Goal: Task Accomplishment & Management: Manage account settings

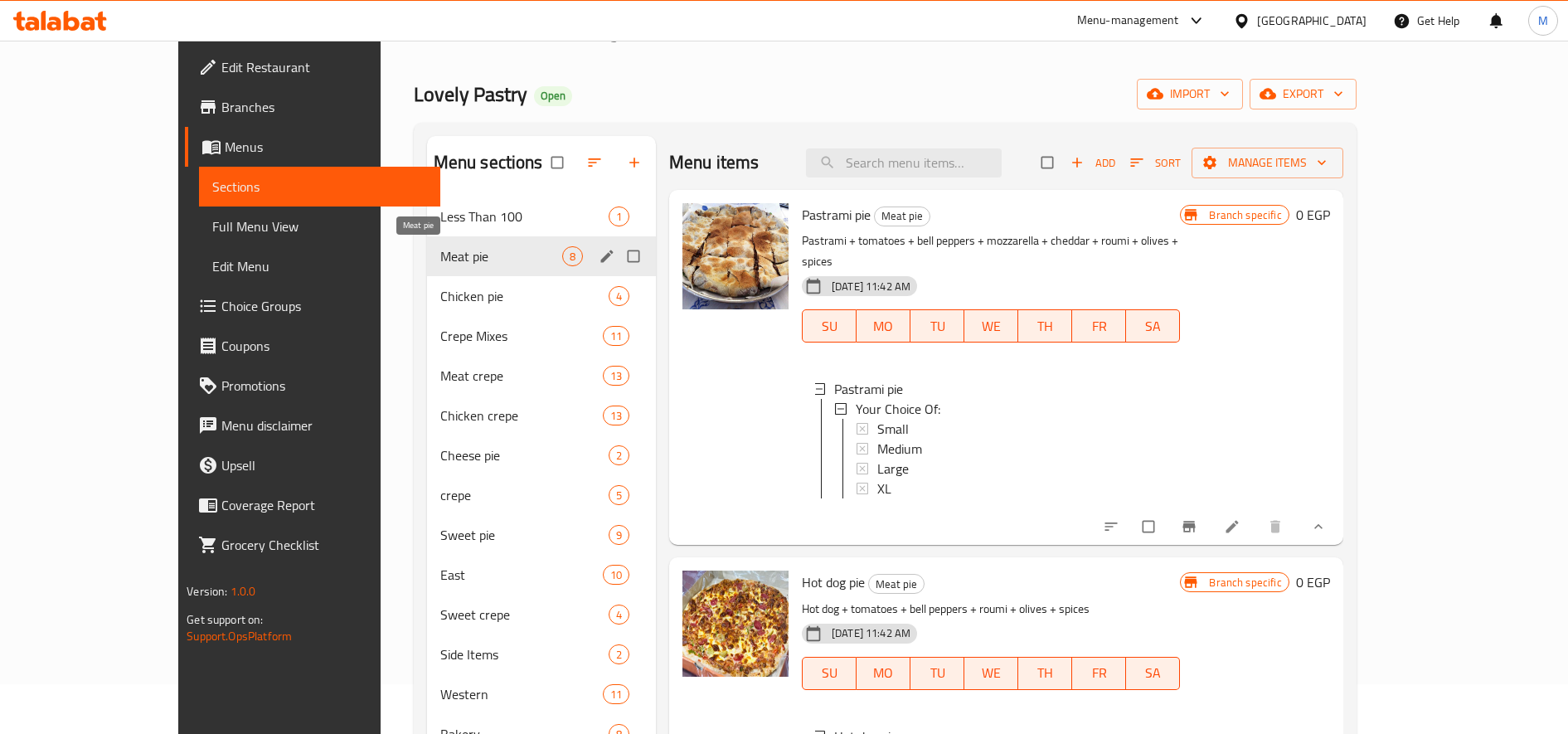
scroll to position [3, 0]
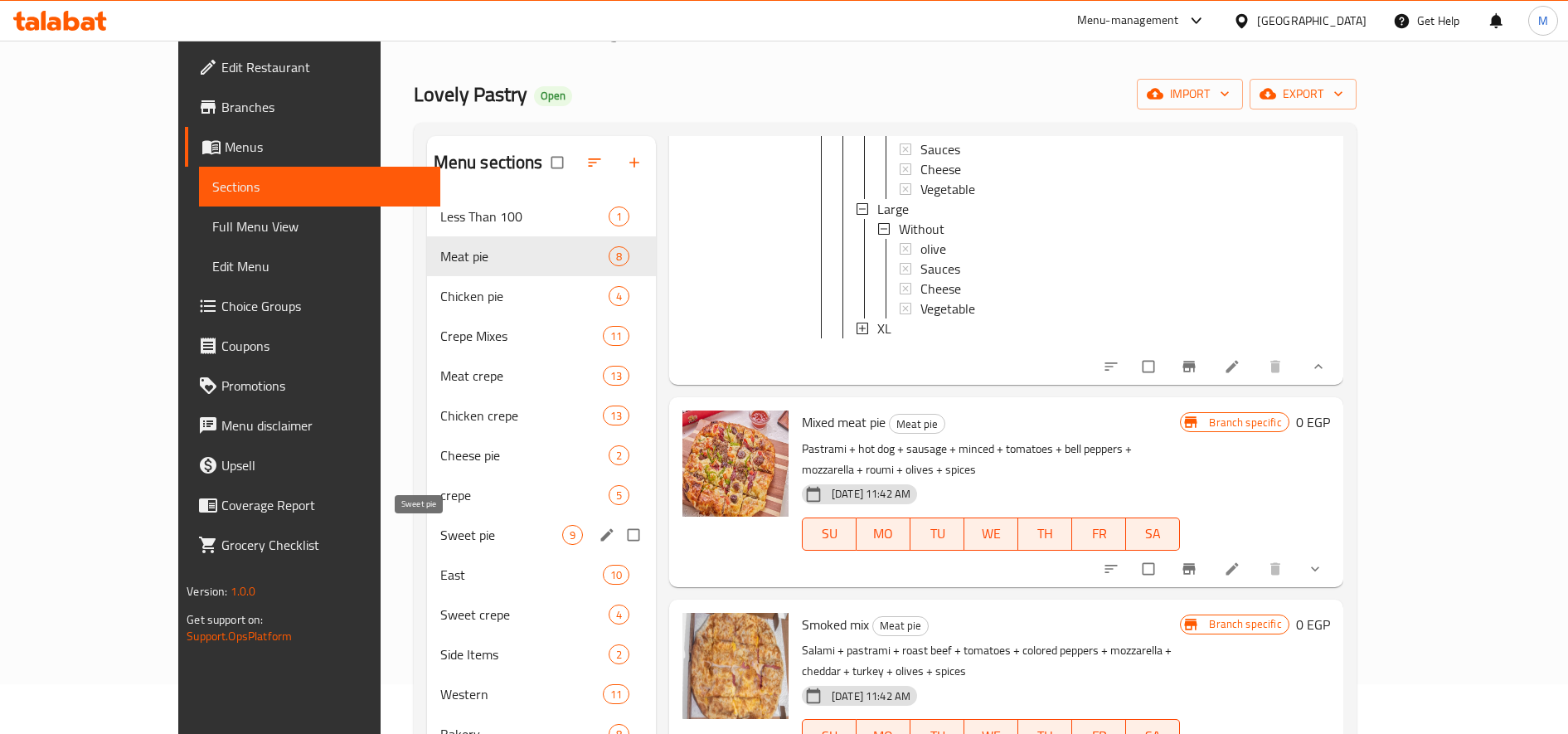
click at [440, 540] on span "Sweet pie" at bounding box center [501, 534] width 122 height 20
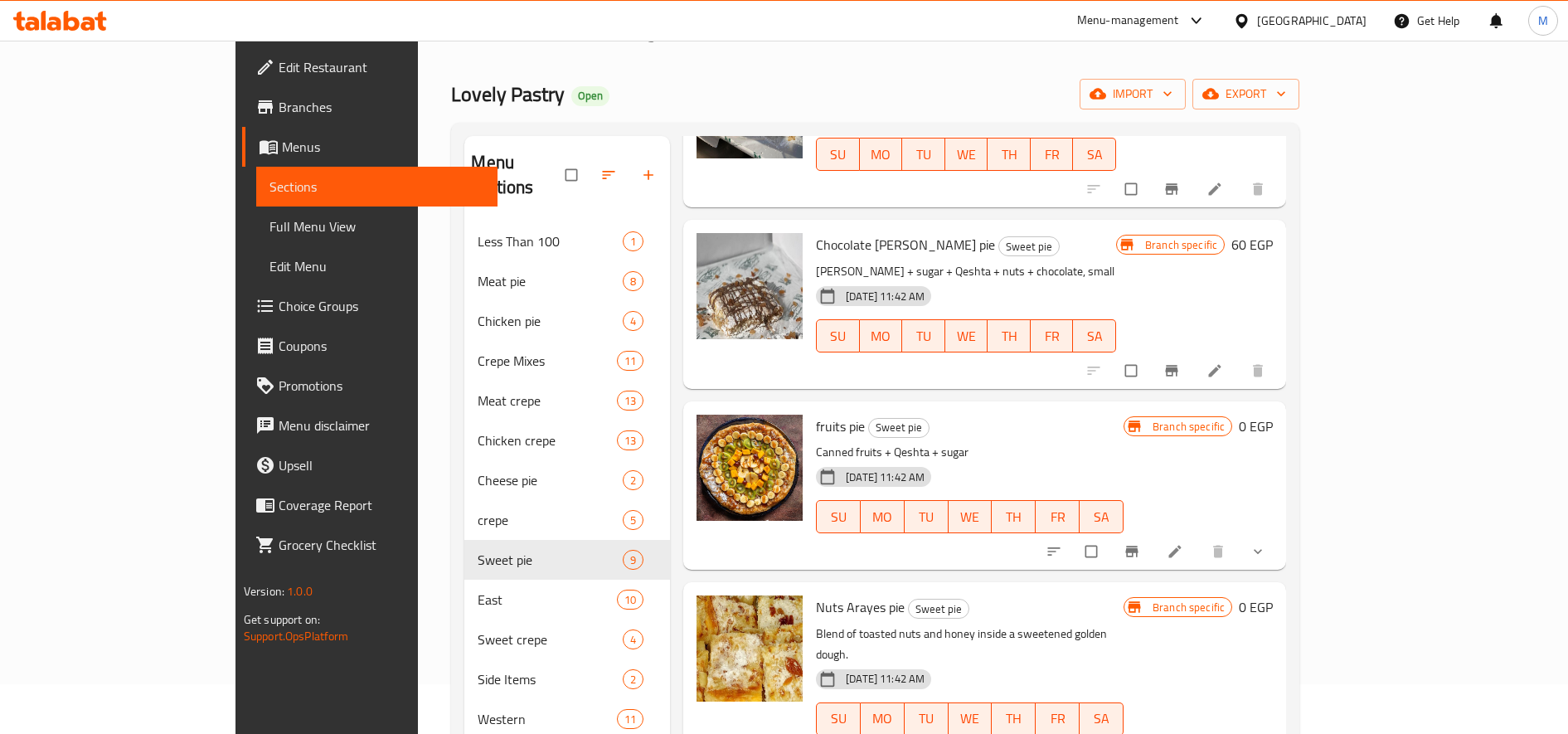
scroll to position [276, 0]
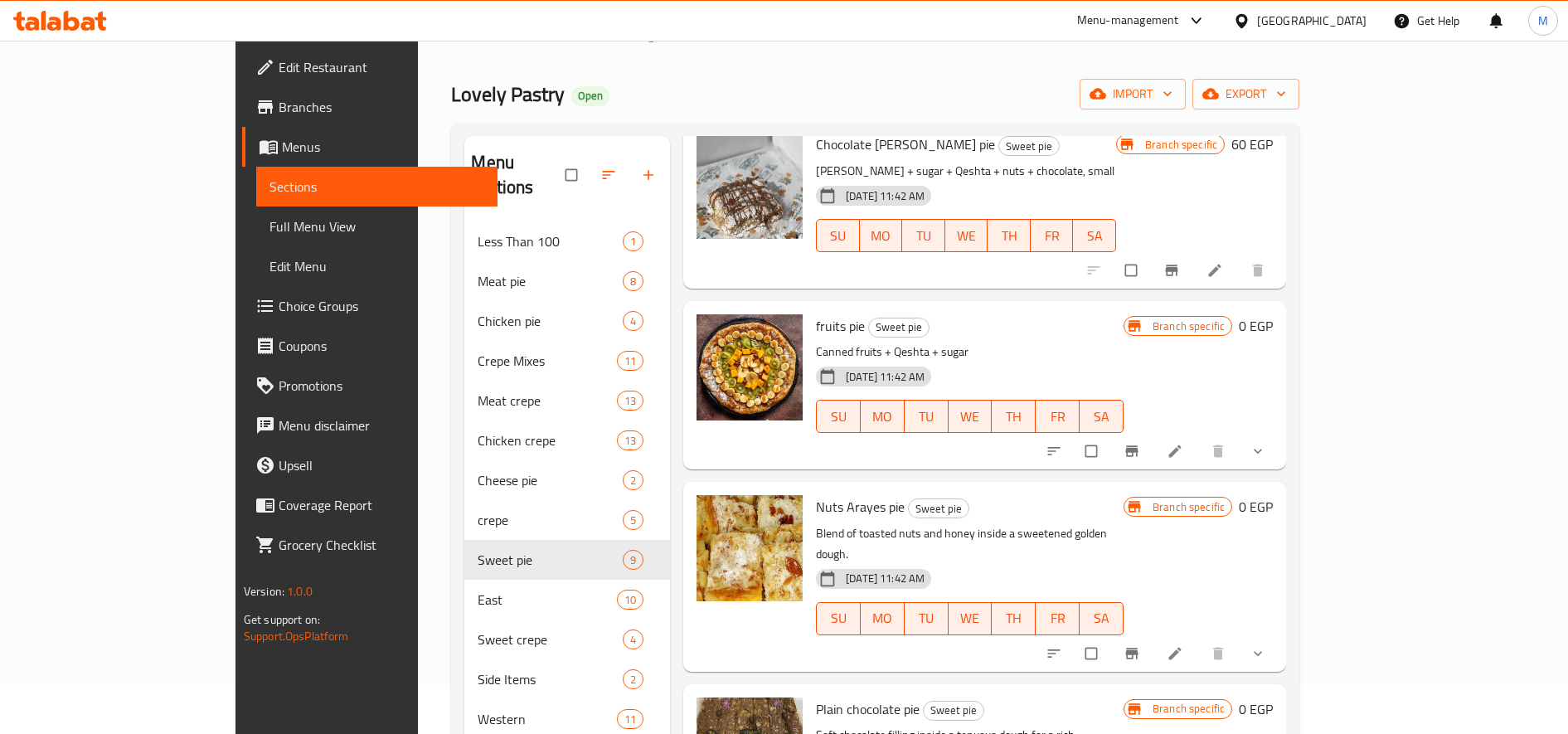
click at [1139, 446] on icon "Branch-specific-item" at bounding box center [1132, 451] width 12 height 11
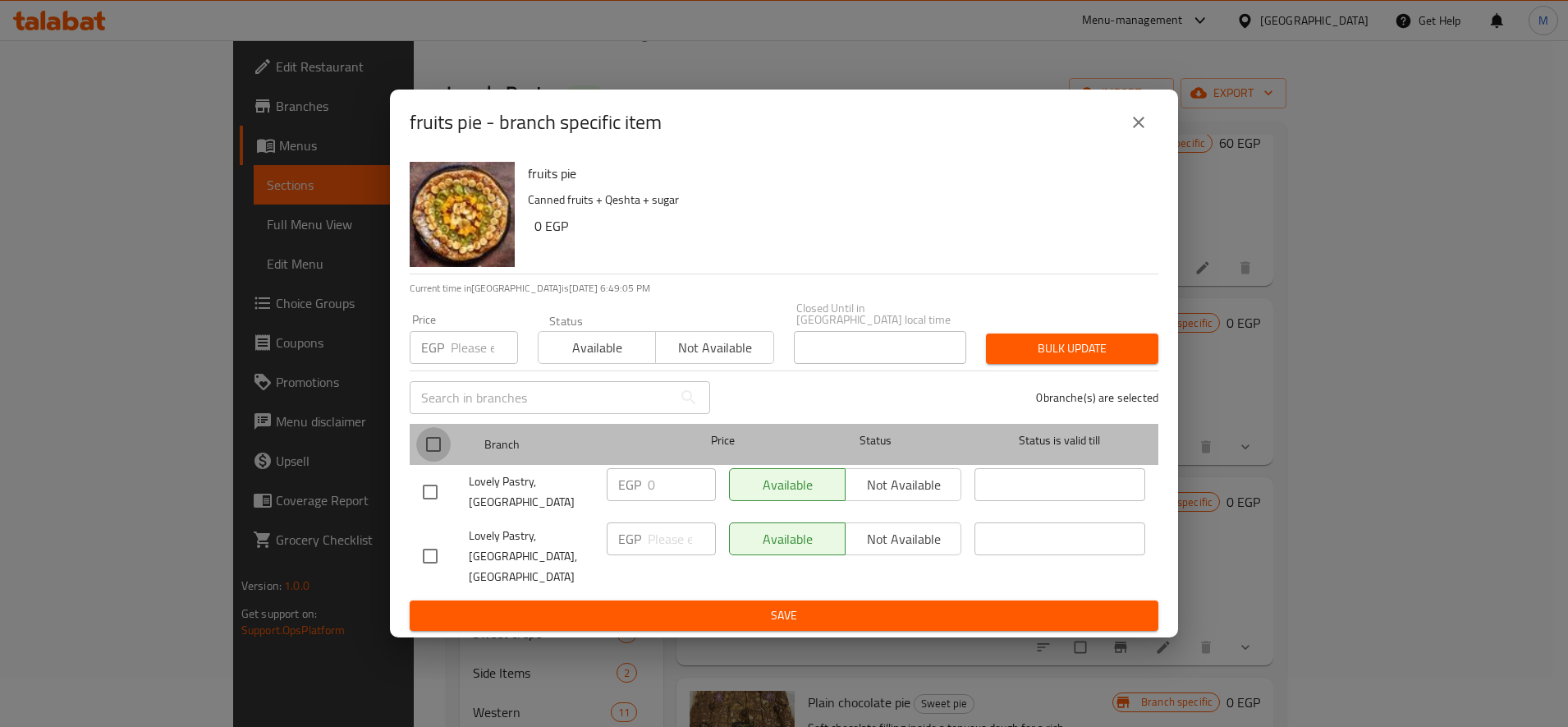
click at [436, 449] on input "checkbox" at bounding box center [433, 444] width 34 height 34
checkbox input "true"
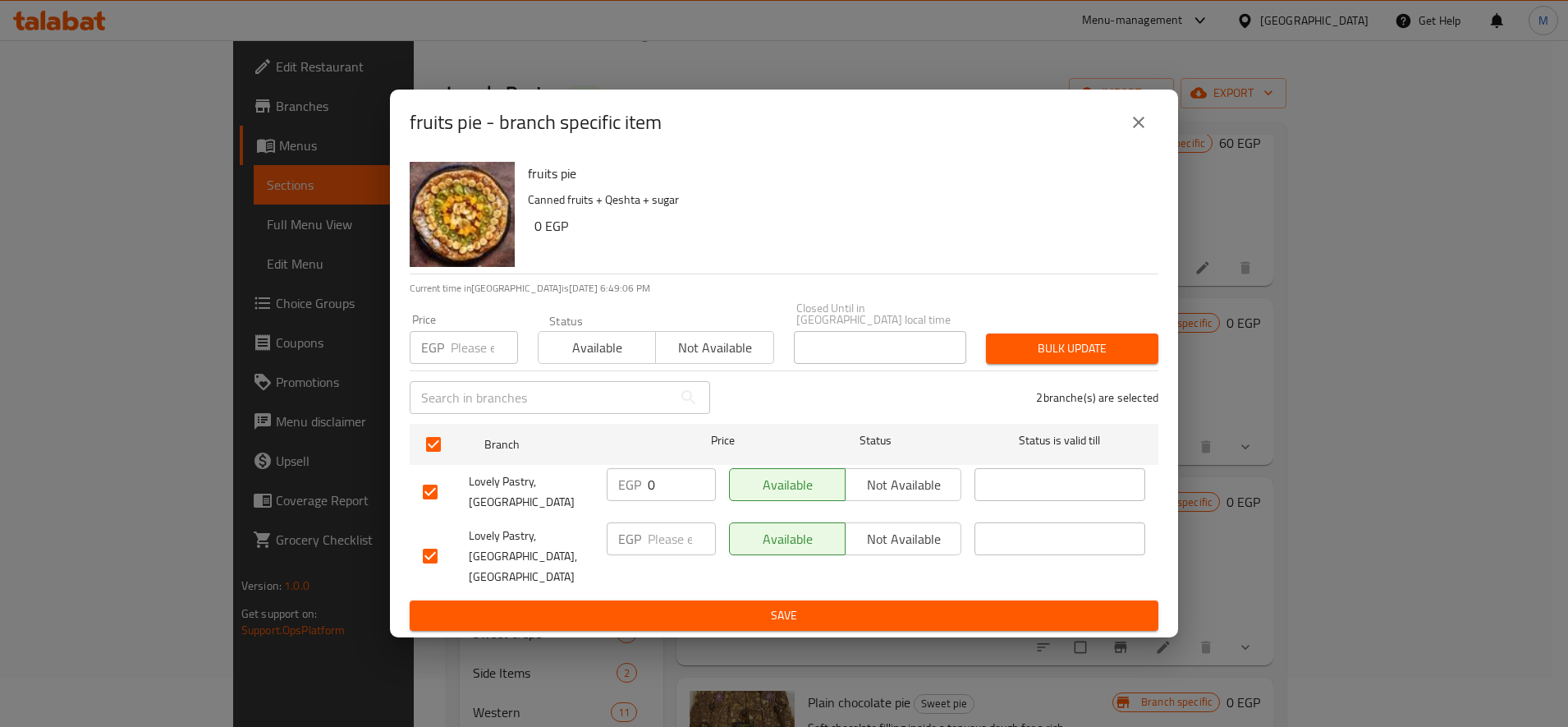
click at [1050, 359] on span "Bulk update" at bounding box center [1071, 348] width 146 height 20
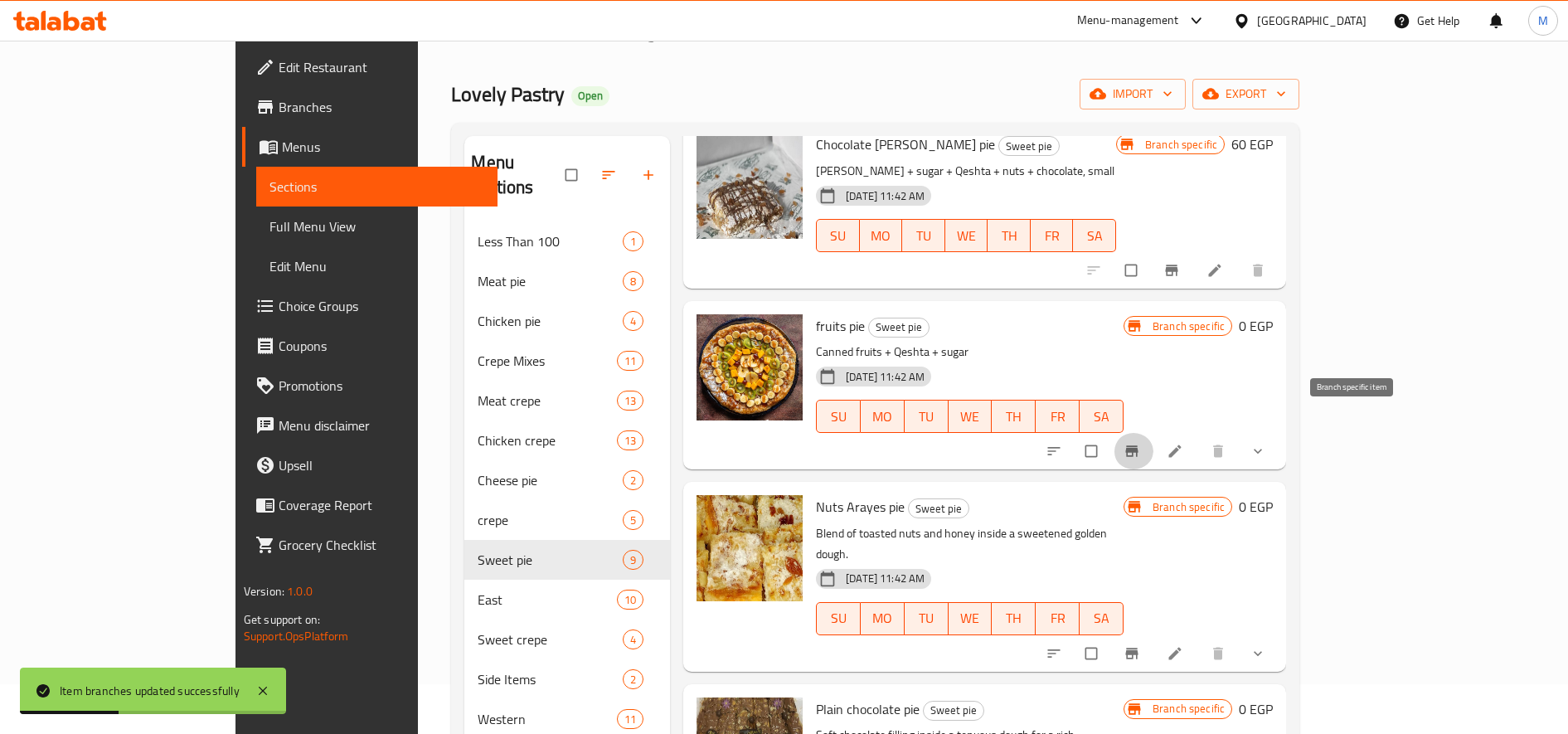
click at [1140, 443] on icon "Branch-specific-item" at bounding box center [1132, 450] width 17 height 17
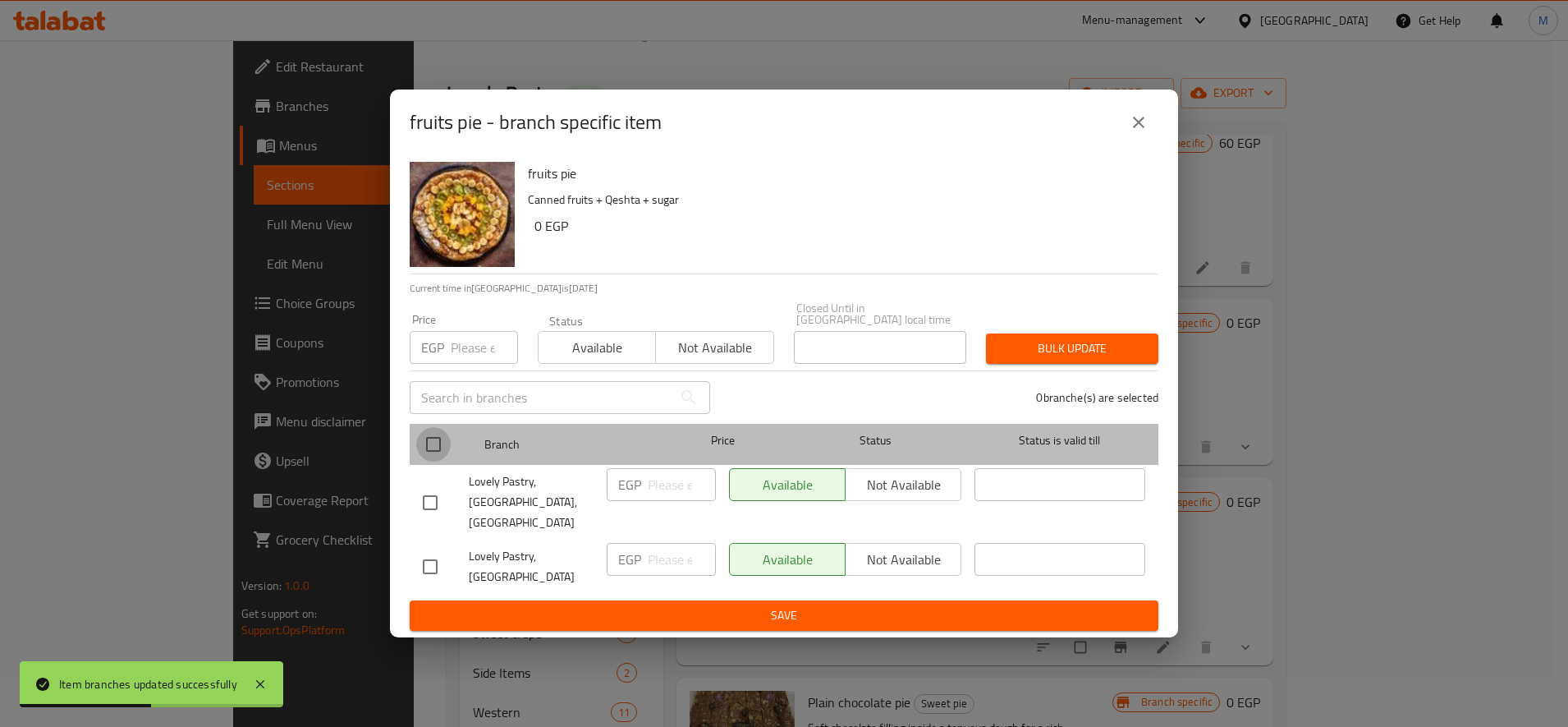
drag, startPoint x: 427, startPoint y: 456, endPoint x: 602, endPoint y: 432, distance: 176.6
click at [428, 457] on input "checkbox" at bounding box center [433, 444] width 34 height 34
checkbox input "true"
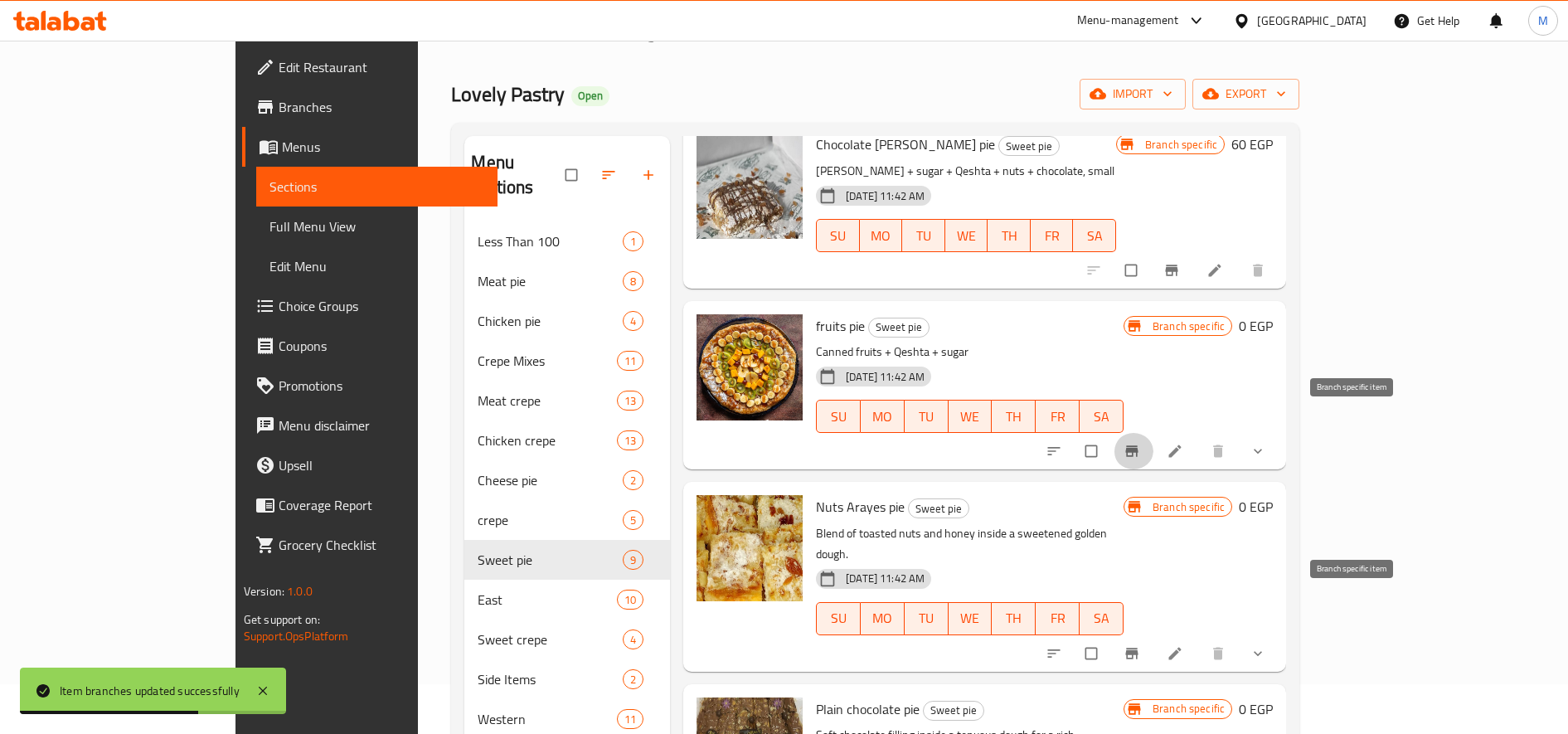
click at [1140, 645] on icon "Branch-specific-item" at bounding box center [1132, 653] width 17 height 17
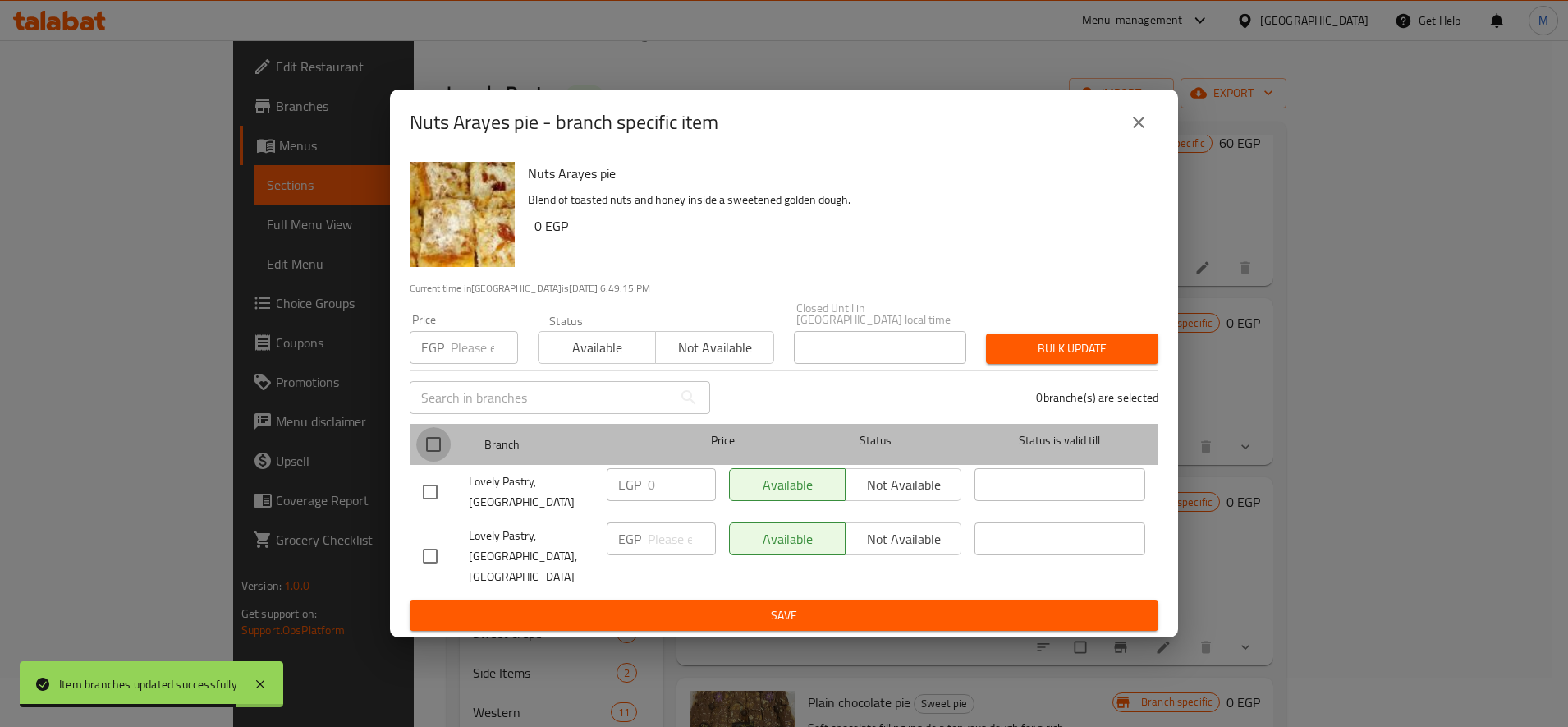
click at [433, 447] on input "checkbox" at bounding box center [433, 444] width 34 height 34
checkbox input "true"
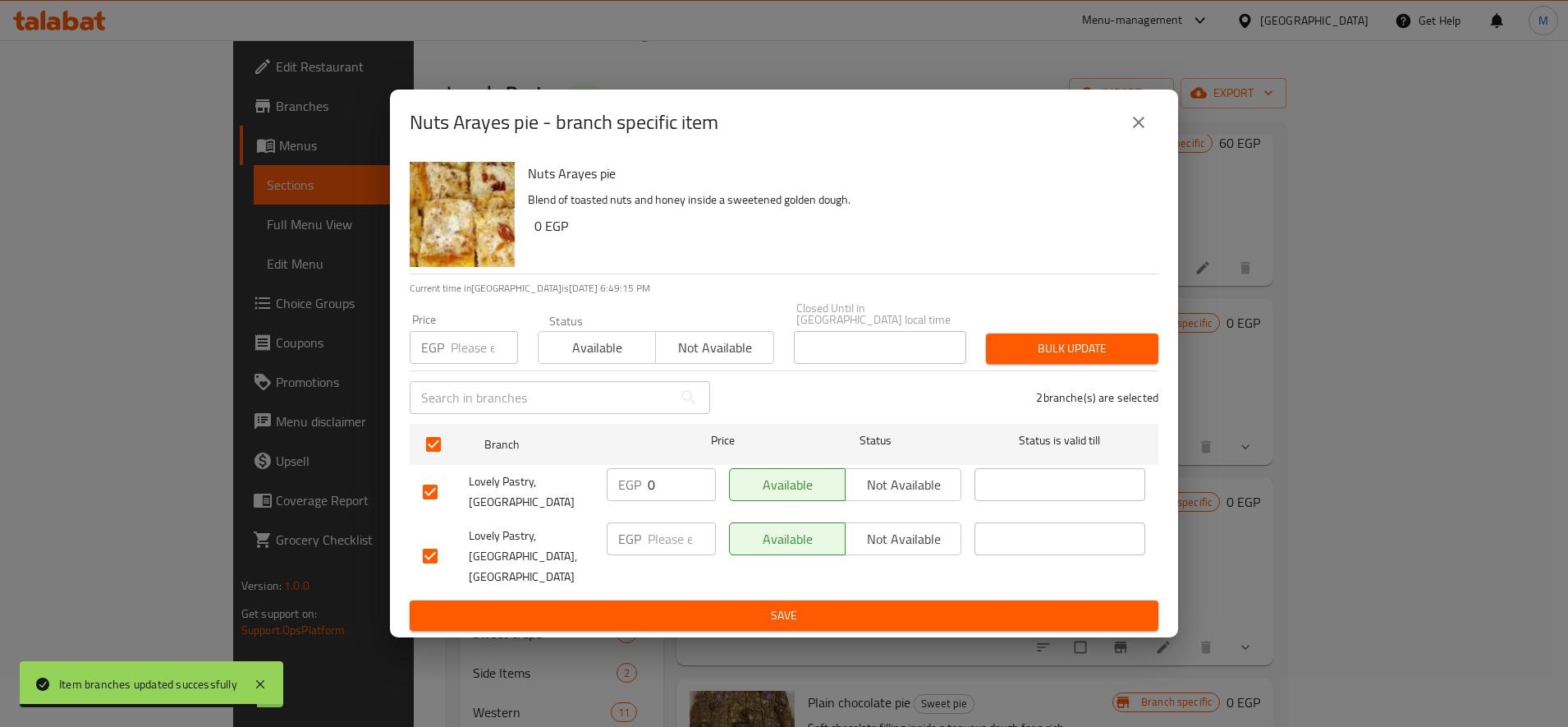
click at [1112, 359] on span "Bulk update" at bounding box center [1071, 348] width 146 height 20
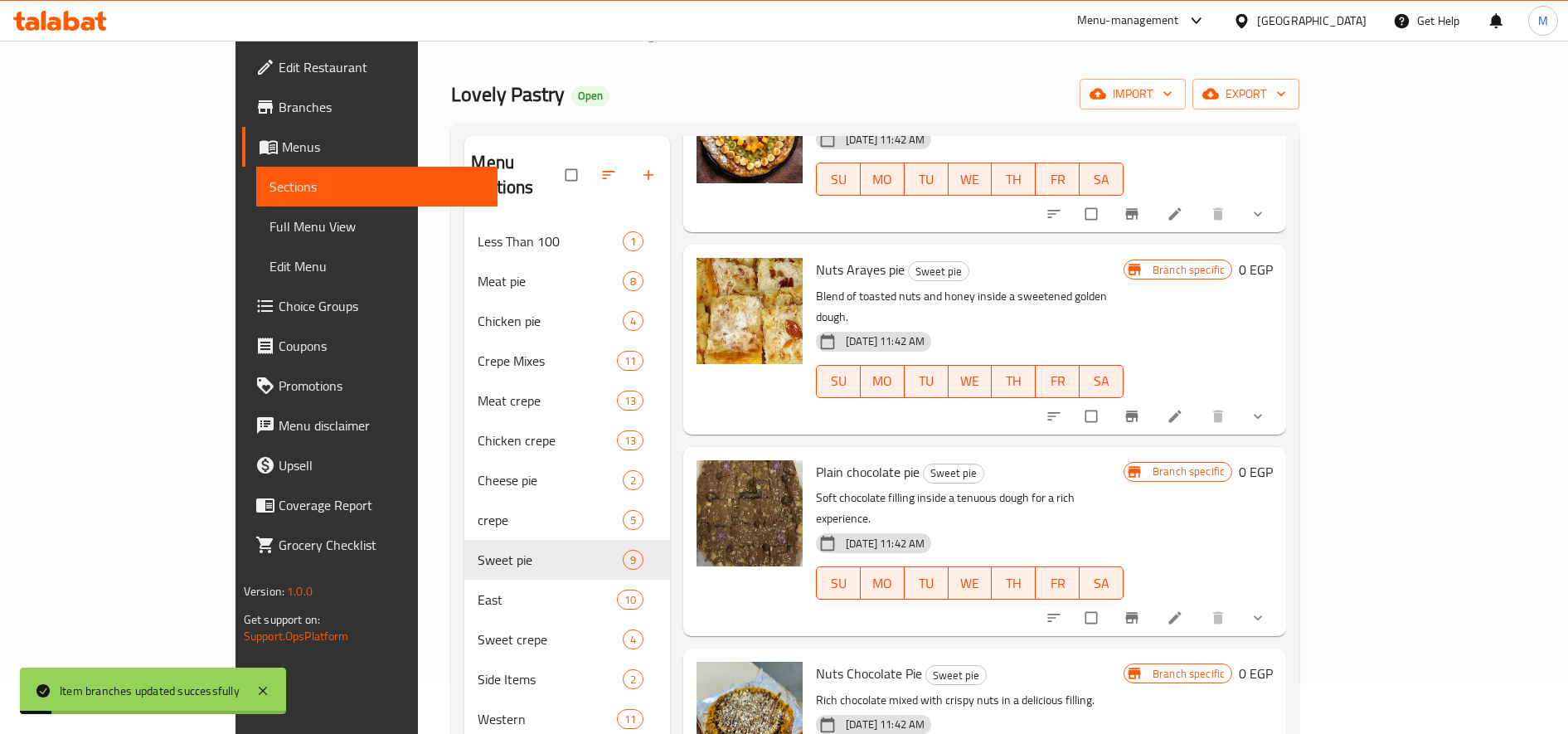
scroll to position [553, 0]
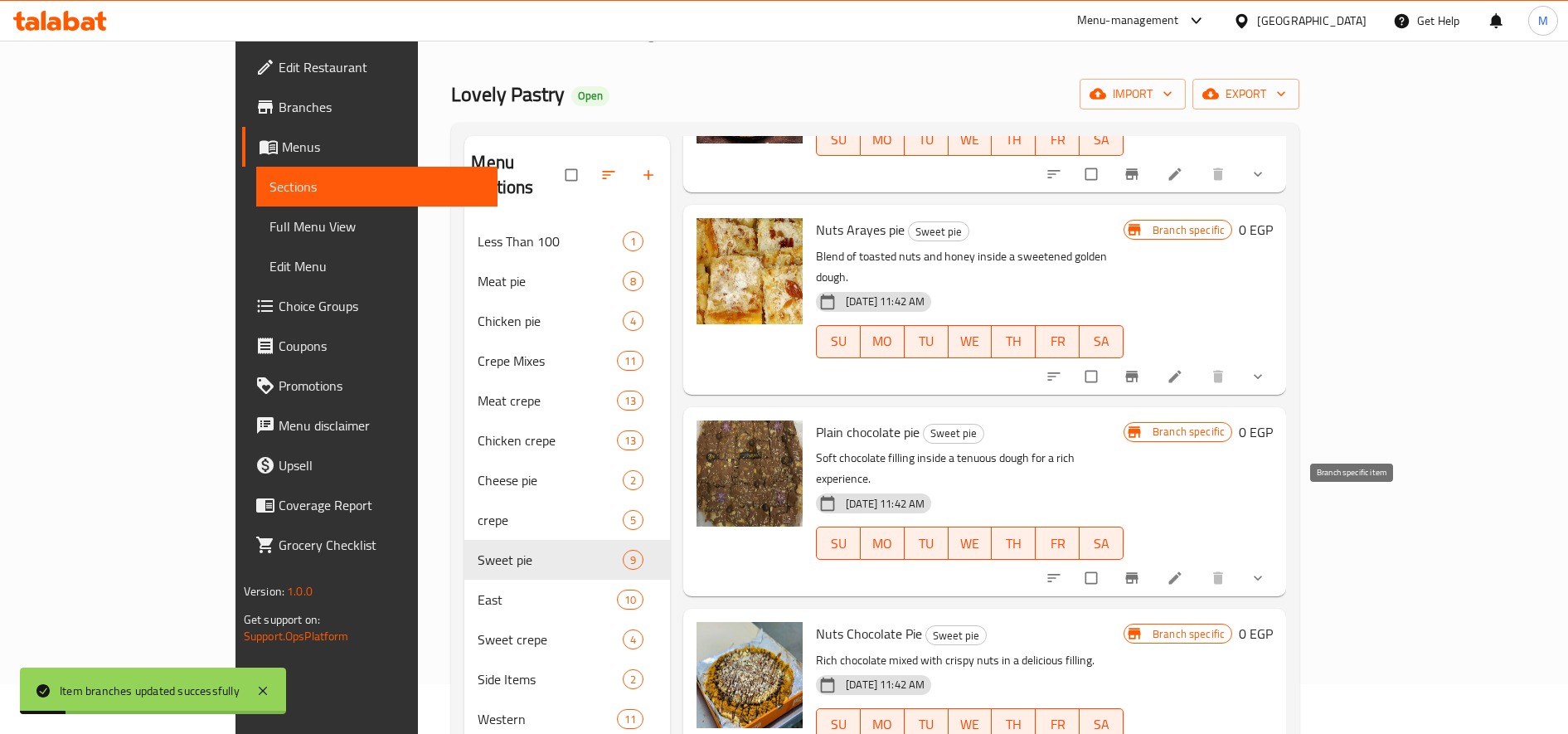
click at [1154, 560] on button "Branch-specific-item" at bounding box center [1133, 578] width 40 height 36
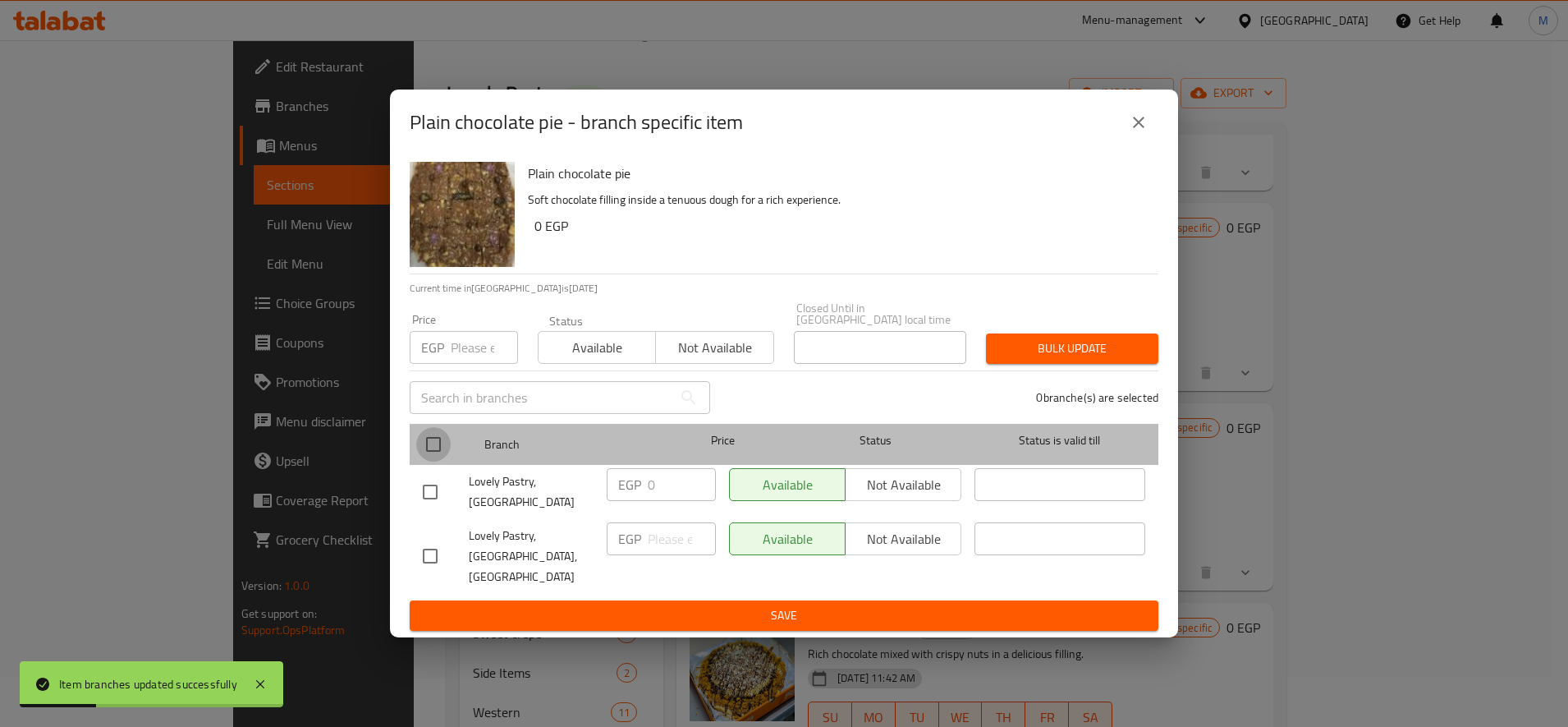
click at [427, 451] on input "checkbox" at bounding box center [433, 444] width 34 height 34
checkbox input "true"
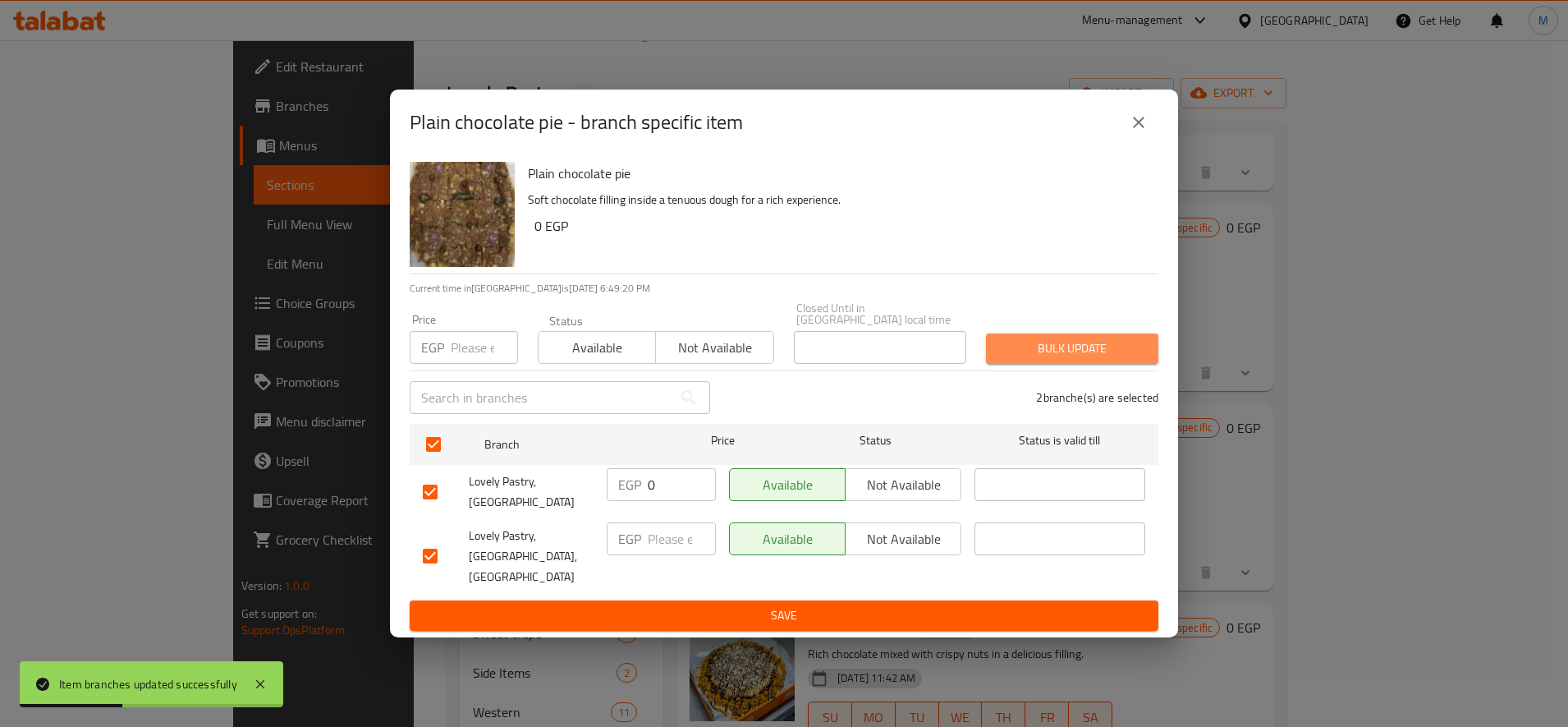
click at [1142, 351] on span "Bulk update" at bounding box center [1071, 348] width 146 height 20
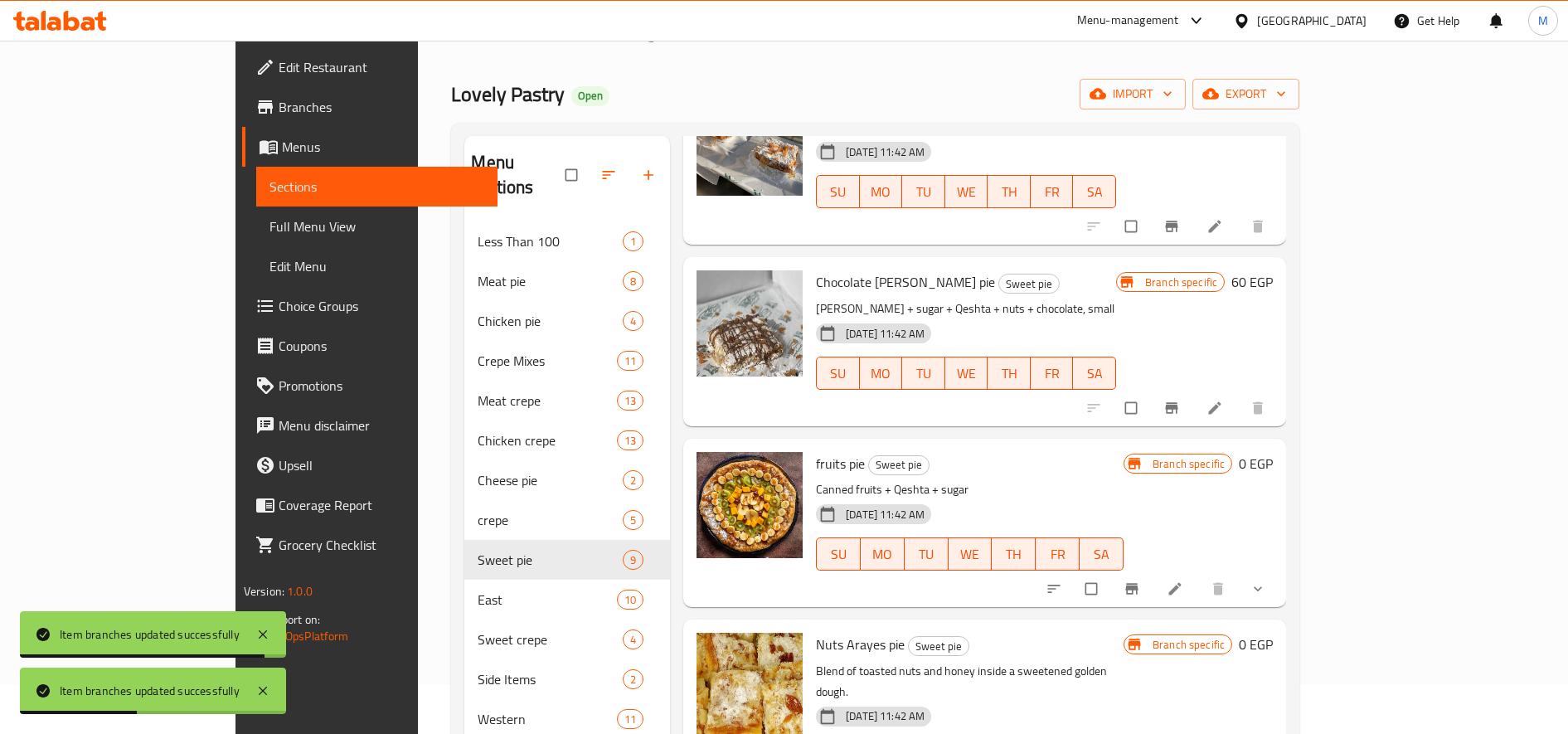
scroll to position [276, 0]
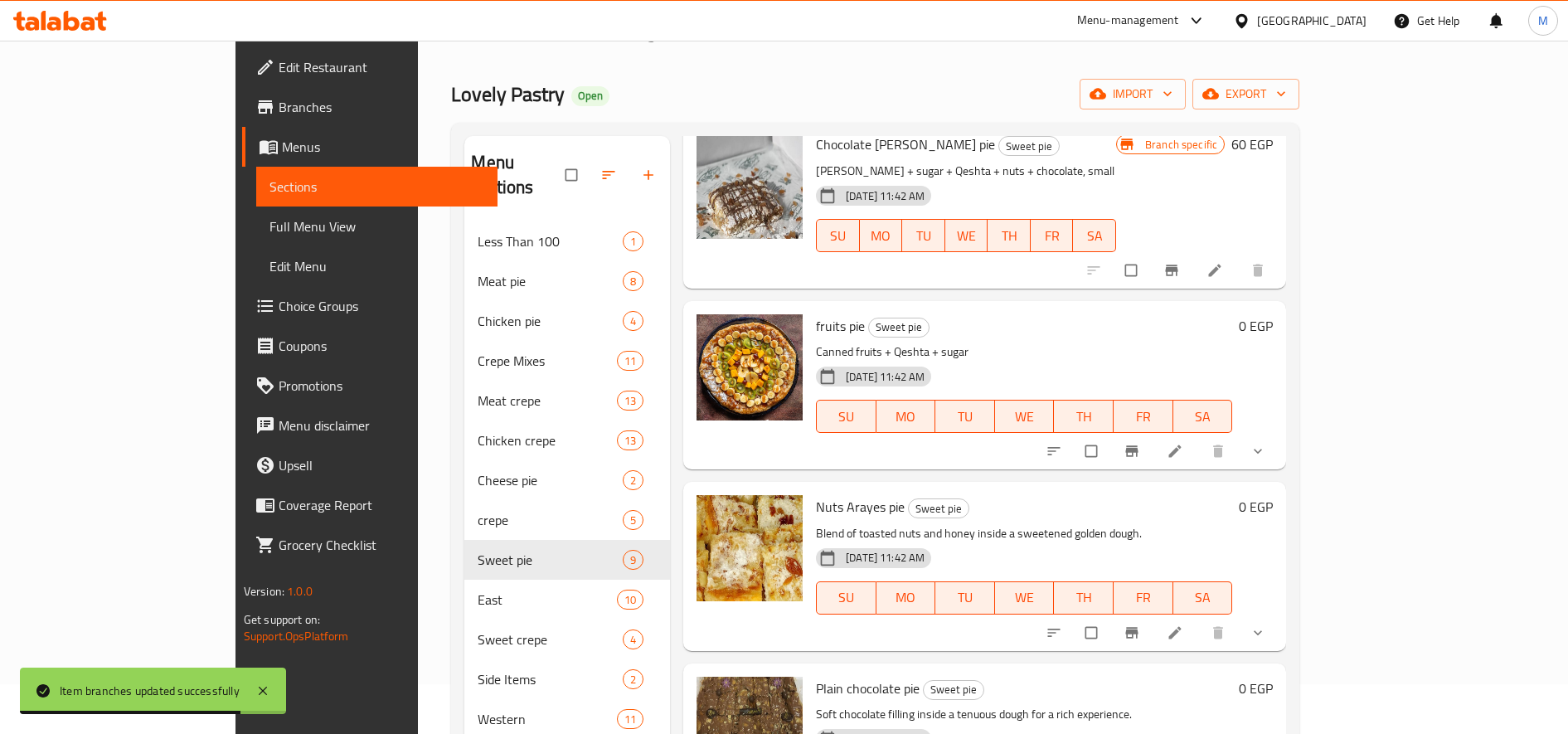
click at [1184, 443] on icon at bounding box center [1175, 450] width 17 height 17
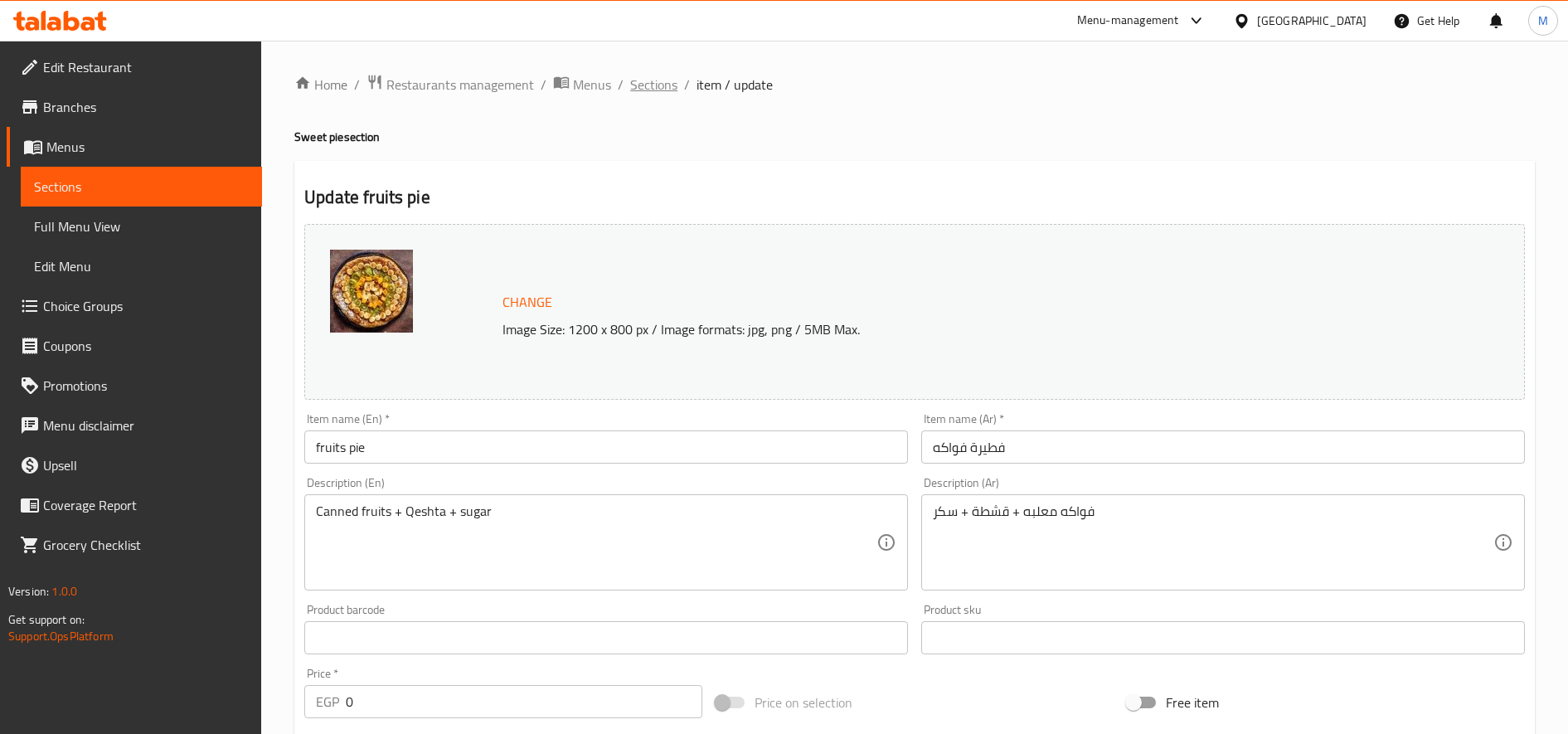
click at [657, 95] on span "Sections" at bounding box center [654, 84] width 48 height 20
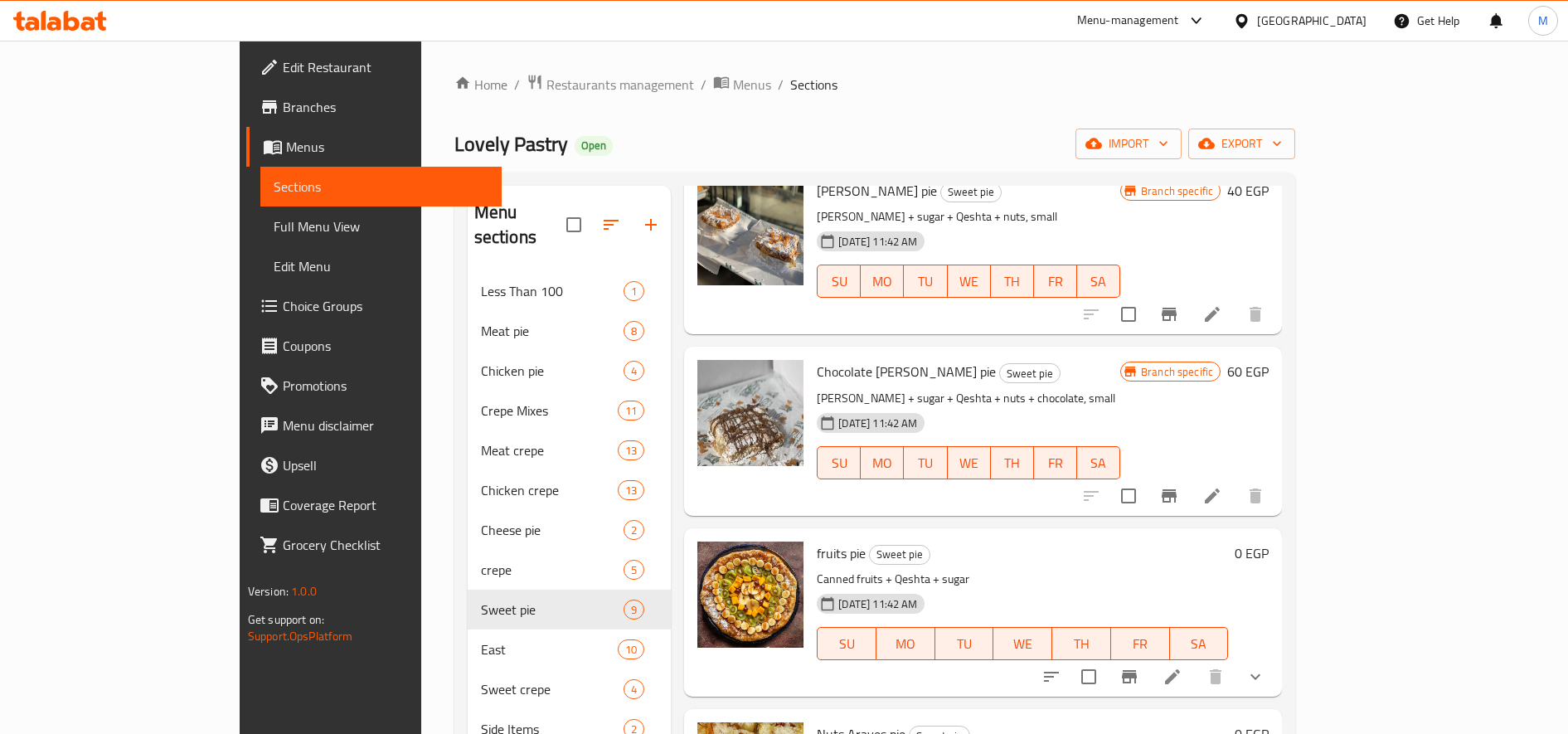
scroll to position [276, 0]
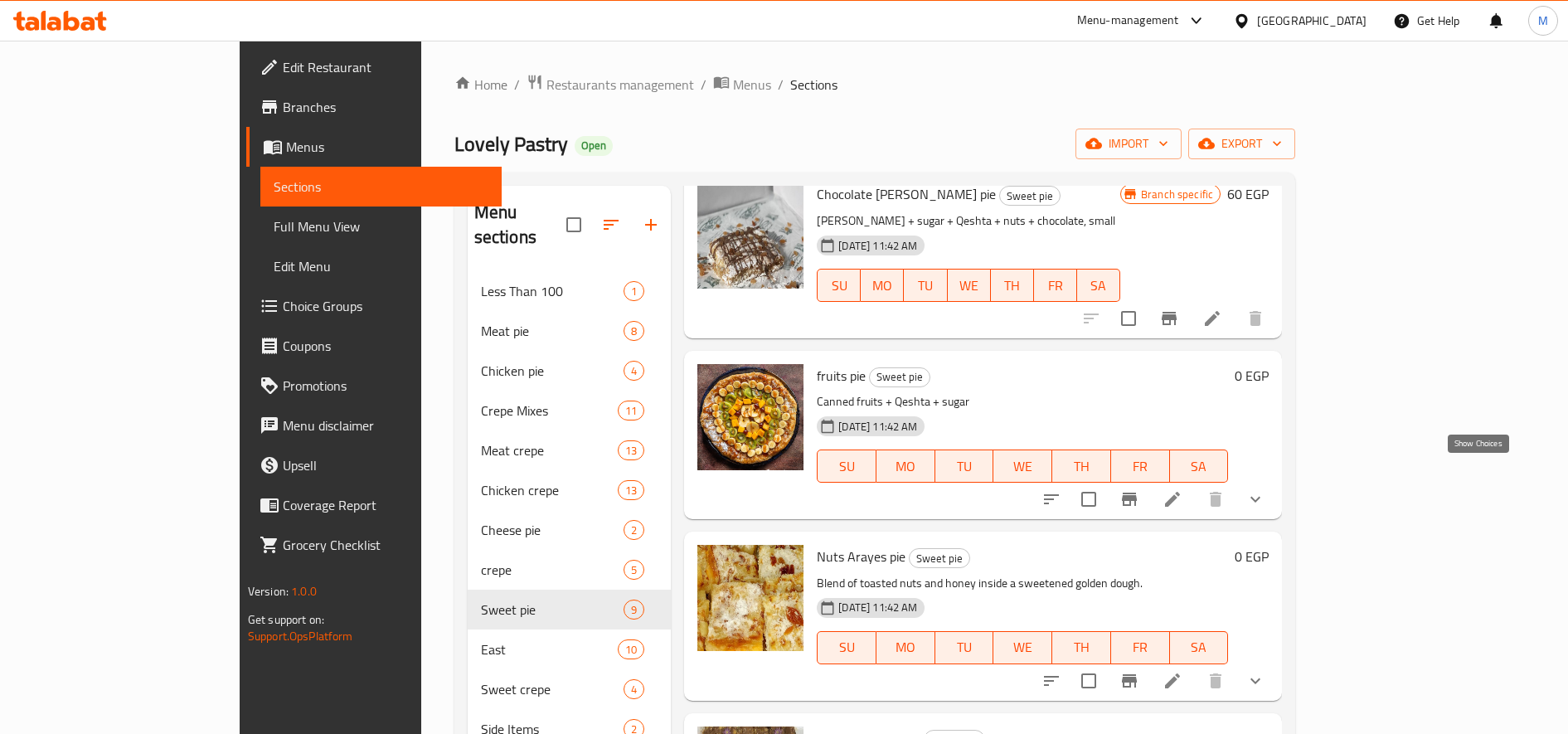
click at [1265, 489] on icon "show more" at bounding box center [1255, 499] width 20 height 20
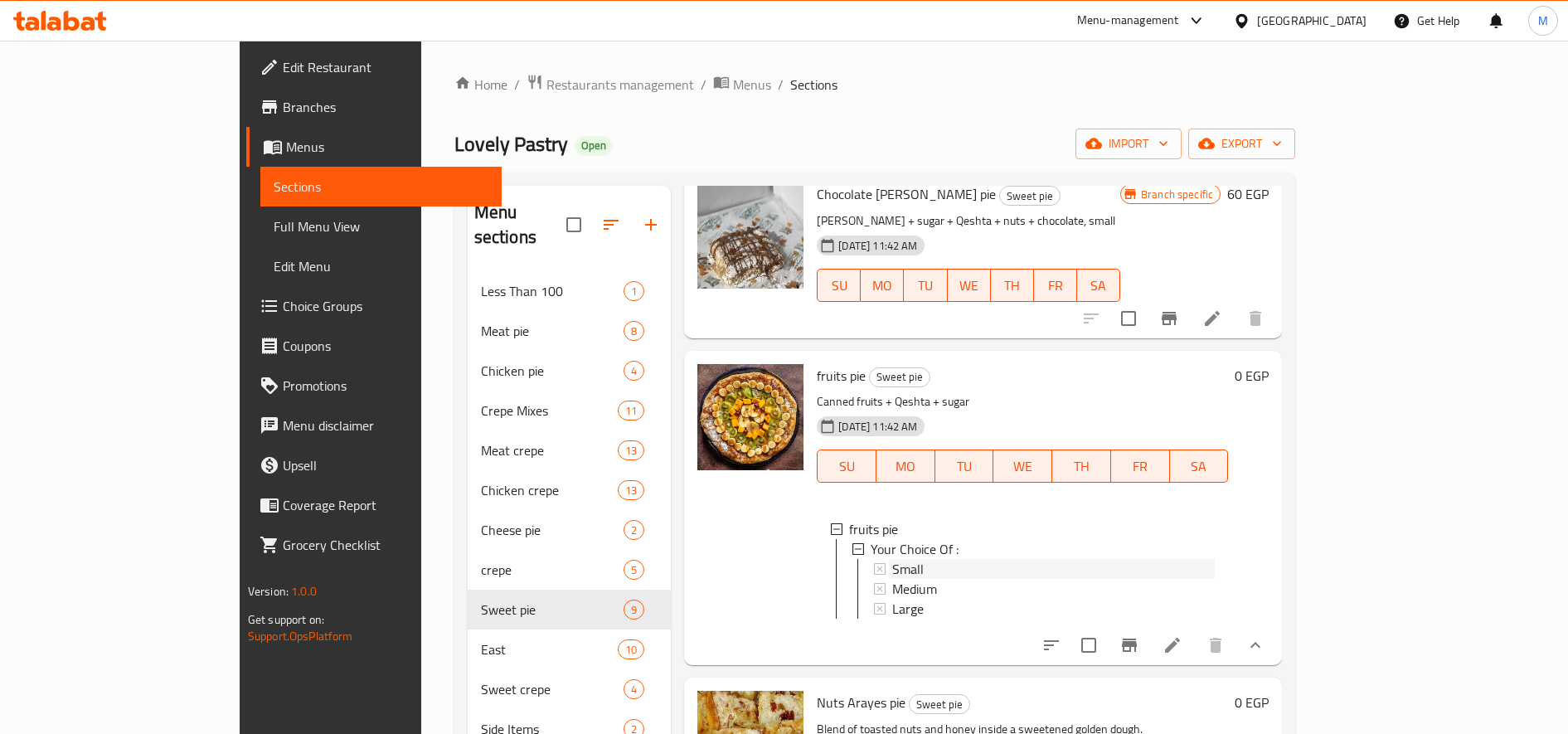
click at [1077, 559] on div "Small" at bounding box center [1053, 569] width 322 height 20
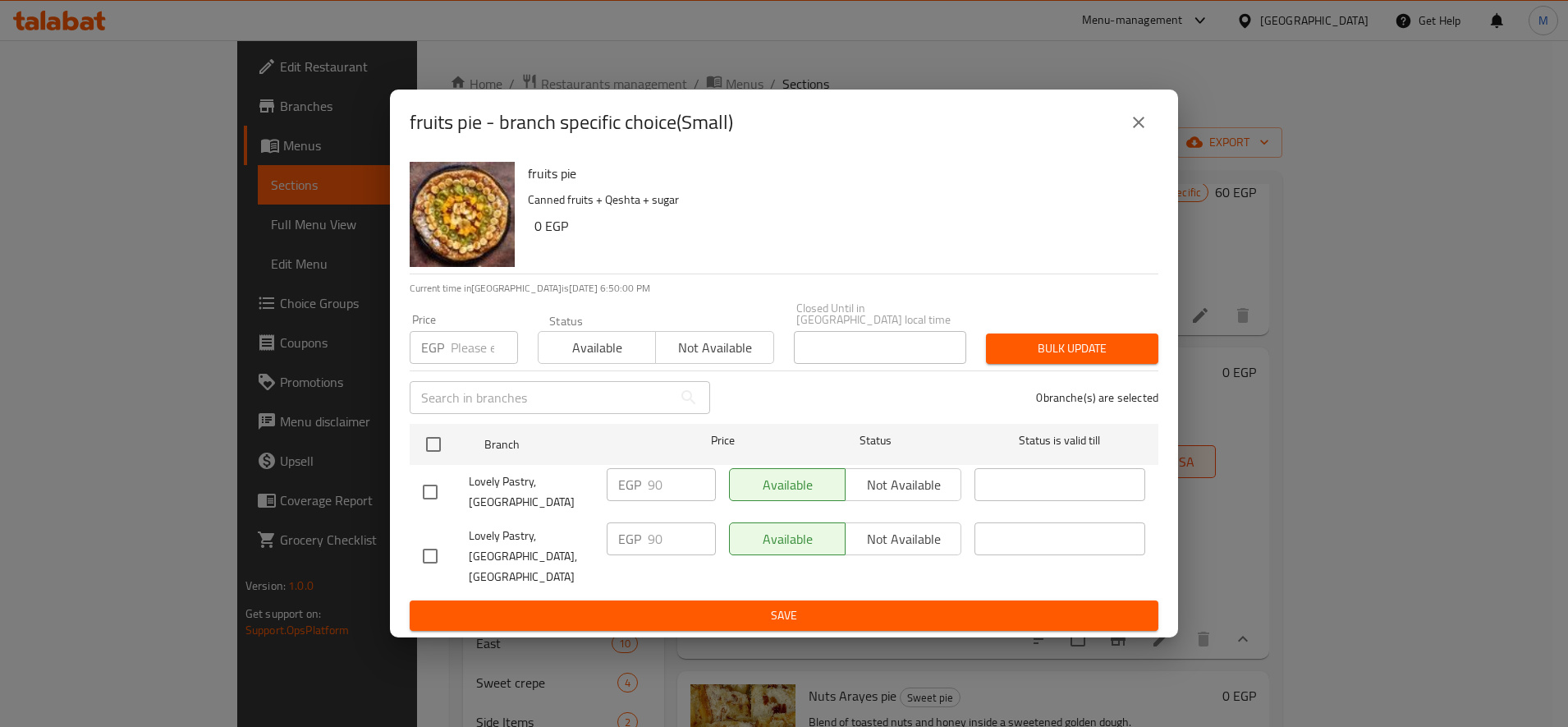
click at [474, 364] on input "number" at bounding box center [484, 347] width 67 height 33
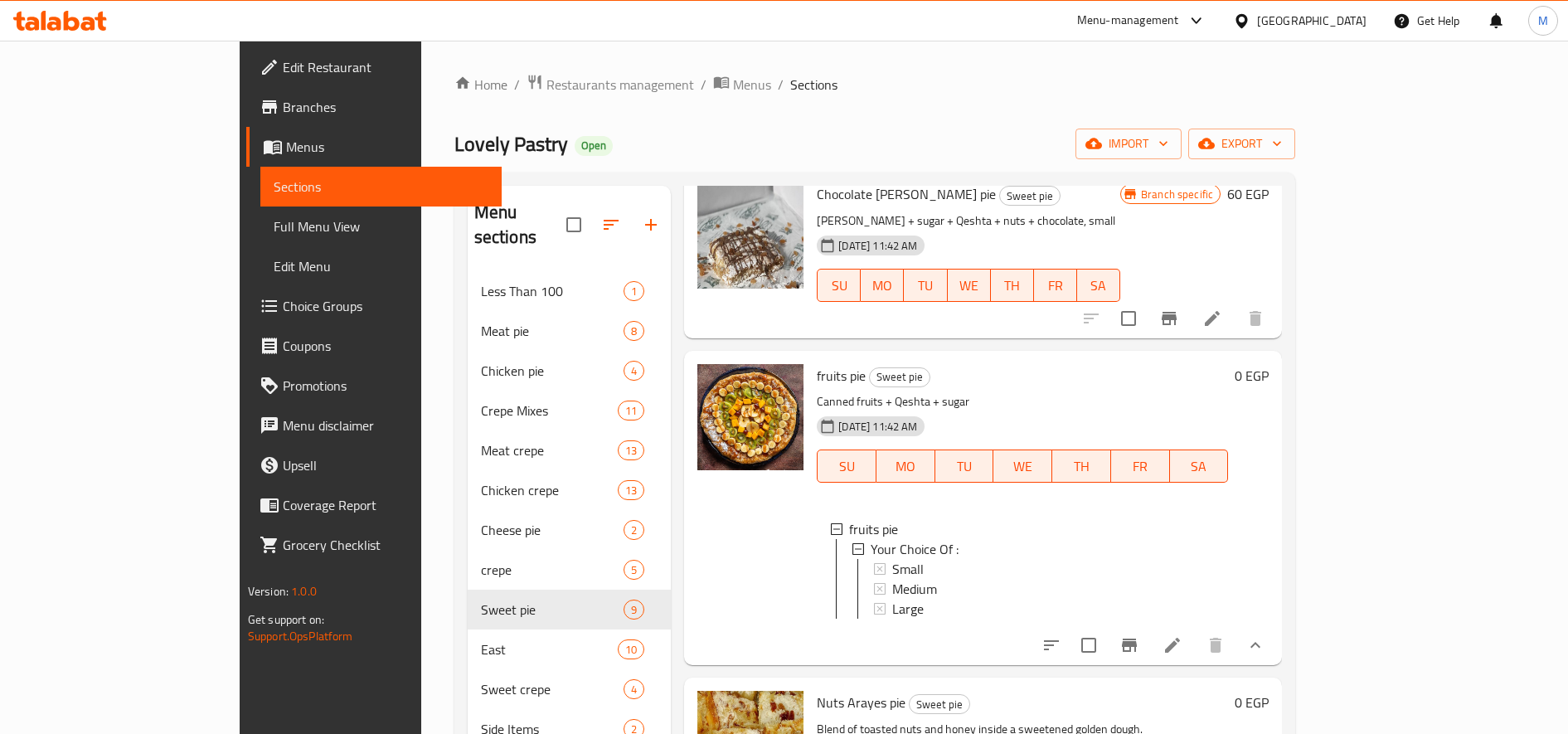
click at [892, 559] on span "Small" at bounding box center [908, 569] width 32 height 20
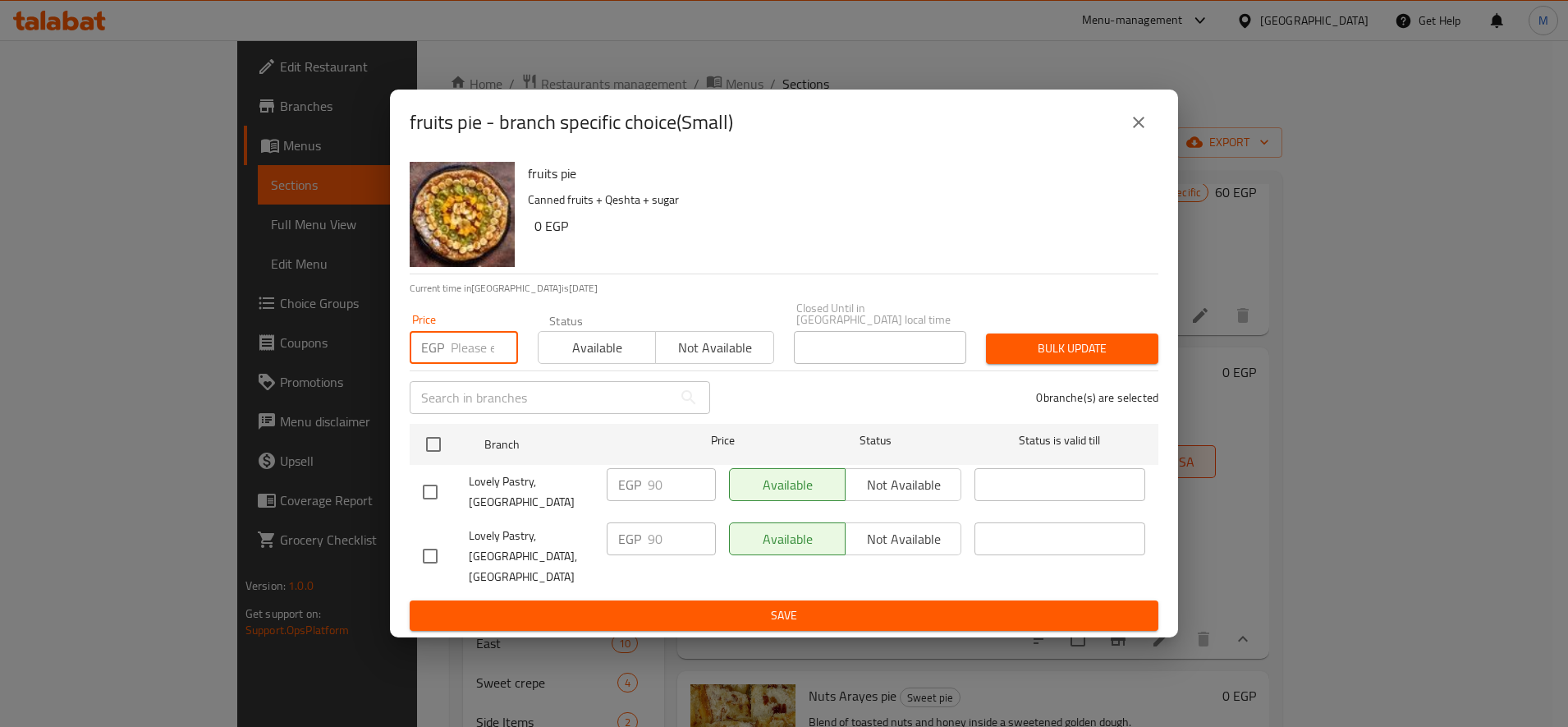
click at [467, 355] on input "number" at bounding box center [484, 347] width 67 height 33
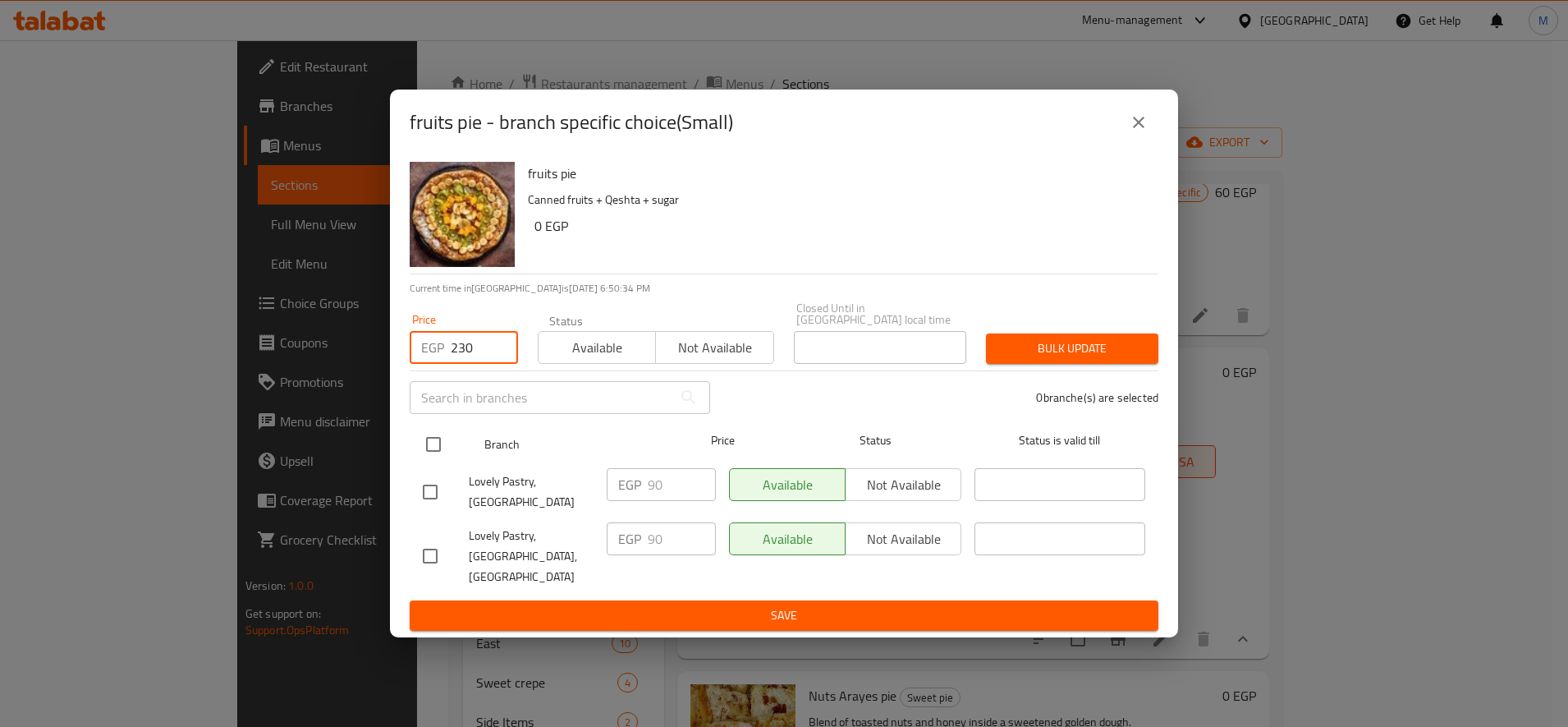
type input "230"
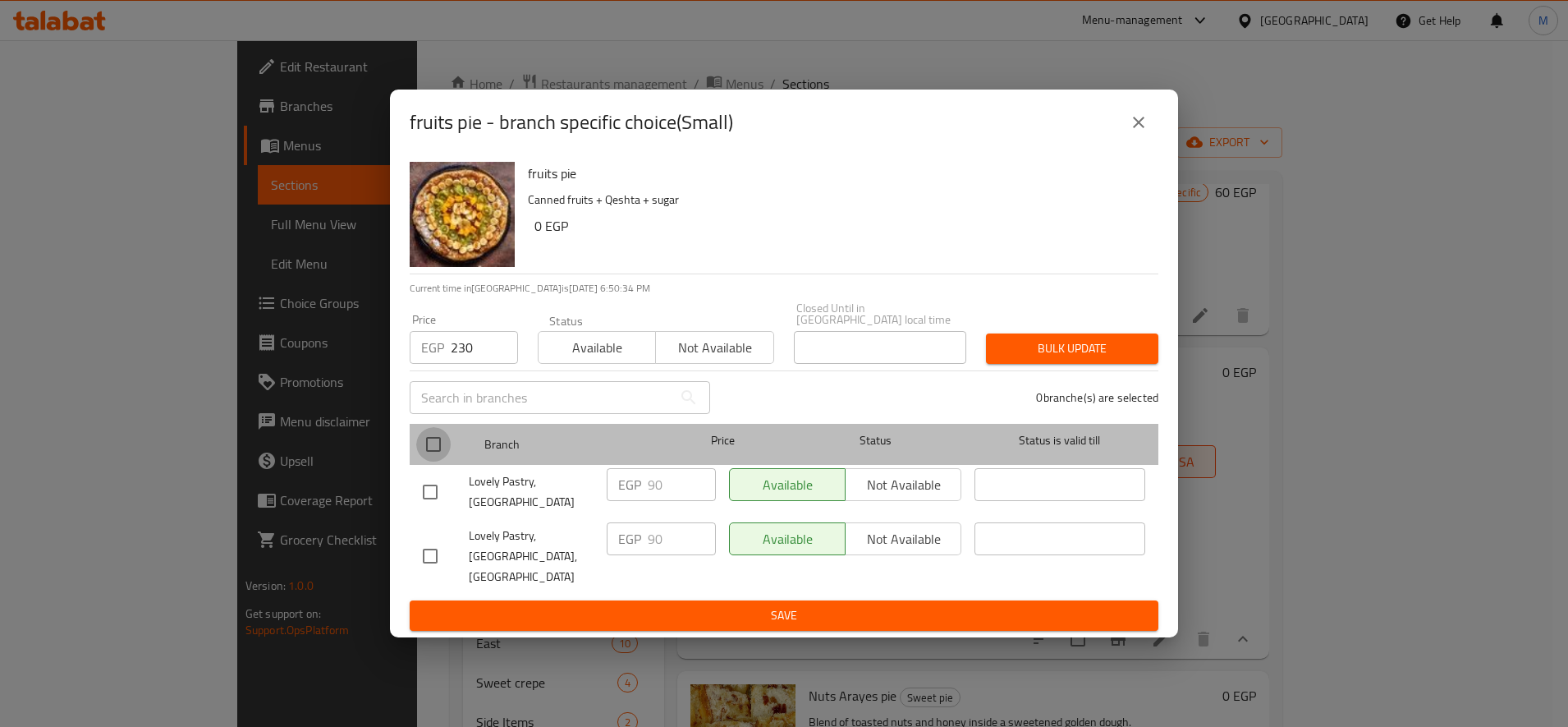
click at [425, 462] on input "checkbox" at bounding box center [433, 444] width 34 height 34
checkbox input "true"
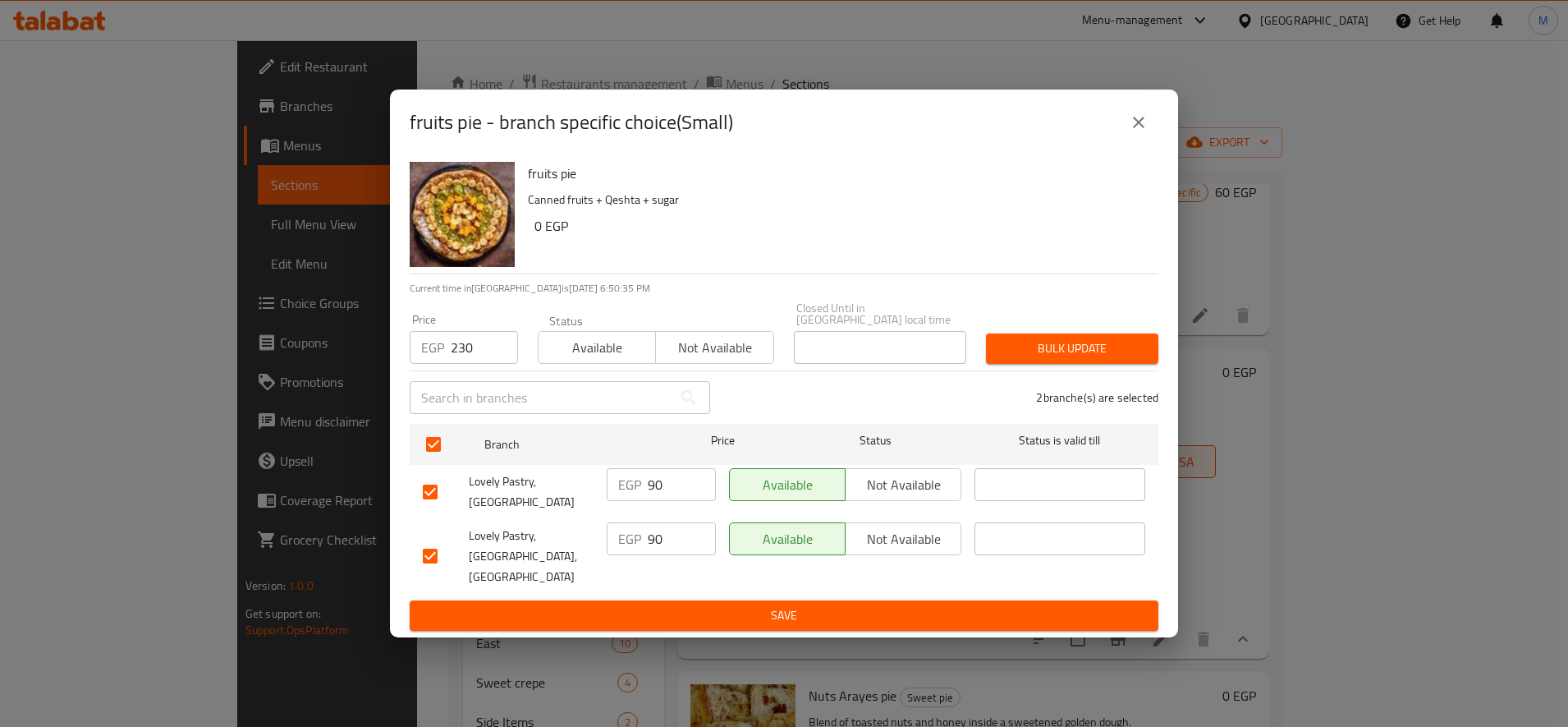
click at [1133, 359] on span "Bulk update" at bounding box center [1071, 348] width 146 height 20
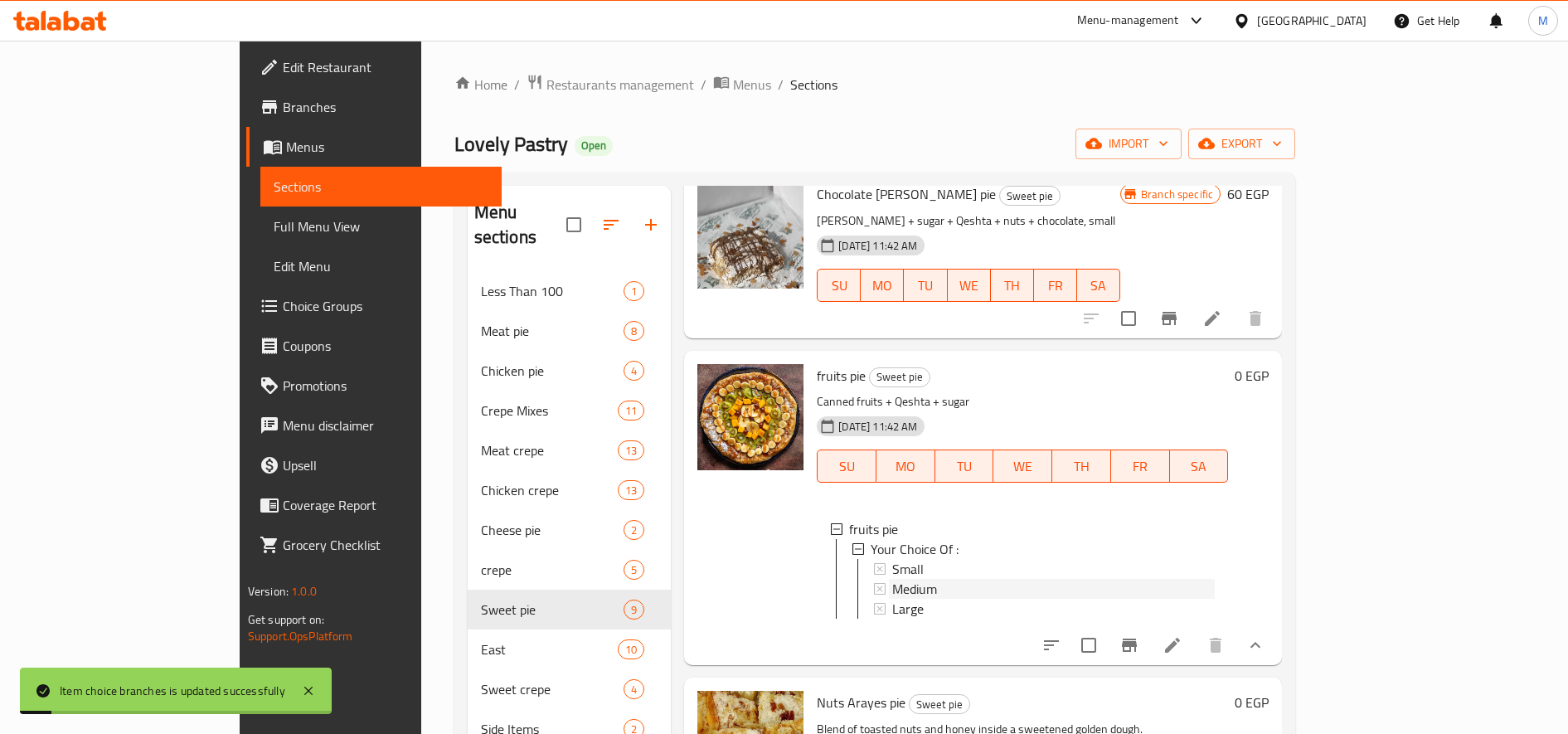
click at [892, 579] on span "Medium" at bounding box center [914, 588] width 45 height 20
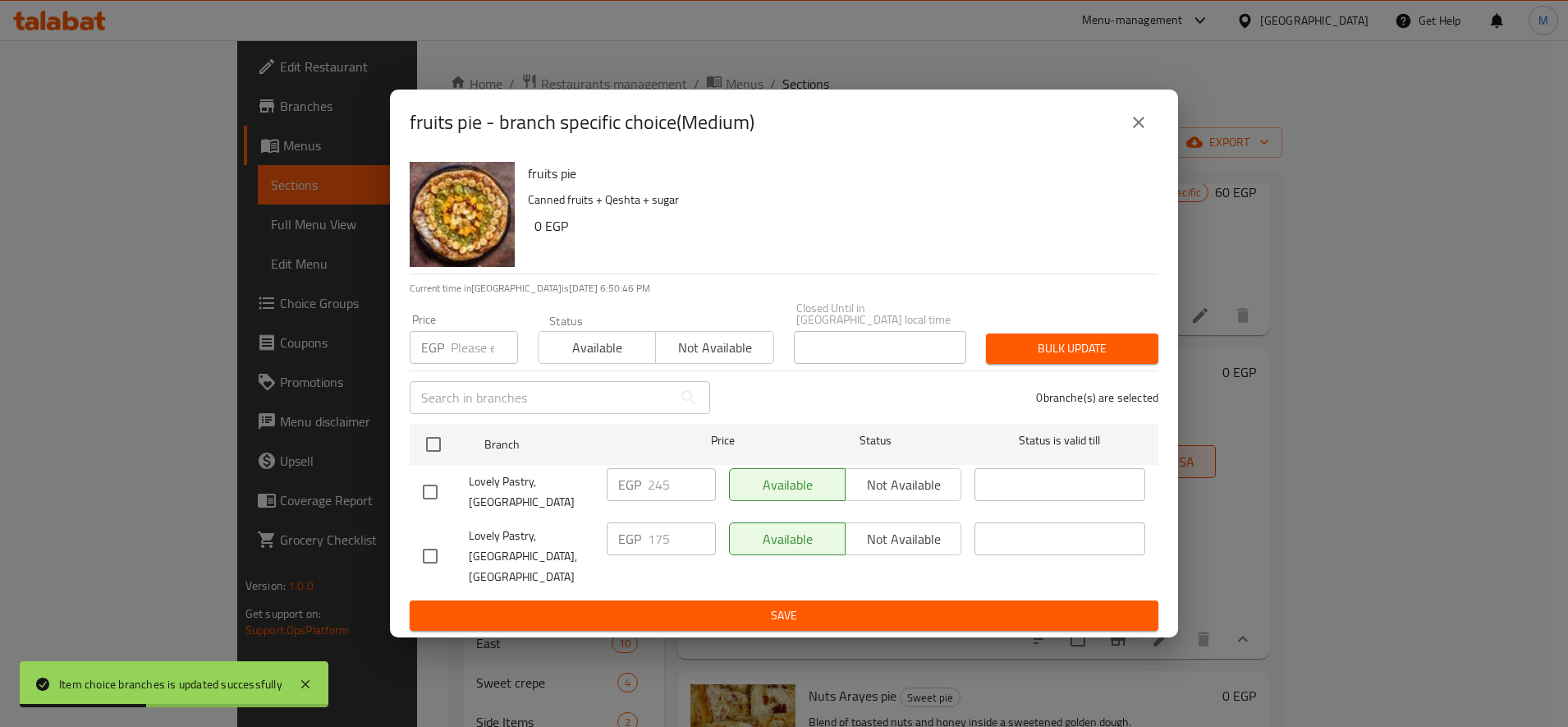
click at [463, 355] on input "number" at bounding box center [484, 347] width 67 height 33
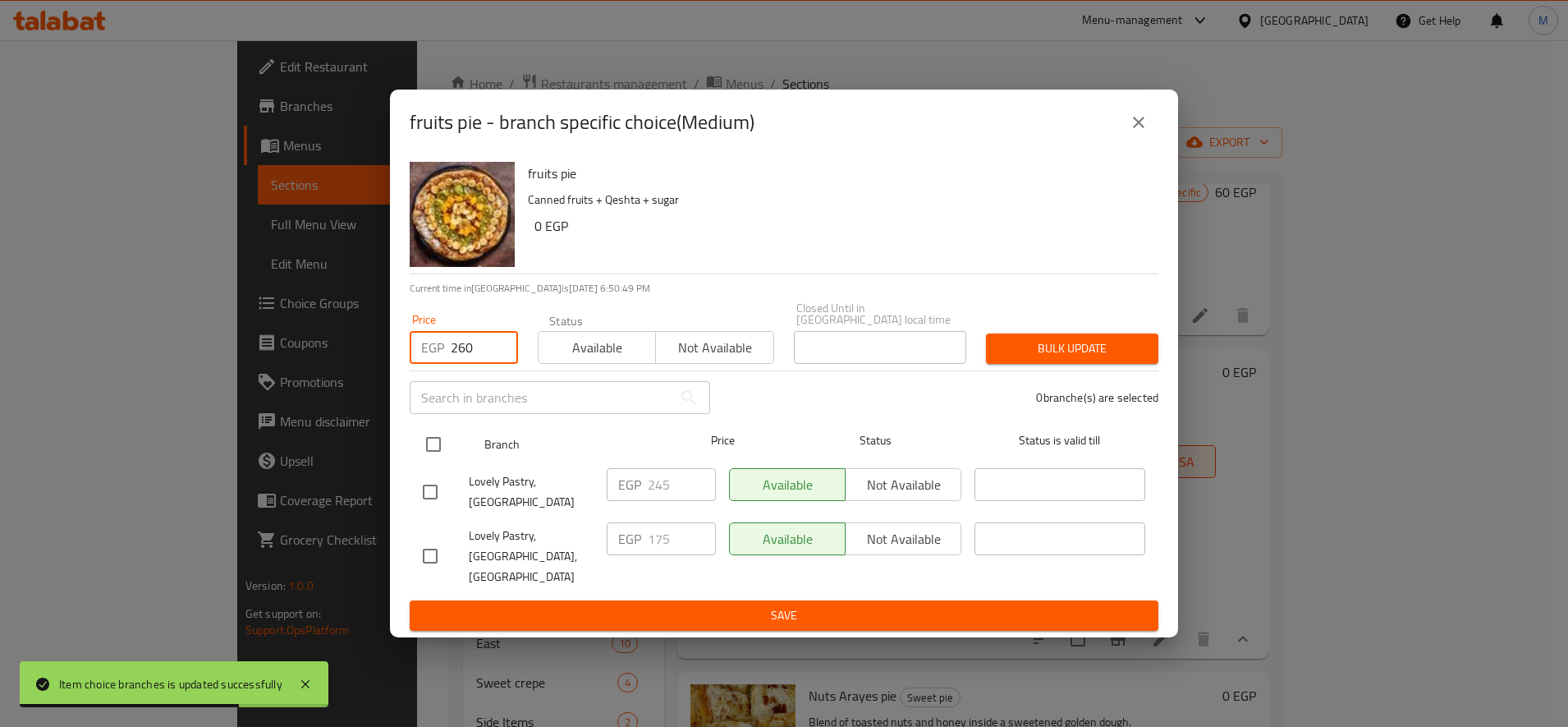
type input "260"
click at [438, 456] on input "checkbox" at bounding box center [433, 444] width 34 height 34
checkbox input "true"
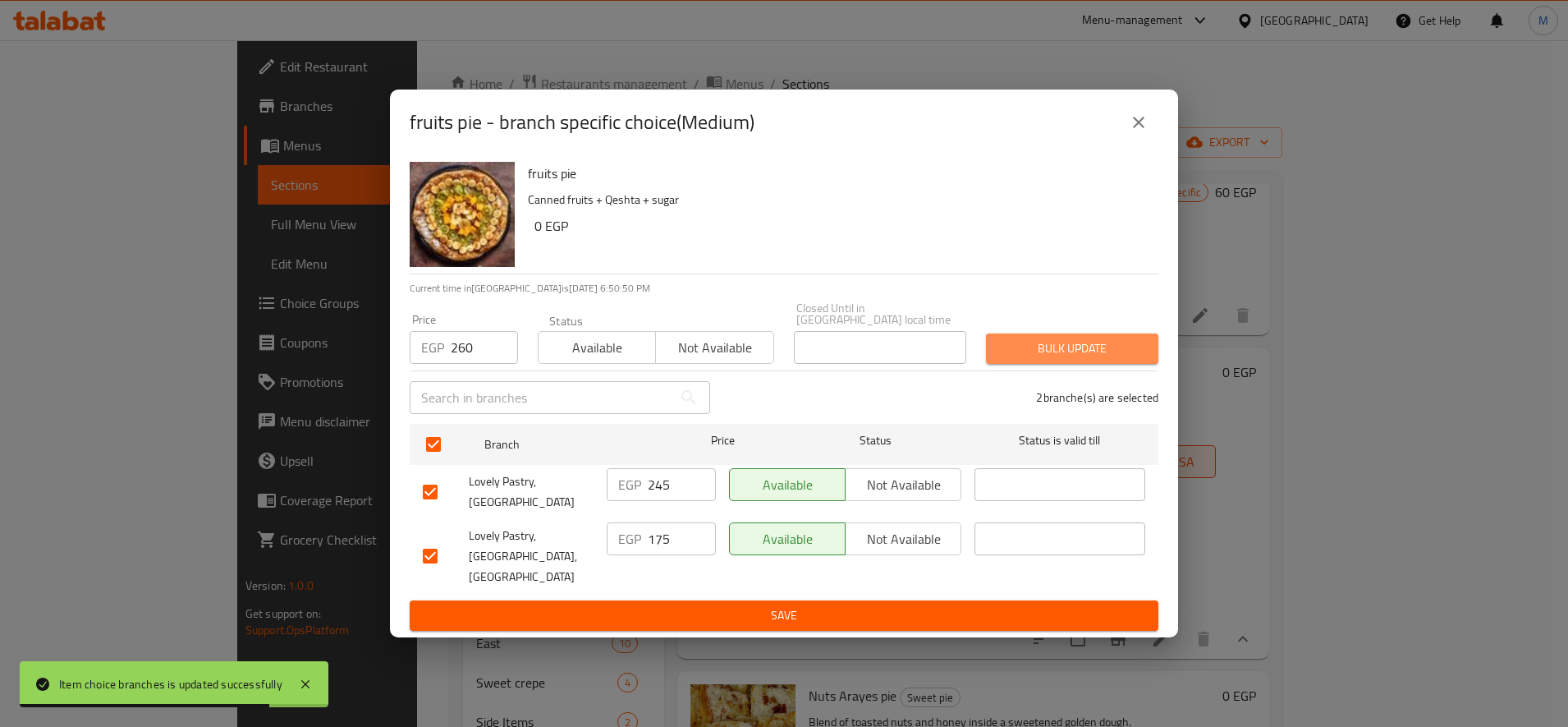
click at [1051, 349] on span "Bulk update" at bounding box center [1071, 348] width 146 height 20
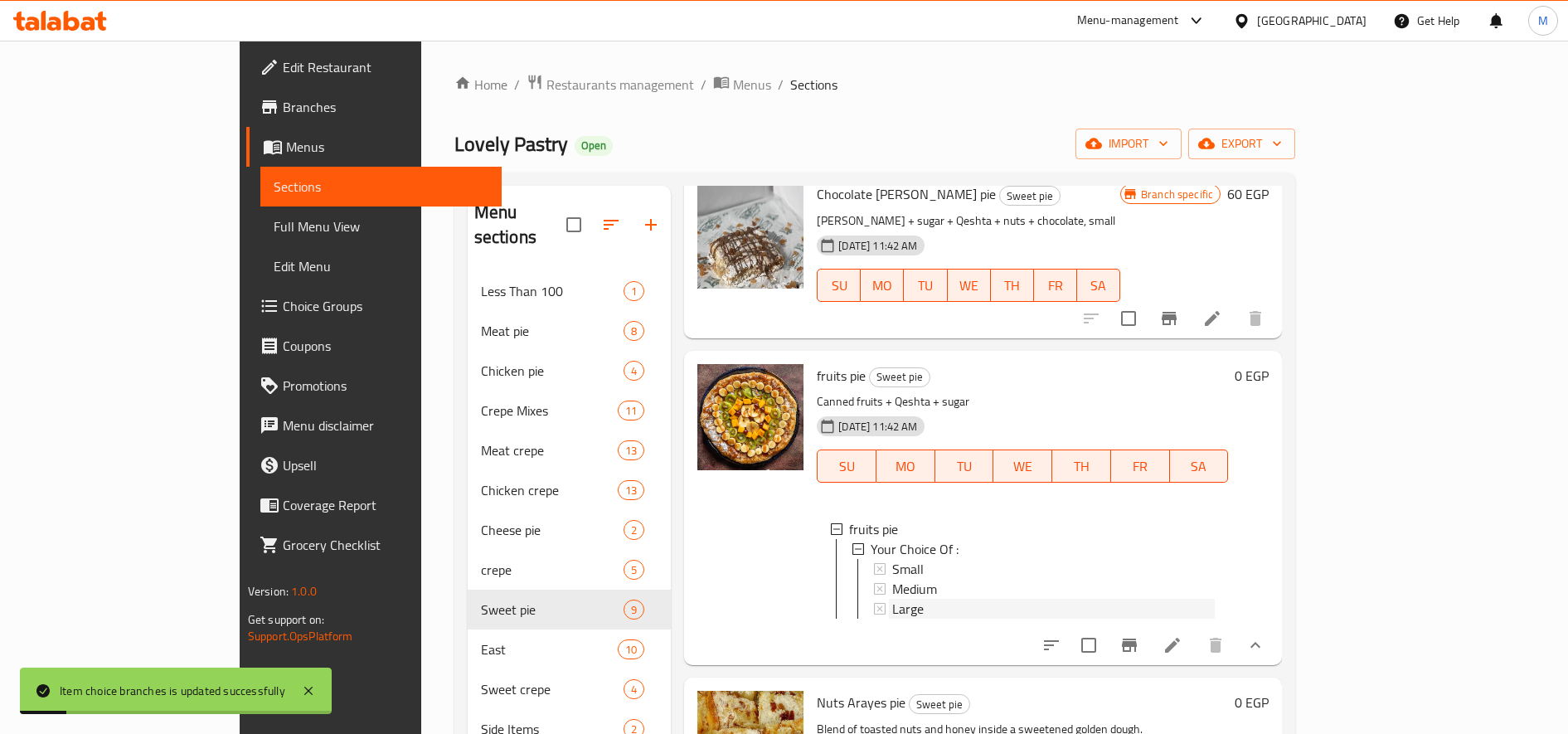
click at [892, 599] on span "Large" at bounding box center [908, 609] width 32 height 20
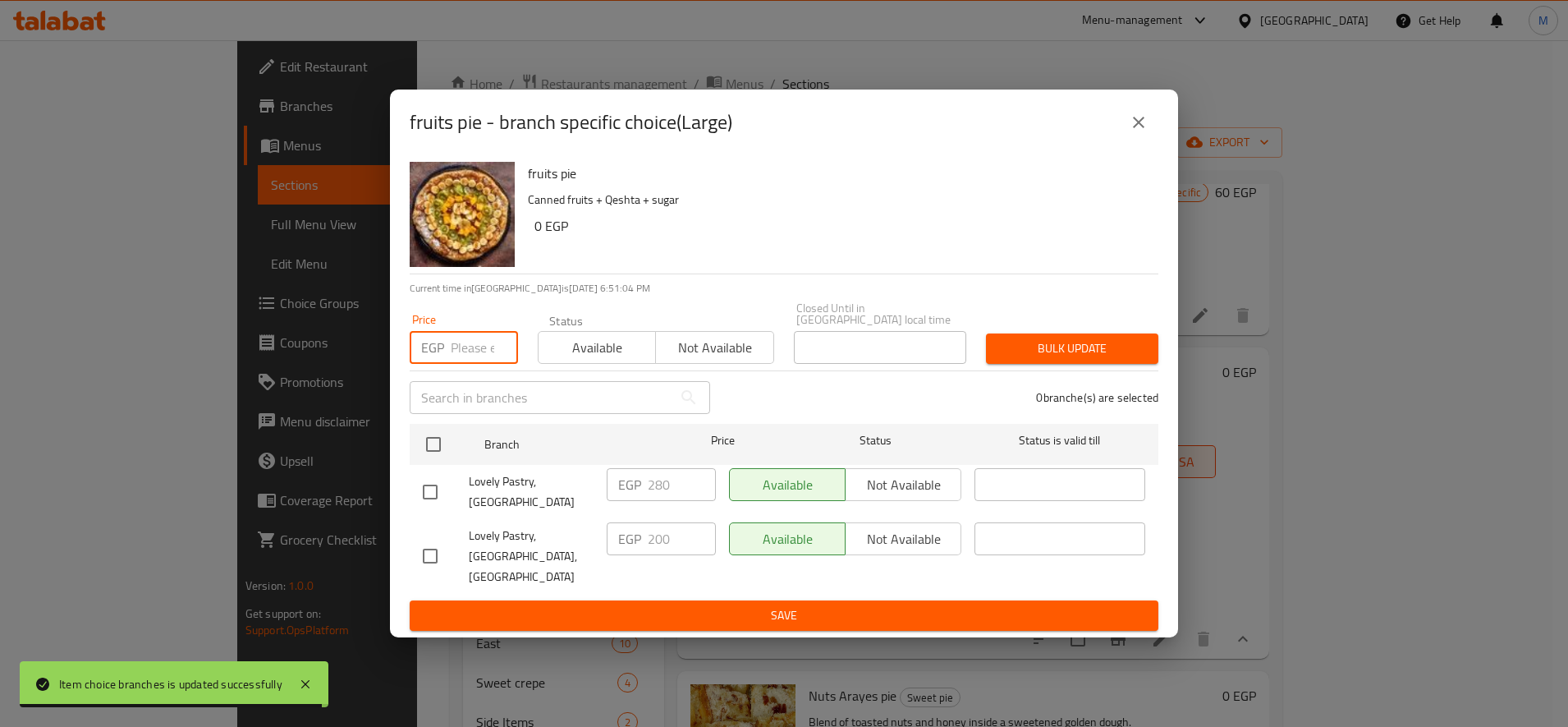
click at [458, 360] on input "number" at bounding box center [484, 347] width 67 height 33
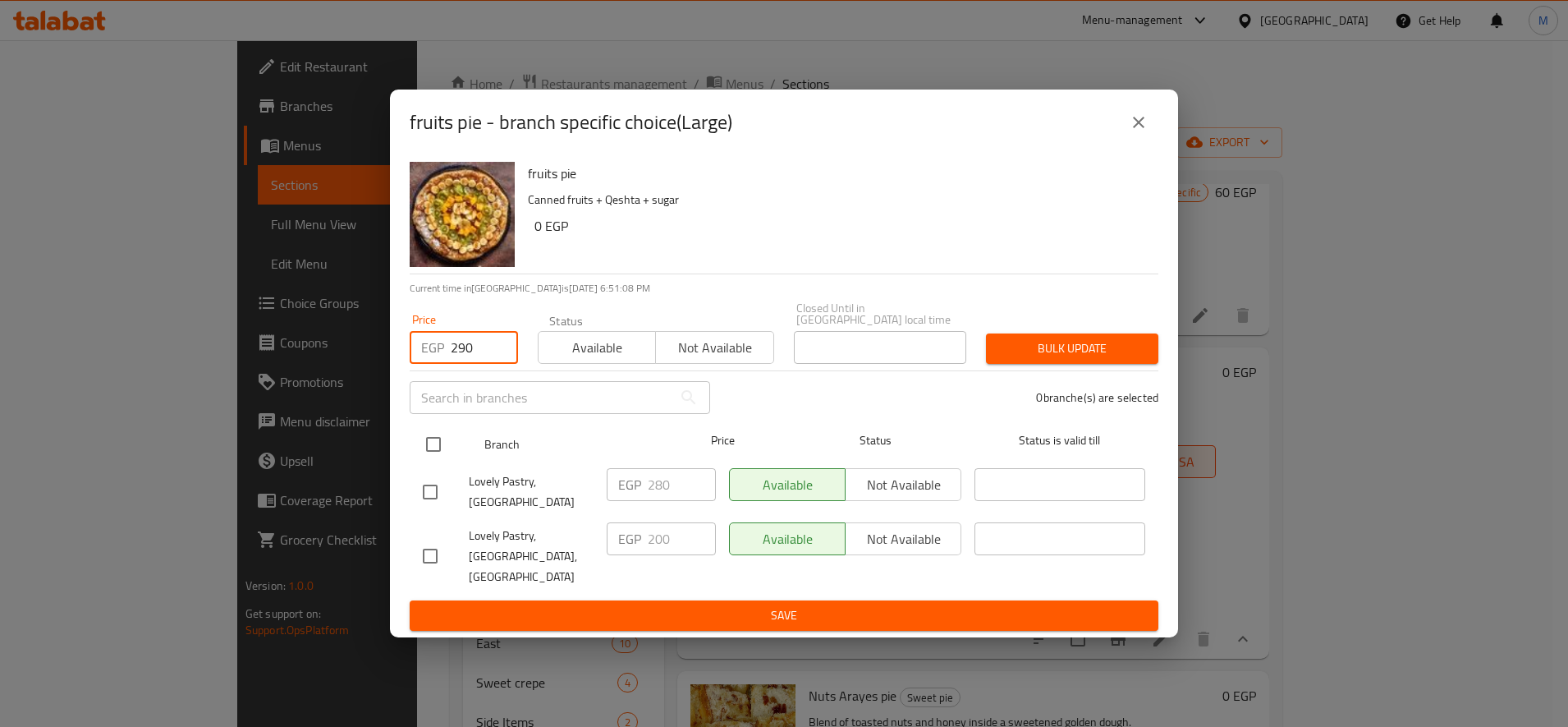
type input "290"
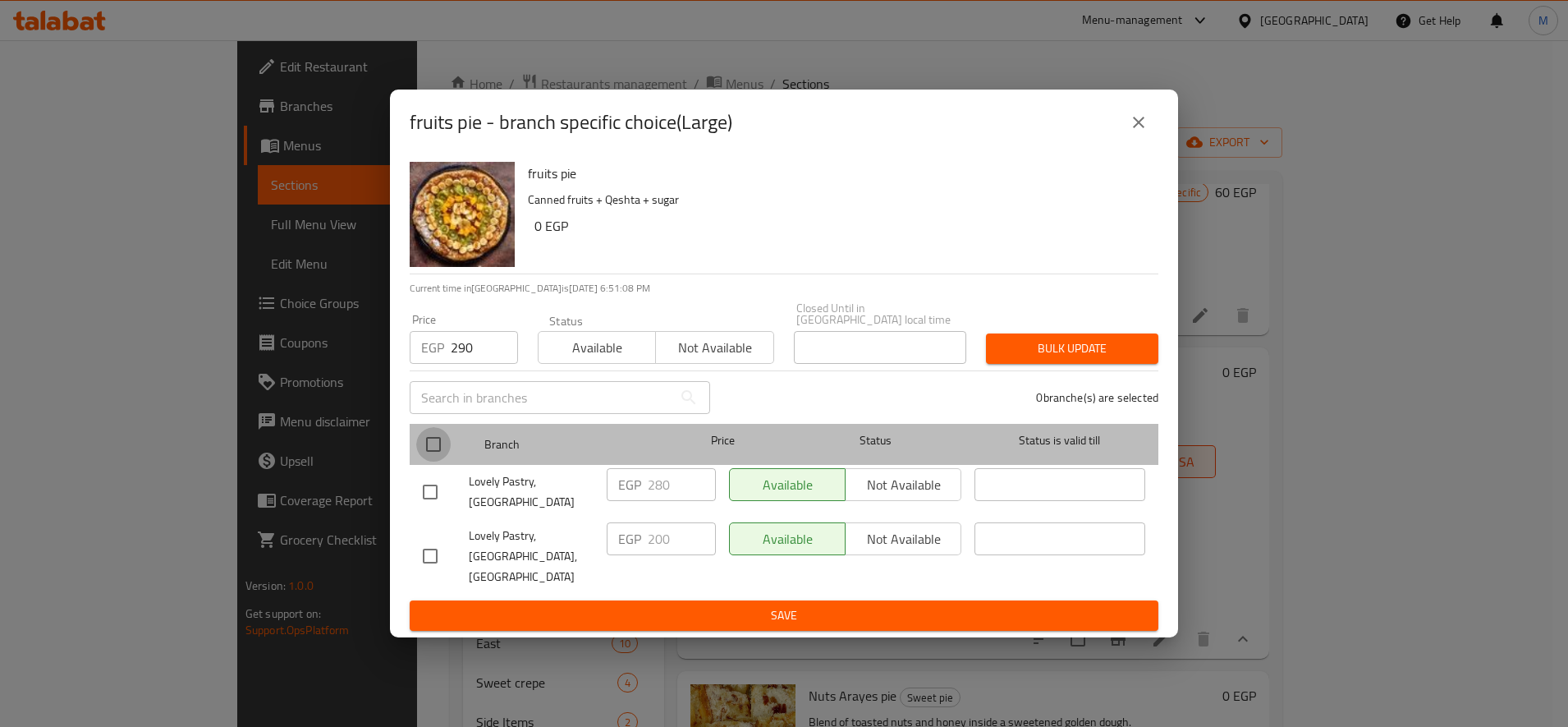
click at [436, 462] on input "checkbox" at bounding box center [433, 444] width 34 height 34
checkbox input "true"
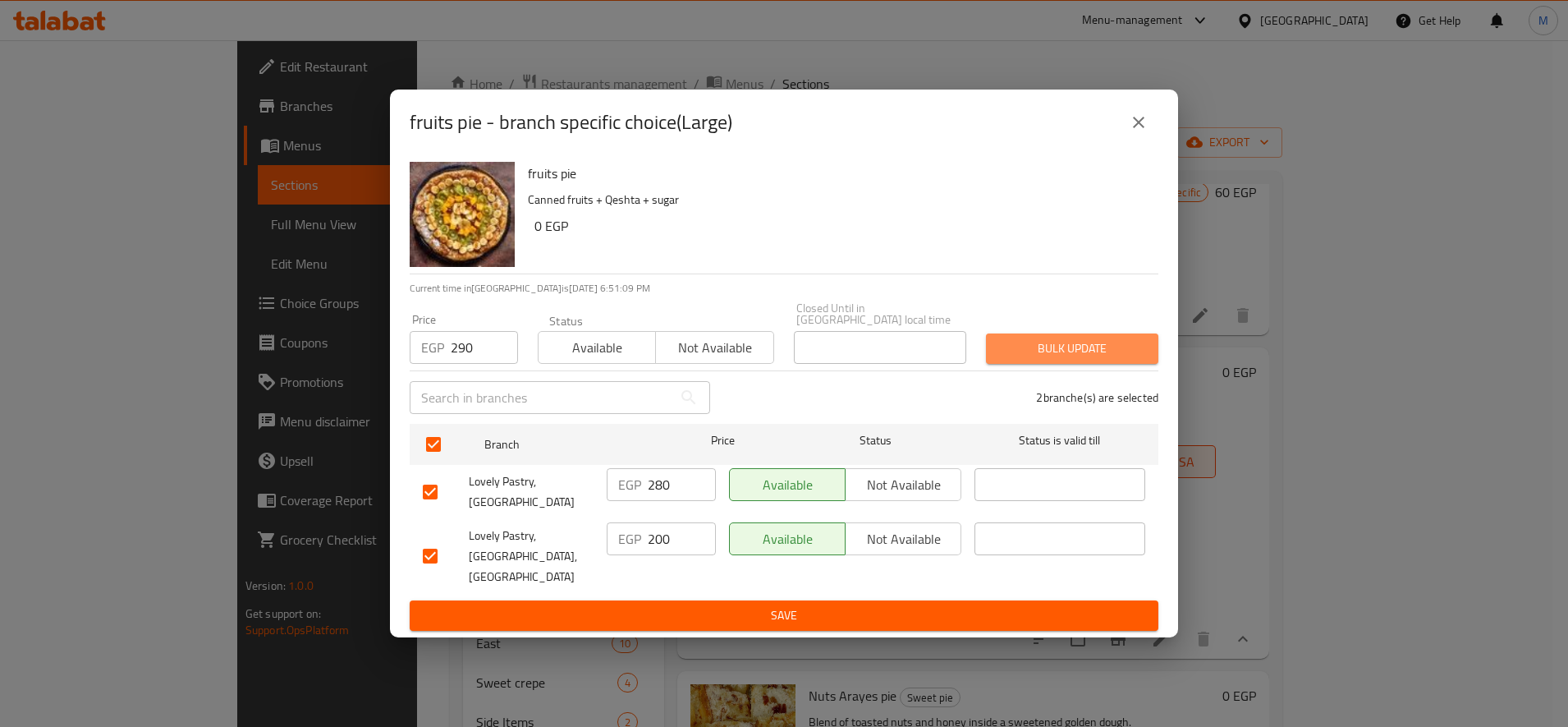
click at [1081, 353] on span "Bulk update" at bounding box center [1071, 348] width 146 height 20
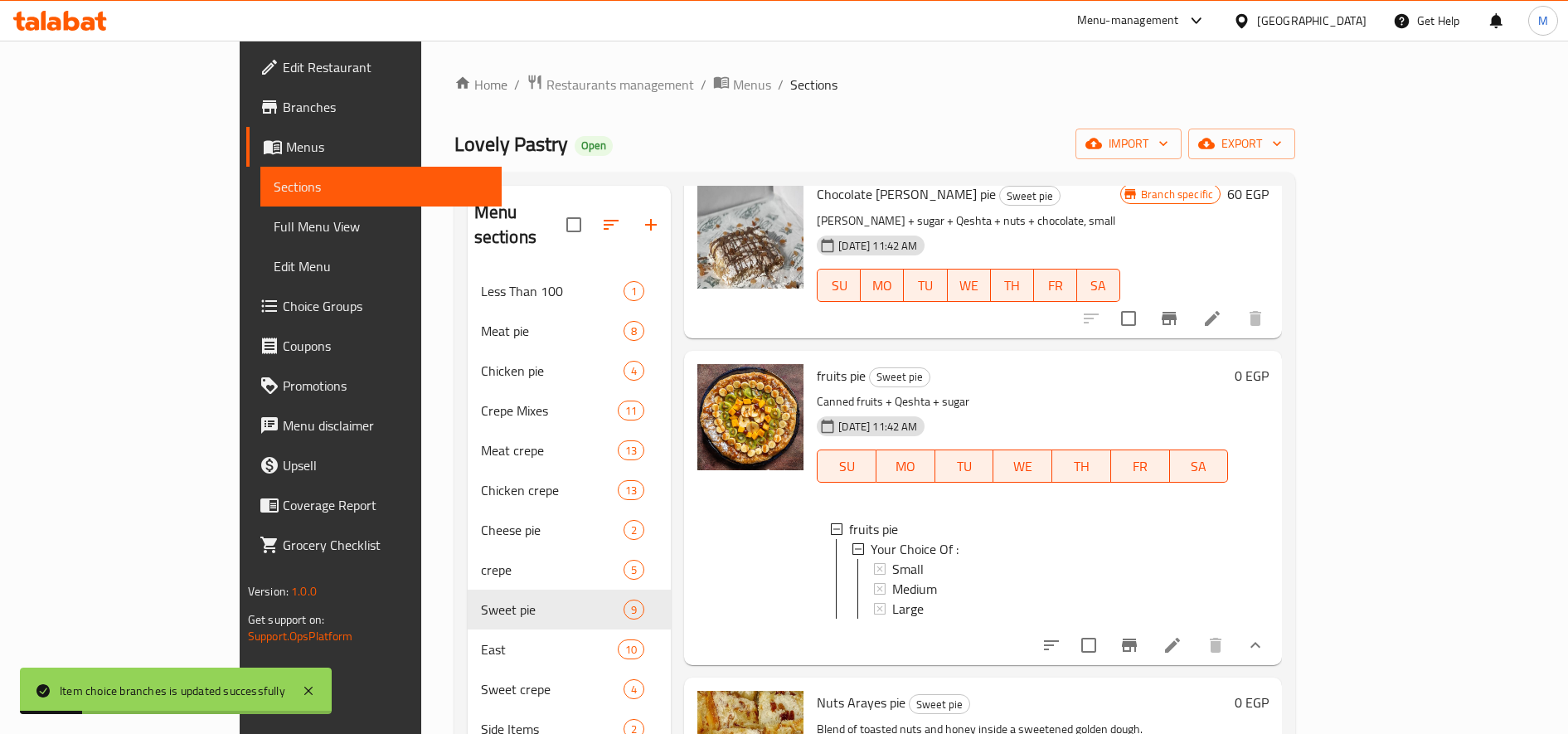
scroll to position [0, 0]
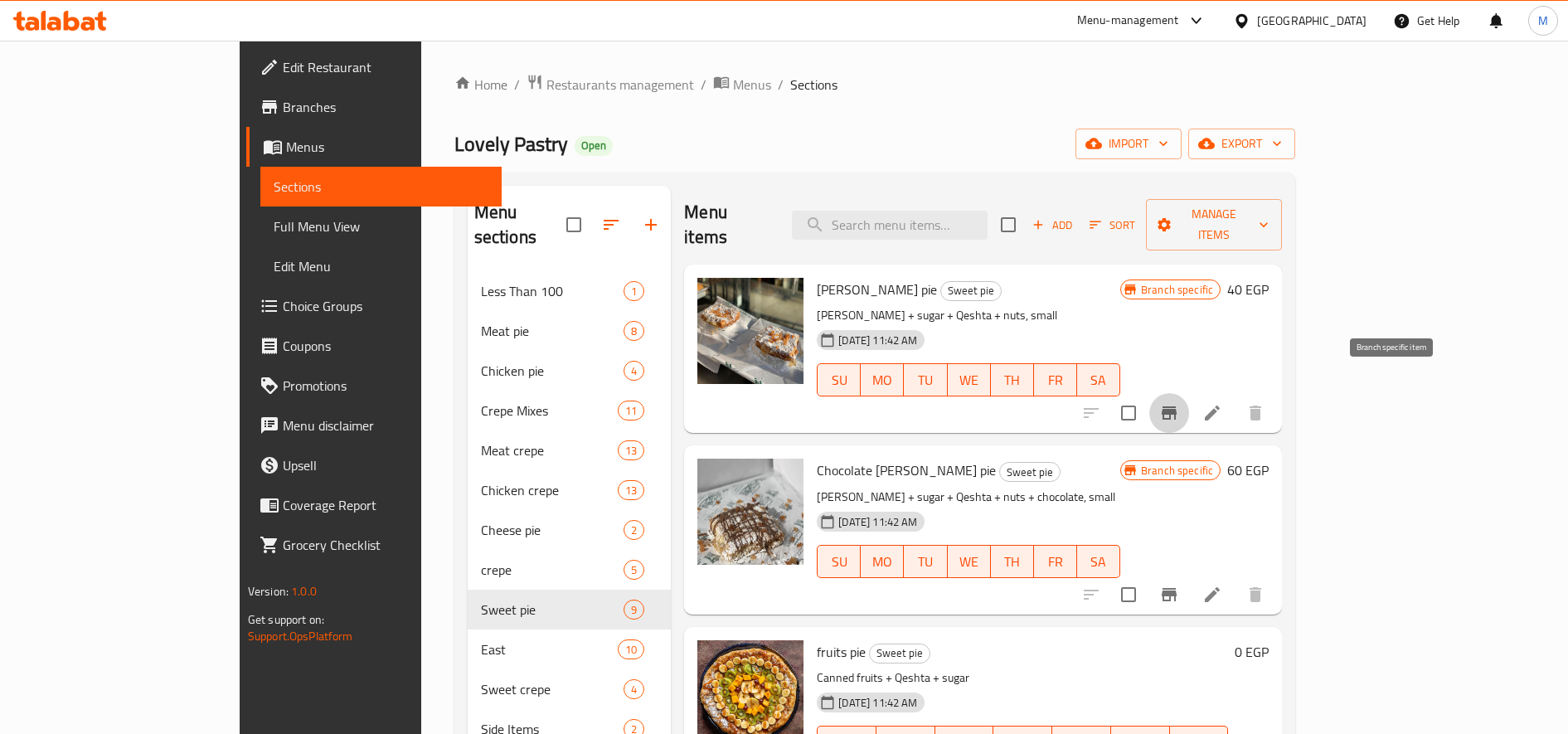
click at [1177, 406] on icon "Branch-specific-item" at bounding box center [1169, 412] width 15 height 13
drag, startPoint x: 1398, startPoint y: 364, endPoint x: 1396, endPoint y: 375, distance: 11.2
click at [1269, 367] on div "Branch specific 40 EGP" at bounding box center [1194, 348] width 148 height 142
click at [1189, 393] on button "Branch-specific-item" at bounding box center [1169, 412] width 40 height 40
click at [1269, 277] on h6 "40 EGP" at bounding box center [1247, 289] width 42 height 23
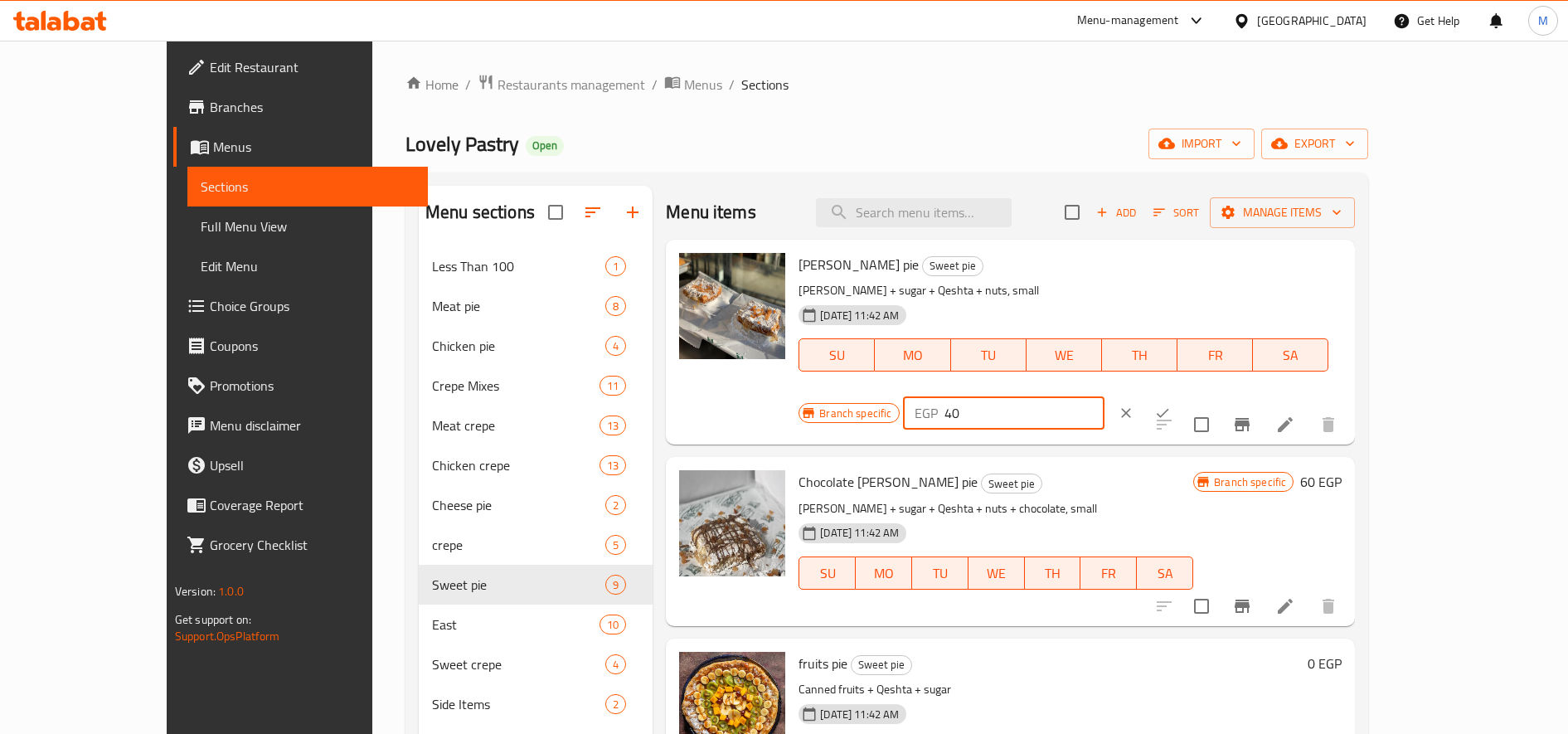
click at [1104, 397] on input "40" at bounding box center [1024, 413] width 160 height 34
type input "45"
click at [1170, 405] on icon "ok" at bounding box center [1163, 412] width 17 height 17
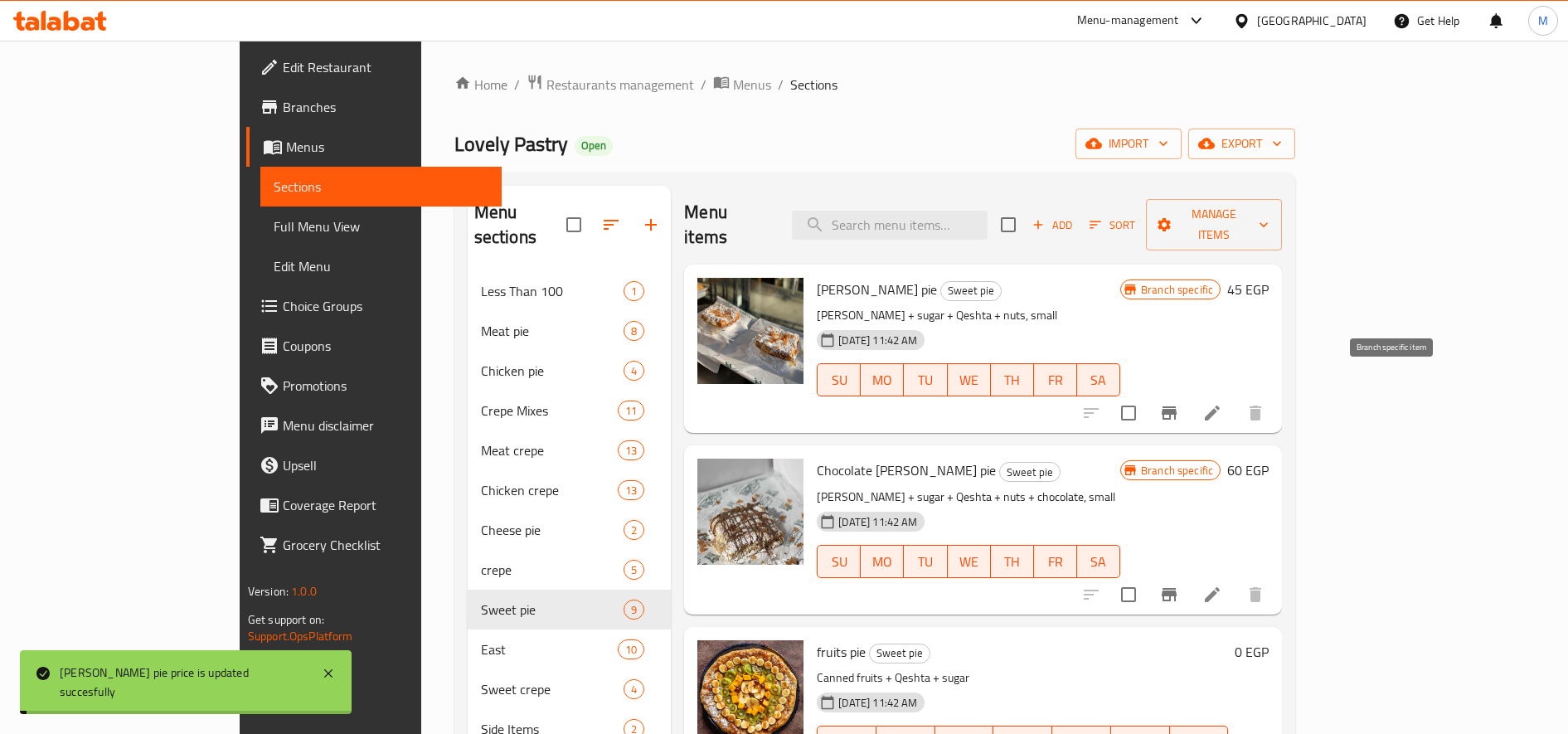
click at [1177, 406] on icon "Branch-specific-item" at bounding box center [1169, 412] width 15 height 13
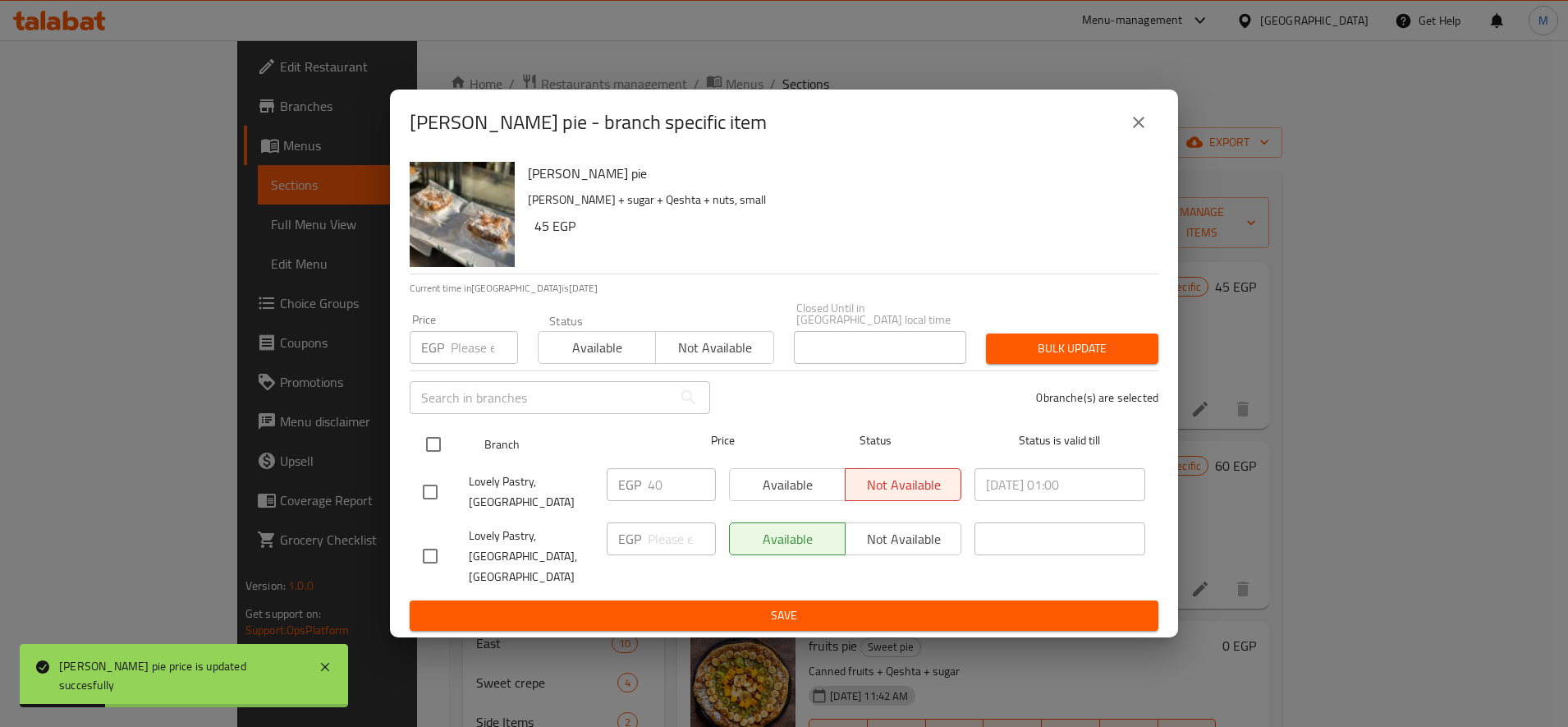
click at [436, 451] on input "checkbox" at bounding box center [433, 444] width 34 height 34
checkbox input "true"
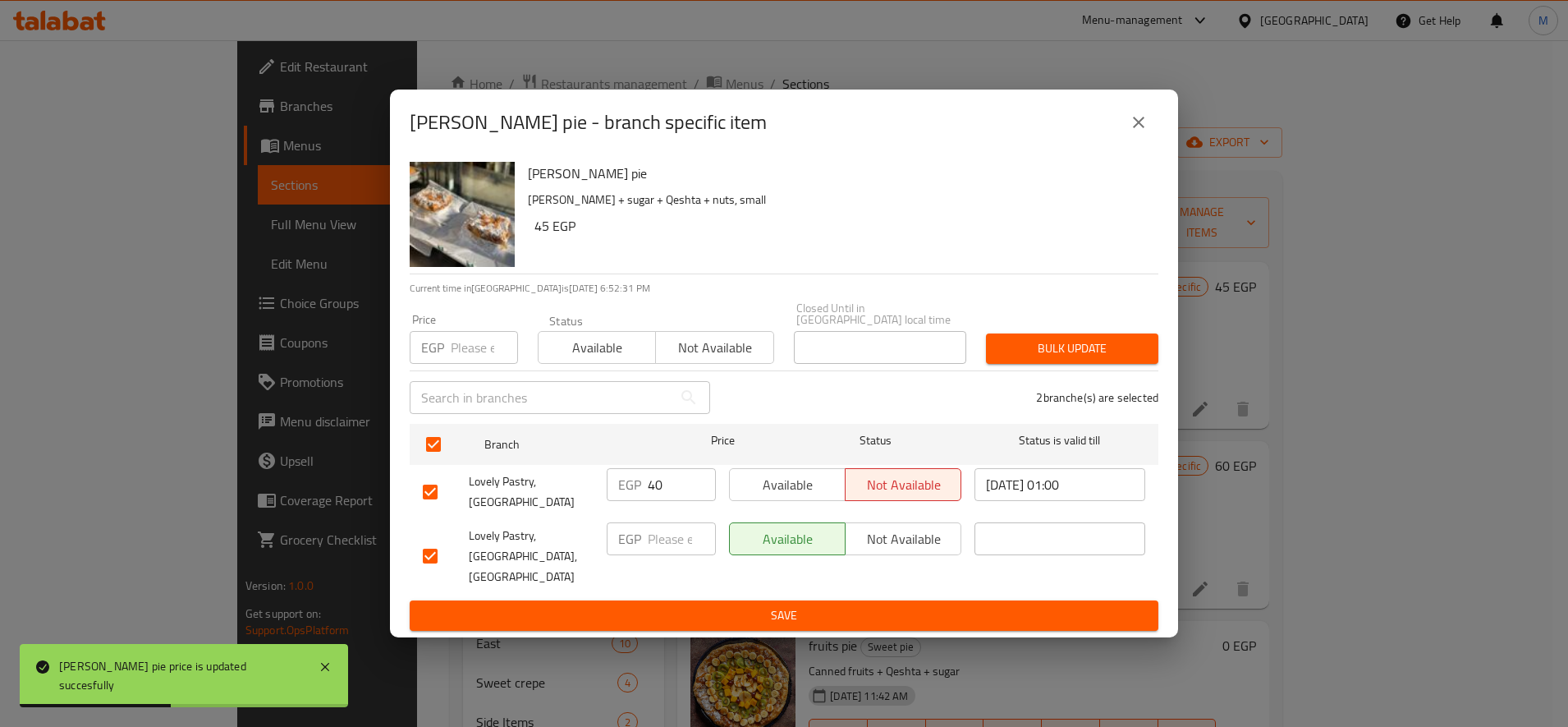
click at [1124, 347] on button "Bulk update" at bounding box center [1071, 348] width 172 height 31
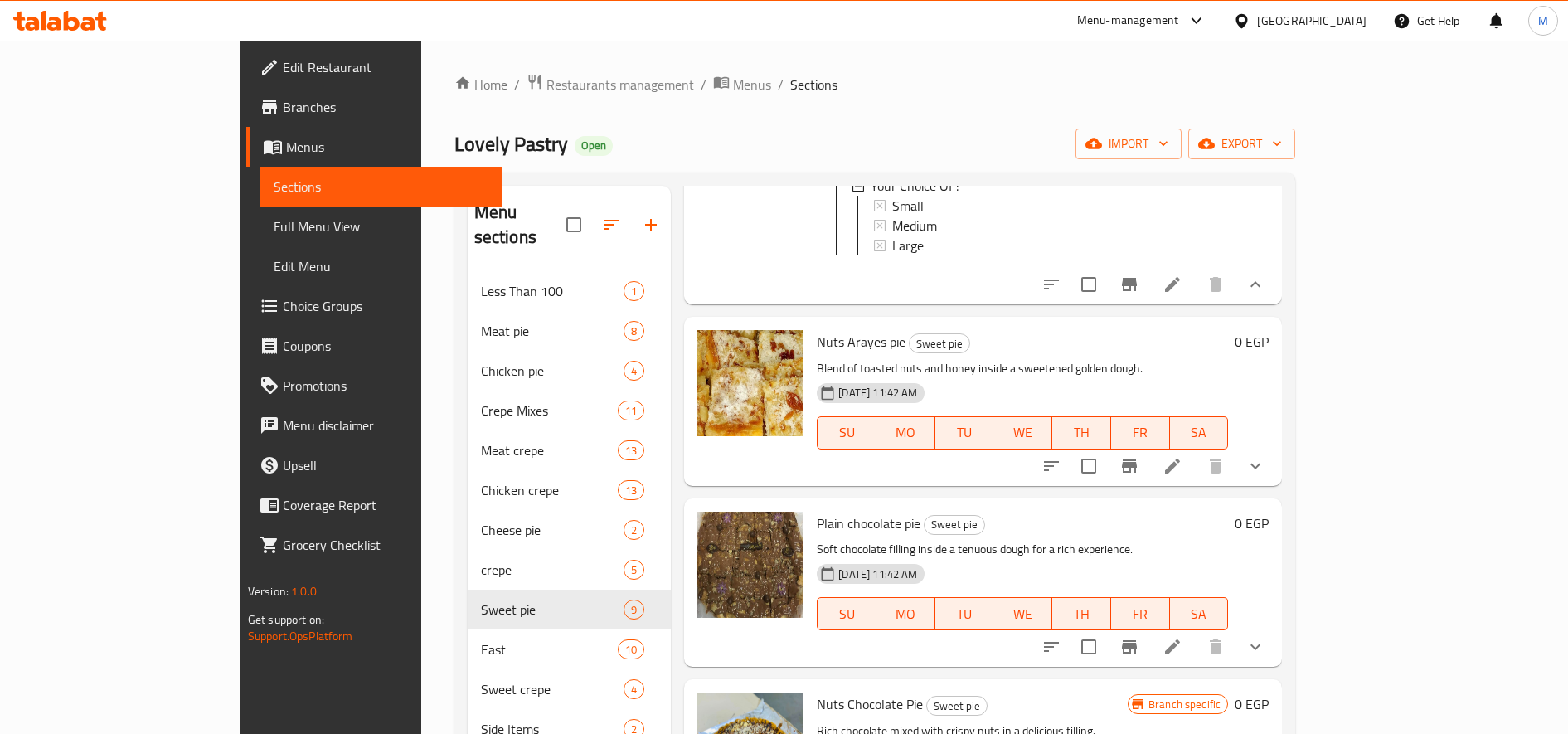
scroll to position [691, 0]
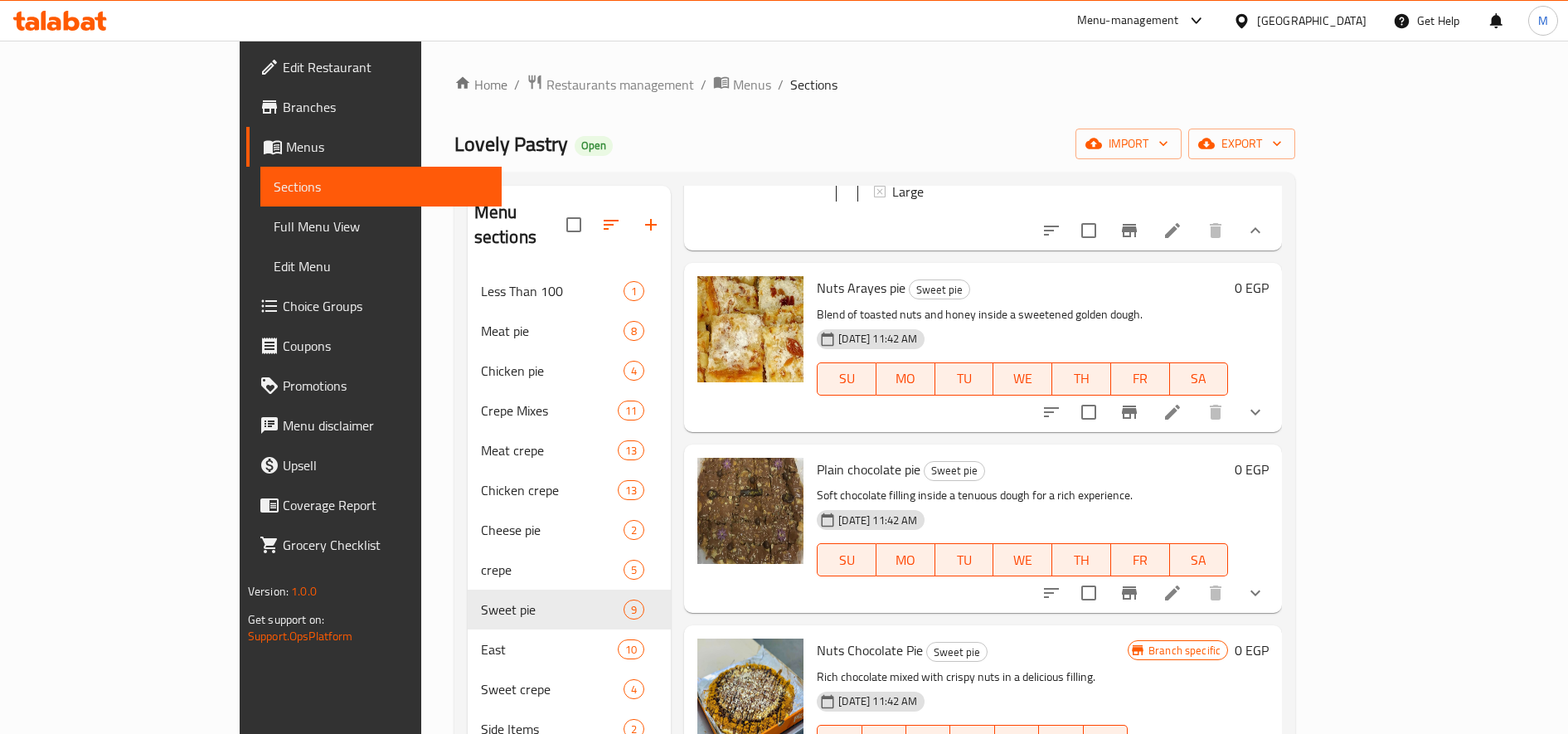
click at [1265, 402] on icon "show more" at bounding box center [1255, 412] width 20 height 20
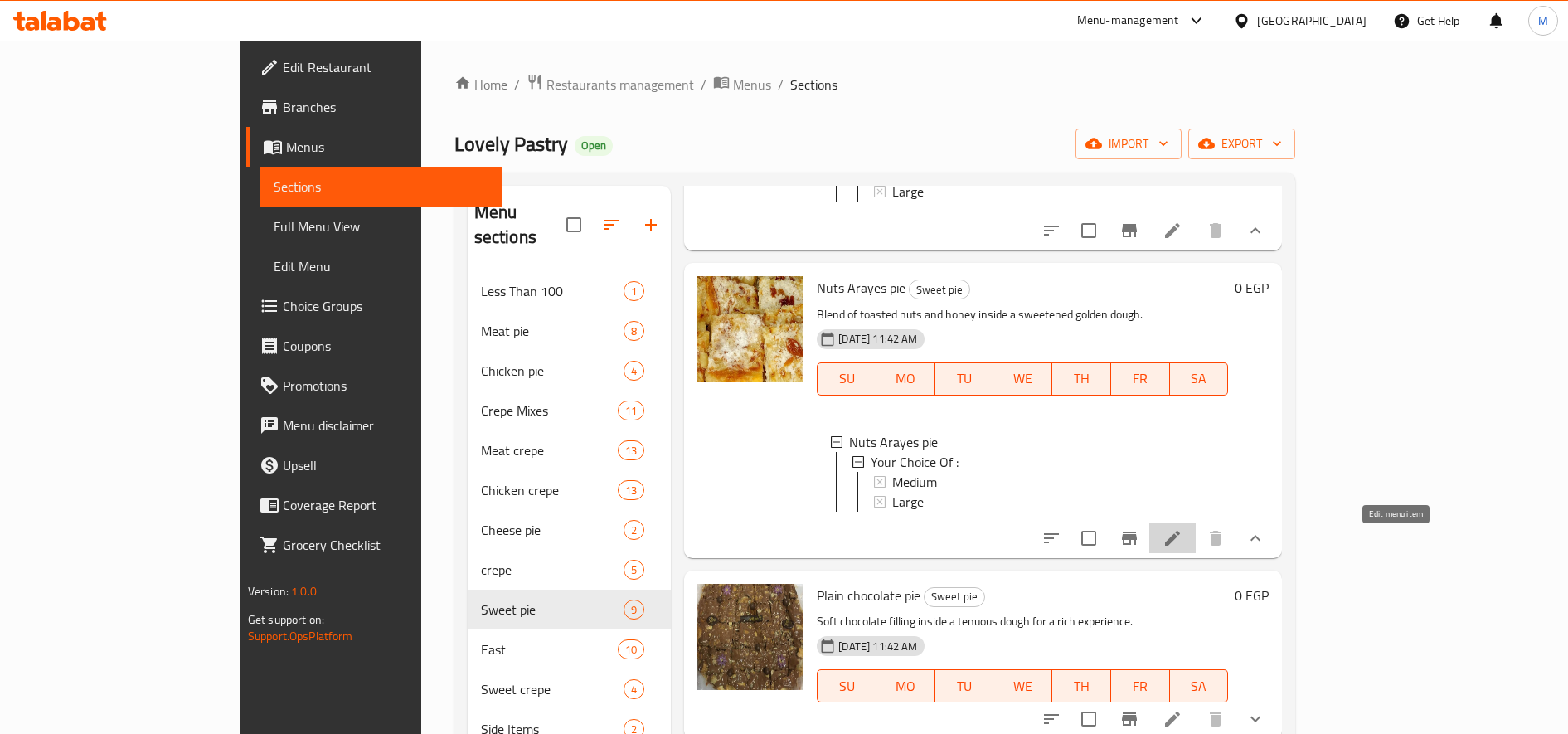
click at [1183, 538] on icon at bounding box center [1172, 538] width 20 height 20
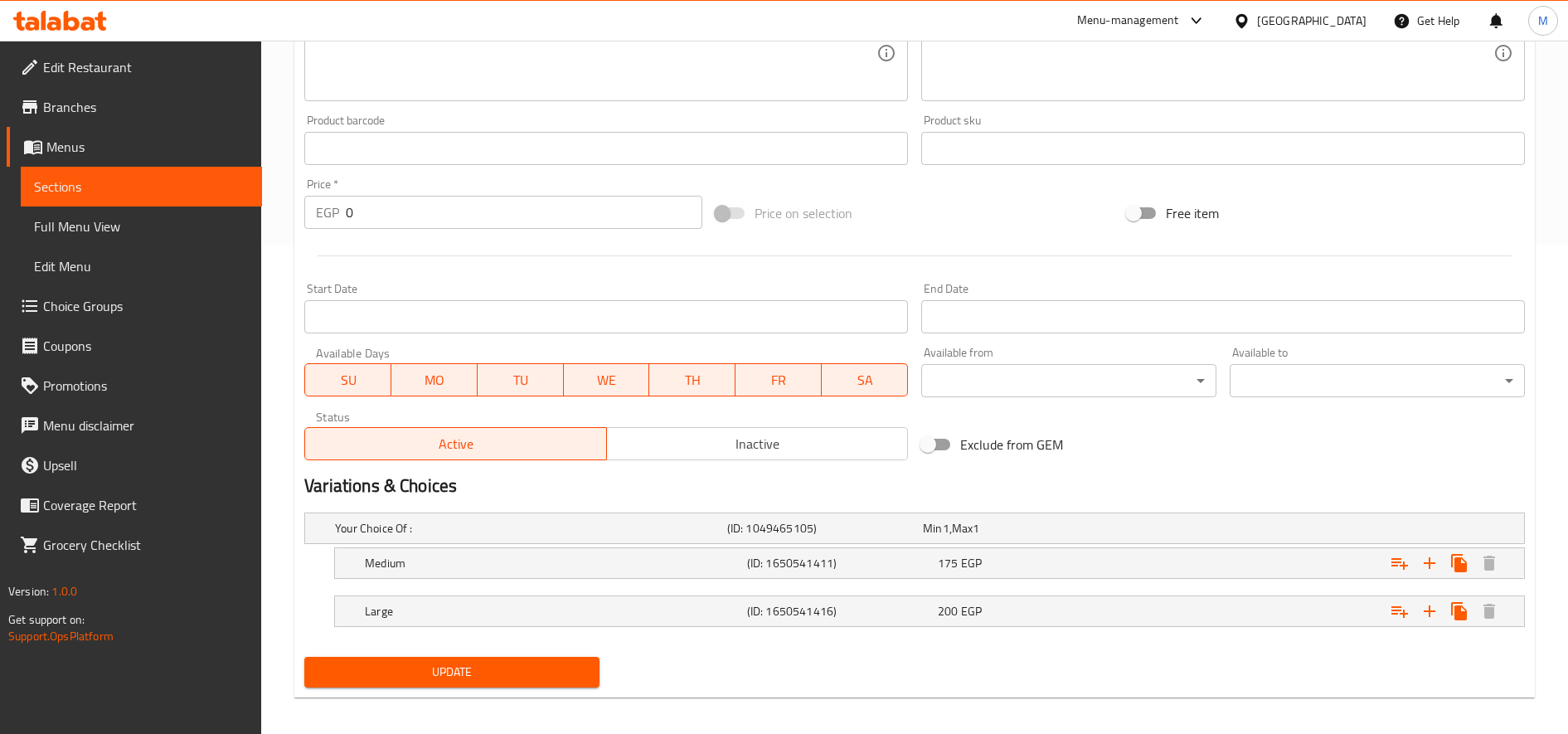
scroll to position [499, 0]
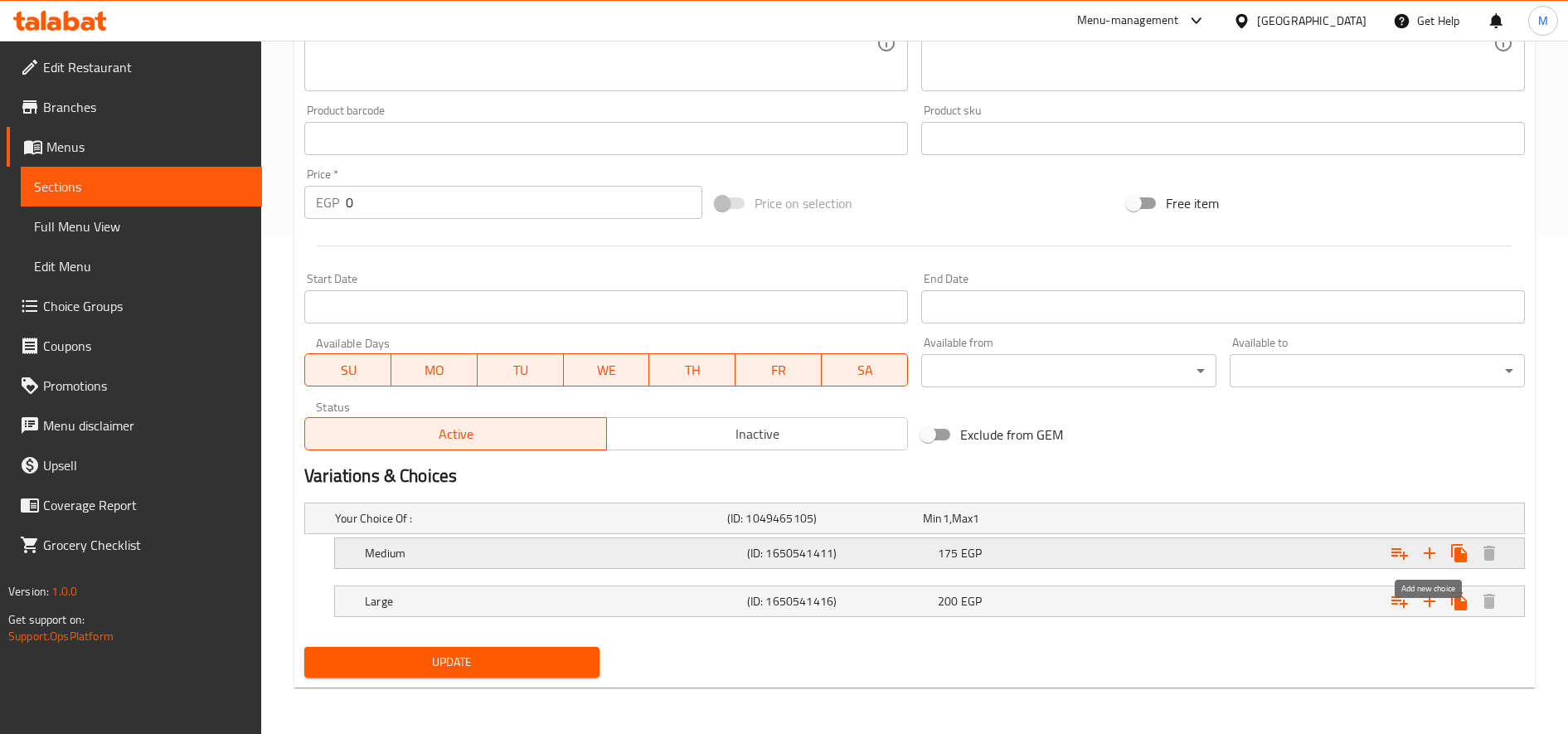
click at [1421, 551] on icon "Expand" at bounding box center [1429, 553] width 20 height 20
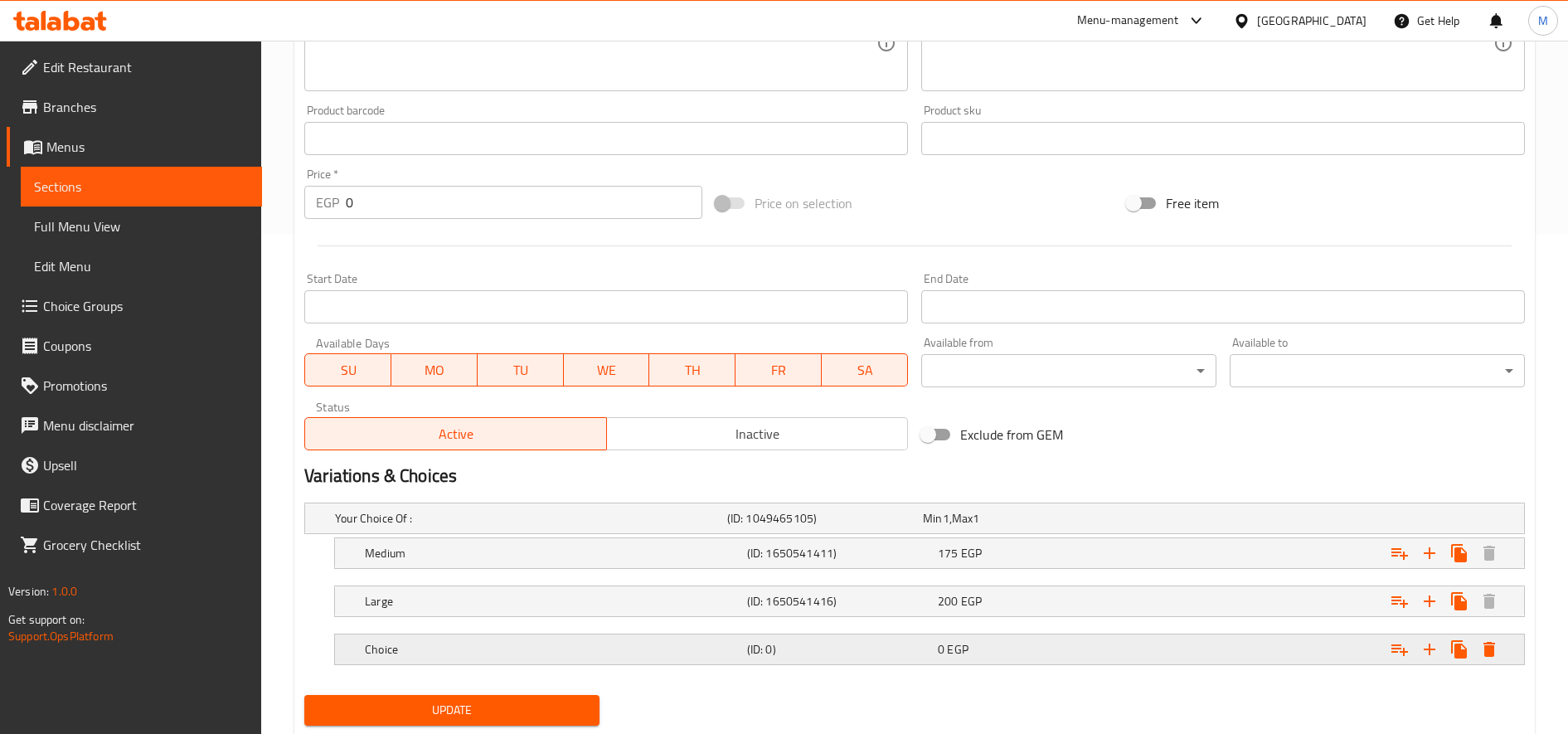
click at [477, 526] on h5 "Choice" at bounding box center [527, 518] width 385 height 17
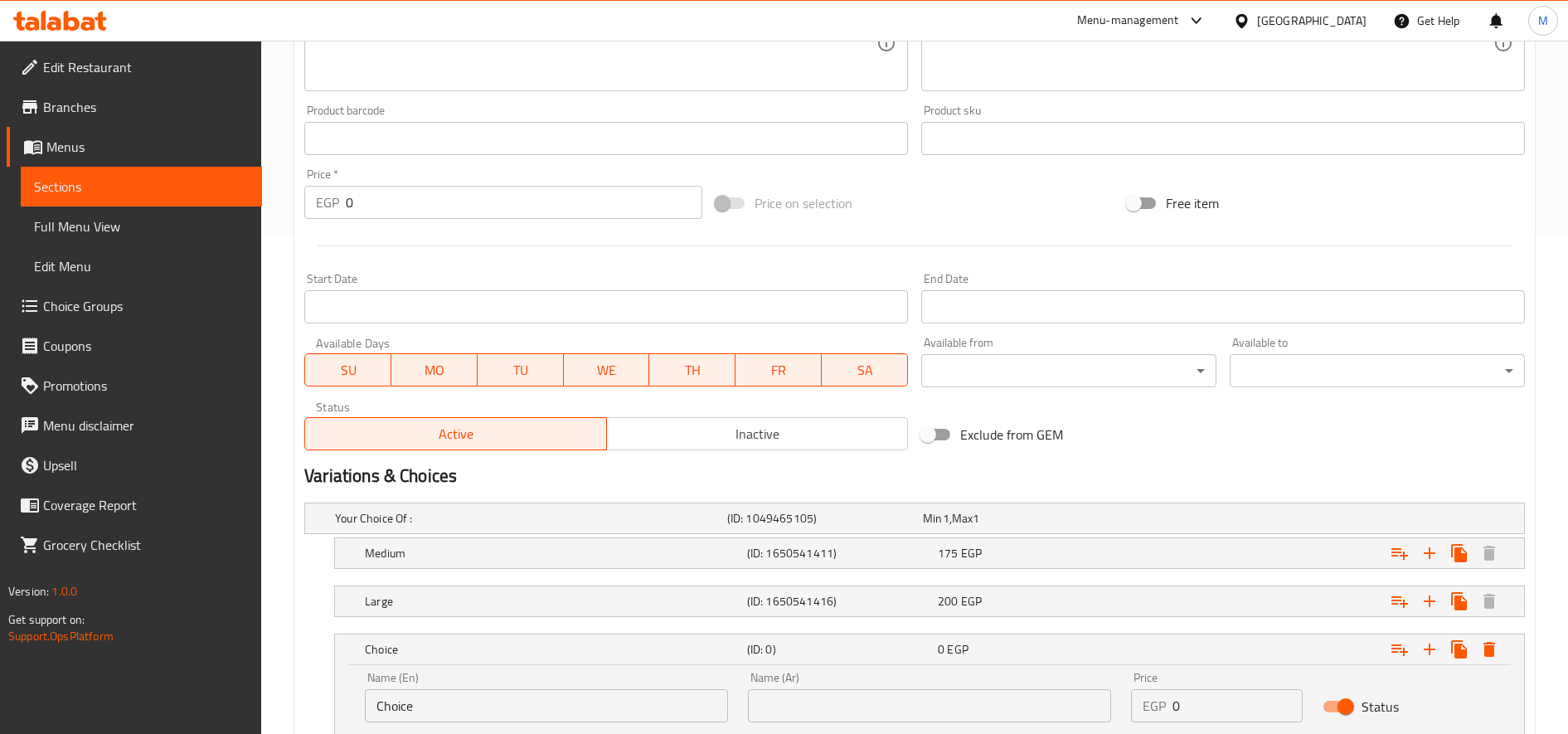
click at [420, 697] on input "Choice" at bounding box center [546, 706] width 363 height 34
click at [420, 697] on input "سش" at bounding box center [546, 706] width 363 height 34
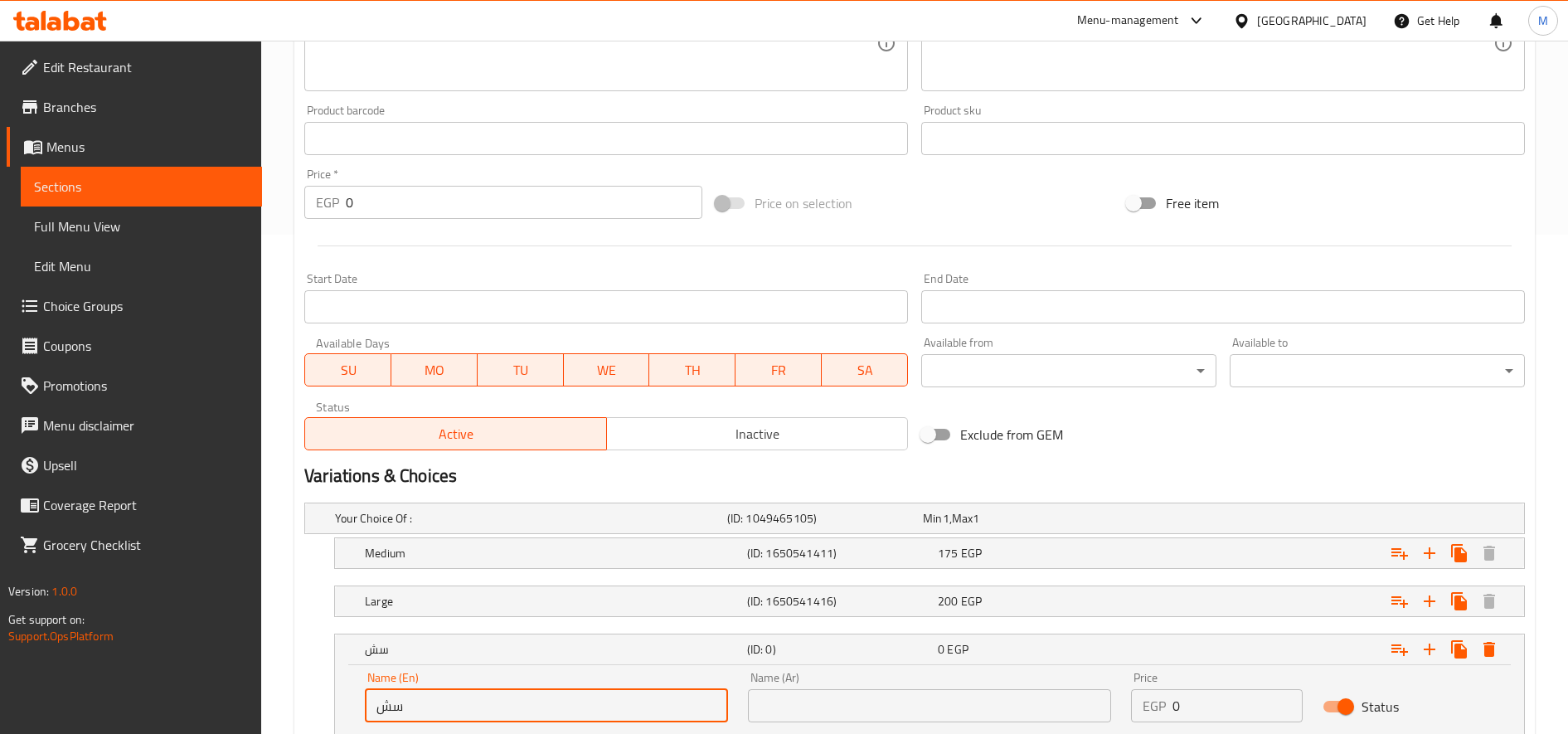
click at [420, 697] on input "سش" at bounding box center [546, 706] width 363 height 34
type input "سش"
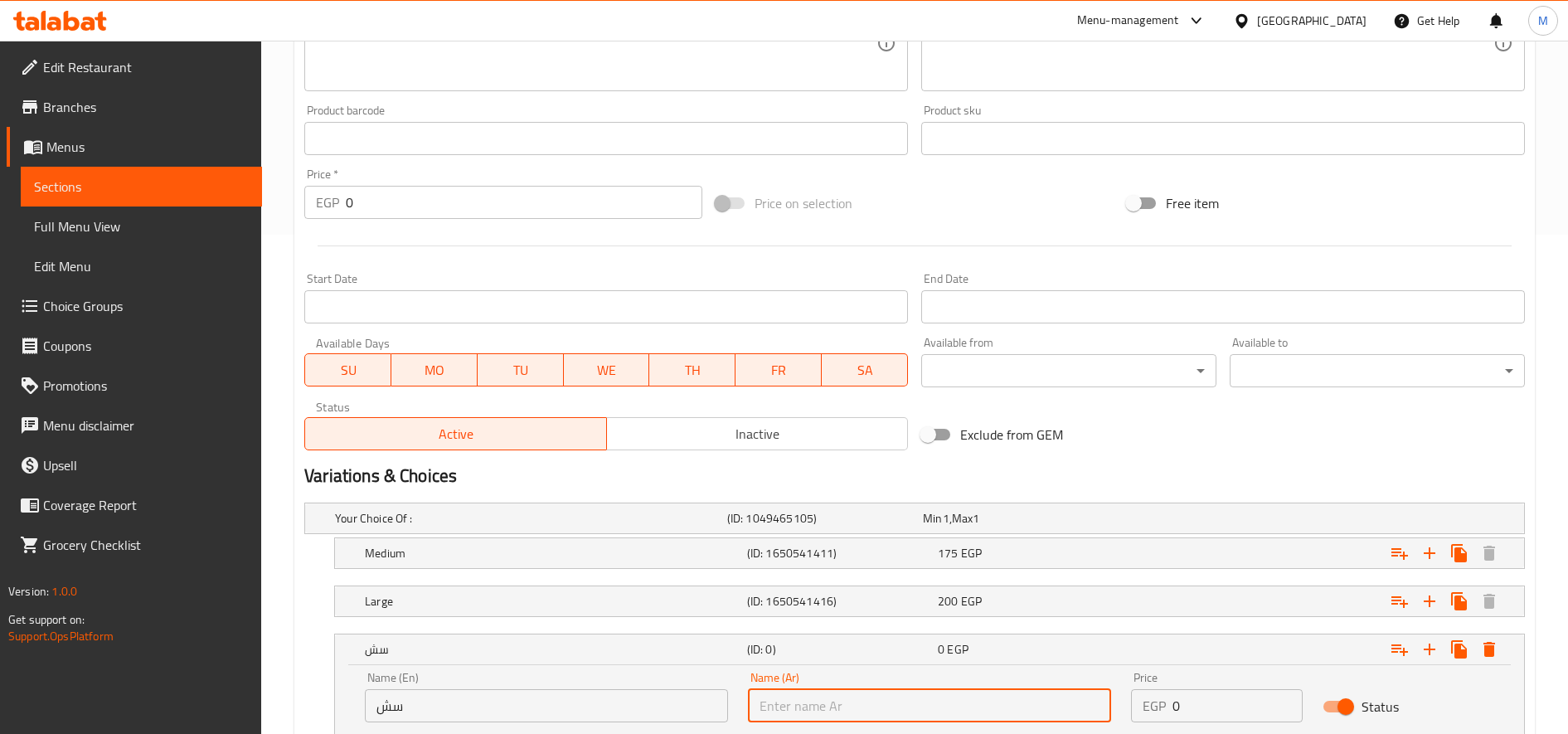
click at [902, 703] on input "text" at bounding box center [929, 706] width 363 height 34
type input "صغير"
click at [568, 686] on div "Name (En) سش Name (En)" at bounding box center [546, 696] width 363 height 50
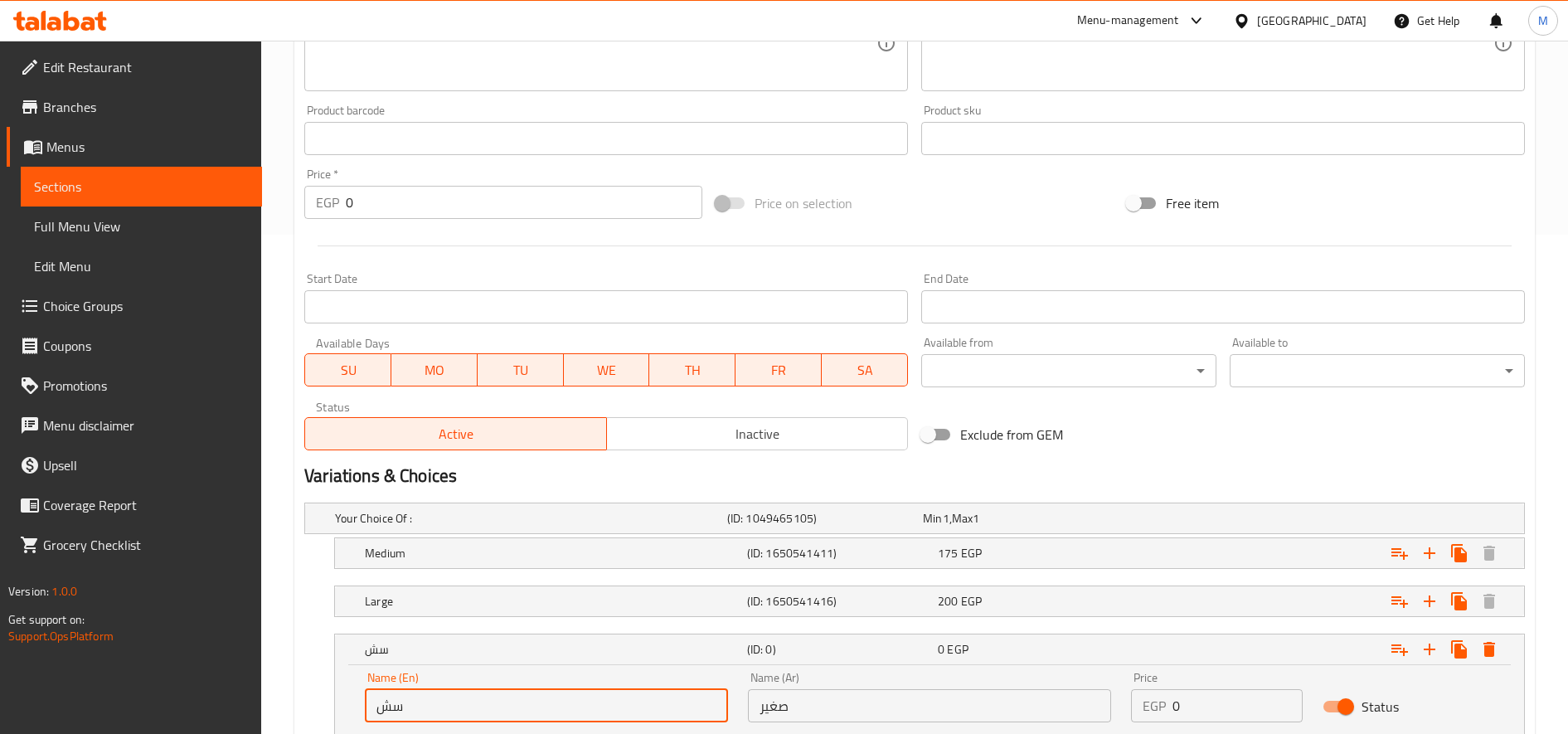
click at [563, 700] on input "سش" at bounding box center [546, 706] width 363 height 34
click at [563, 700] on input "text" at bounding box center [546, 706] width 363 height 34
type input "Small"
click at [1184, 706] on input "0" at bounding box center [1237, 706] width 130 height 34
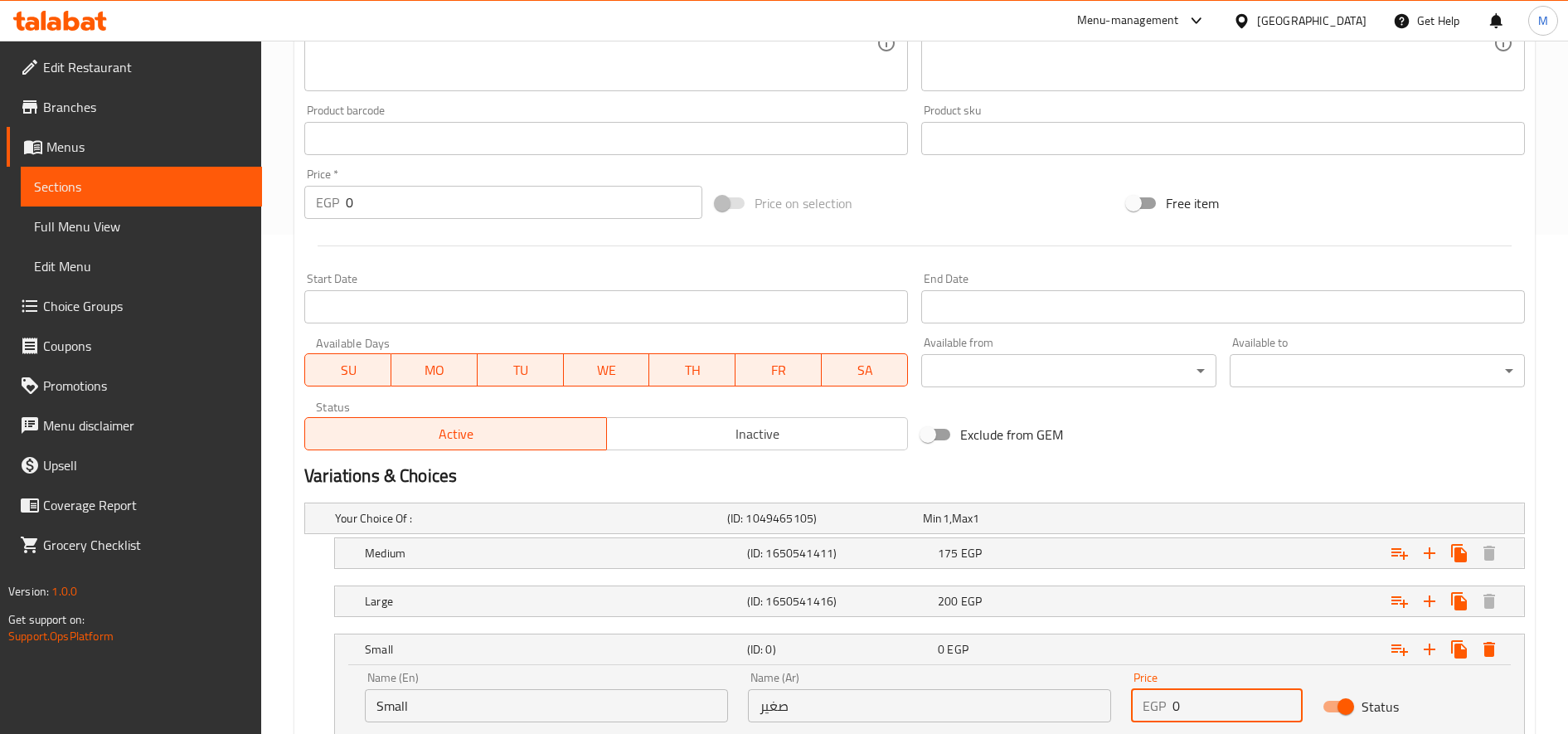
click at [1184, 706] on input "0" at bounding box center [1237, 706] width 130 height 34
type input "205"
click at [1115, 530] on div "200 EGP" at bounding box center [1018, 518] width 196 height 23
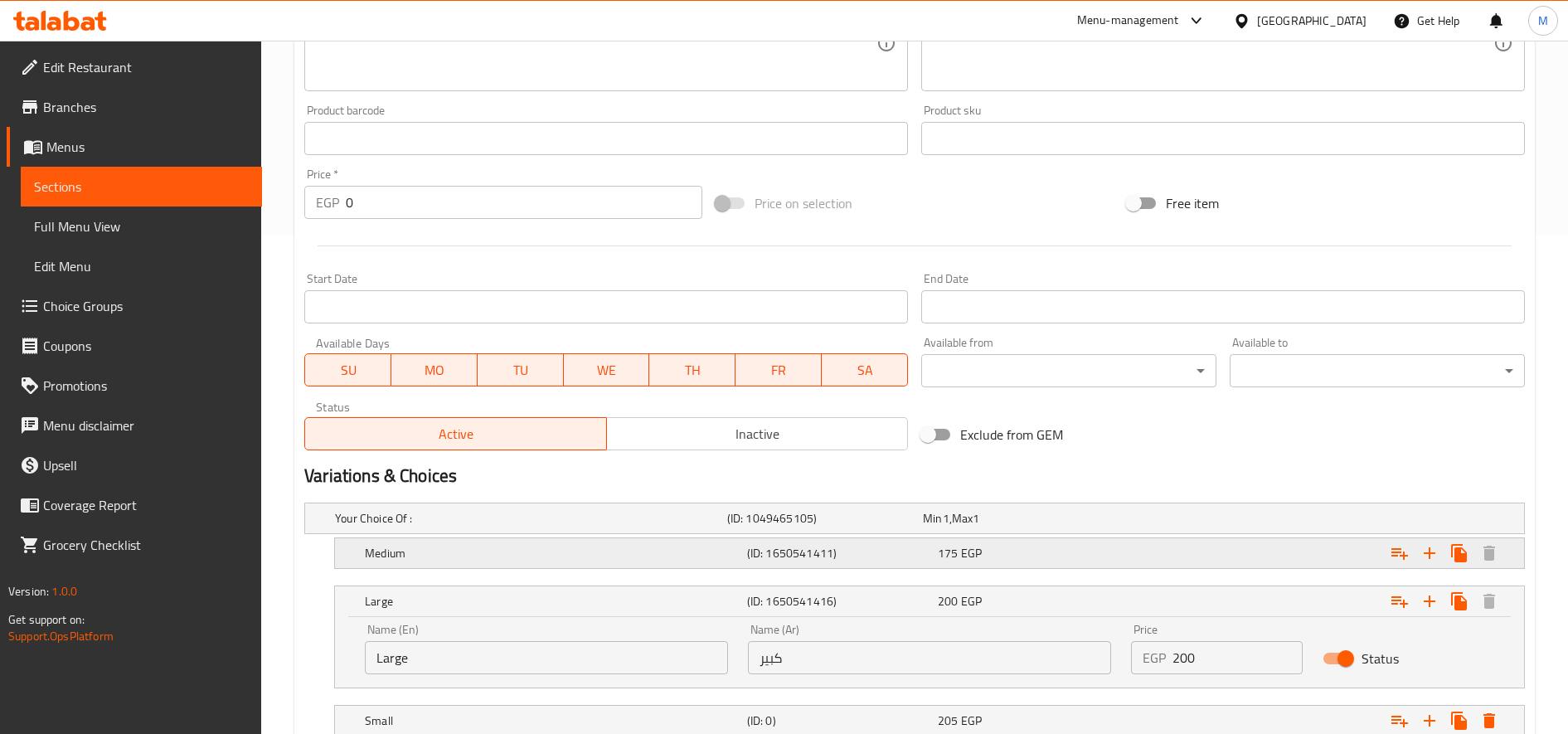
click at [1143, 521] on div "Expand" at bounding box center [1312, 518] width 392 height 7
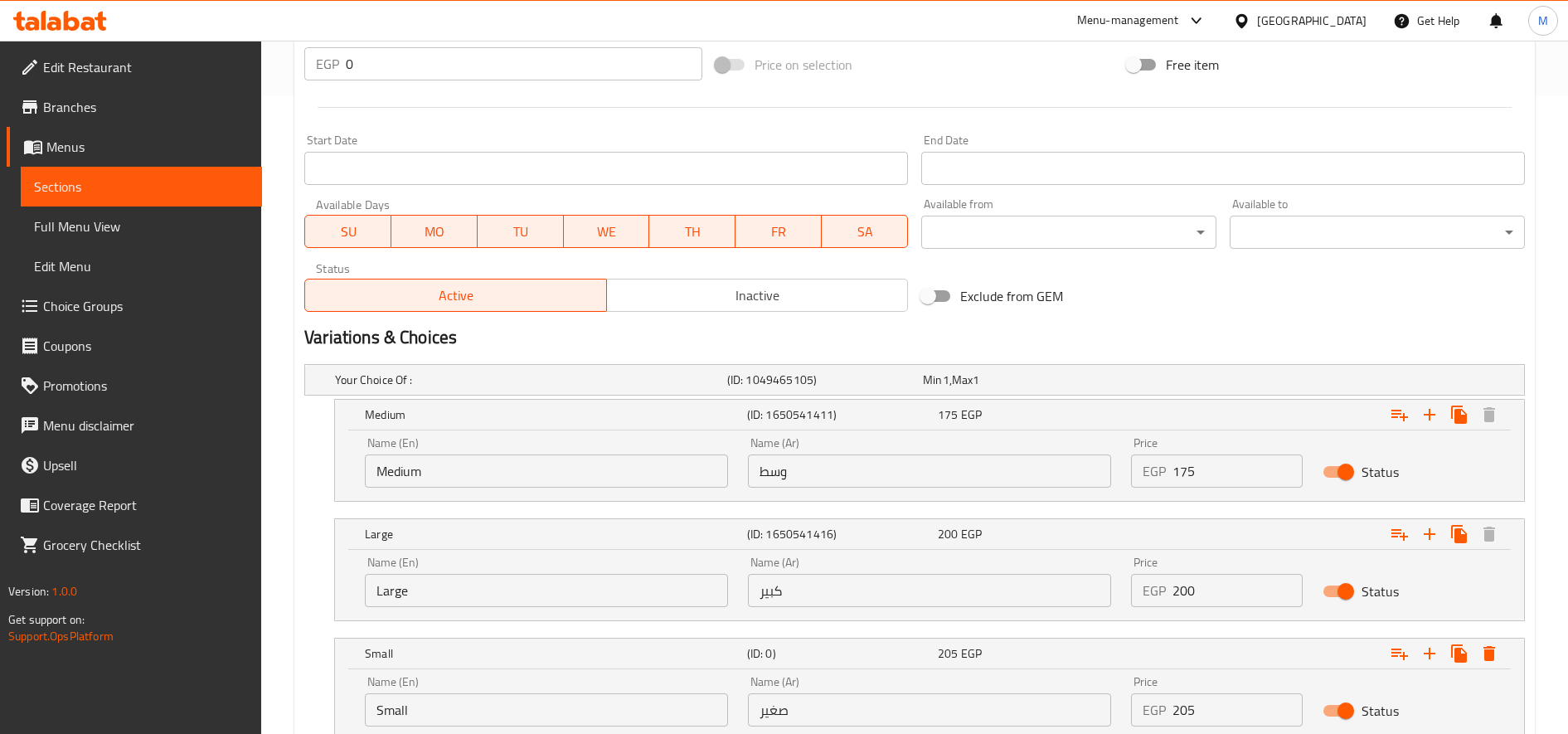
scroll to position [761, 0]
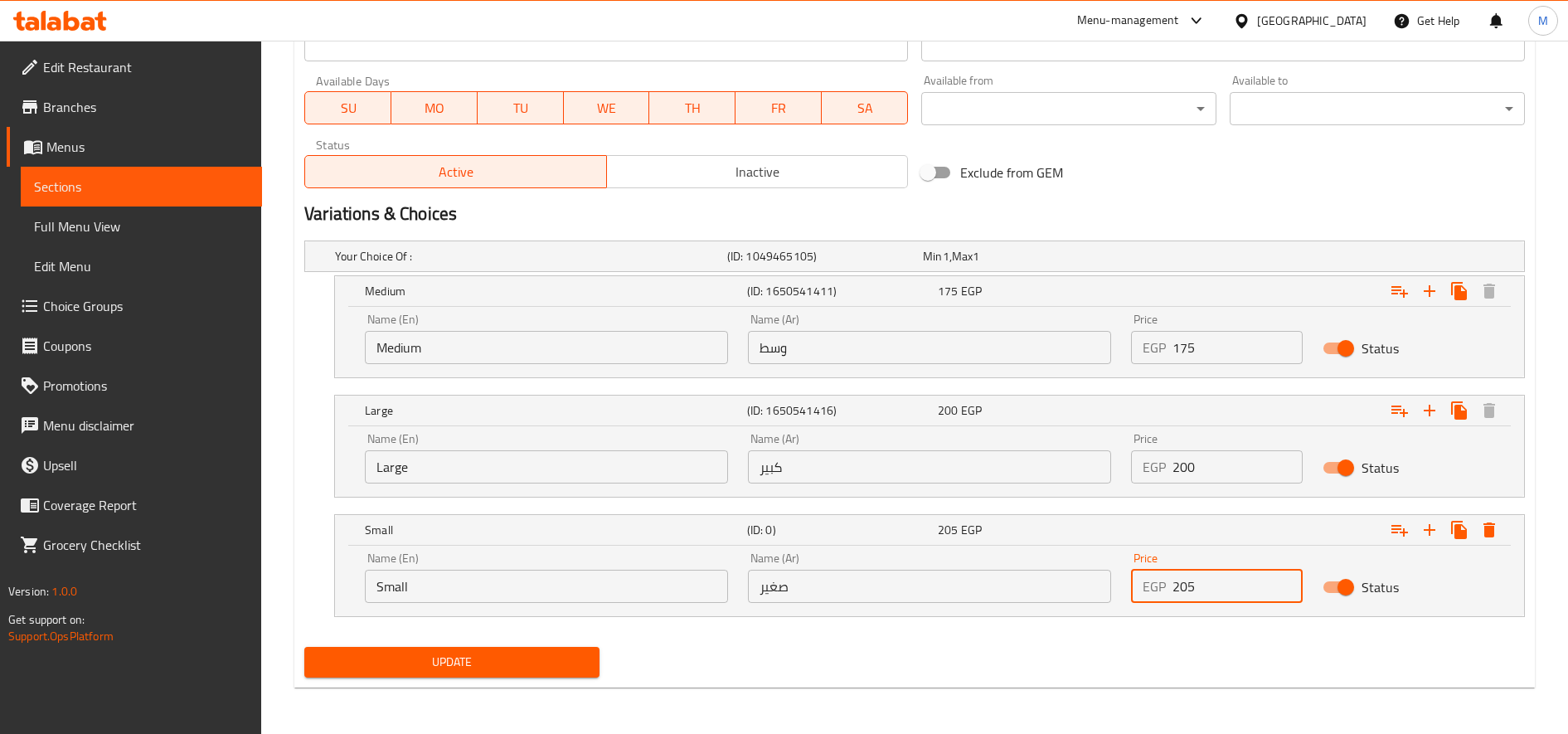
click at [1180, 587] on input "205" at bounding box center [1237, 586] width 130 height 34
click at [1186, 465] on input "200" at bounding box center [1237, 467] width 130 height 34
drag, startPoint x: 1180, startPoint y: 467, endPoint x: 1206, endPoint y: 465, distance: 26.1
click at [1206, 465] on input "200" at bounding box center [1237, 467] width 130 height 34
type input "235"
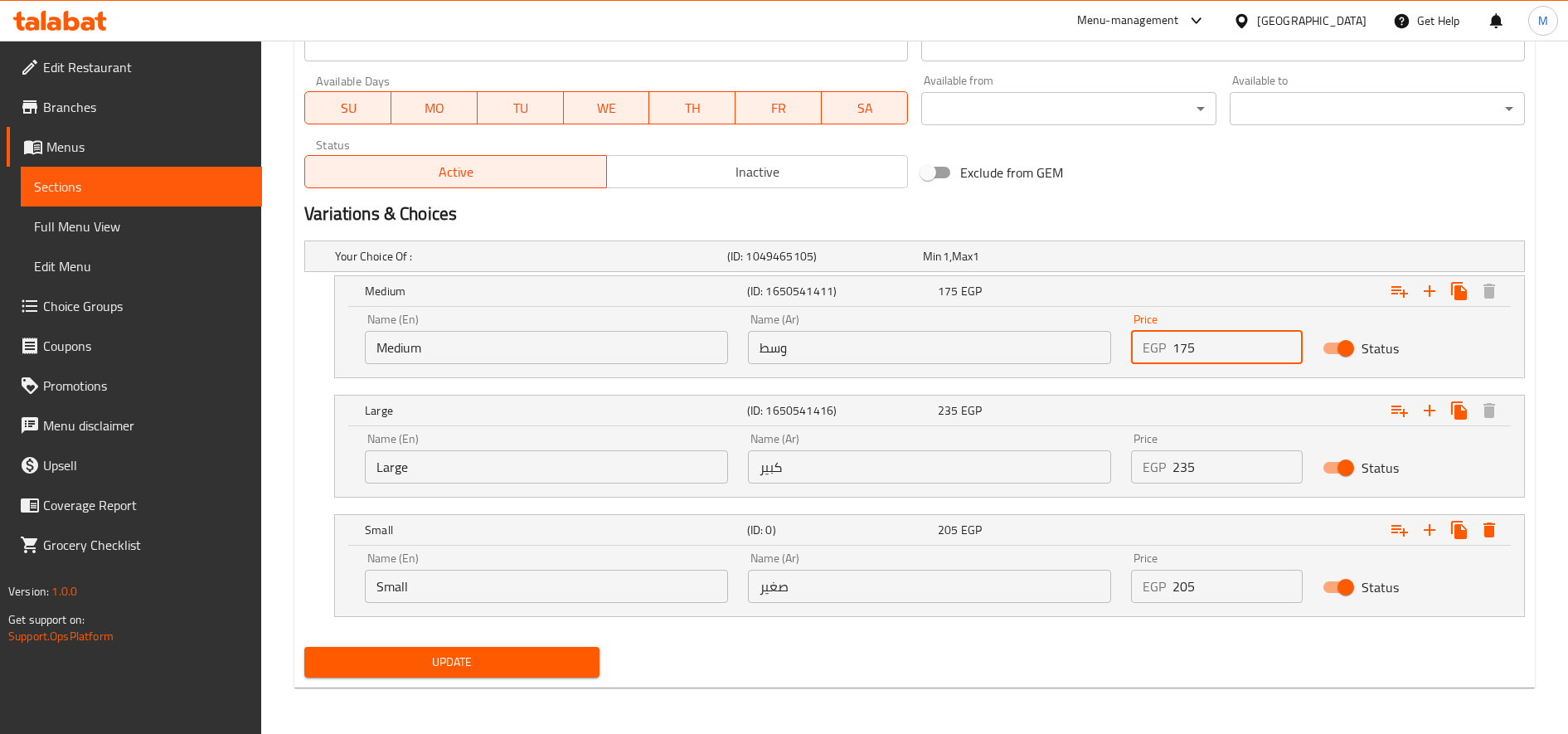
click at [1184, 347] on input "175" at bounding box center [1237, 348] width 130 height 34
type input "235"
drag, startPoint x: 1181, startPoint y: 465, endPoint x: 1199, endPoint y: 464, distance: 18.0
click at [1199, 464] on input "235" at bounding box center [1237, 467] width 130 height 34
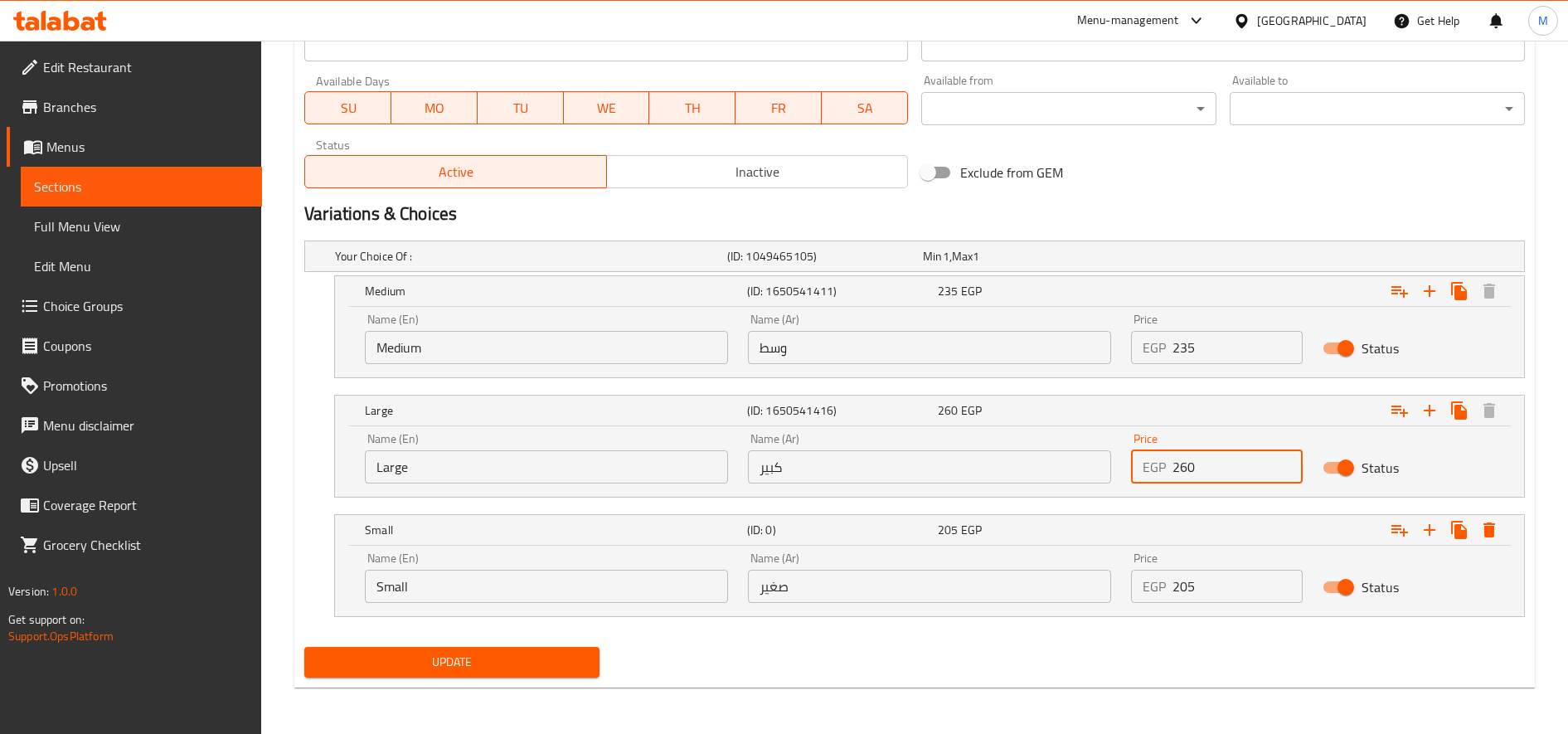
type input "260"
click at [472, 661] on span "Update" at bounding box center [452, 662] width 269 height 20
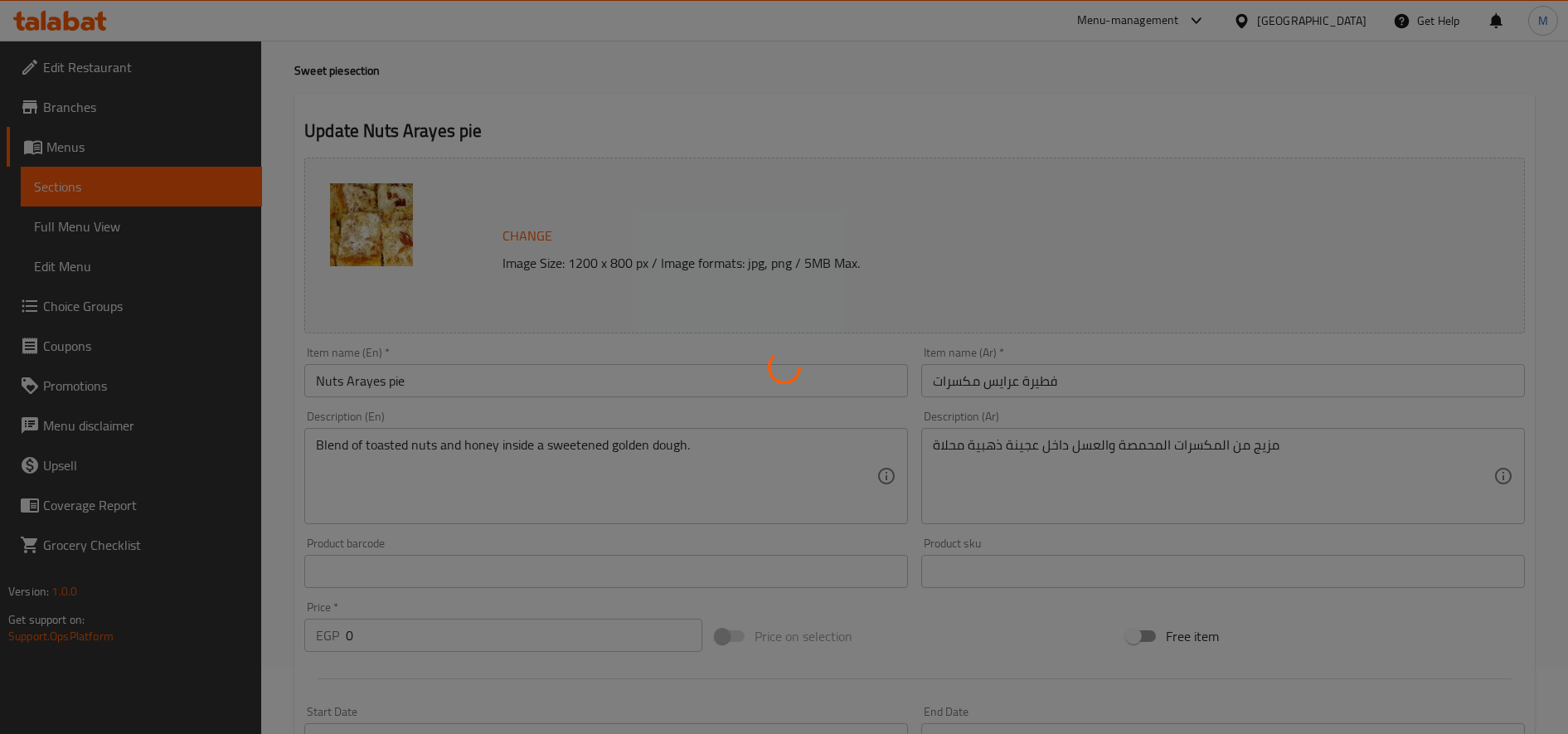
scroll to position [0, 0]
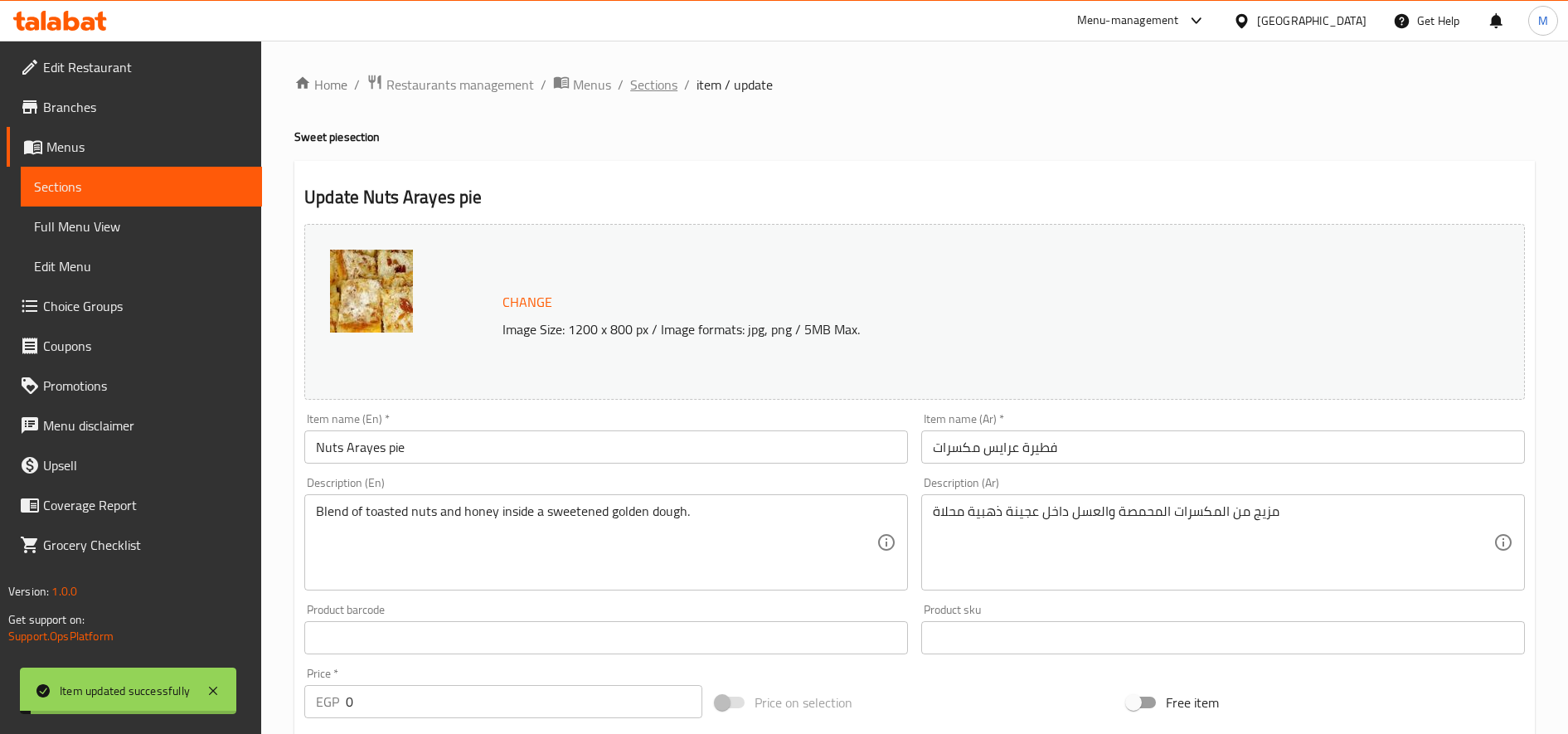
click at [642, 84] on span "Sections" at bounding box center [654, 84] width 48 height 20
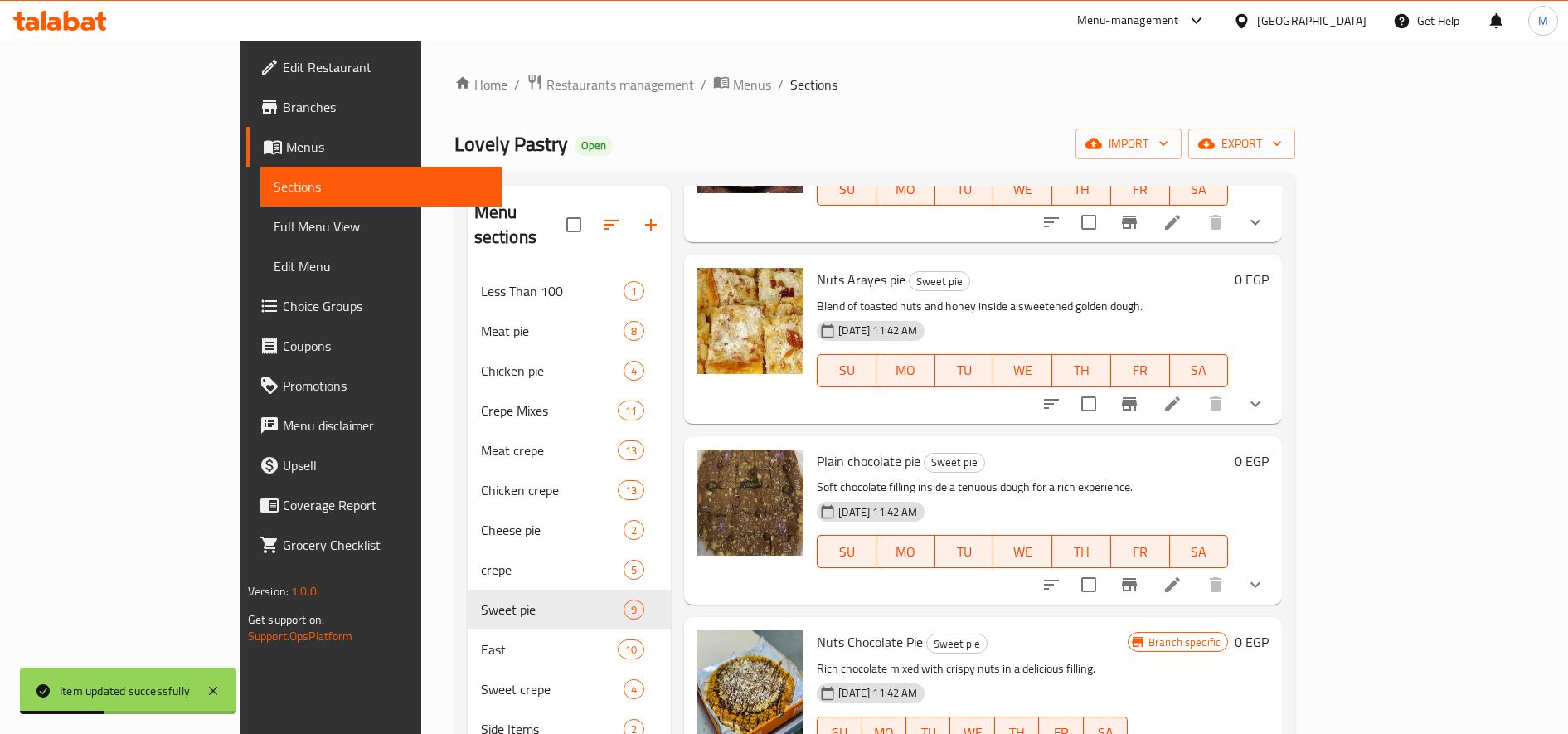
scroll to position [276, 0]
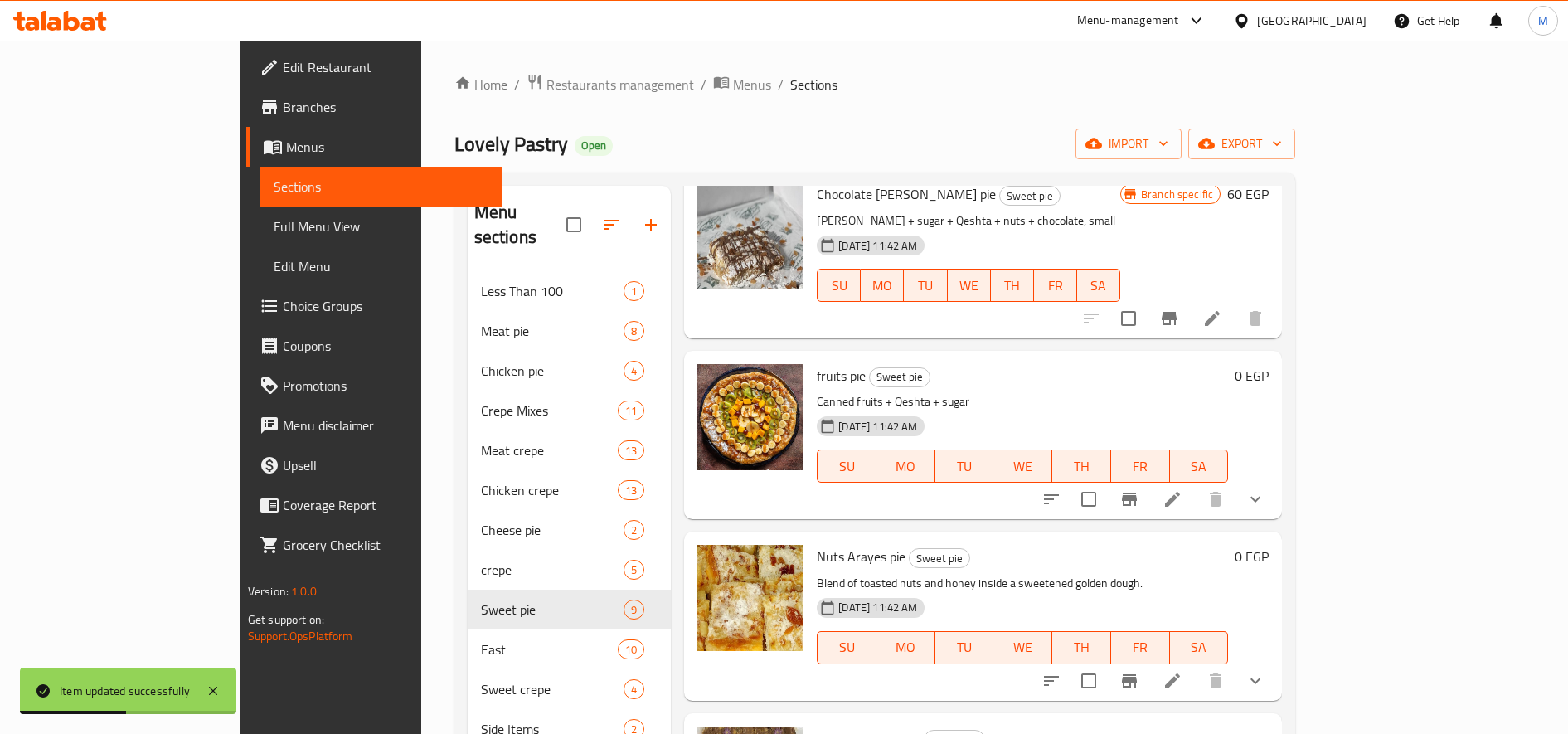
click at [1062, 670] on icon "sort-choices" at bounding box center [1051, 680] width 20 height 20
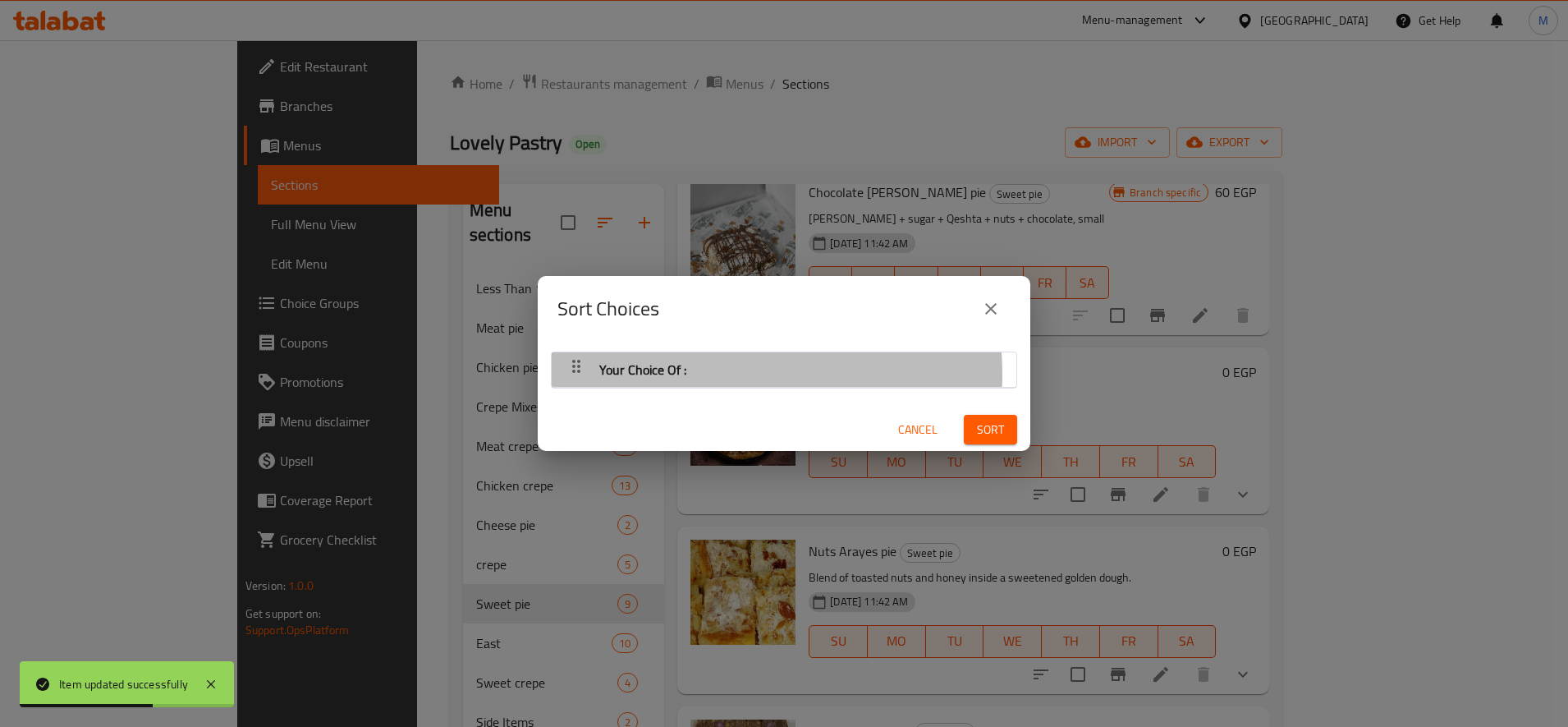
click at [720, 374] on div "Your Choice Of :" at bounding box center [784, 369] width 449 height 39
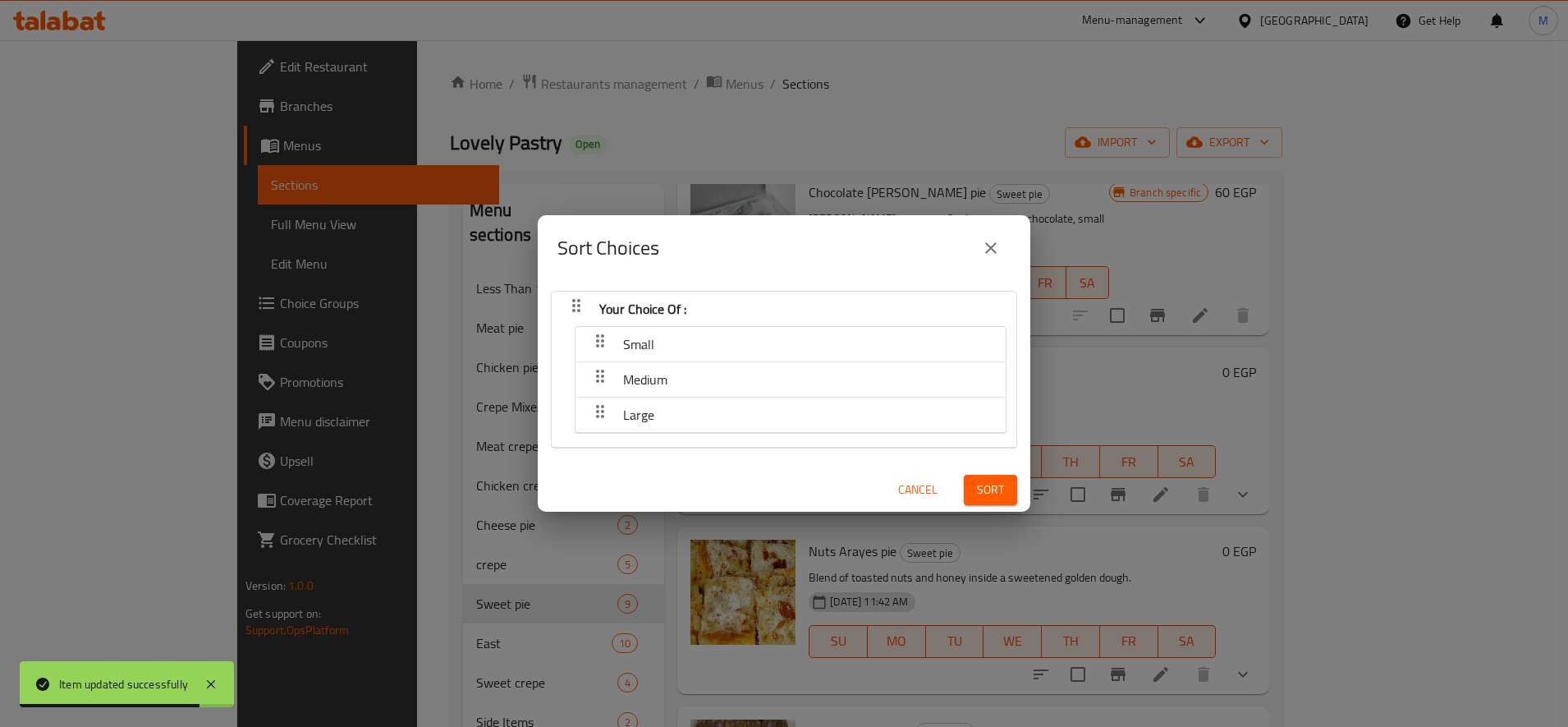
click at [985, 489] on span "Sort" at bounding box center [990, 489] width 27 height 20
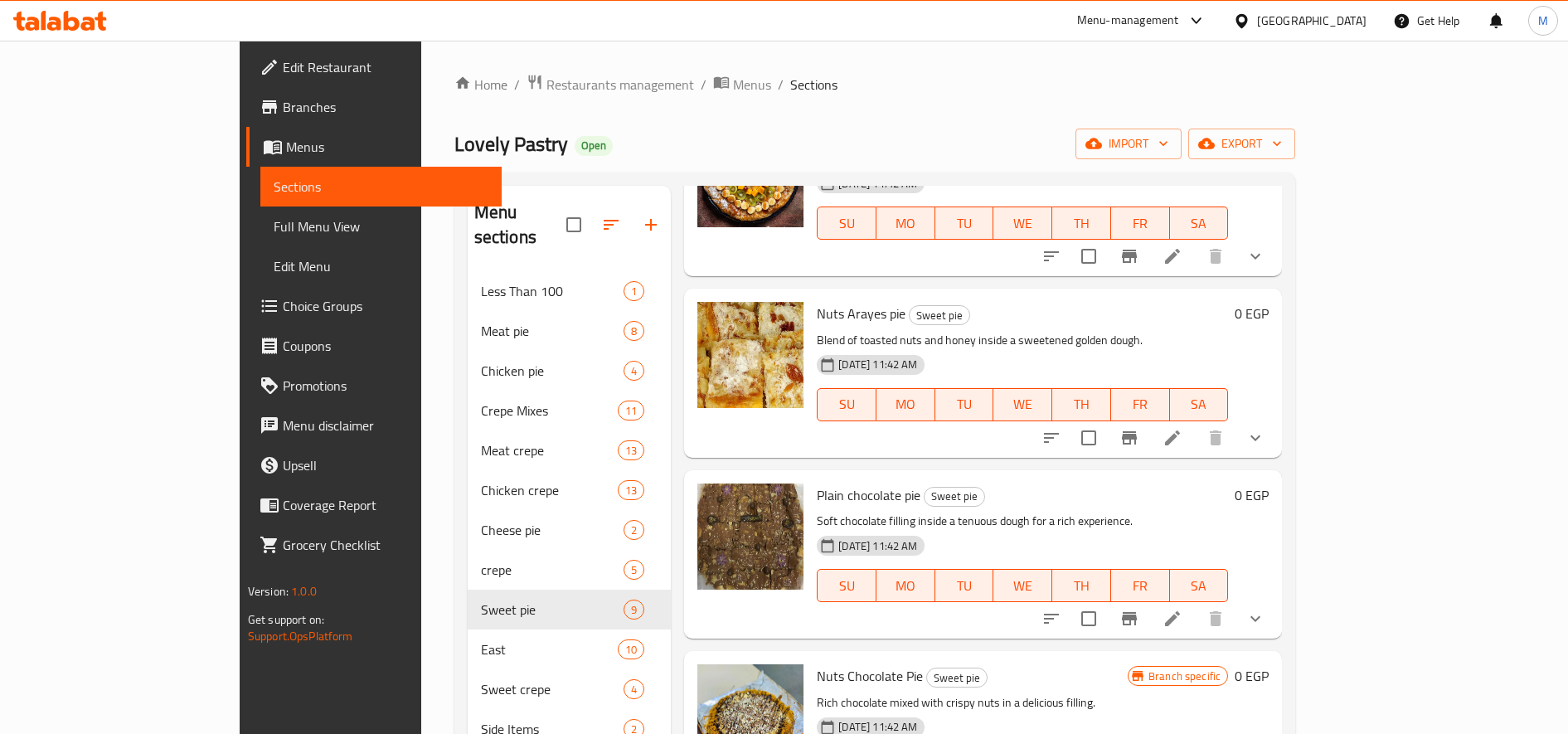
scroll to position [691, 0]
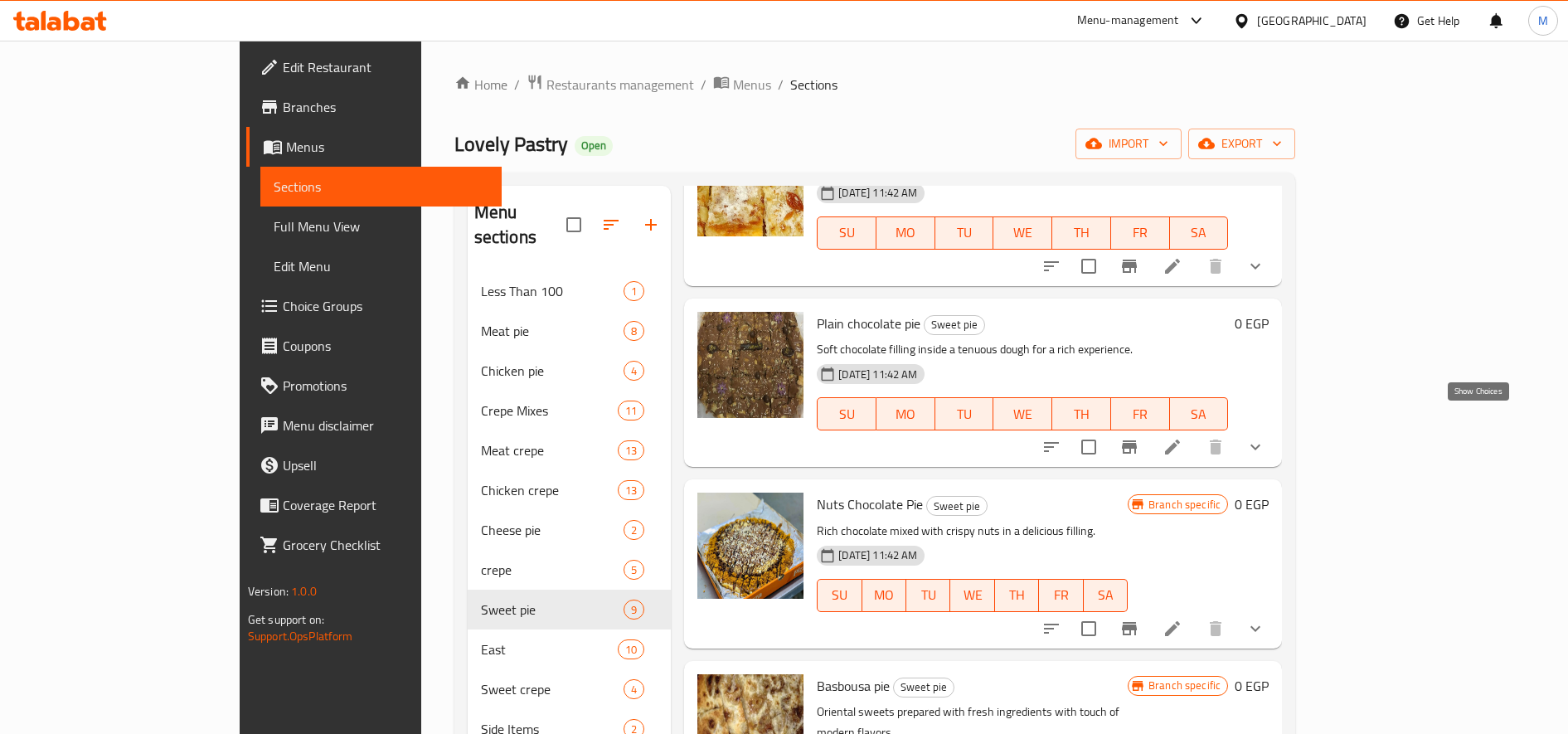
click at [1265, 437] on icon "show more" at bounding box center [1255, 447] width 20 height 20
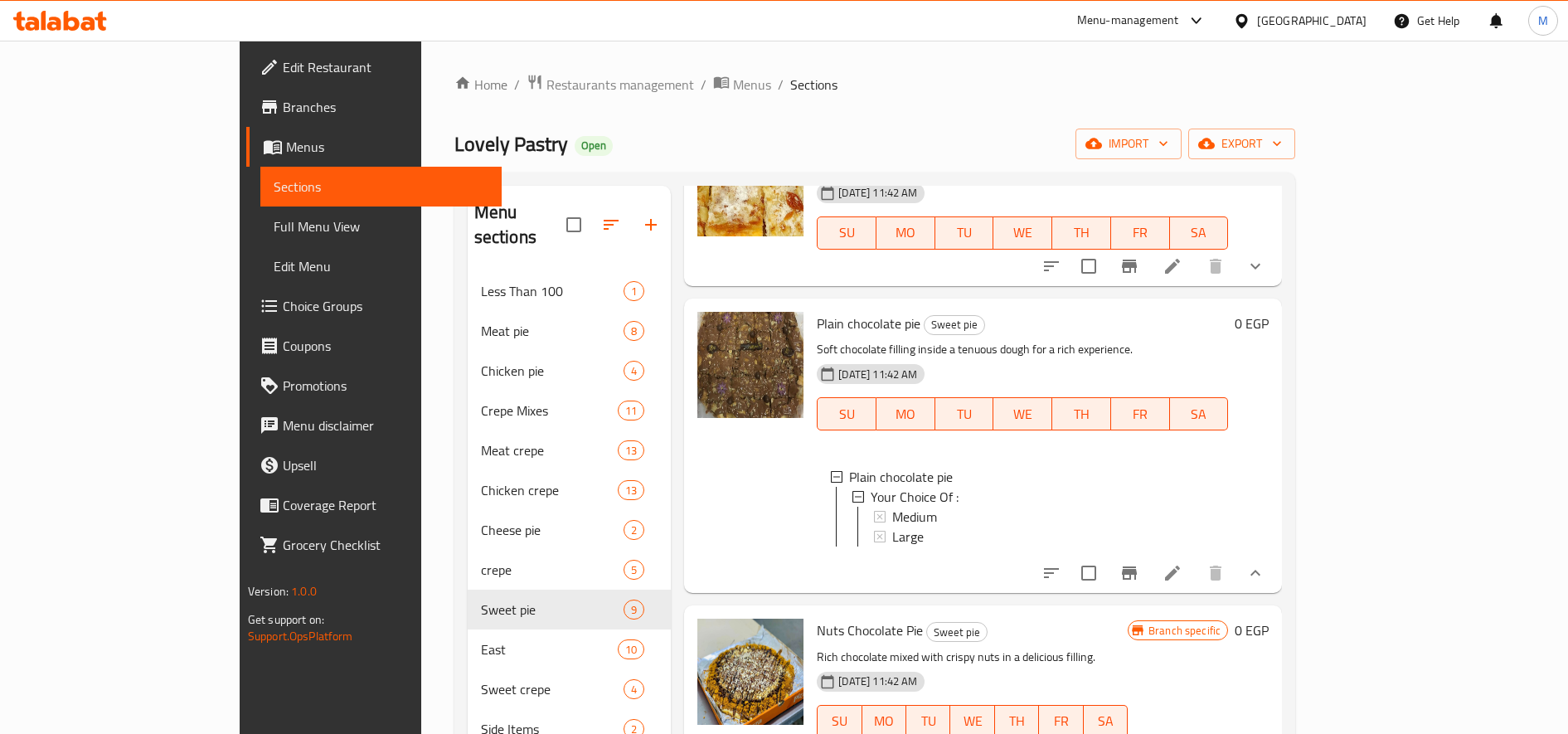
click at [1276, 553] on div at bounding box center [1154, 572] width 244 height 40
click at [1180, 565] on icon at bounding box center [1172, 572] width 15 height 15
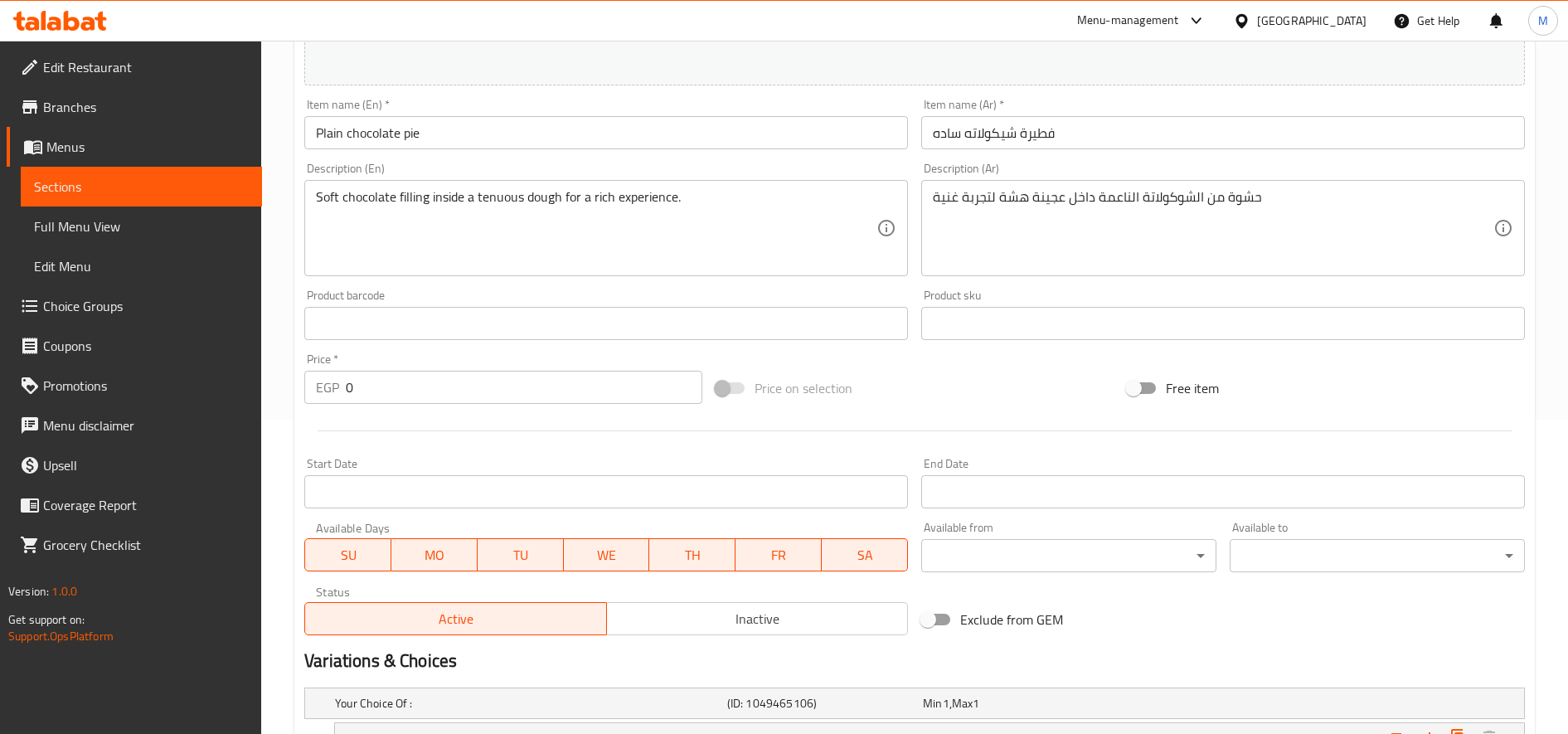
scroll to position [499, 0]
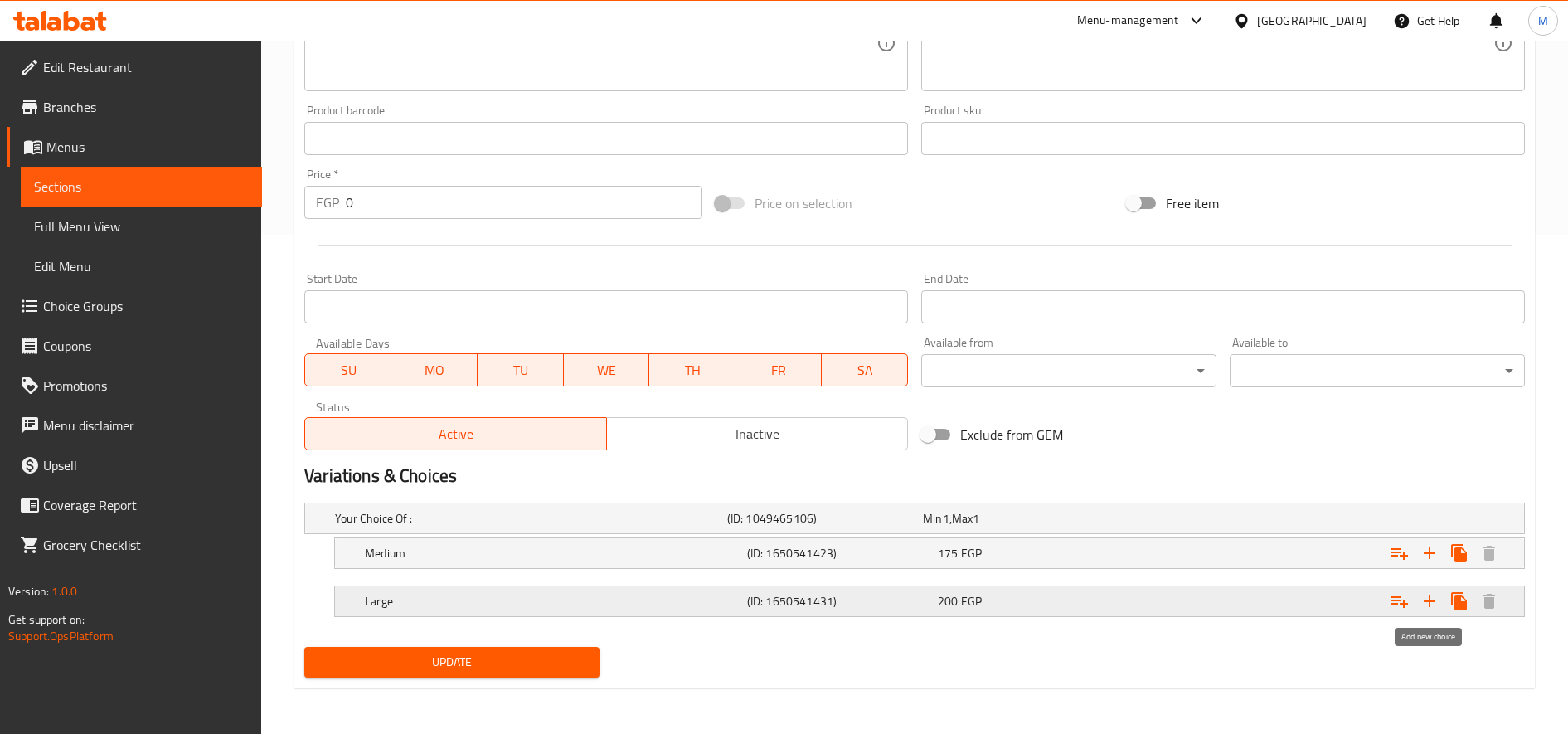
drag, startPoint x: 1431, startPoint y: 605, endPoint x: 1380, endPoint y: 627, distance: 55.5
click at [1430, 605] on icon "Expand" at bounding box center [1429, 601] width 20 height 20
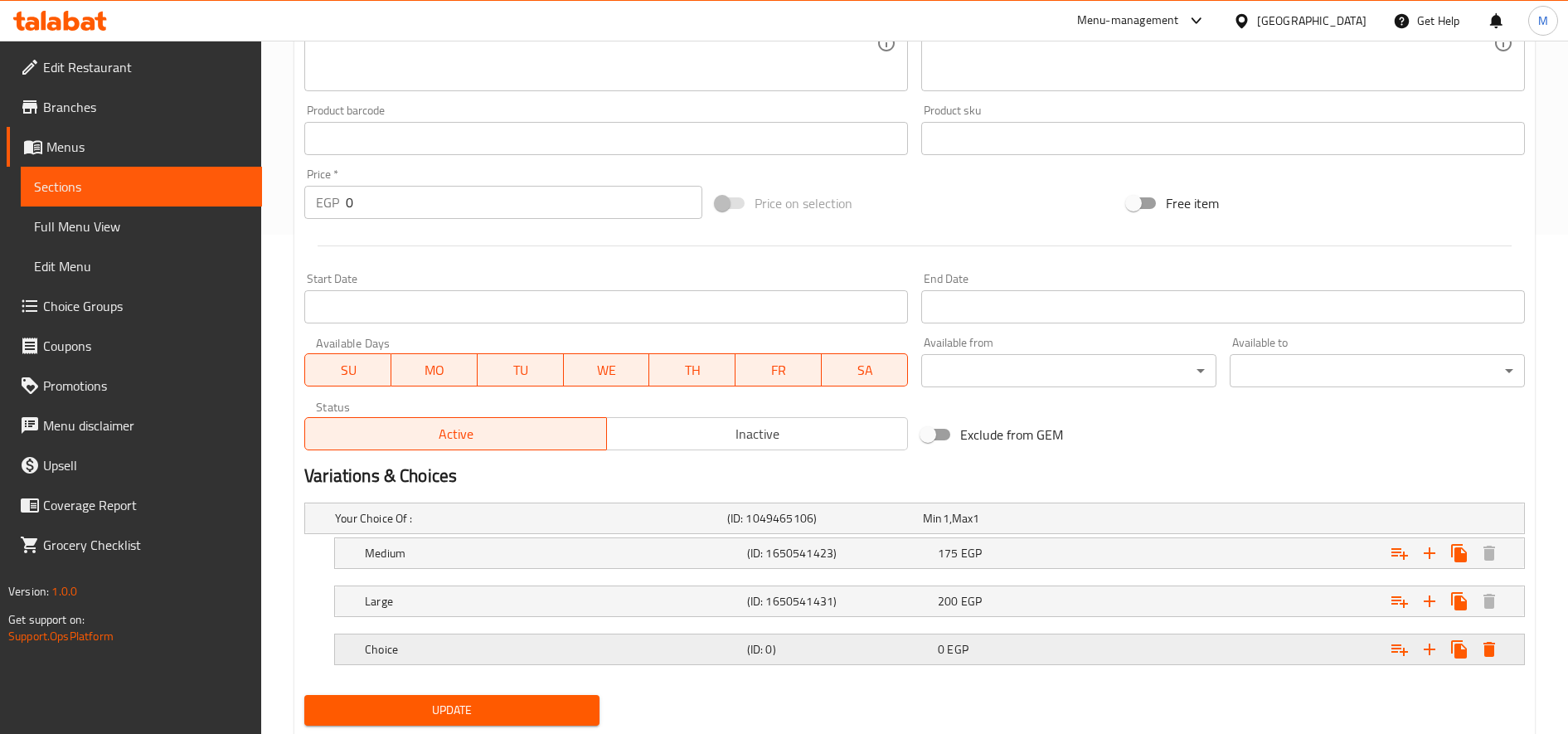
click at [478, 536] on div "Choice (ID: 0) 0 EGP" at bounding box center [919, 518] width 1176 height 36
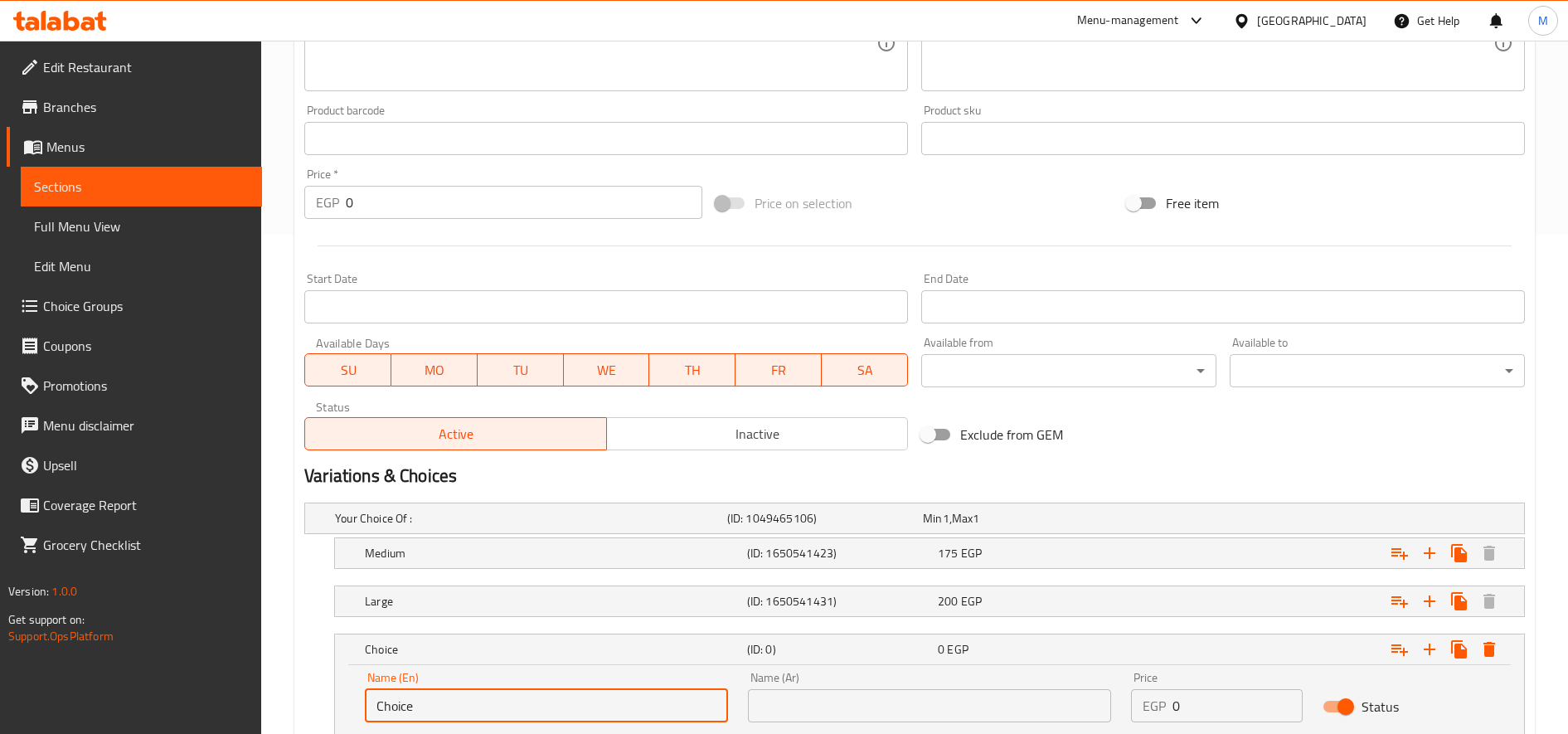
click at [466, 699] on input "Choice" at bounding box center [546, 706] width 363 height 34
click at [466, 700] on input "text" at bounding box center [546, 706] width 363 height 34
type input "Small"
type input "صغير"
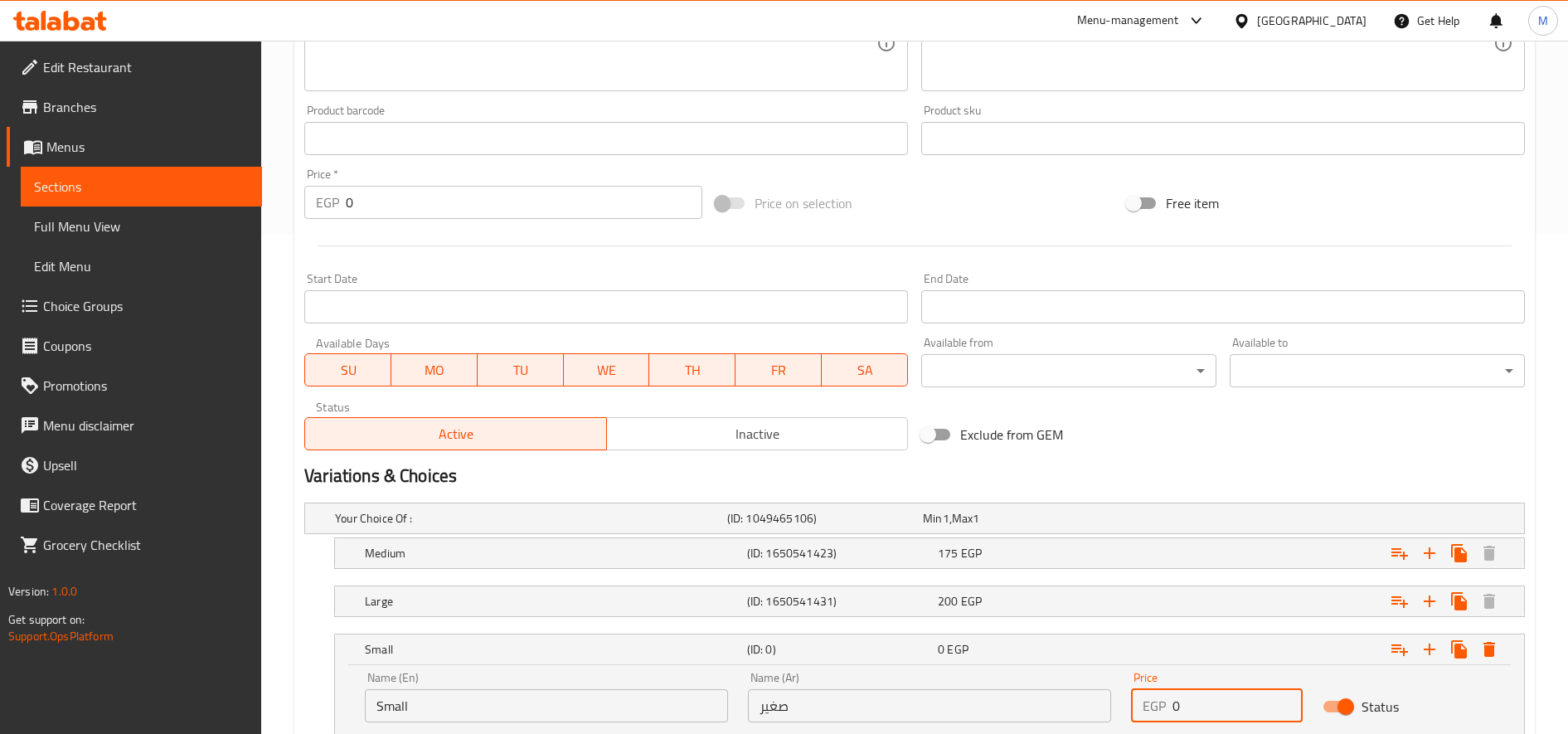
click at [1193, 692] on input "0" at bounding box center [1237, 706] width 130 height 34
type input "205"
click at [1125, 521] on div "Expand" at bounding box center [1312, 518] width 392 height 7
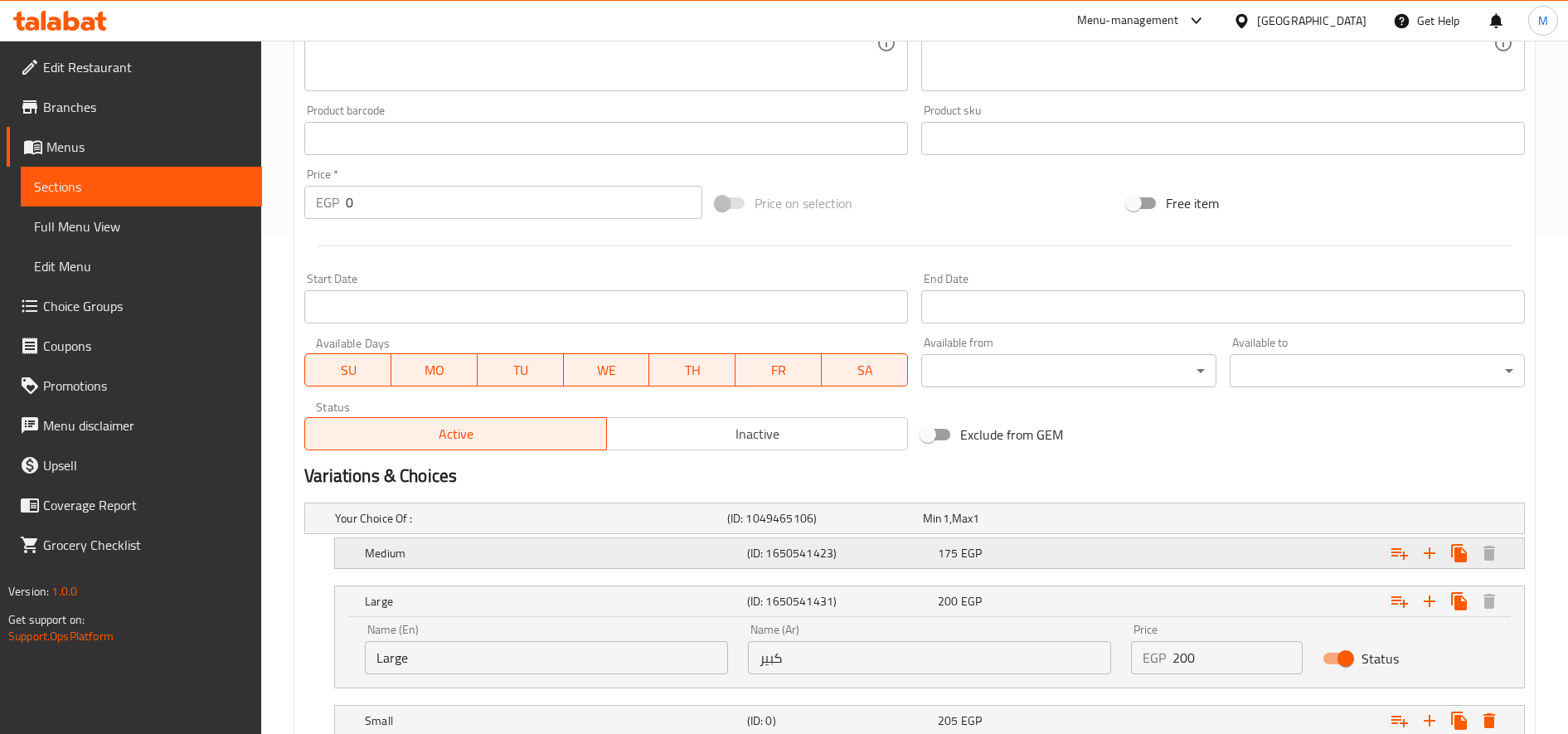
click at [1172, 521] on div "Expand" at bounding box center [1312, 518] width 392 height 7
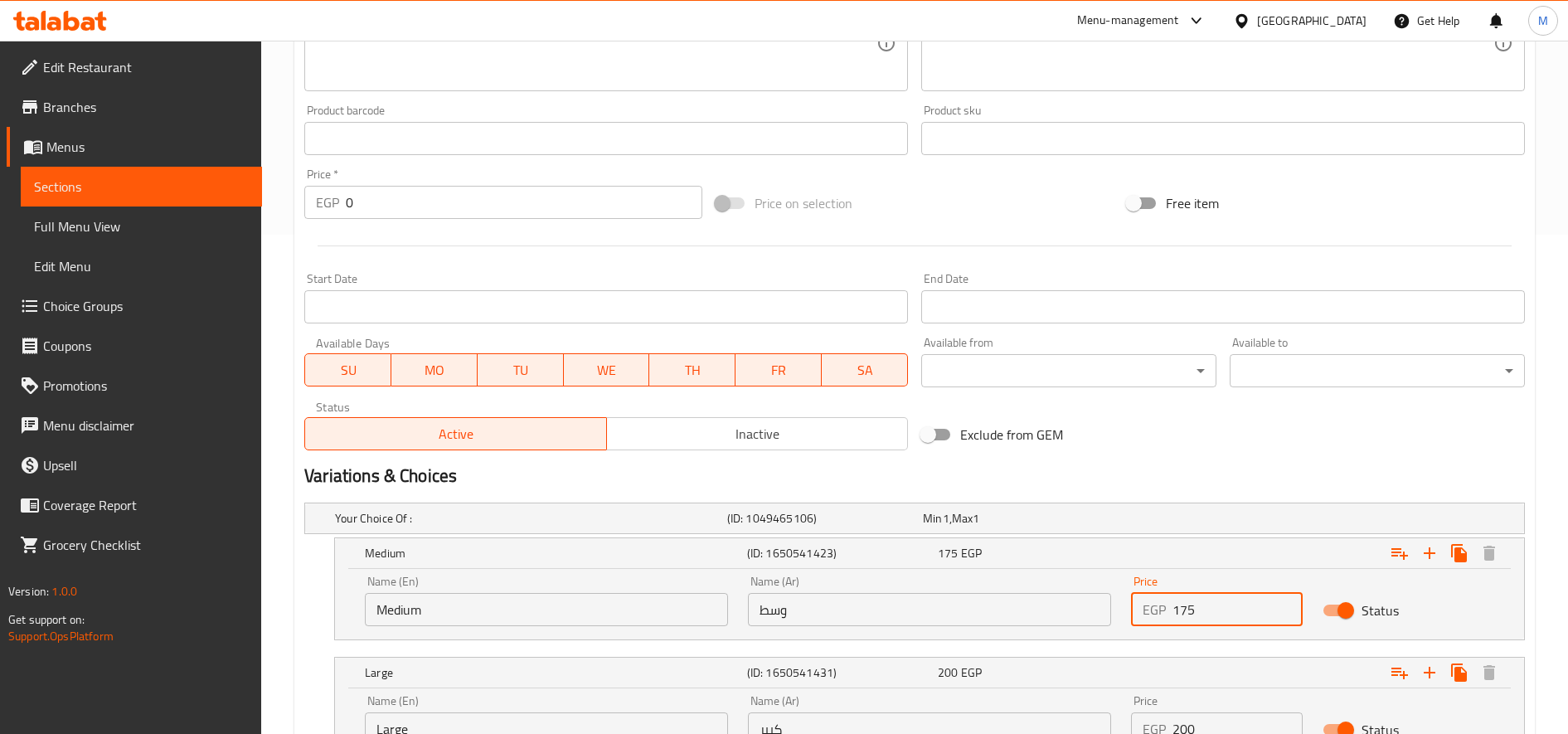
click at [1216, 615] on input "175" at bounding box center [1237, 609] width 130 height 34
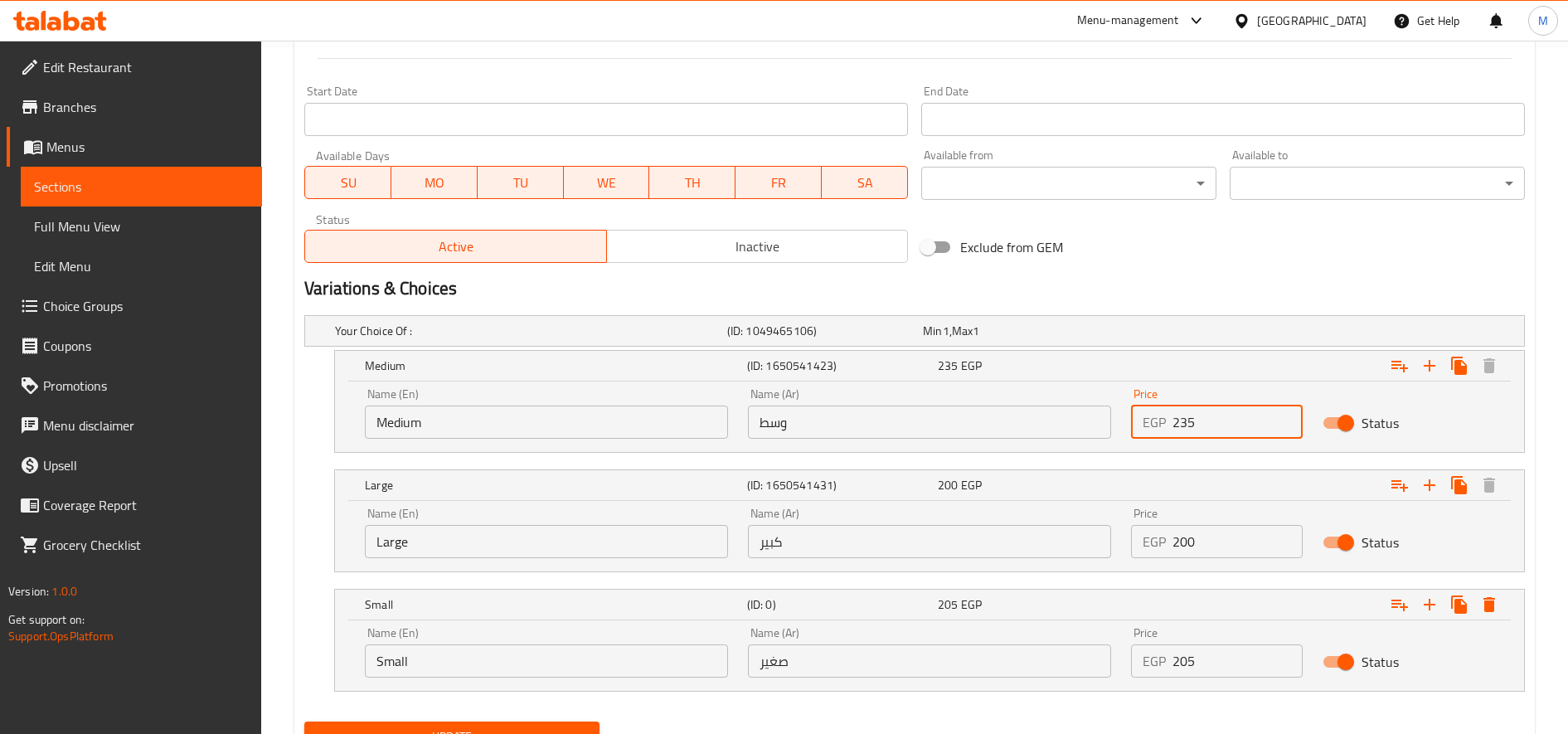
scroll to position [761, 0]
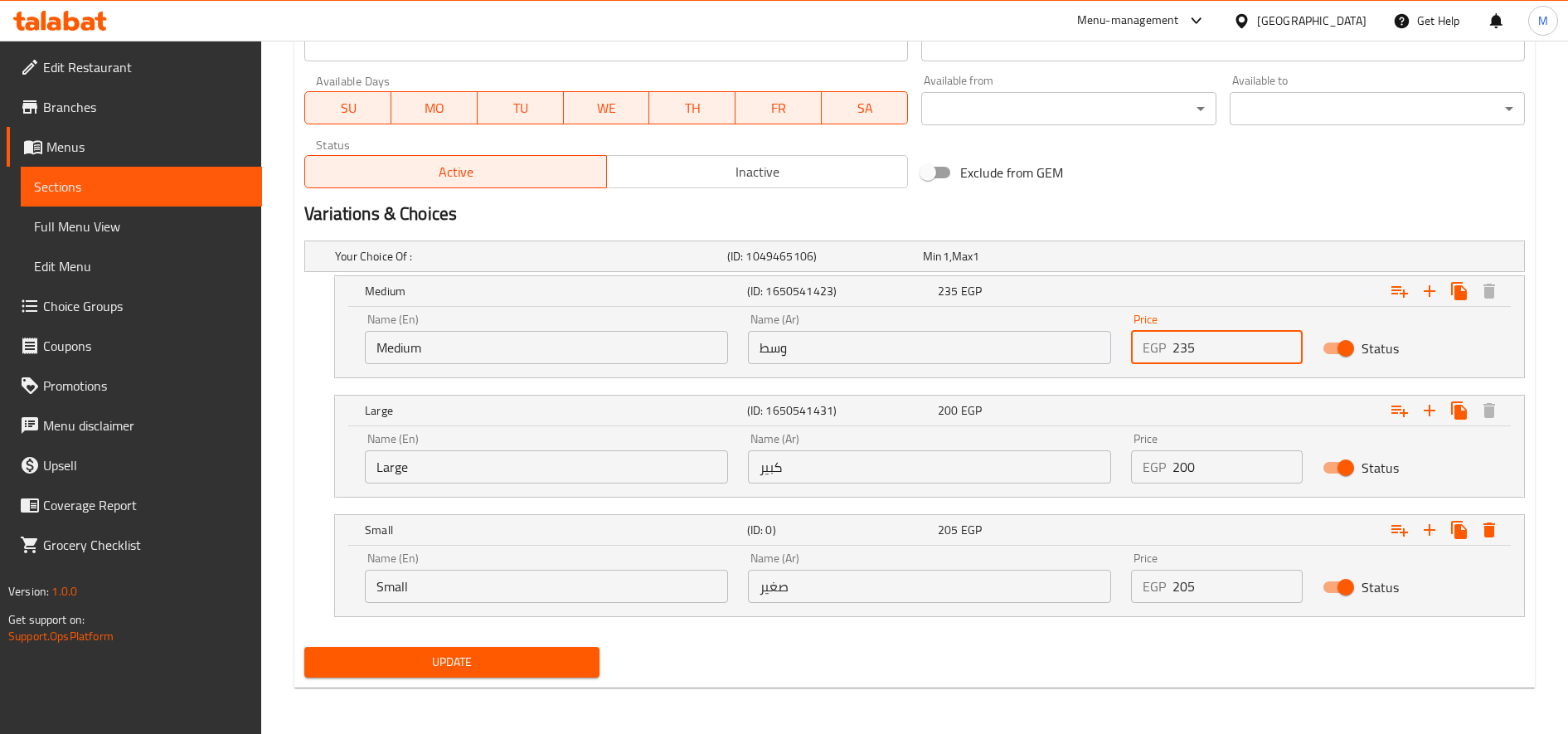
type input "235"
drag, startPoint x: 1184, startPoint y: 344, endPoint x: 1210, endPoint y: 349, distance: 26.5
click at [1210, 349] on input "235" at bounding box center [1237, 348] width 130 height 34
click at [1182, 462] on input "200" at bounding box center [1237, 467] width 130 height 34
drag, startPoint x: 1183, startPoint y: 463, endPoint x: 1186, endPoint y: 471, distance: 8.5
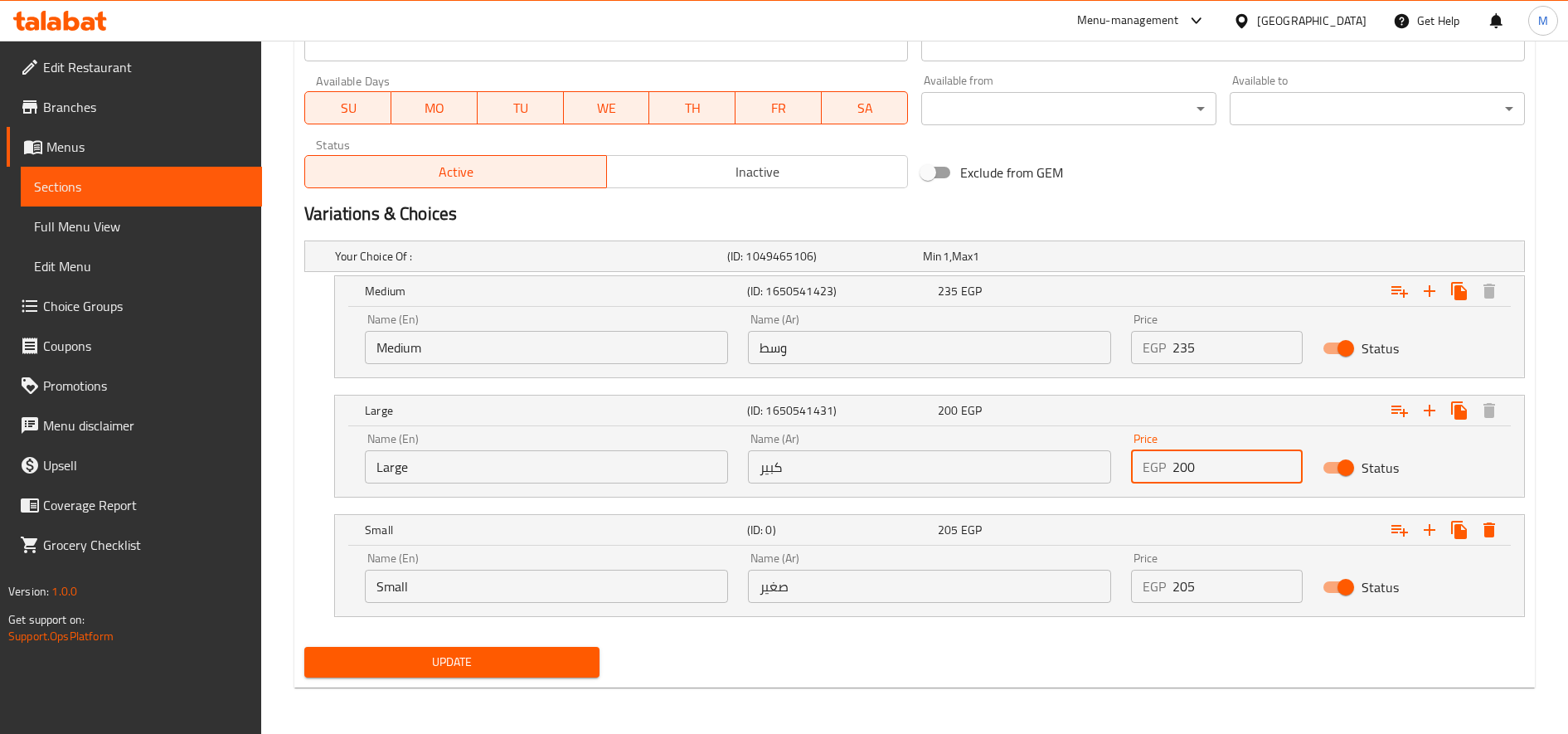
click at [1186, 471] on input "200" at bounding box center [1237, 467] width 130 height 34
type input "260"
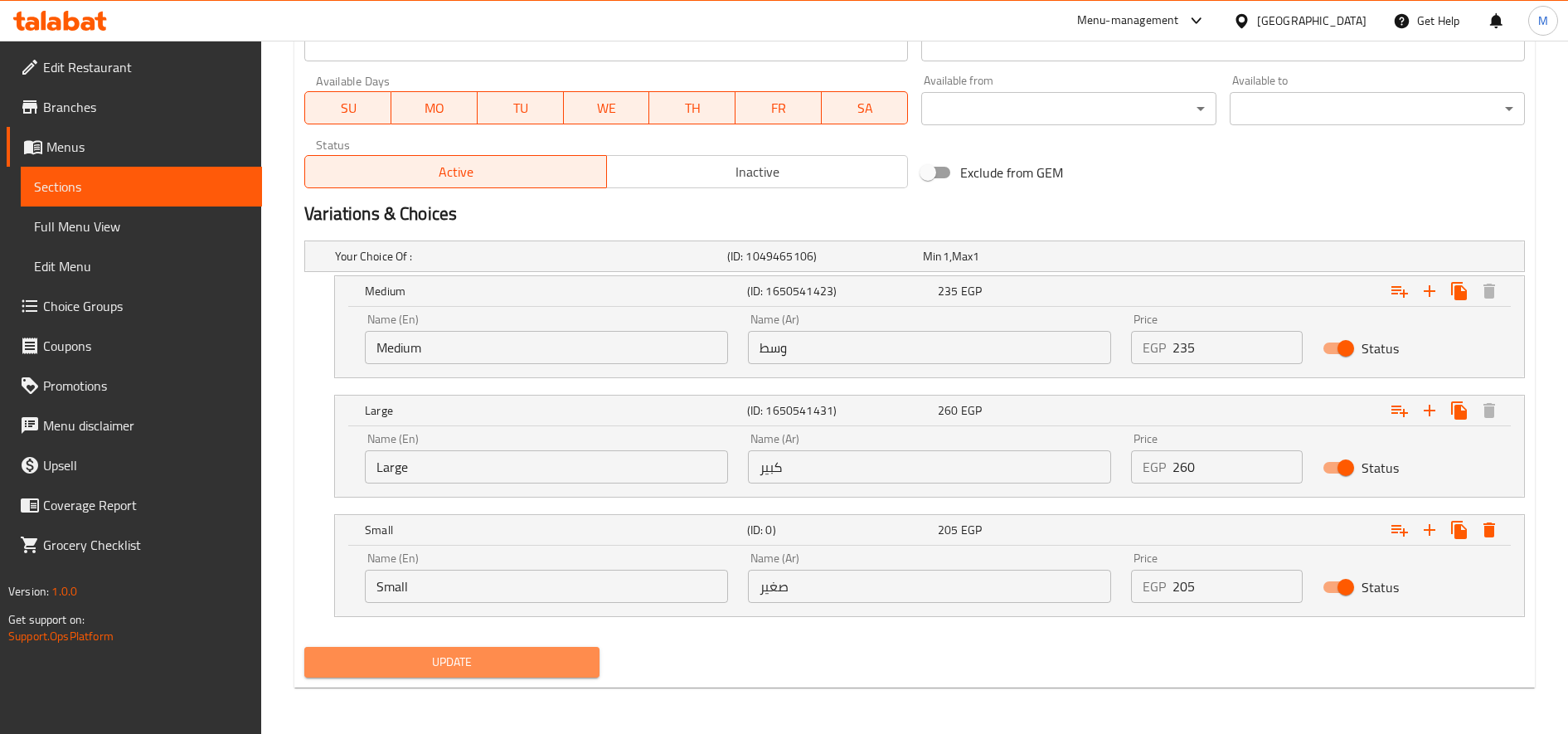
click at [514, 674] on button "Update" at bounding box center [451, 662] width 295 height 31
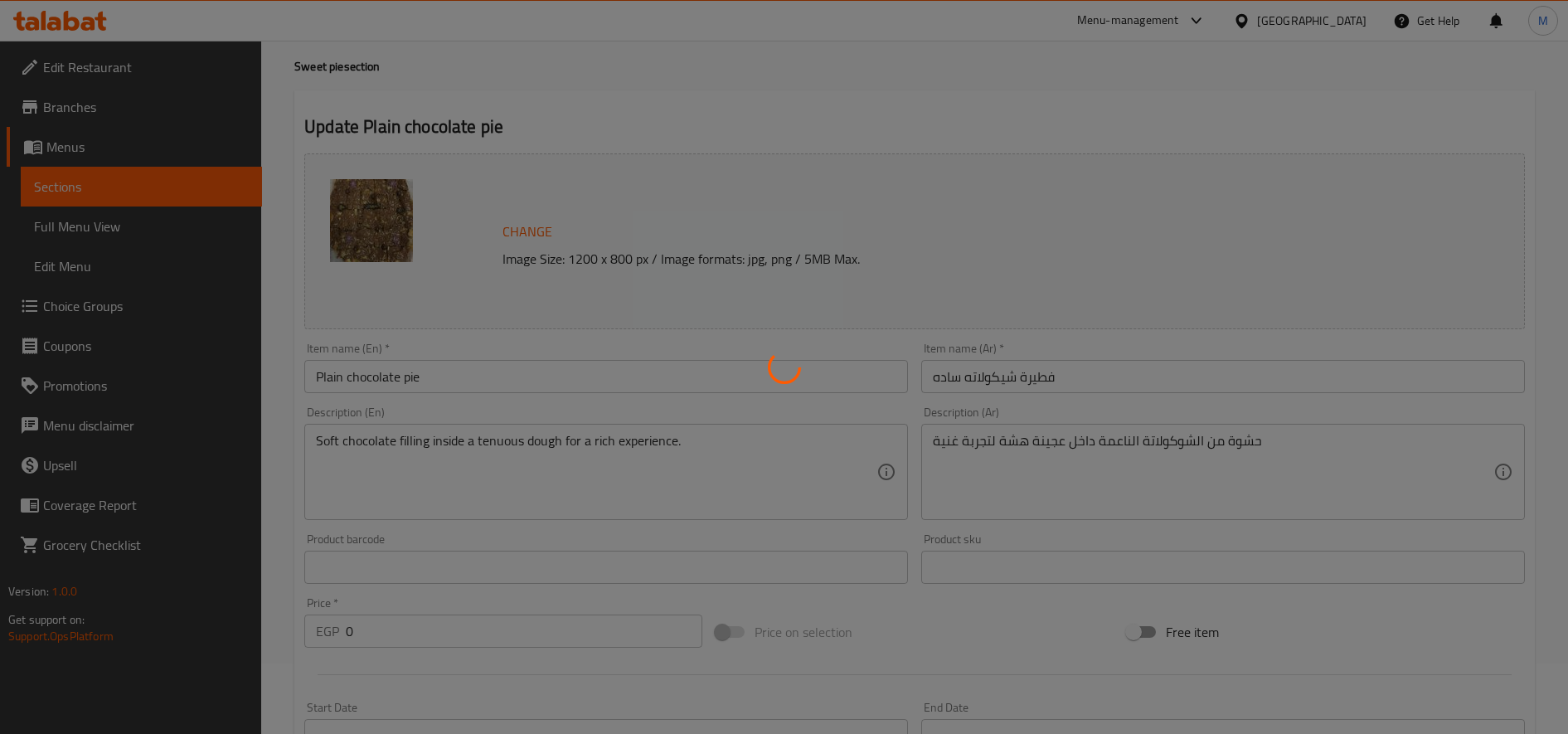
scroll to position [0, 0]
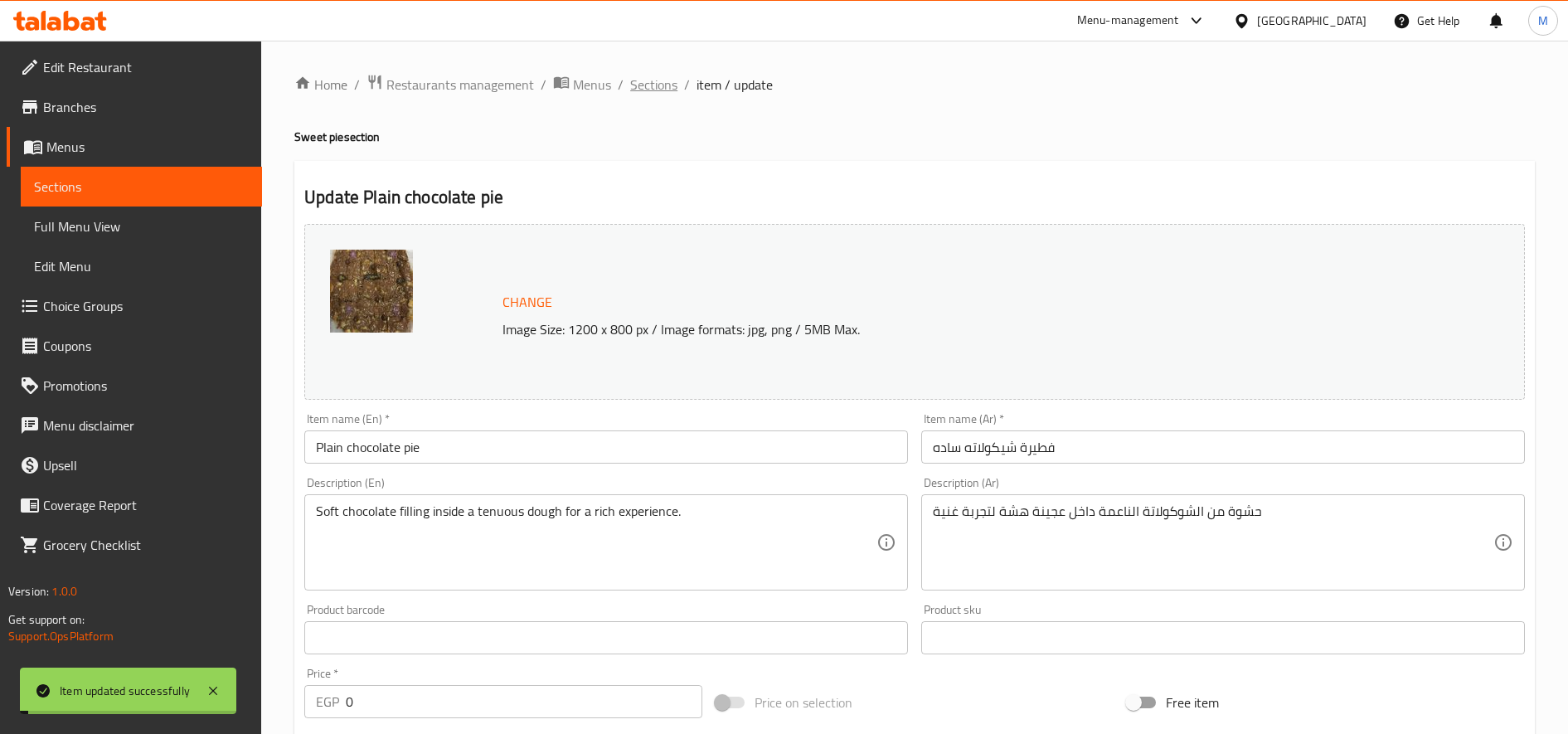
click at [656, 87] on span "Sections" at bounding box center [654, 84] width 48 height 20
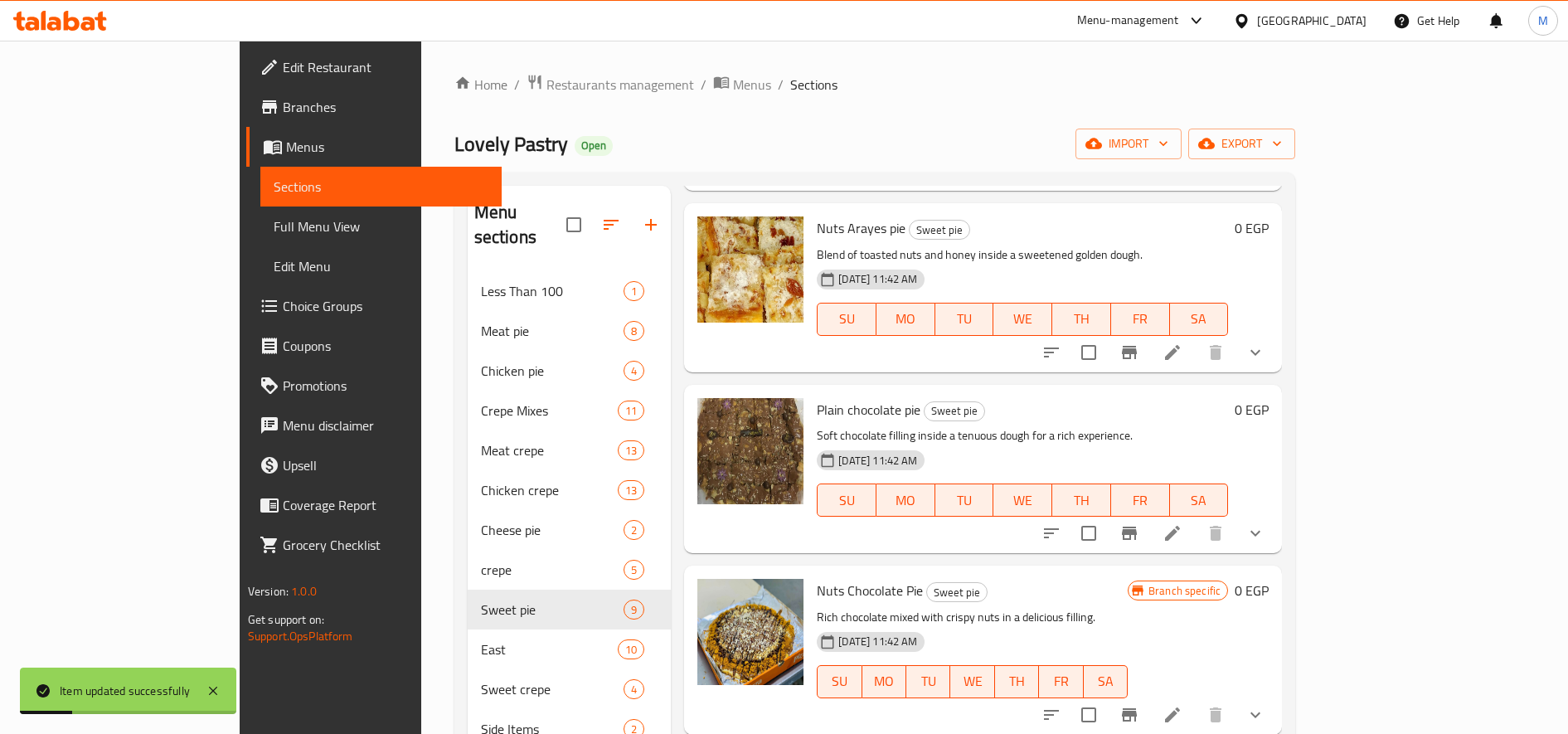
scroll to position [691, 0]
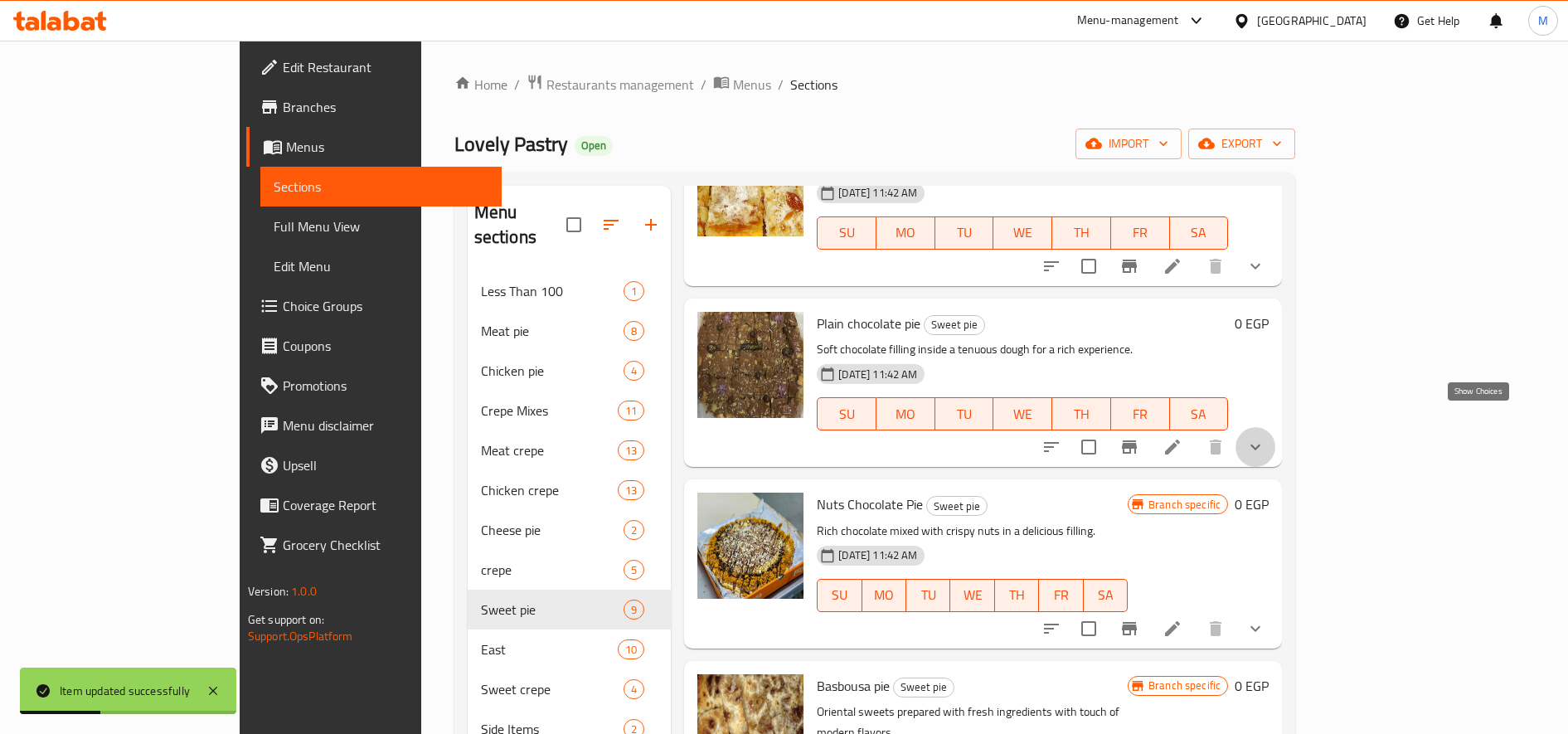
click at [1261, 444] on icon "show more" at bounding box center [1255, 447] width 10 height 6
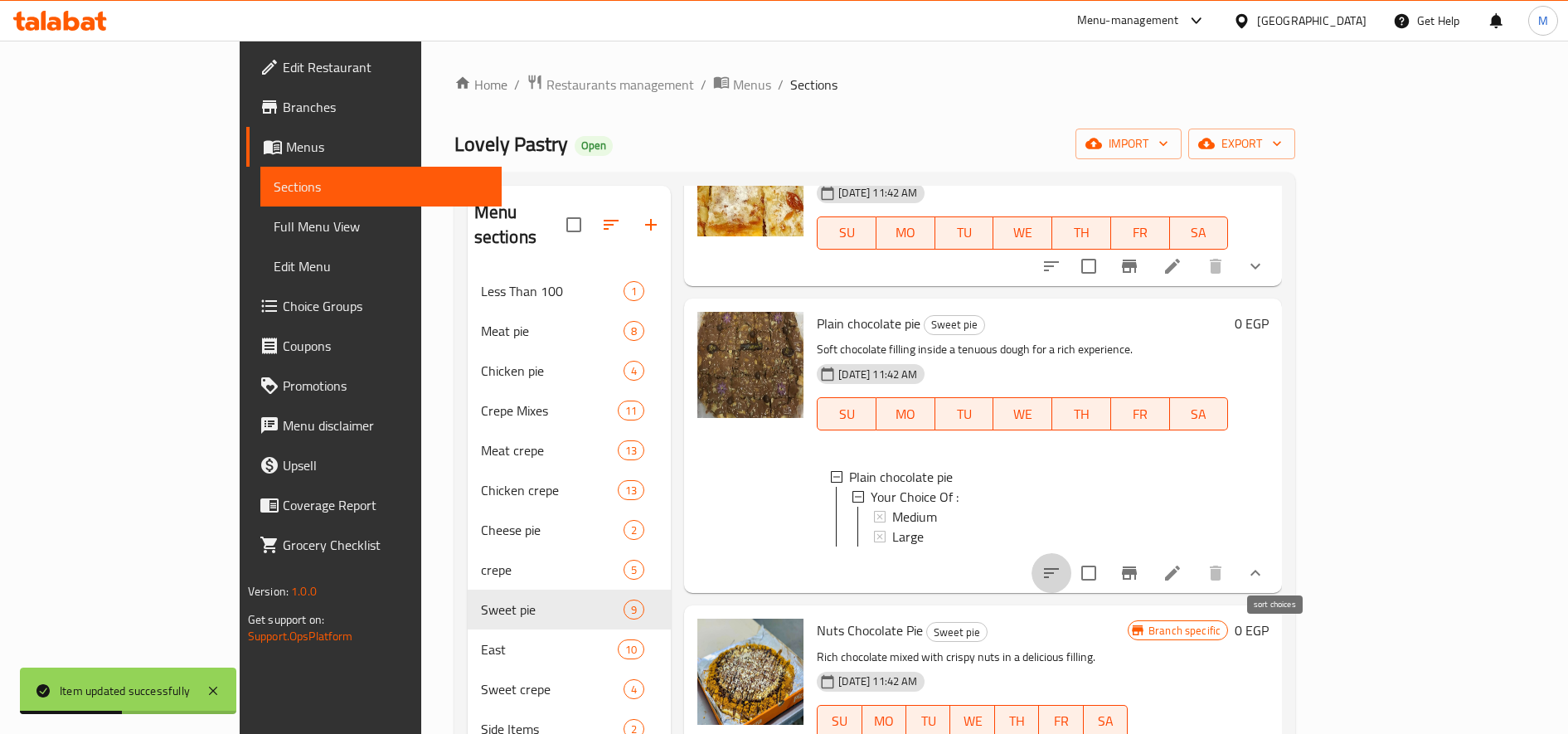
click at [1062, 563] on icon "sort-choices" at bounding box center [1051, 572] width 20 height 20
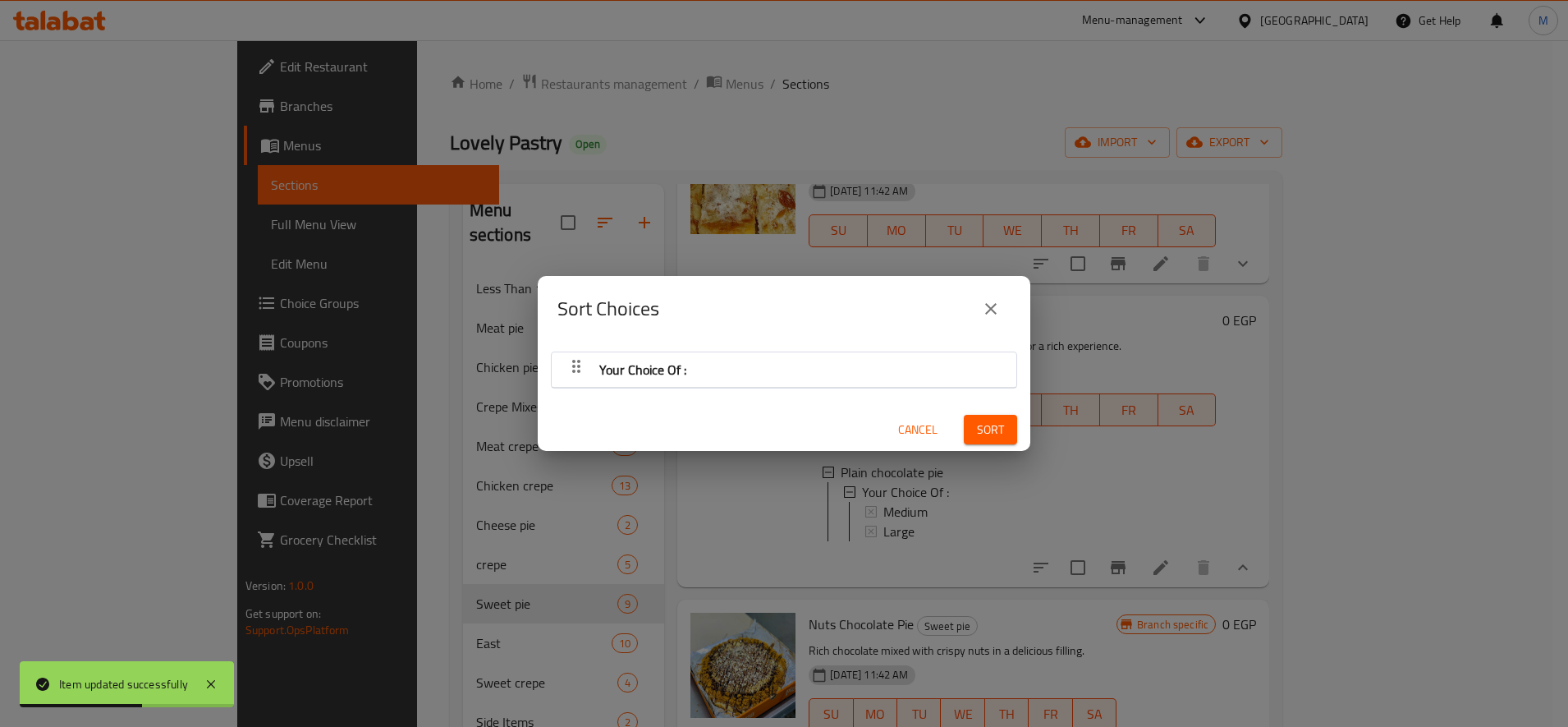
click at [809, 357] on div "Your Choice Of :" at bounding box center [784, 369] width 449 height 39
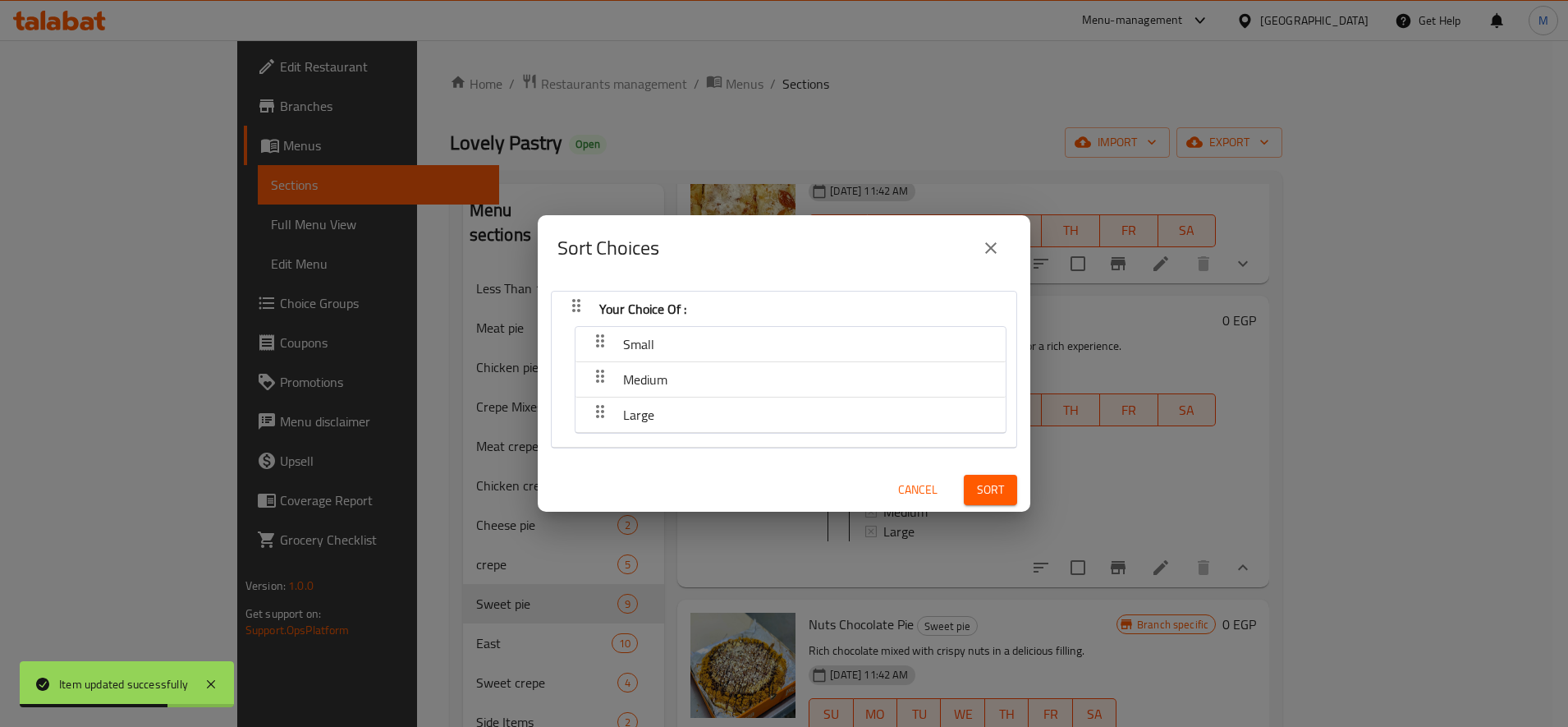
click at [977, 494] on span "Sort" at bounding box center [990, 489] width 27 height 20
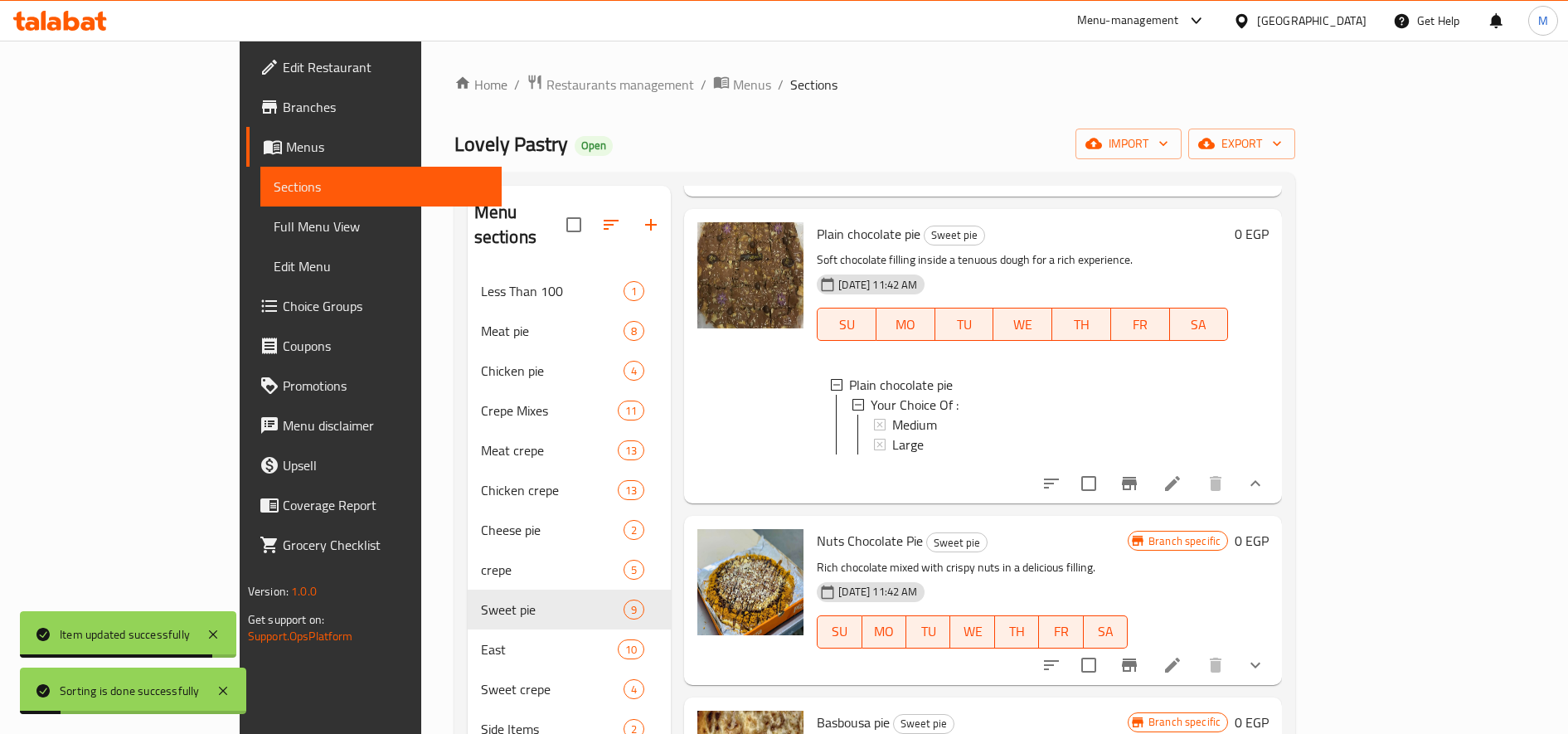
scroll to position [967, 0]
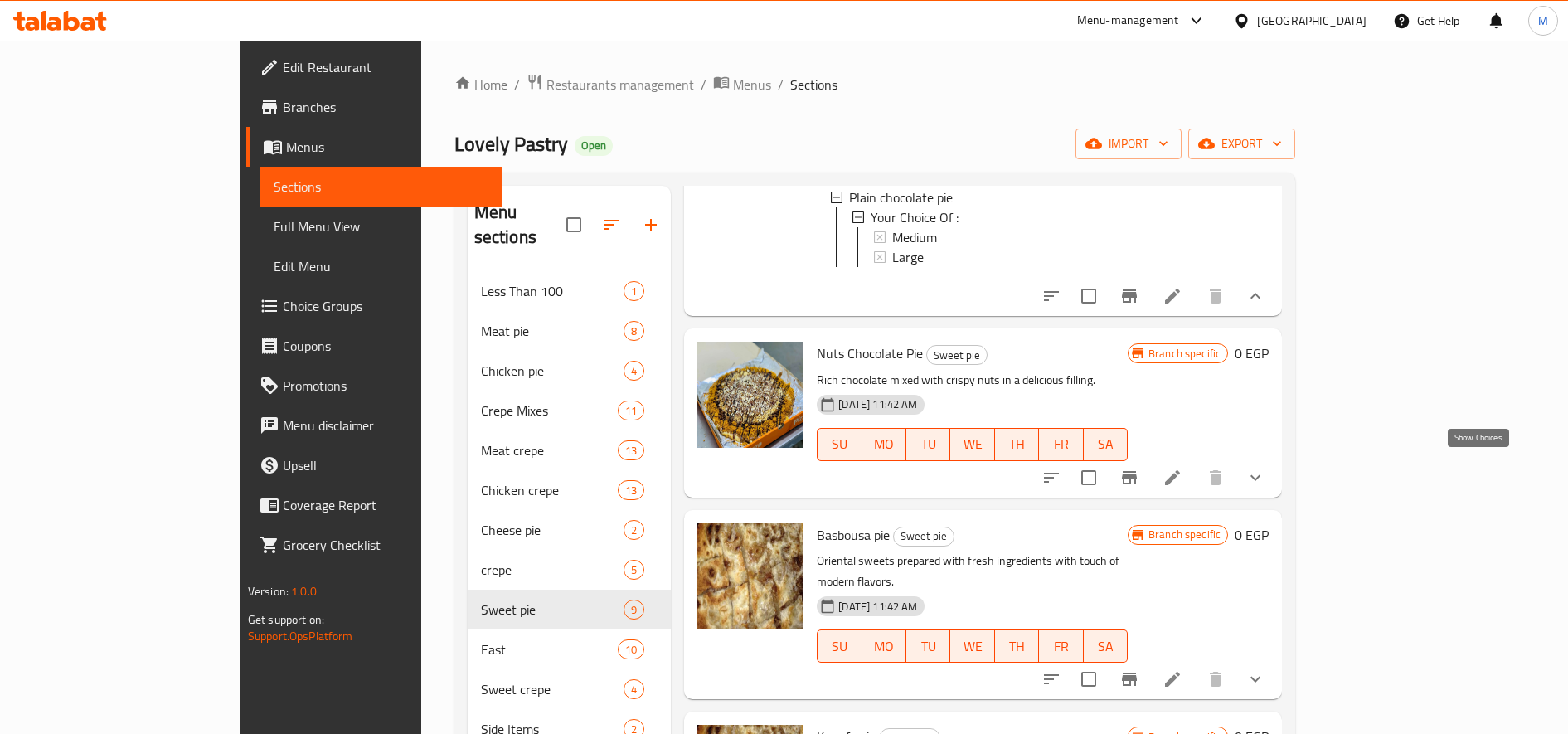
click at [1265, 470] on icon "show more" at bounding box center [1255, 477] width 20 height 20
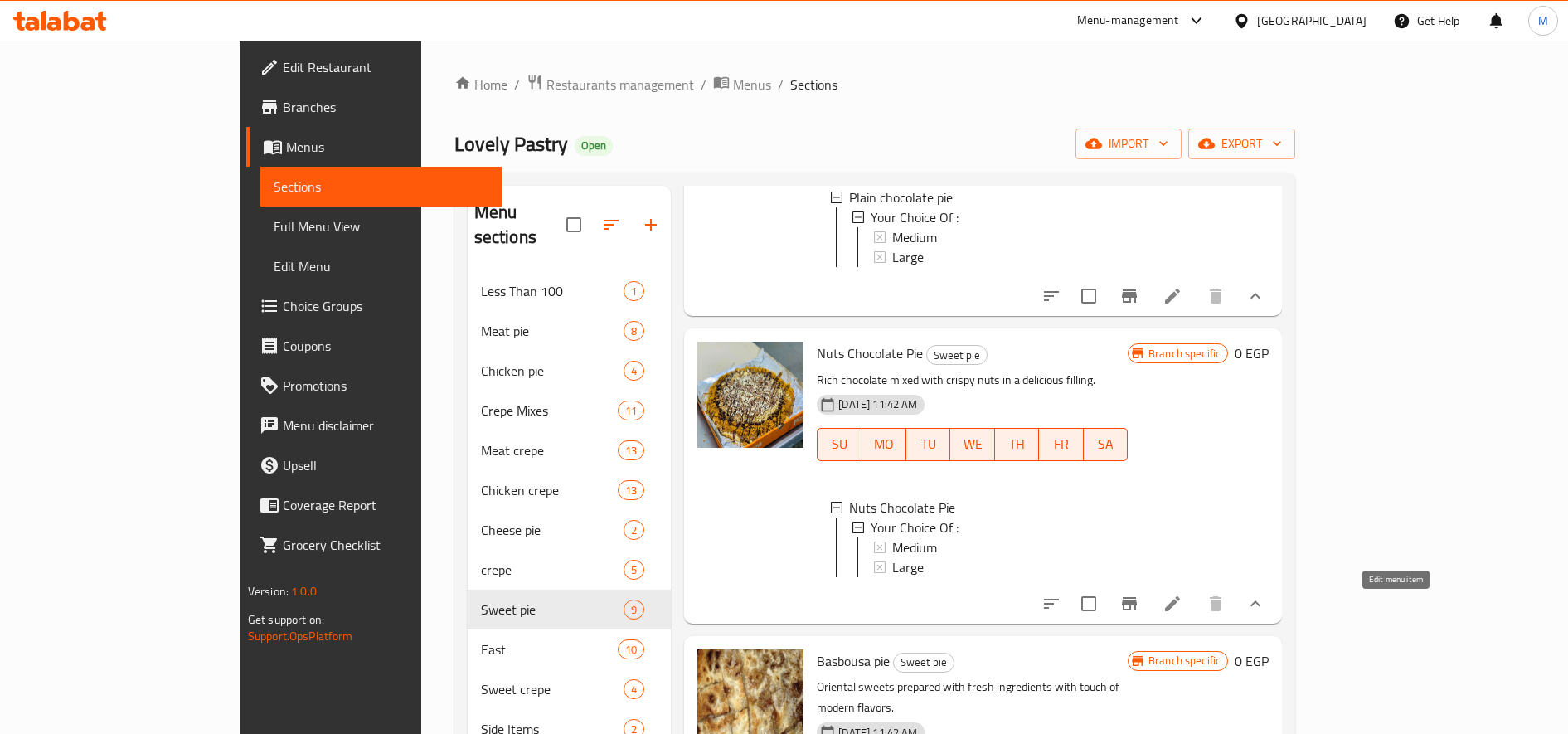
click at [1180, 609] on icon at bounding box center [1172, 603] width 15 height 15
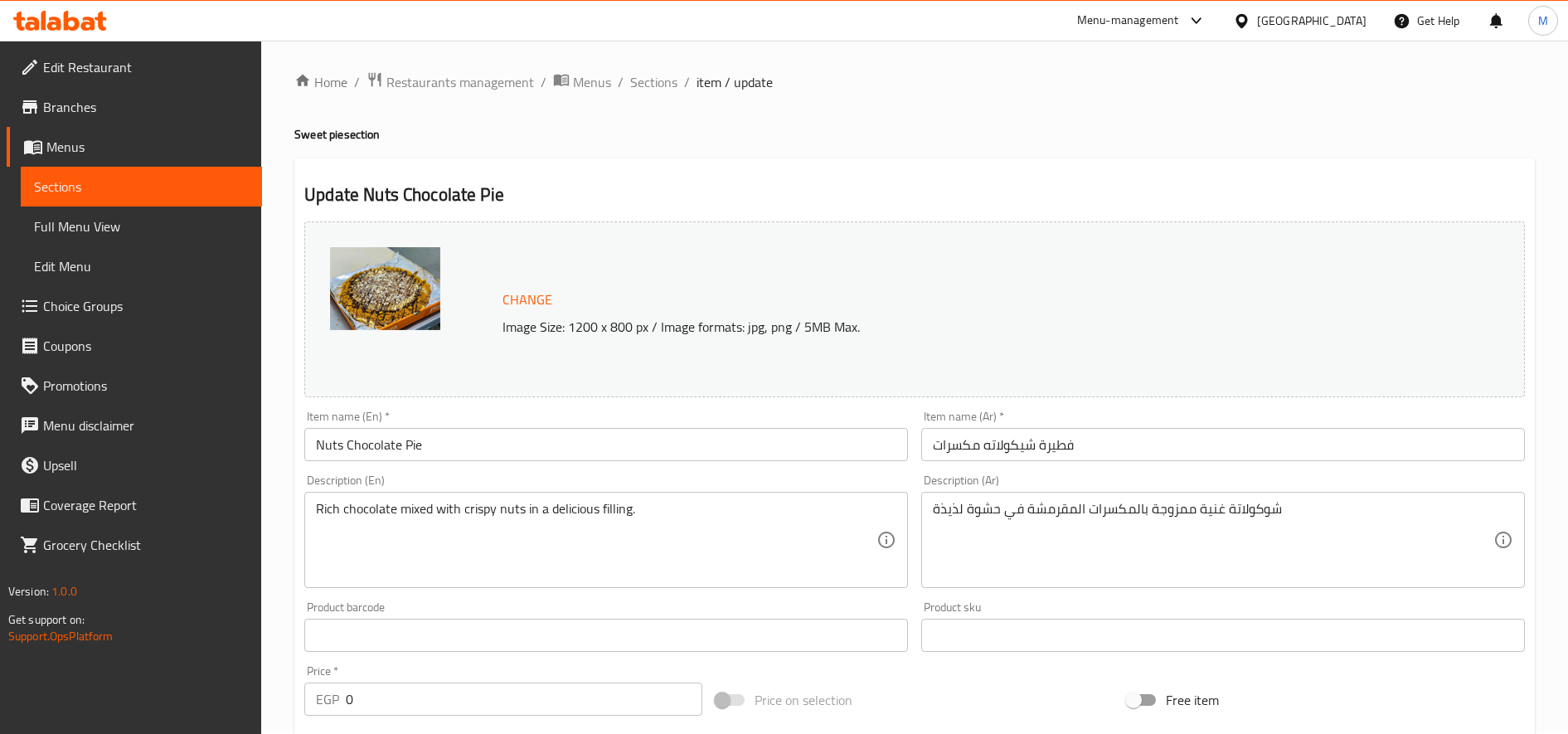
scroll to position [499, 0]
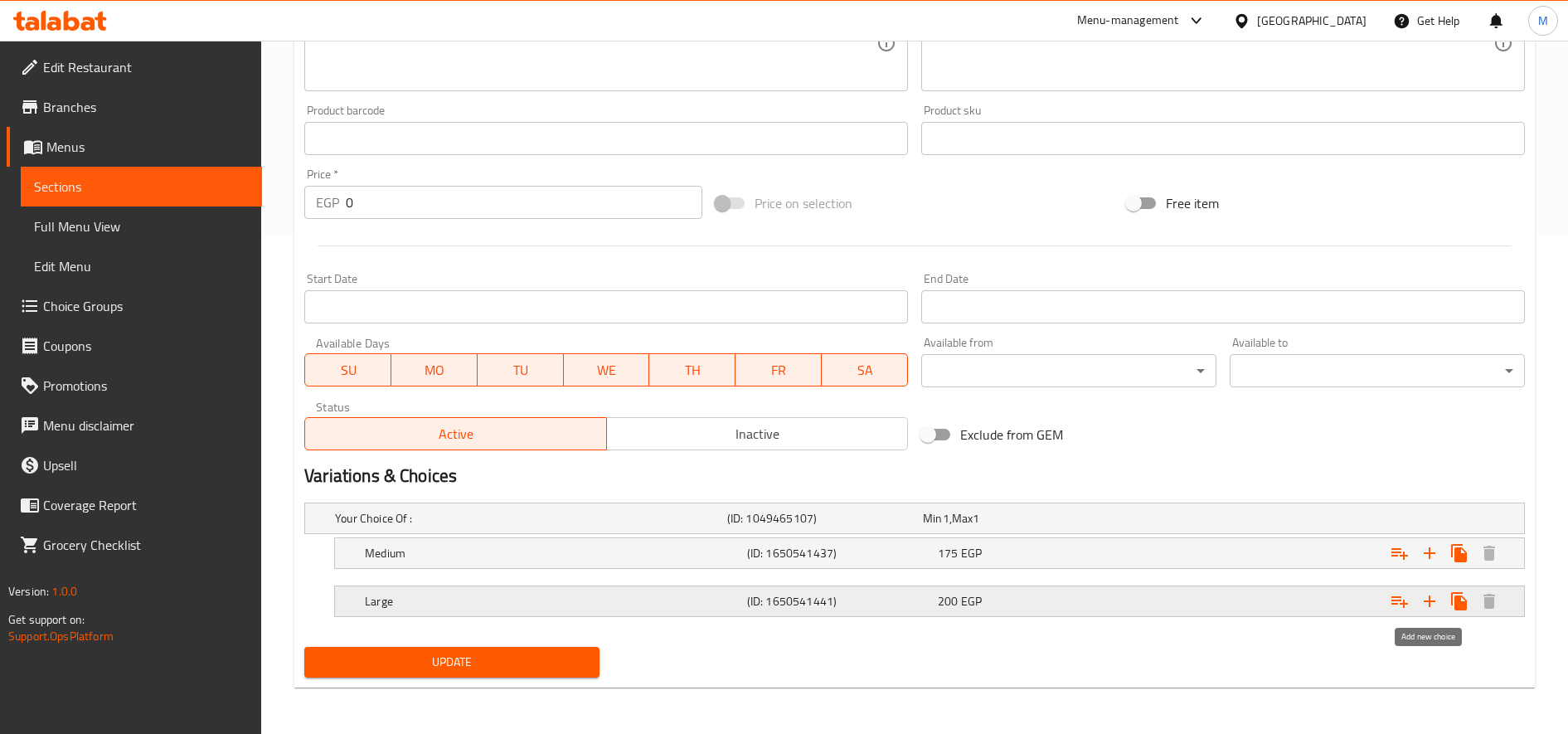
click at [1435, 602] on icon "Expand" at bounding box center [1429, 601] width 11 height 11
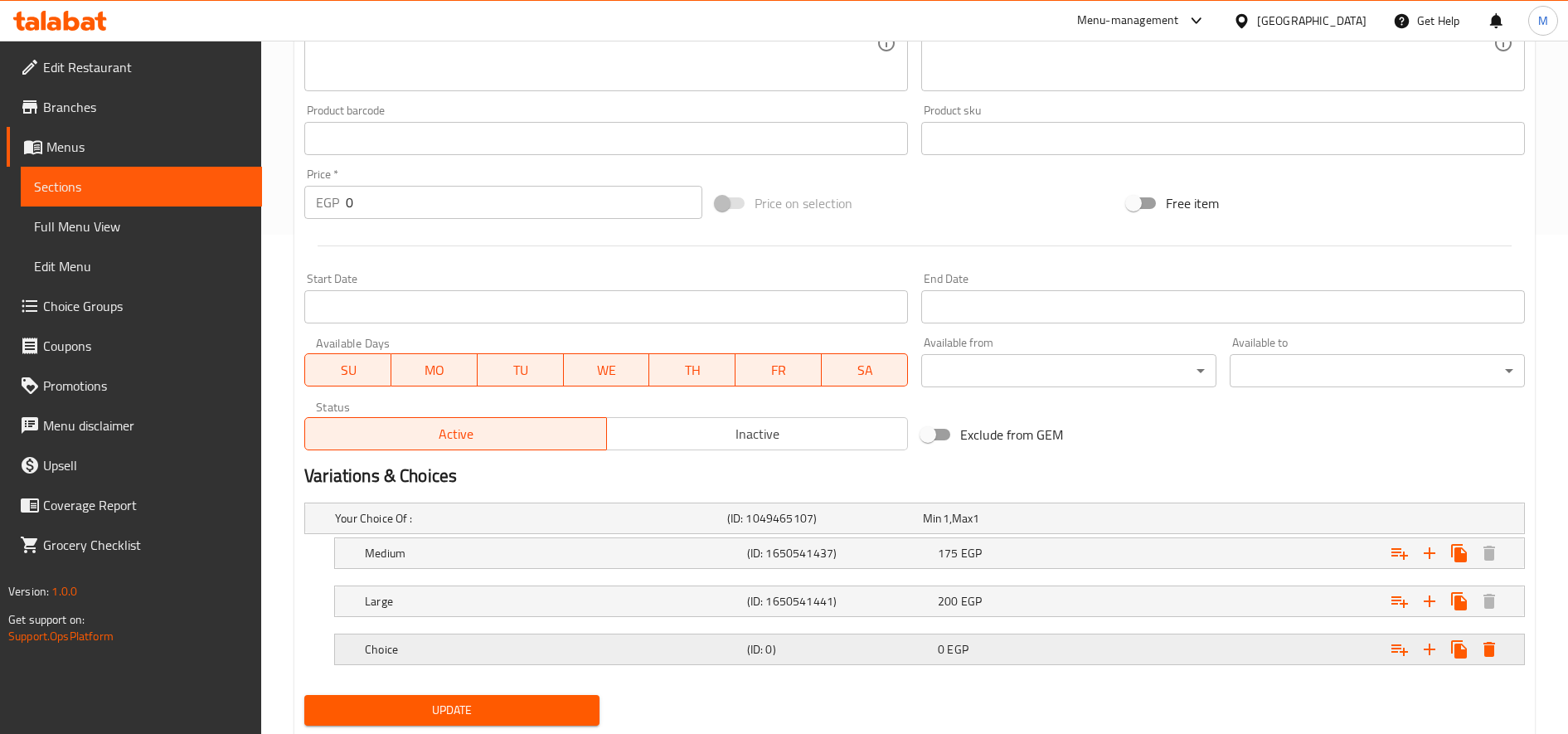
click at [423, 526] on h5 "Choice" at bounding box center [527, 518] width 385 height 17
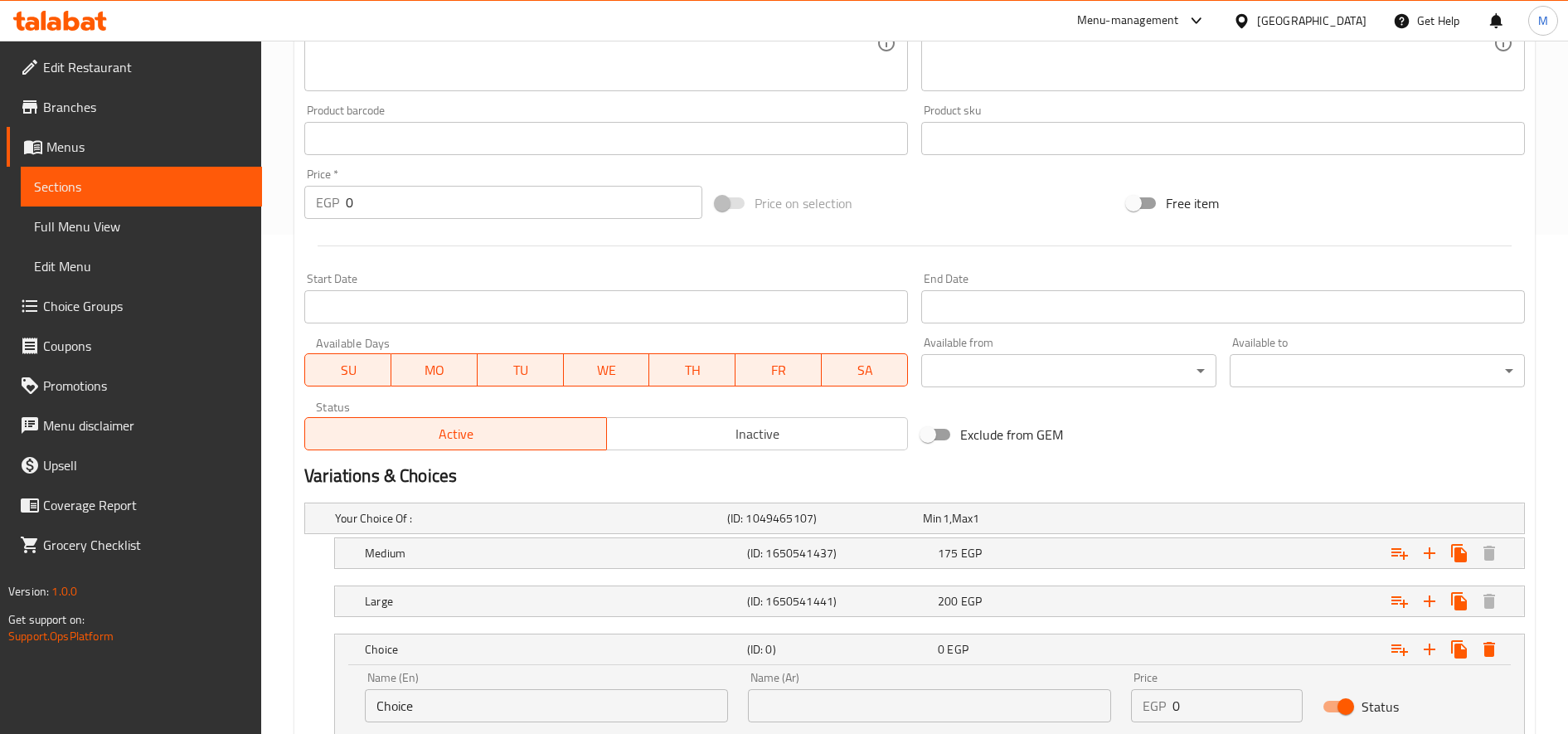
click at [479, 697] on input "Choice" at bounding box center [546, 706] width 363 height 34
click at [479, 697] on input "سش" at bounding box center [546, 706] width 363 height 34
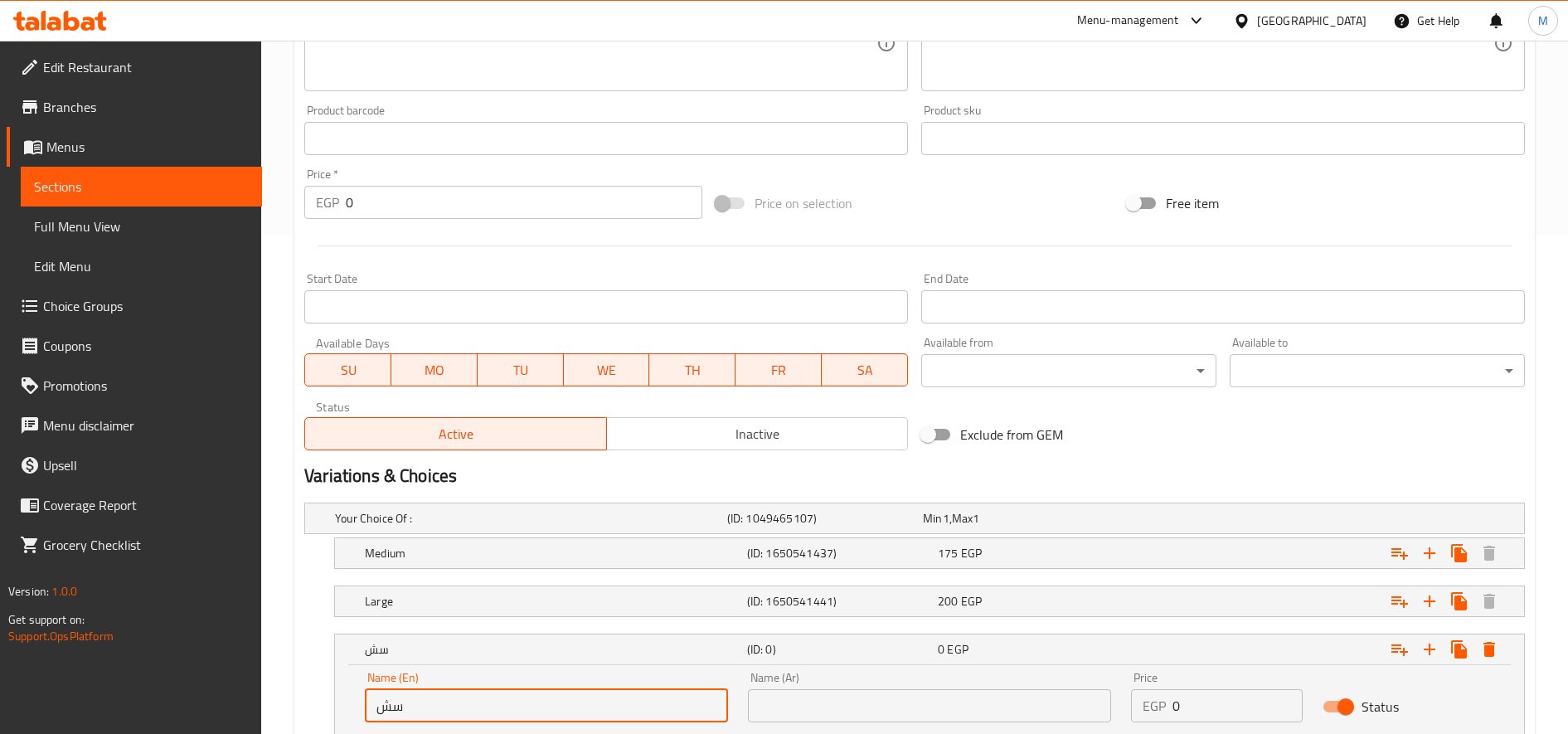
click at [479, 697] on input "سش" at bounding box center [546, 706] width 363 height 34
type input "Small"
type input "صغير"
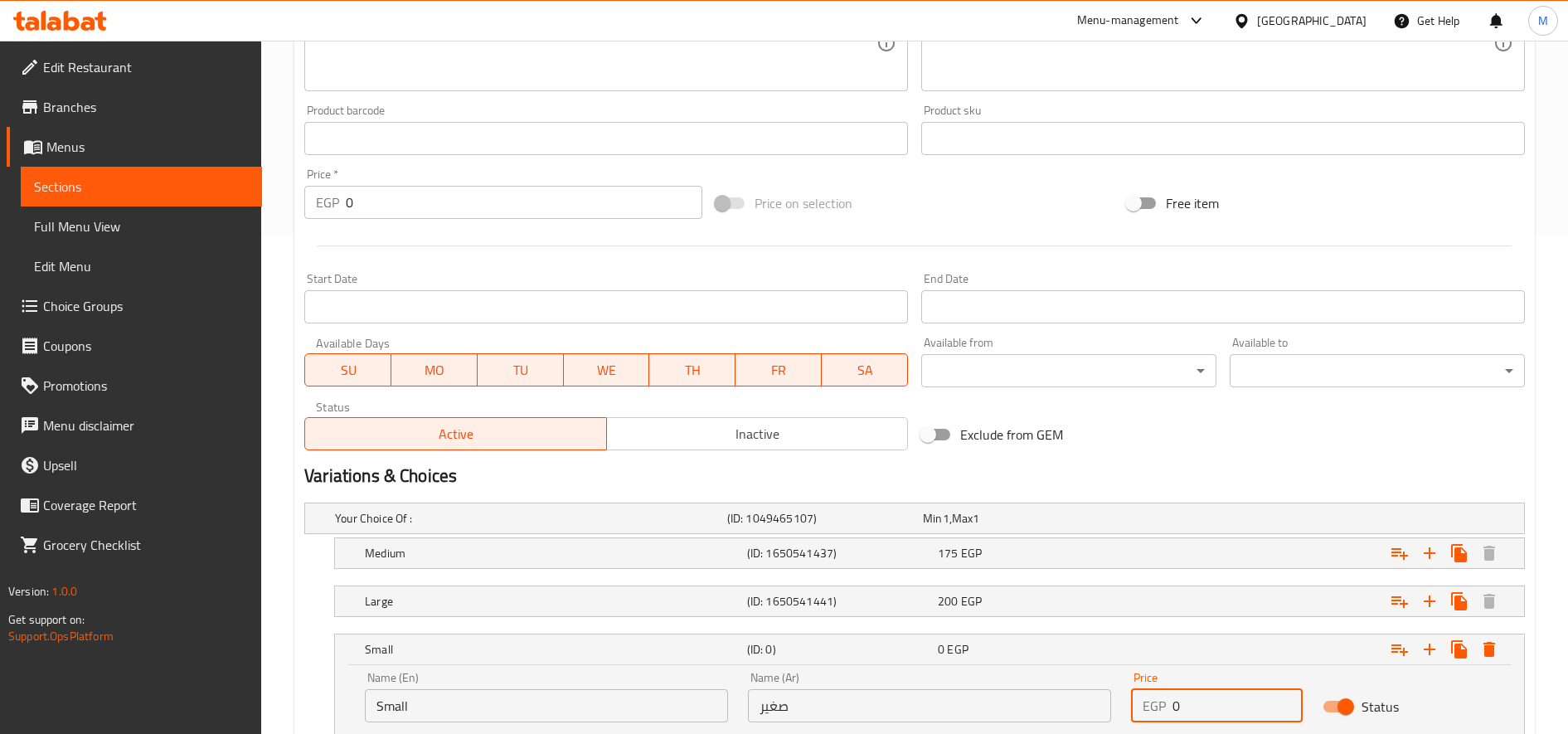
click at [1248, 705] on input "0" at bounding box center [1237, 706] width 130 height 34
click at [1189, 710] on input "205" at bounding box center [1237, 706] width 130 height 34
type input "235"
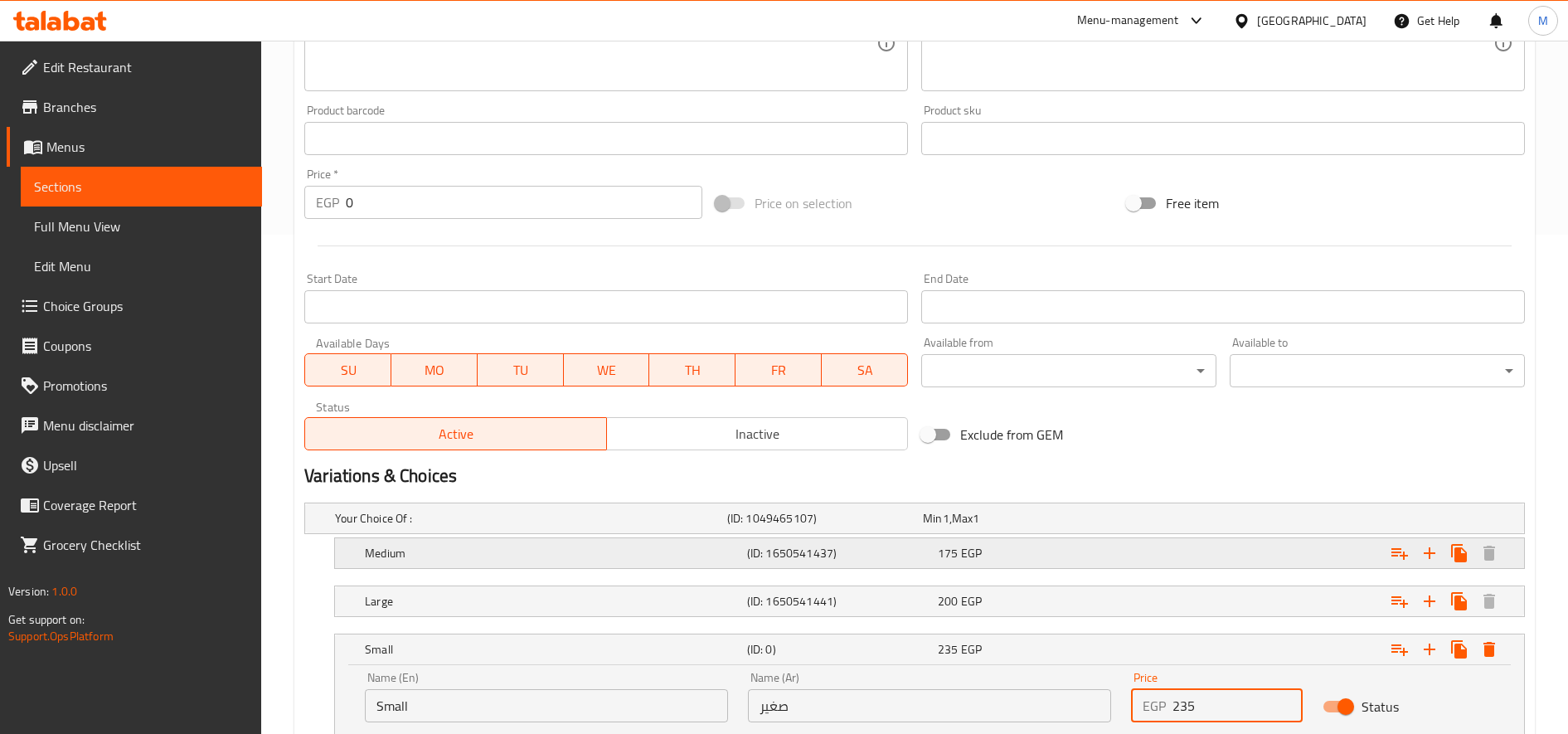
click at [1139, 521] on div "Expand" at bounding box center [1312, 518] width 392 height 7
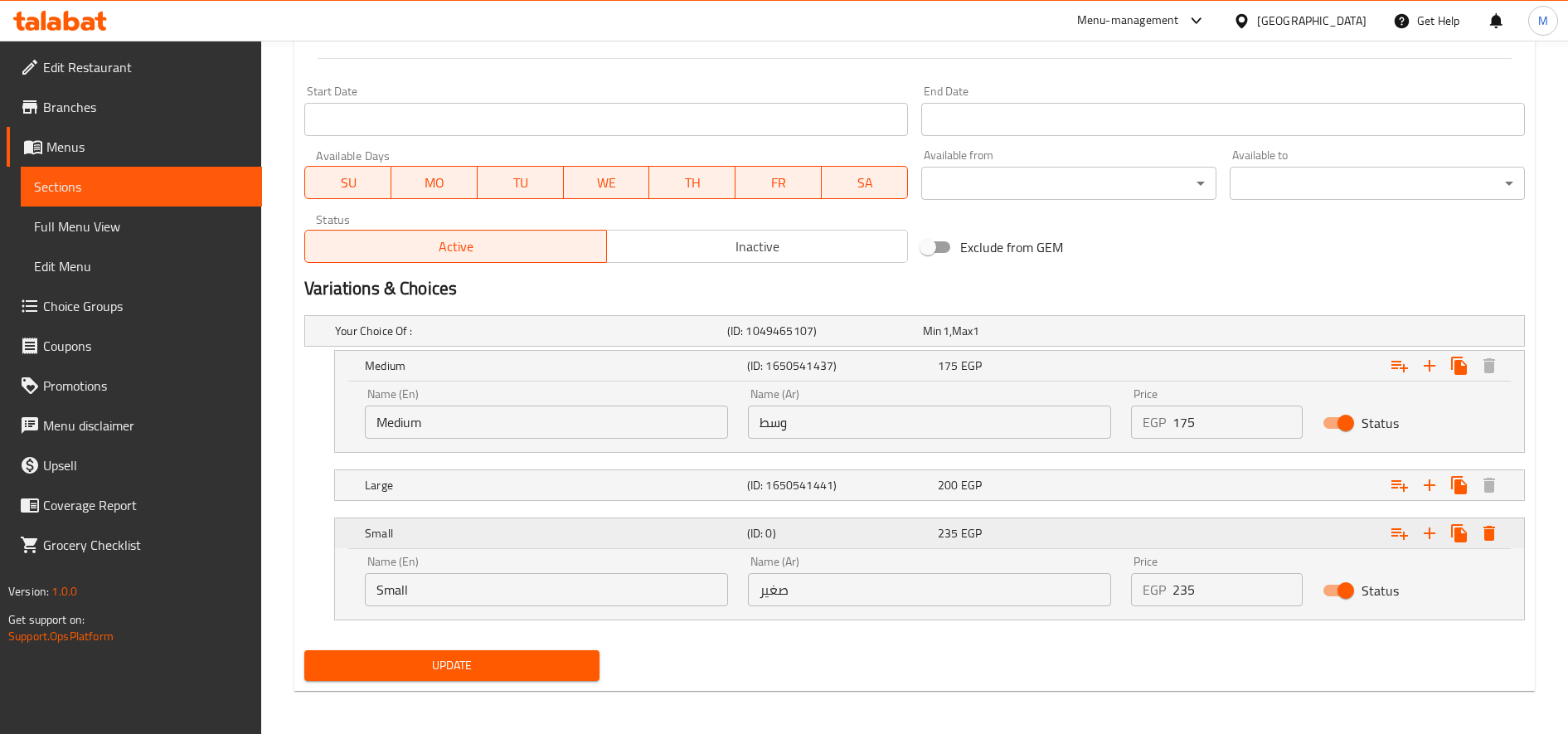
scroll to position [690, 0]
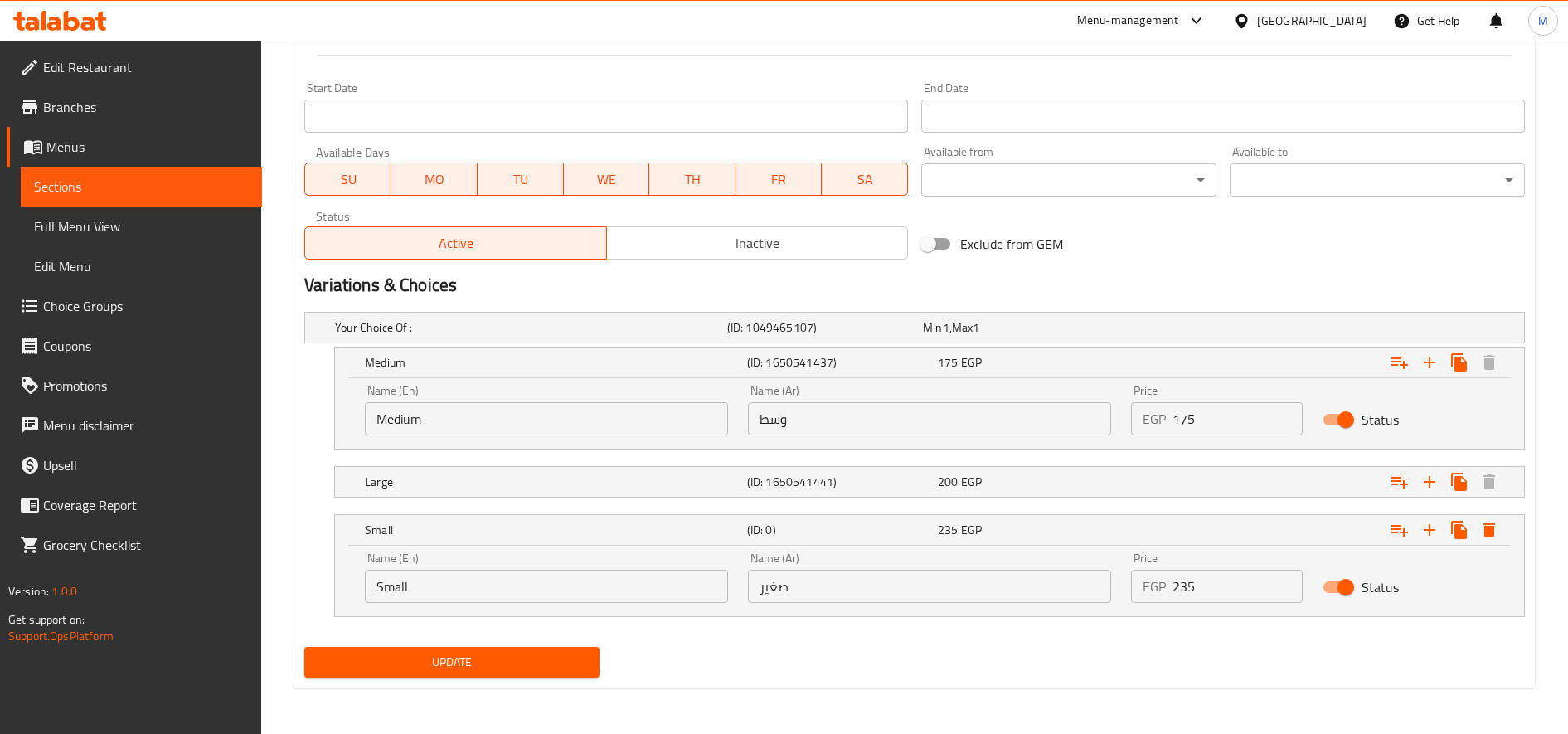
click at [1184, 421] on input "175" at bounding box center [1237, 419] width 130 height 34
type input "260"
click at [1214, 331] on div "Expand" at bounding box center [1312, 328] width 392 height 7
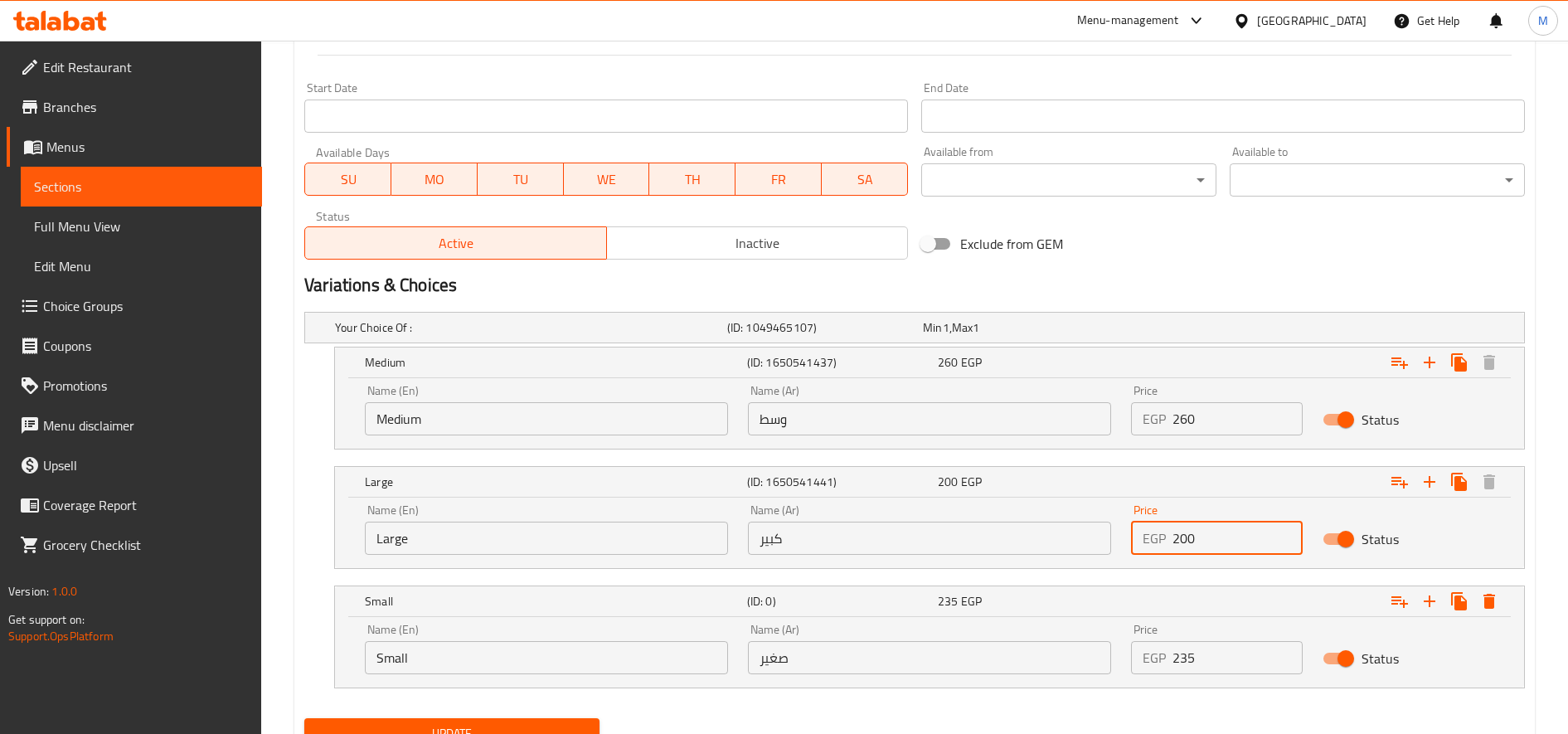
click at [1183, 535] on input "200" at bounding box center [1237, 538] width 130 height 34
type input "290"
click at [304, 718] on button "Update" at bounding box center [451, 733] width 295 height 31
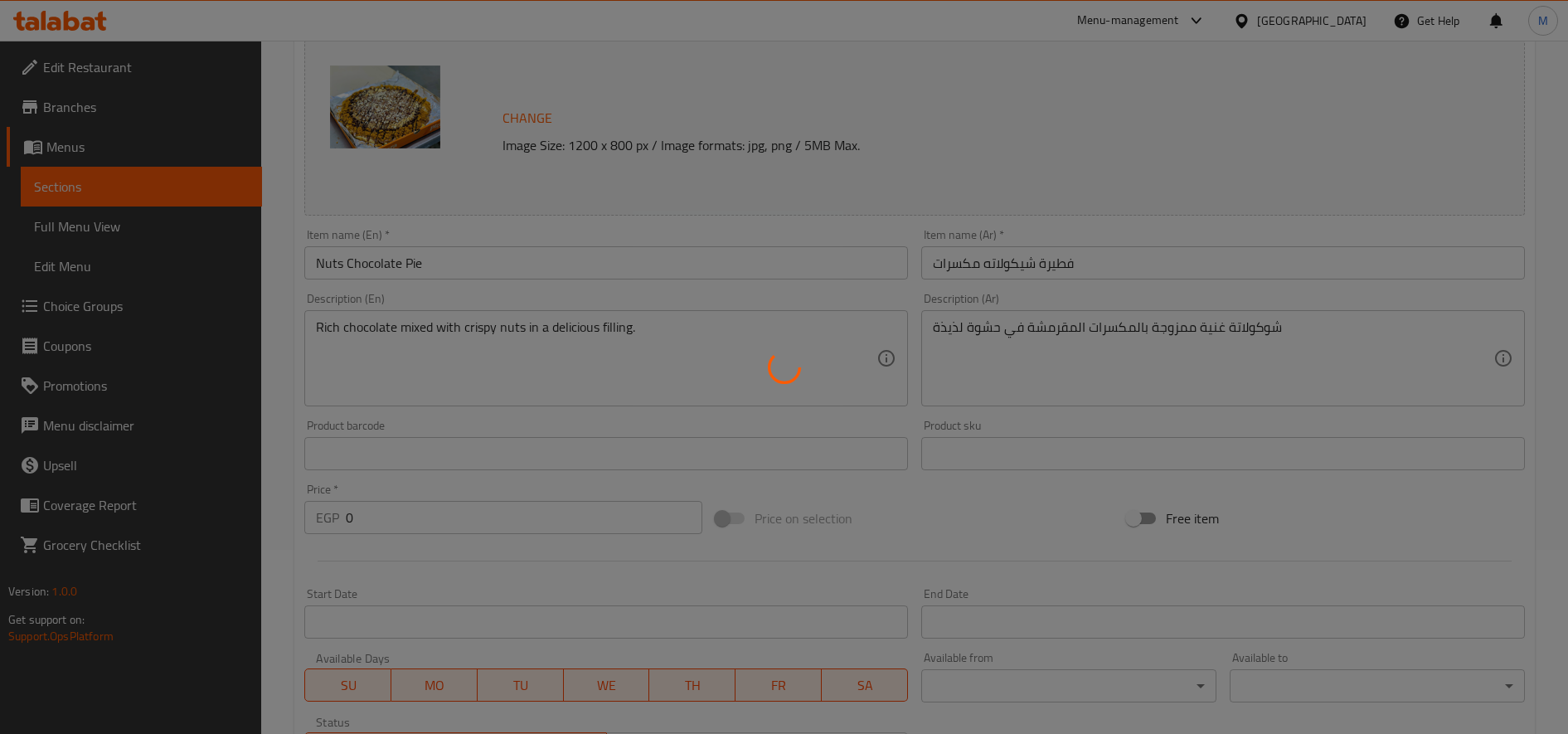
scroll to position [0, 0]
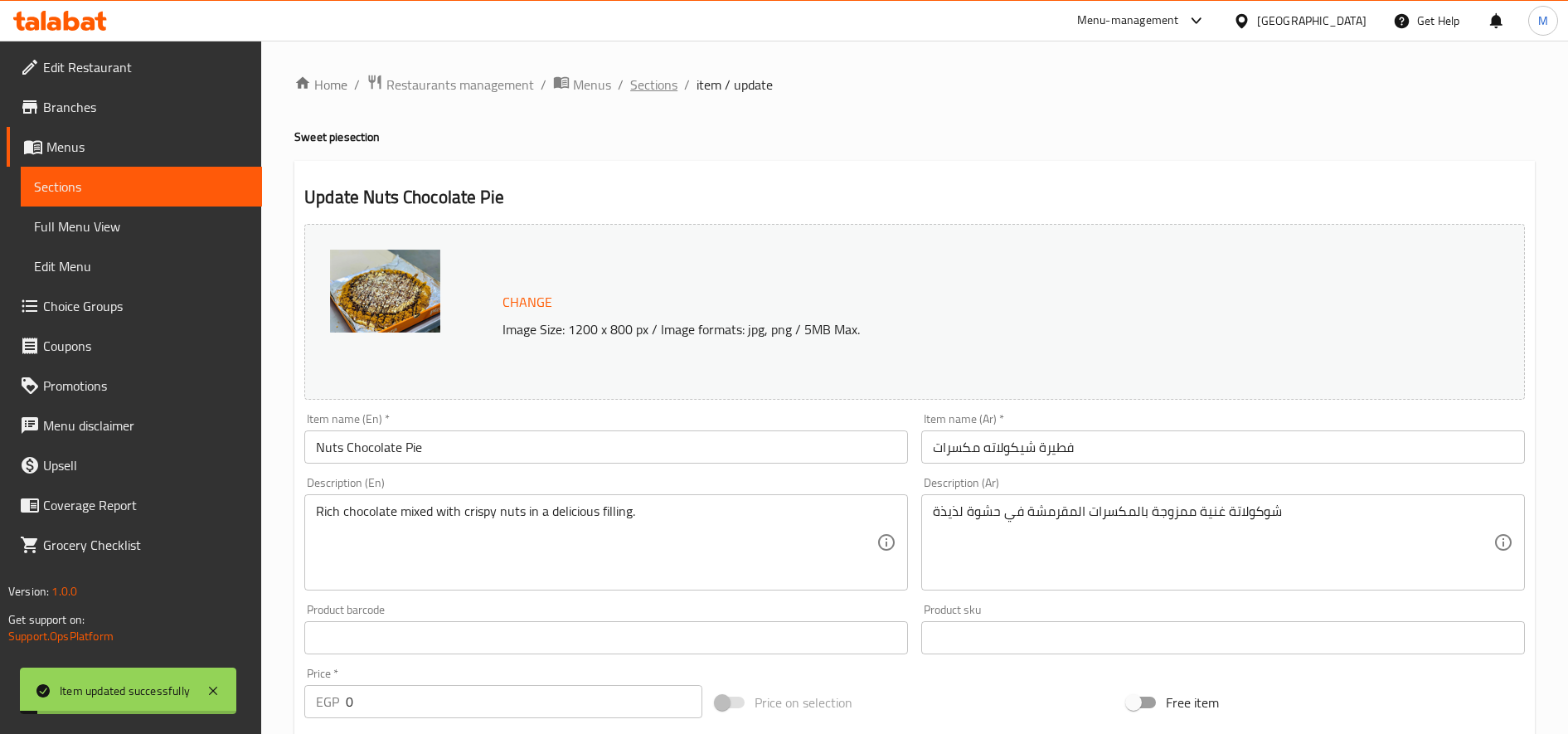
click at [662, 91] on span "Sections" at bounding box center [654, 84] width 48 height 20
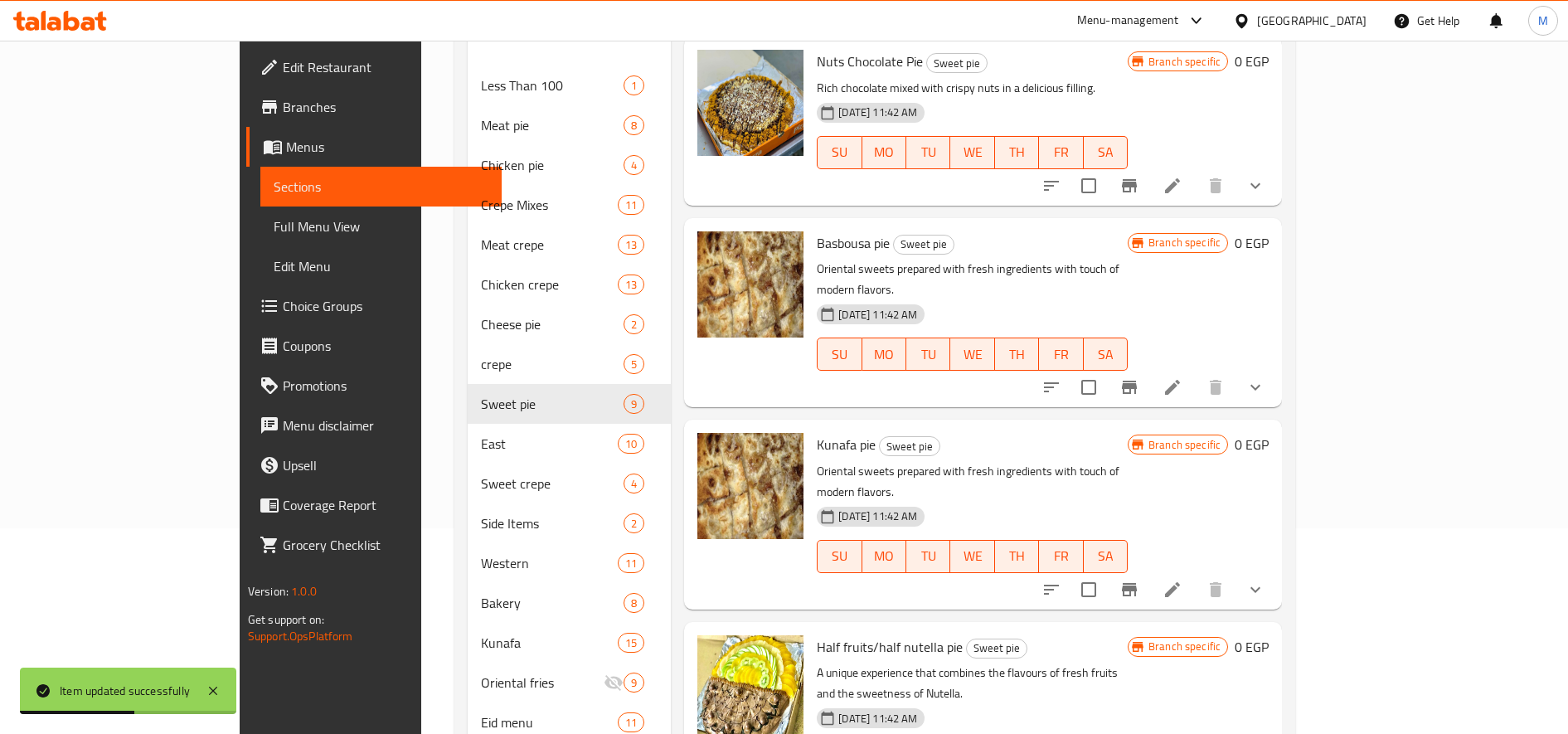
scroll to position [242, 0]
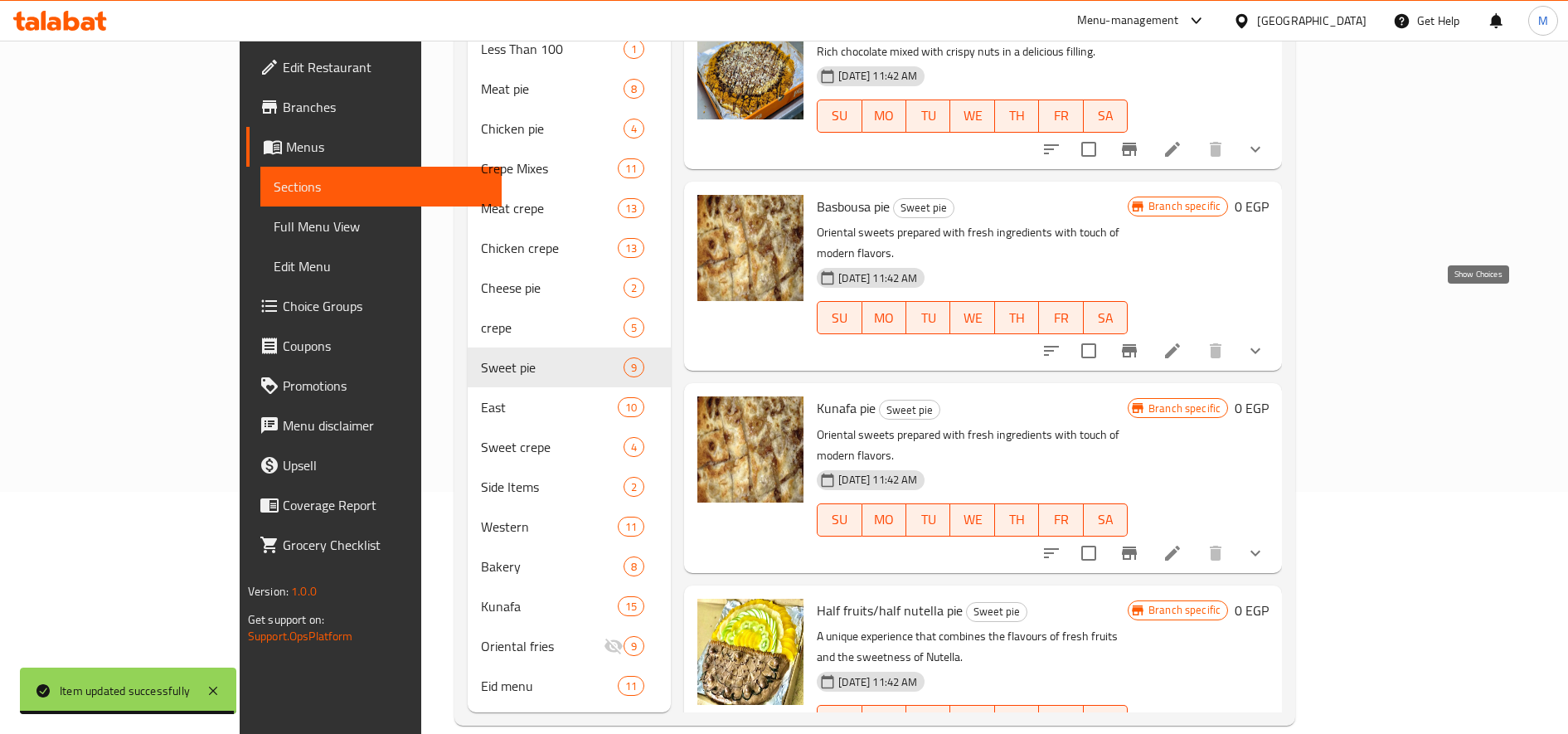
click at [1265, 341] on icon "show more" at bounding box center [1255, 351] width 20 height 20
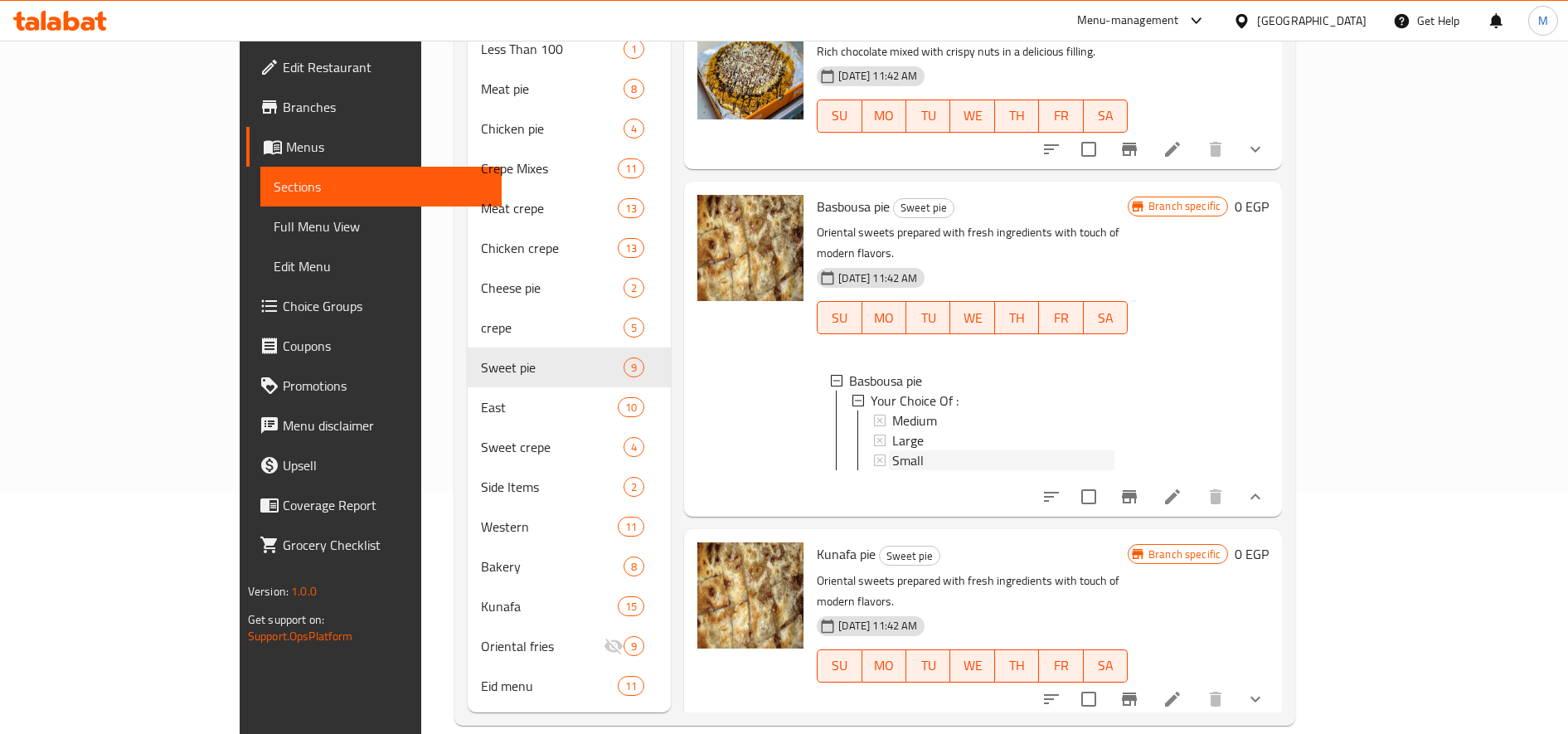
click at [905, 450] on div "Small" at bounding box center [1004, 460] width 223 height 20
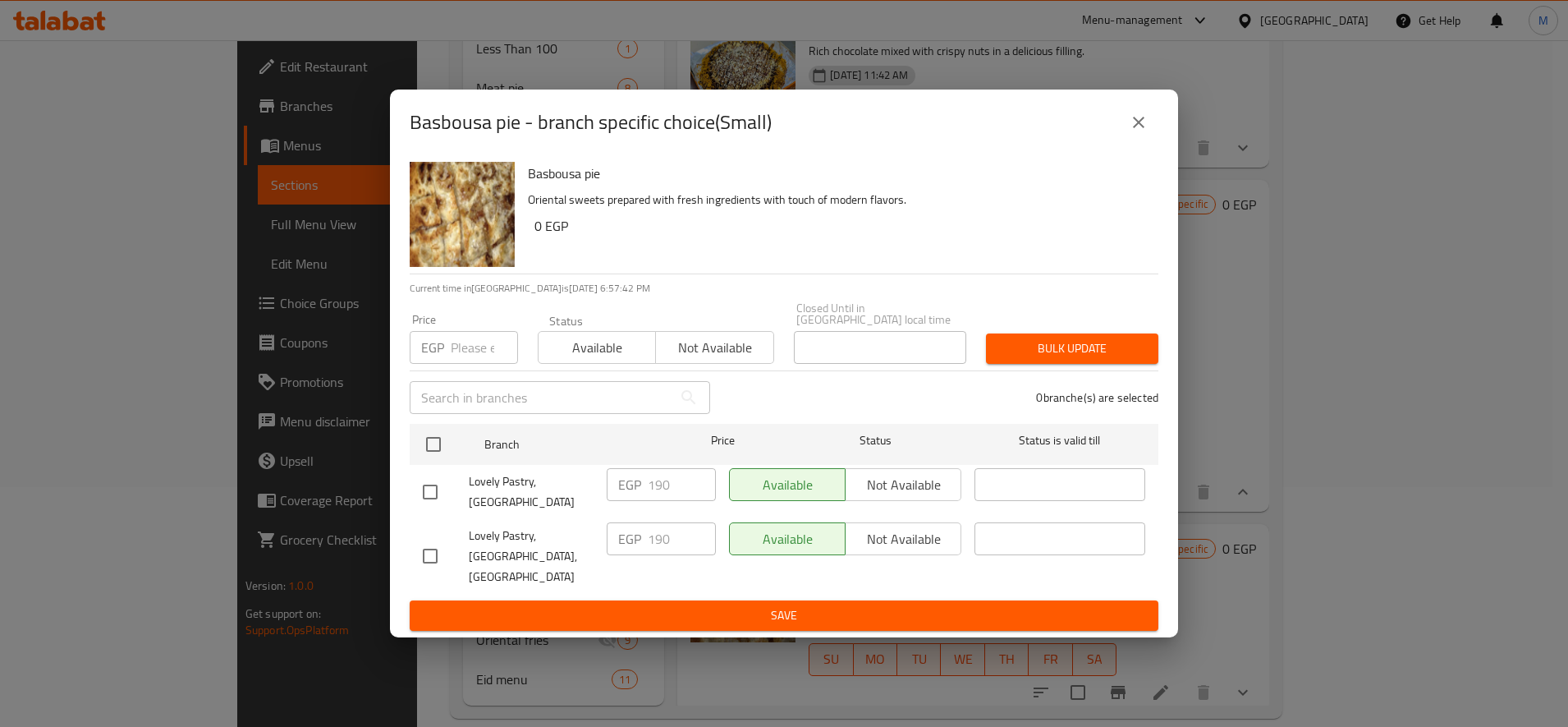
click at [462, 360] on input "number" at bounding box center [484, 347] width 67 height 33
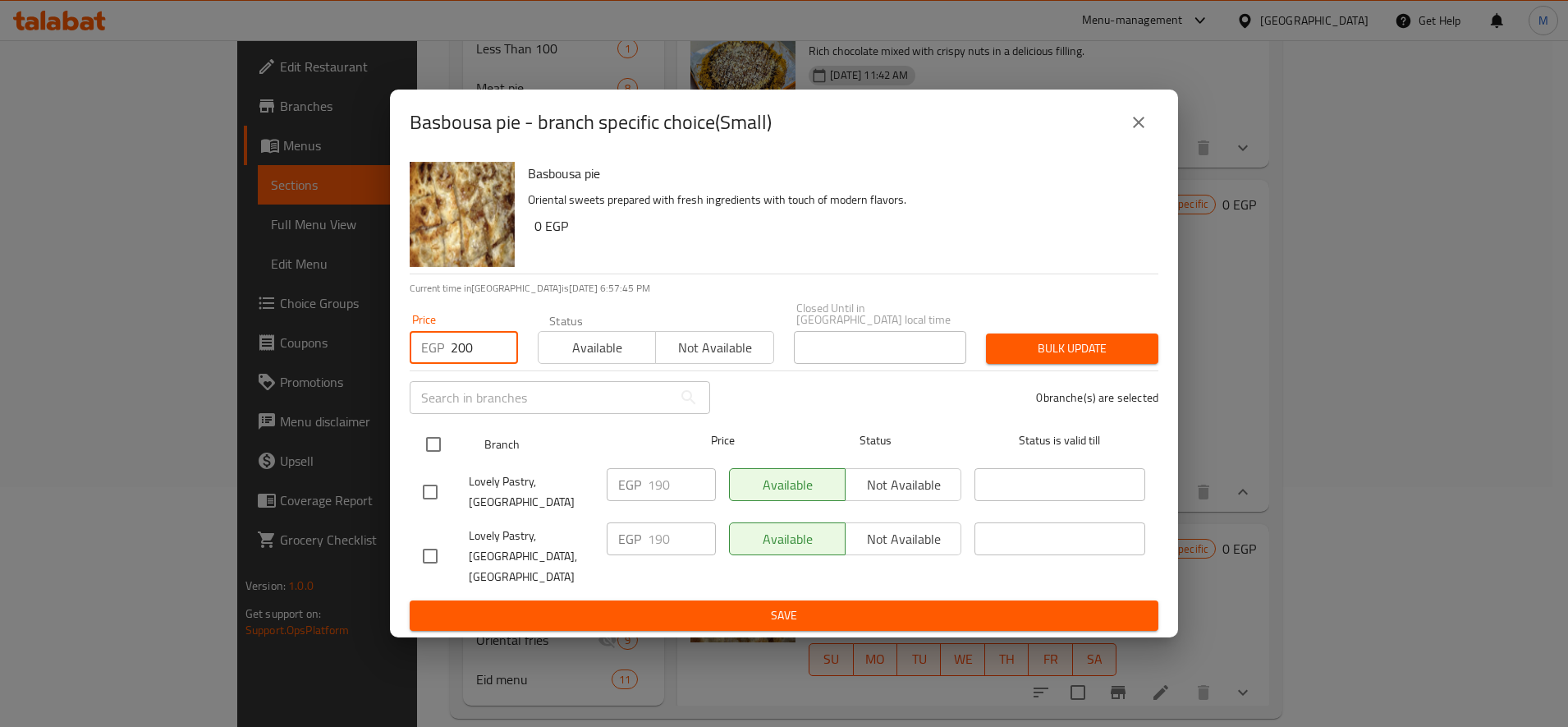
type input "200"
click at [437, 462] on input "checkbox" at bounding box center [433, 444] width 34 height 34
checkbox input "true"
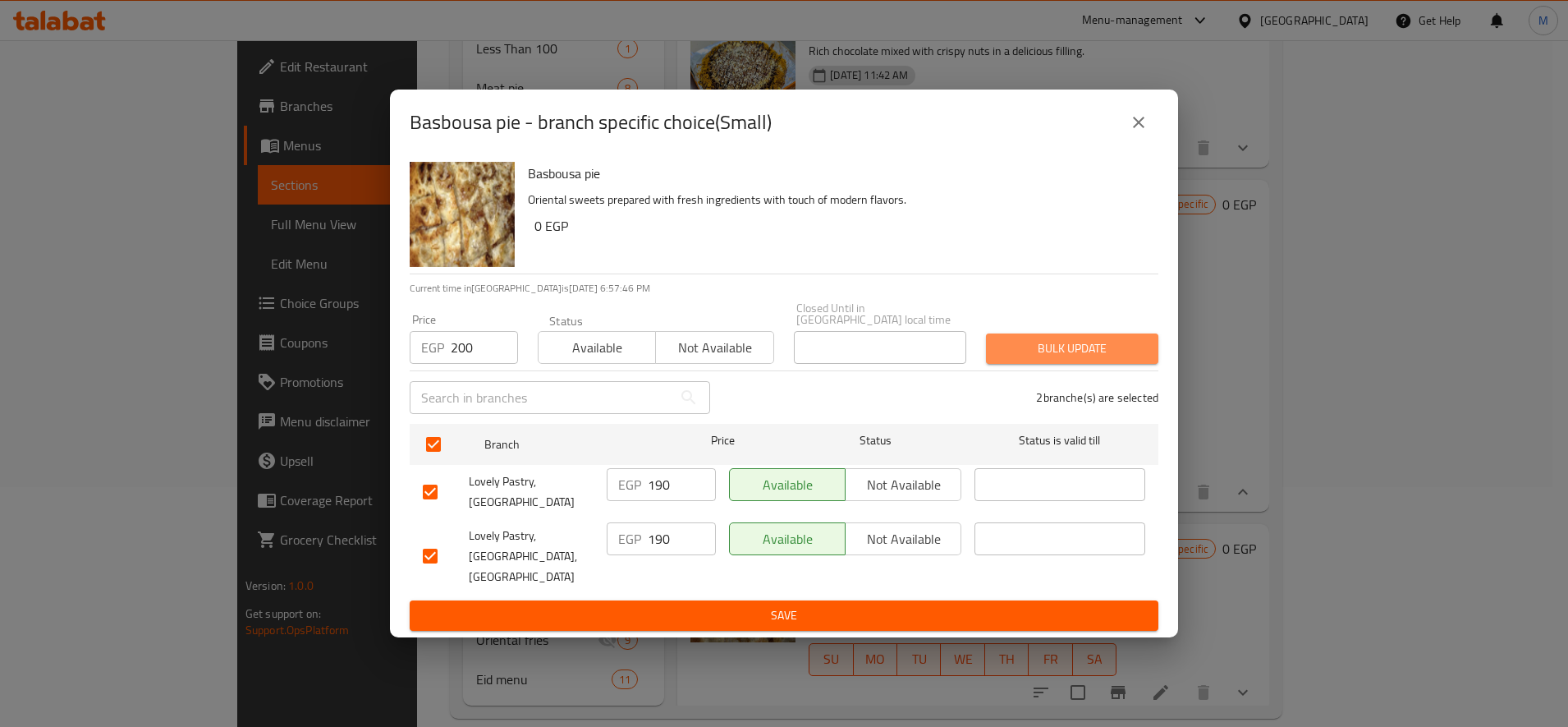
click at [1051, 347] on button "Bulk update" at bounding box center [1071, 348] width 172 height 31
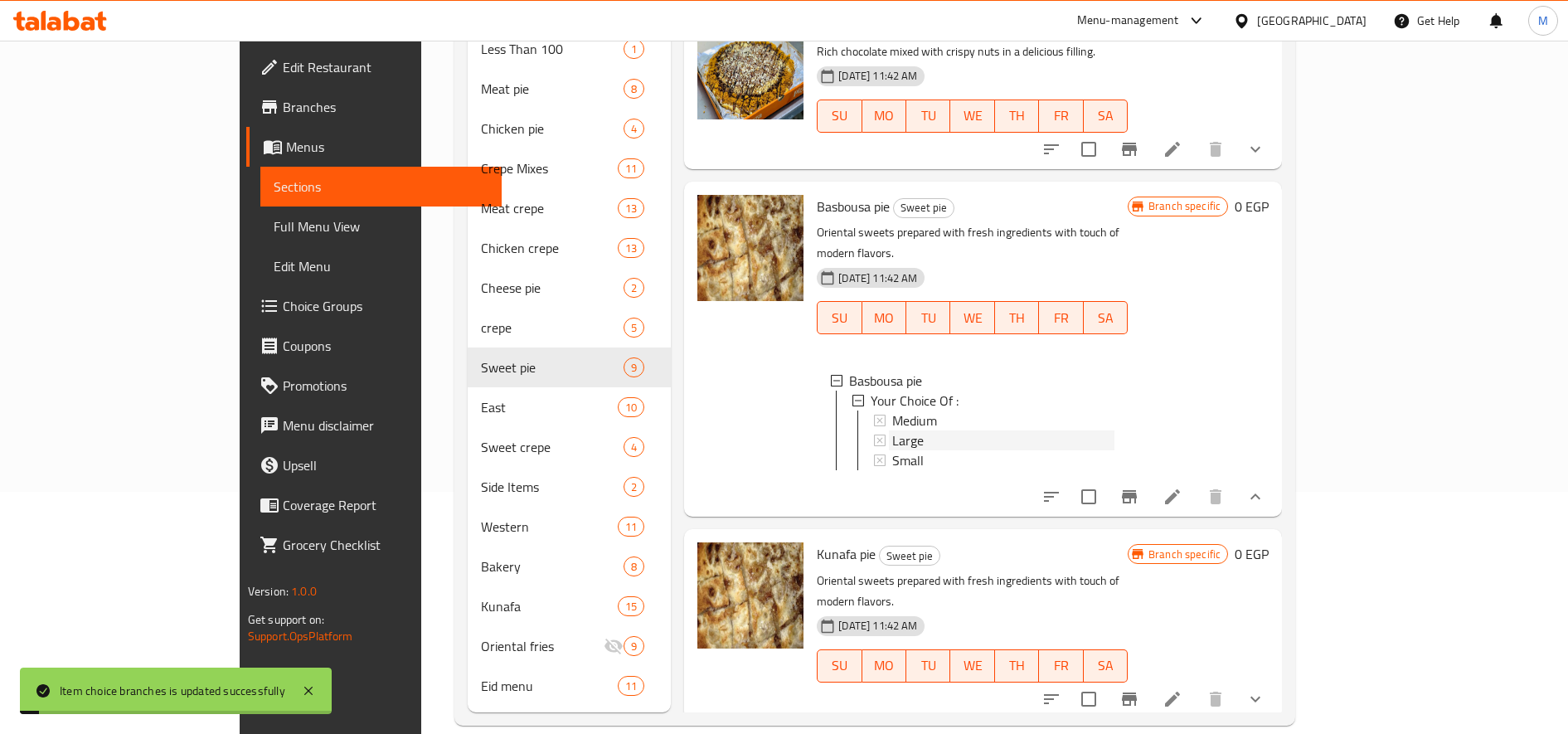
click at [892, 430] on span "Large" at bounding box center [908, 440] width 32 height 20
click at [892, 411] on span "Medium" at bounding box center [914, 420] width 45 height 20
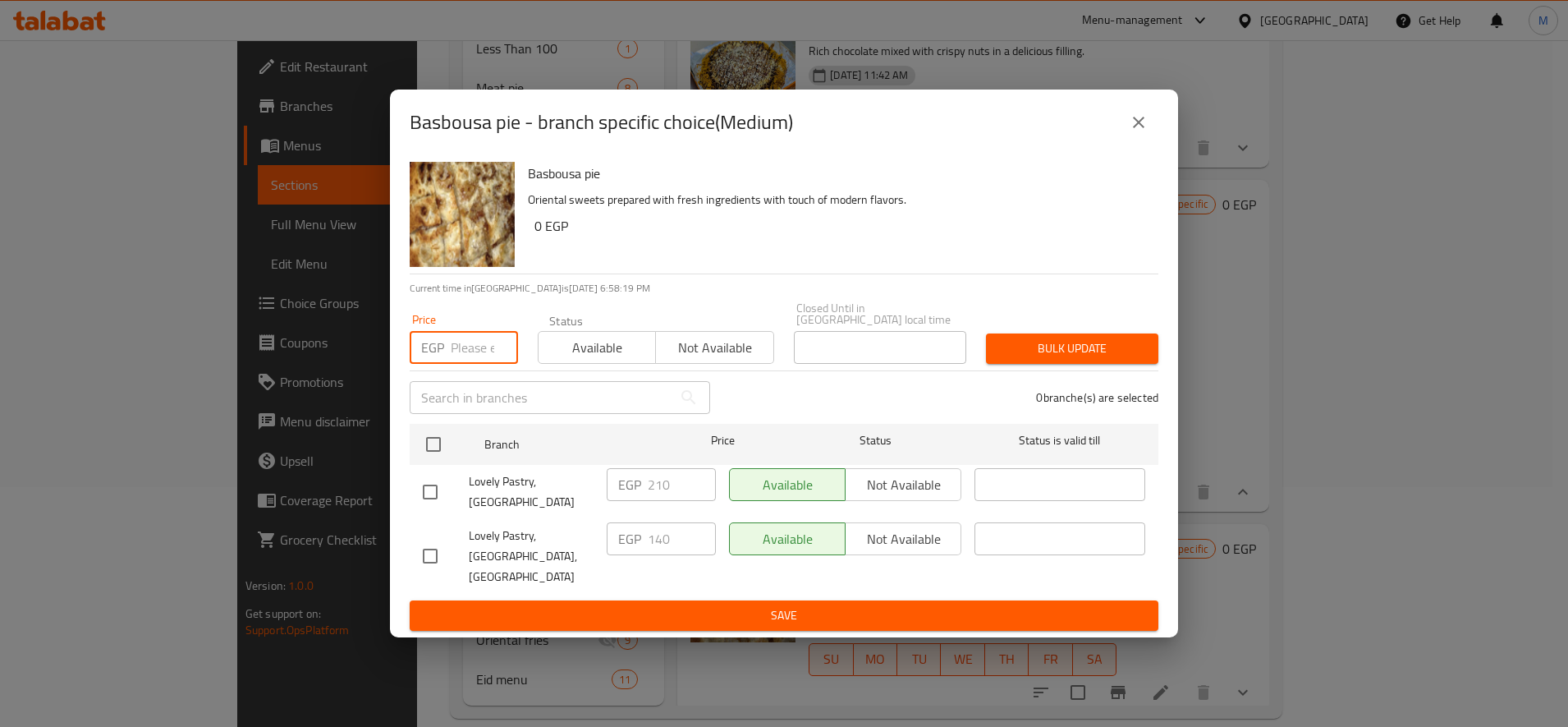
click at [464, 342] on input "number" at bounding box center [484, 347] width 67 height 33
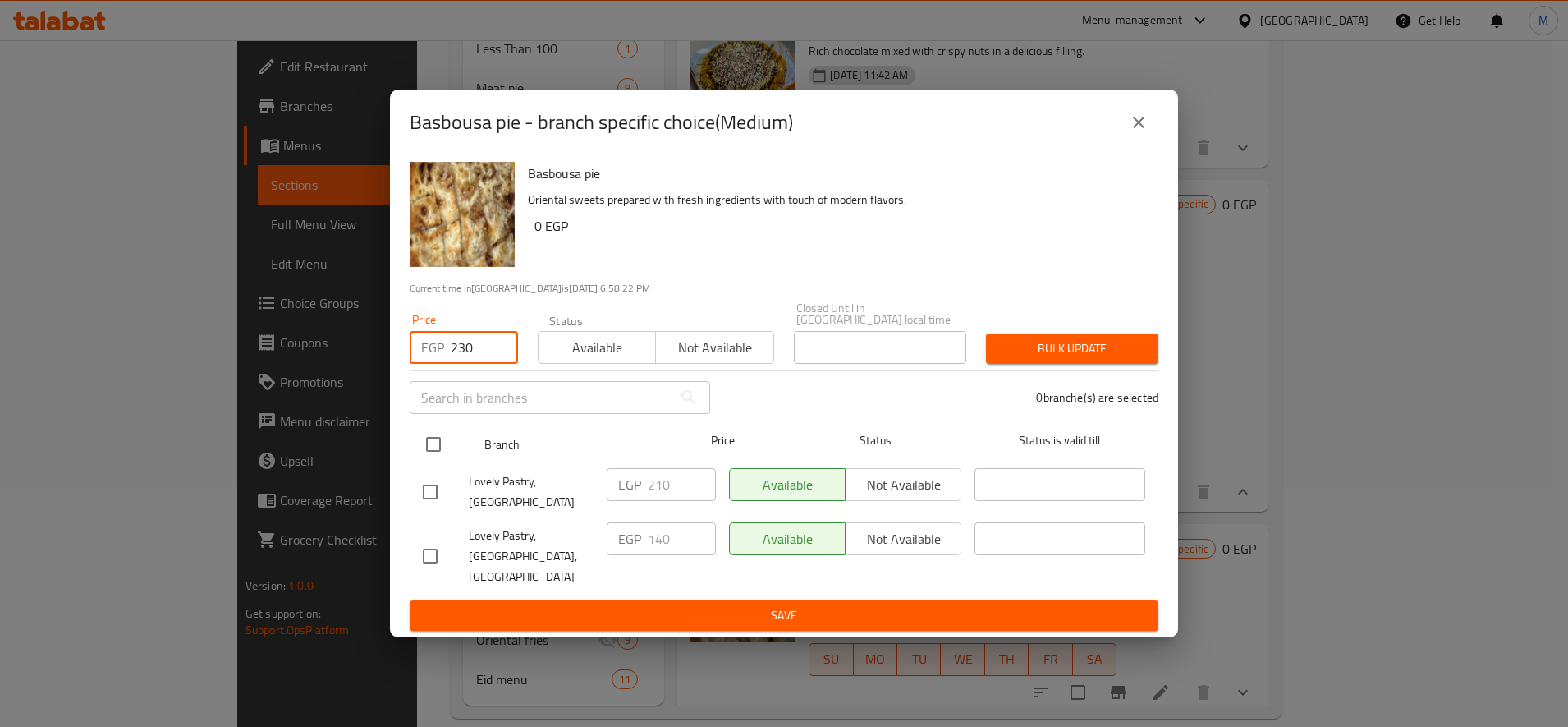
type input "230"
click at [446, 459] on input "checkbox" at bounding box center [433, 444] width 34 height 34
checkbox input "true"
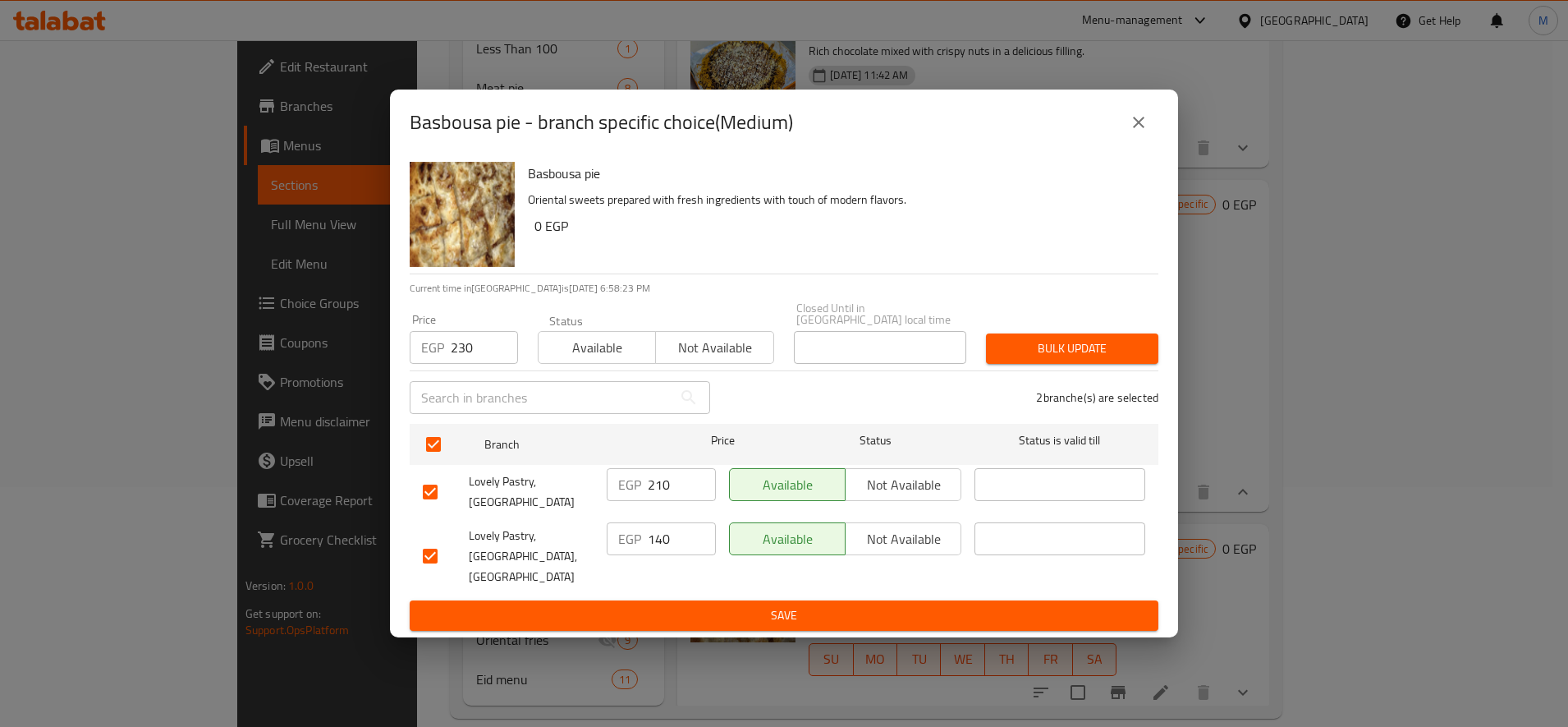
click at [1102, 359] on span "Bulk update" at bounding box center [1071, 348] width 146 height 20
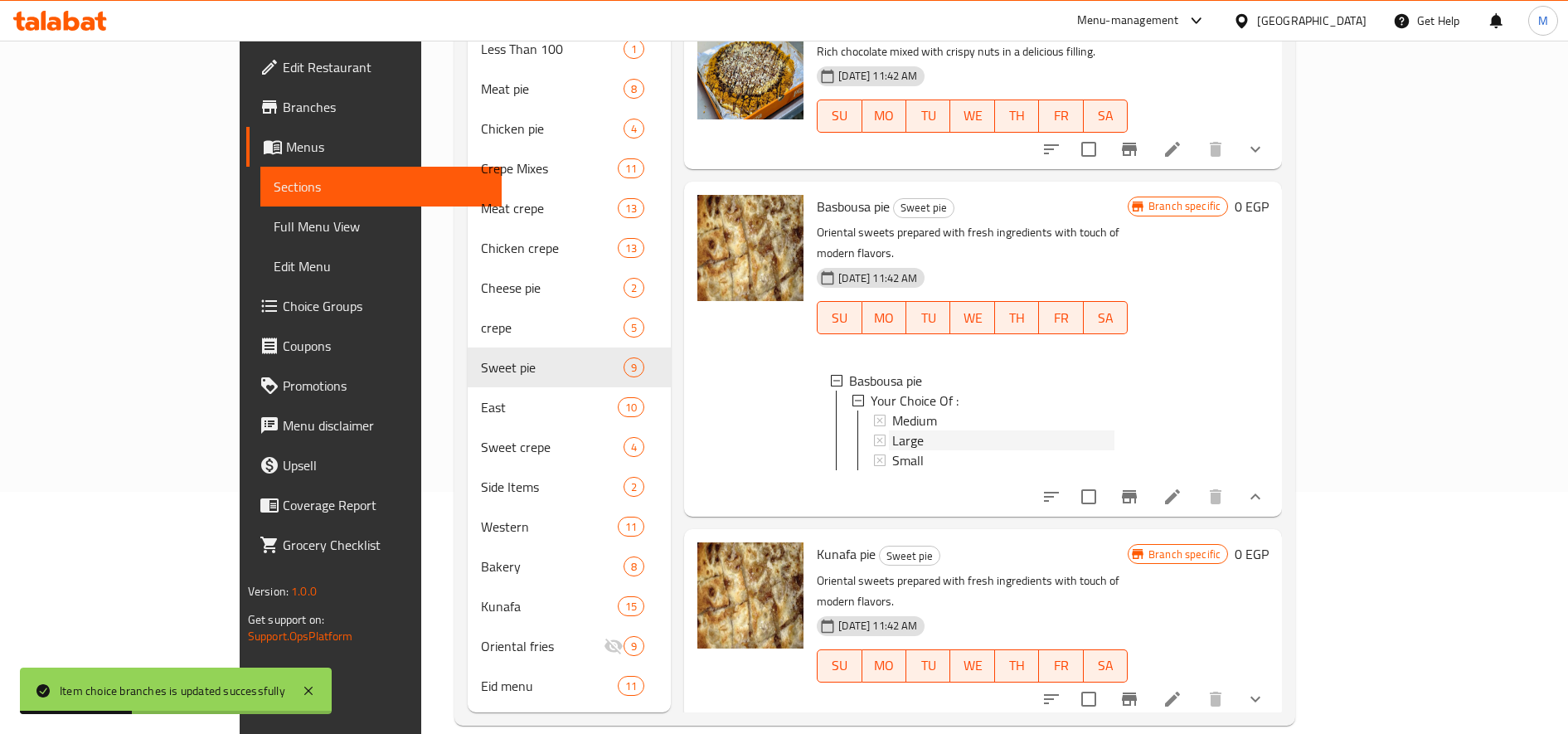
click at [892, 430] on div "Large" at bounding box center [1004, 440] width 223 height 20
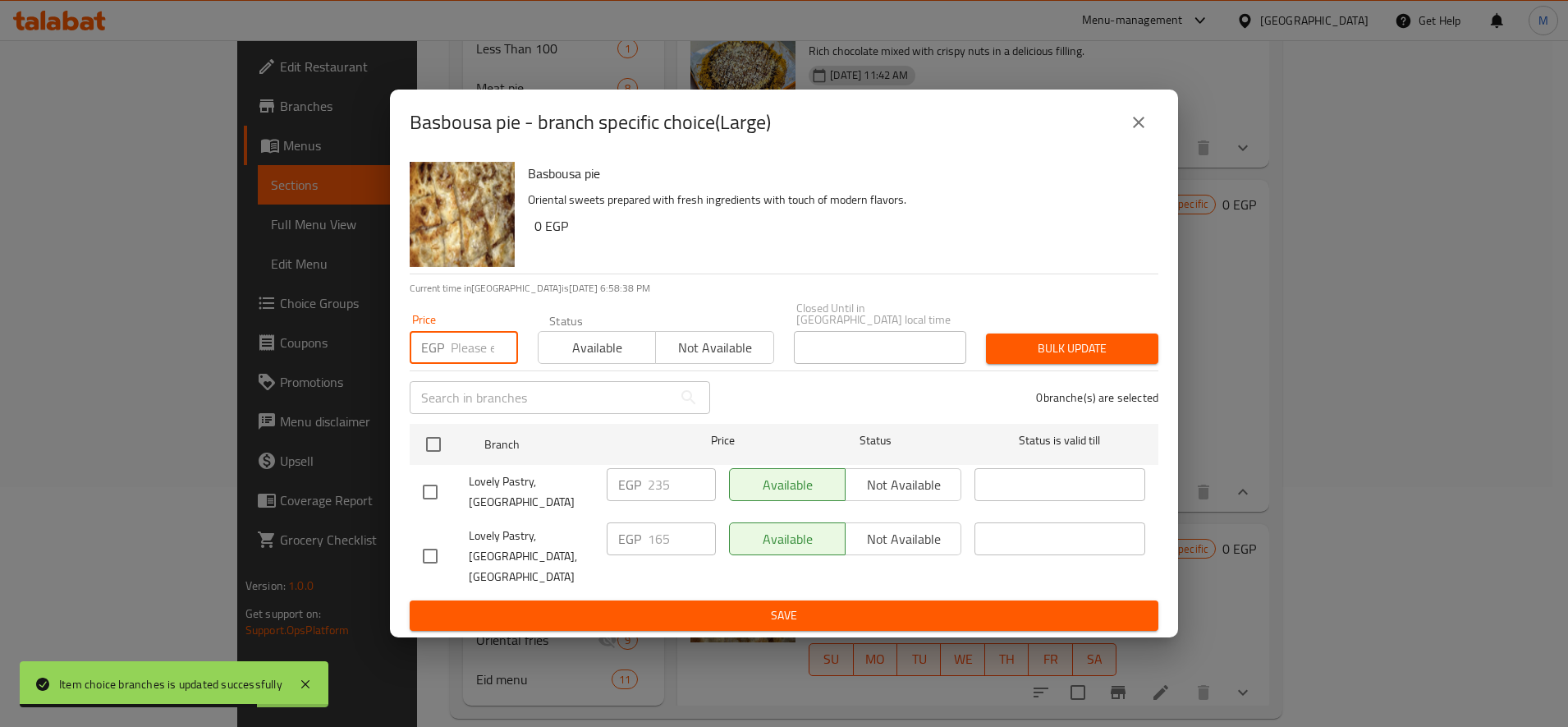
click at [469, 357] on input "number" at bounding box center [484, 347] width 67 height 33
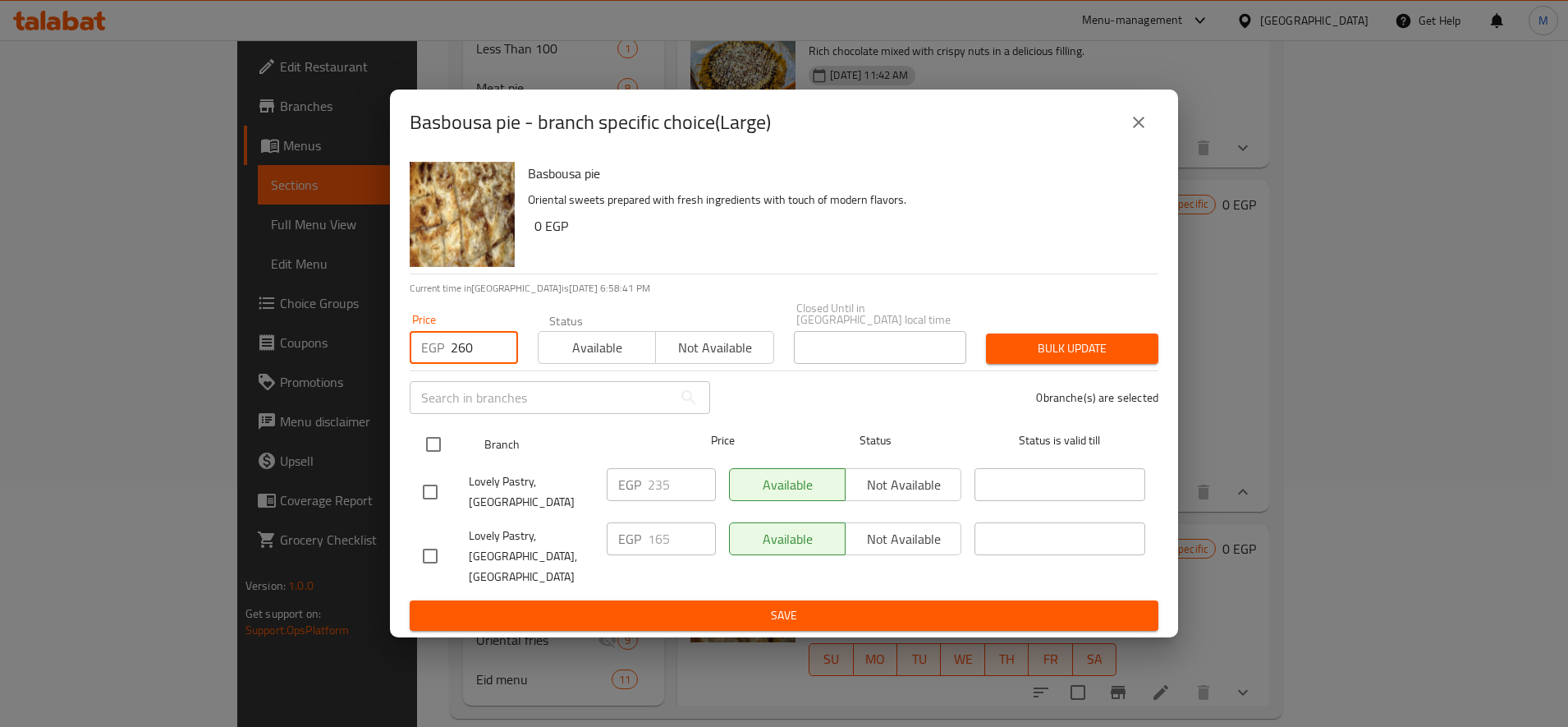
type input "260"
click at [426, 462] on input "checkbox" at bounding box center [433, 444] width 34 height 34
checkbox input "true"
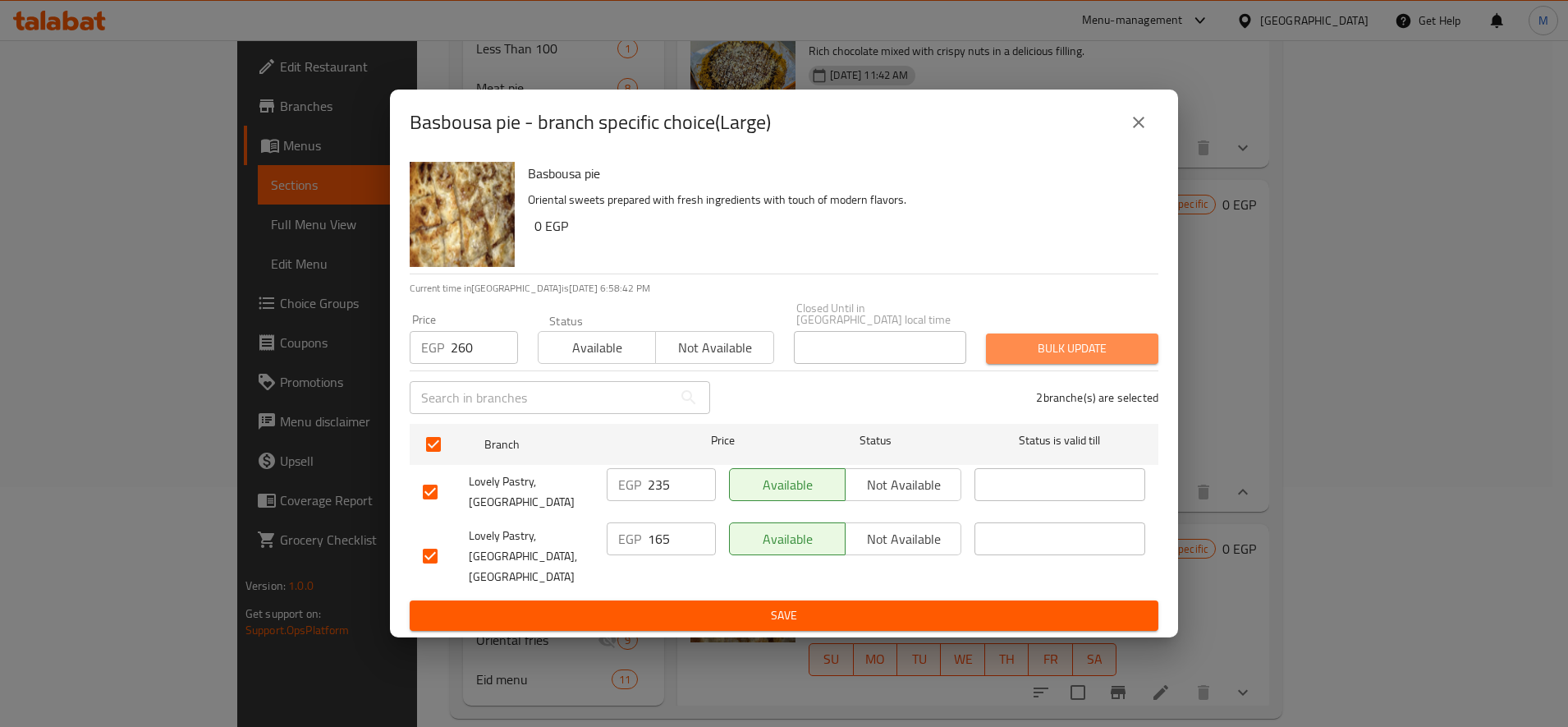
click at [1071, 353] on span "Bulk update" at bounding box center [1071, 348] width 146 height 20
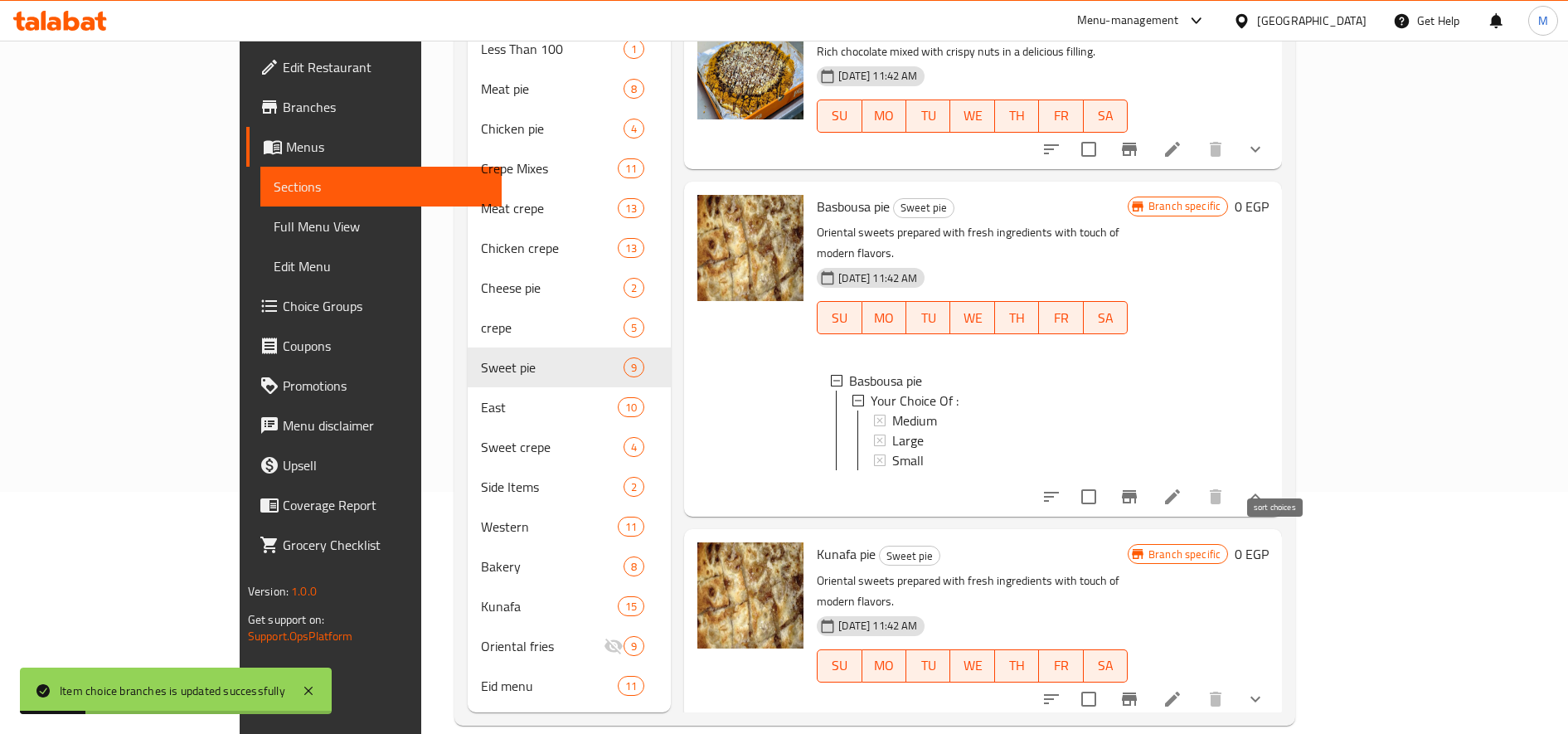
click at [1062, 487] on icon "sort-choices" at bounding box center [1051, 496] width 20 height 20
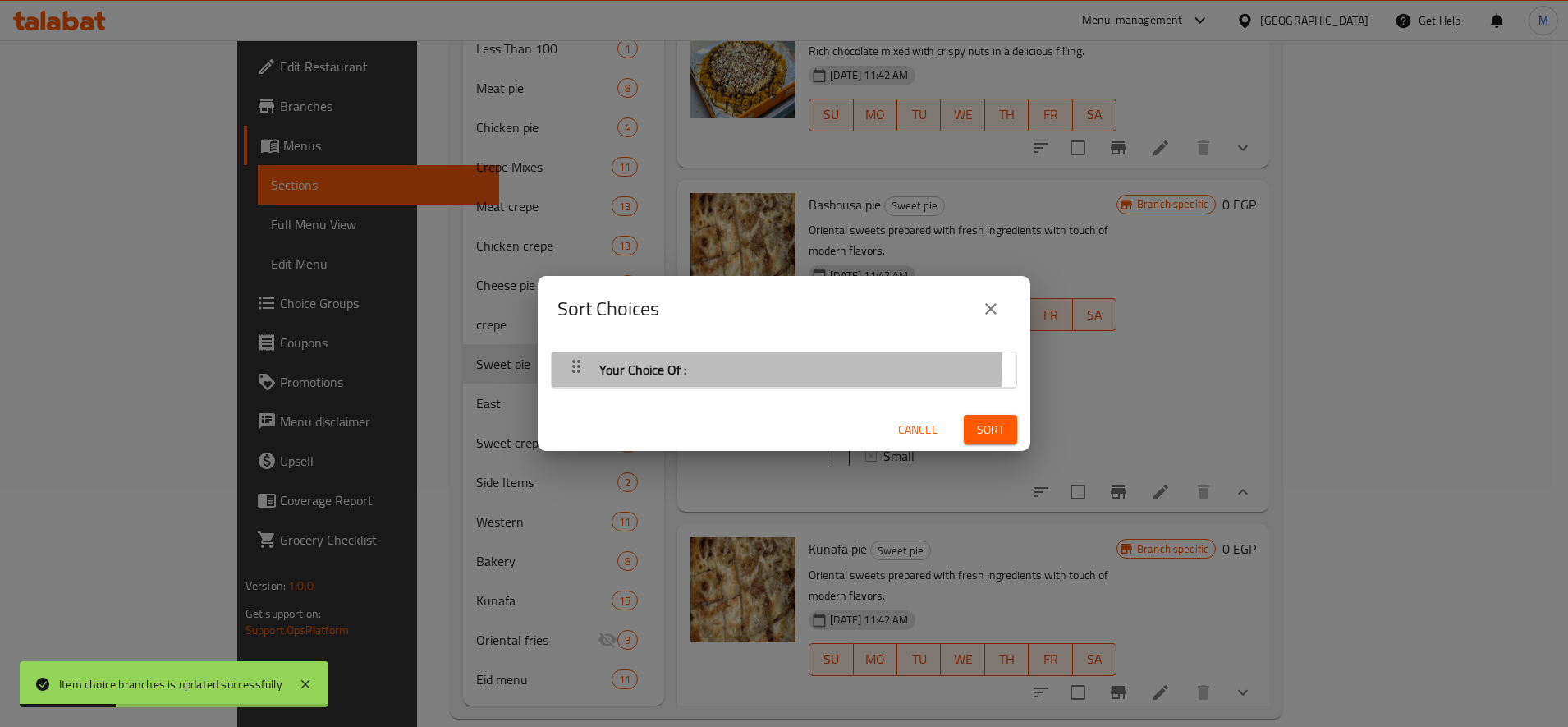
click at [598, 364] on div "Your Choice Of :" at bounding box center [643, 369] width 101 height 39
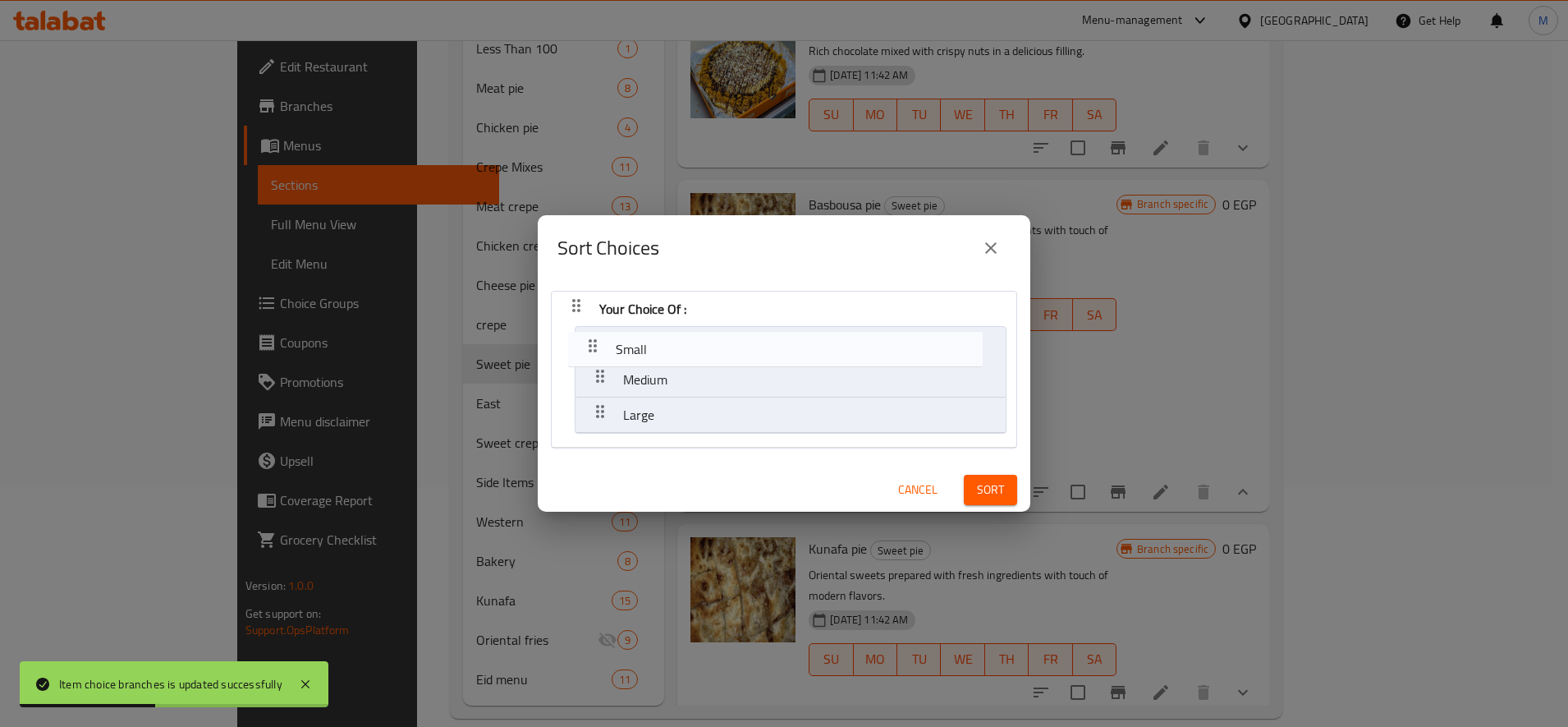
drag, startPoint x: 602, startPoint y: 409, endPoint x: 596, endPoint y: 320, distance: 89.2
click at [596, 320] on nav "Your Choice Of : Medium Large Small" at bounding box center [784, 369] width 466 height 157
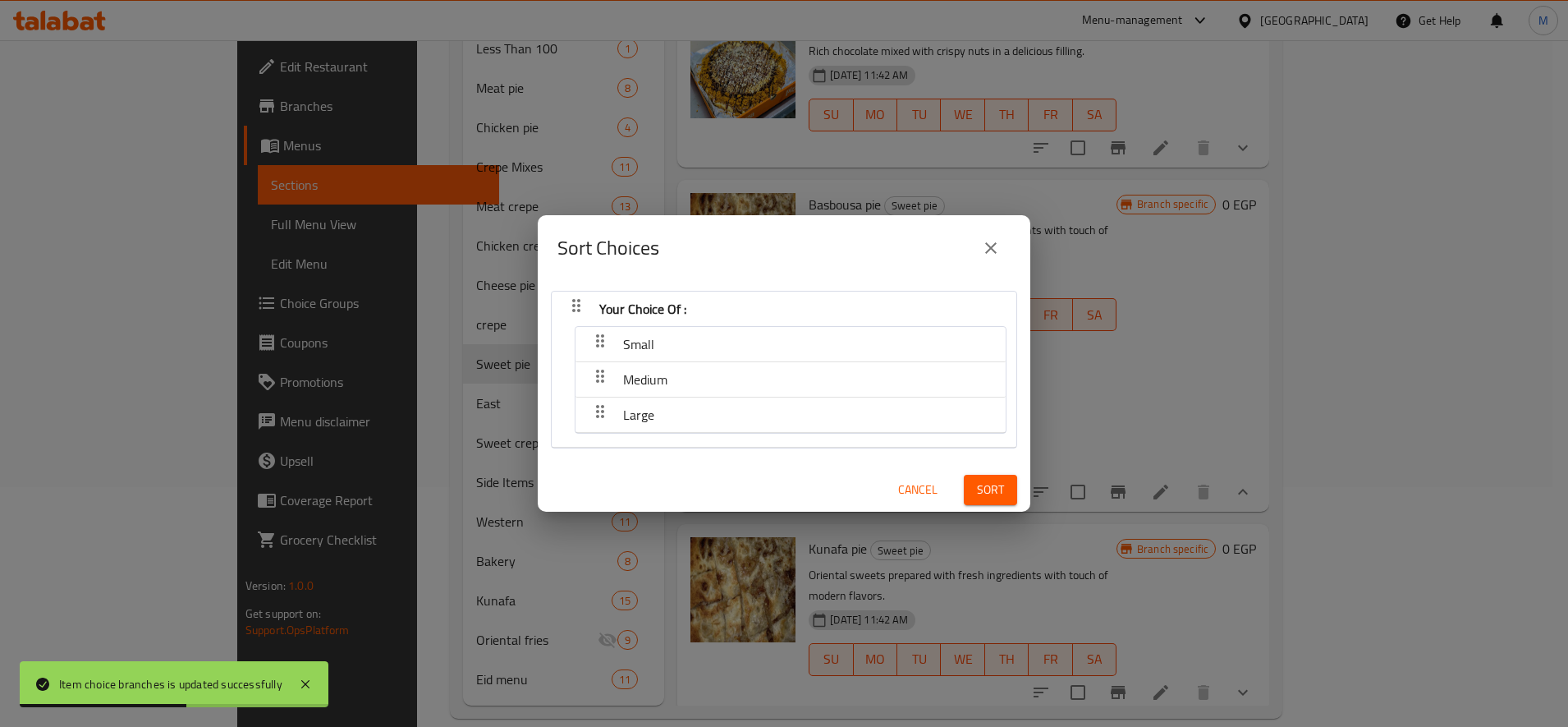
click at [977, 482] on span "Sort" at bounding box center [990, 489] width 27 height 20
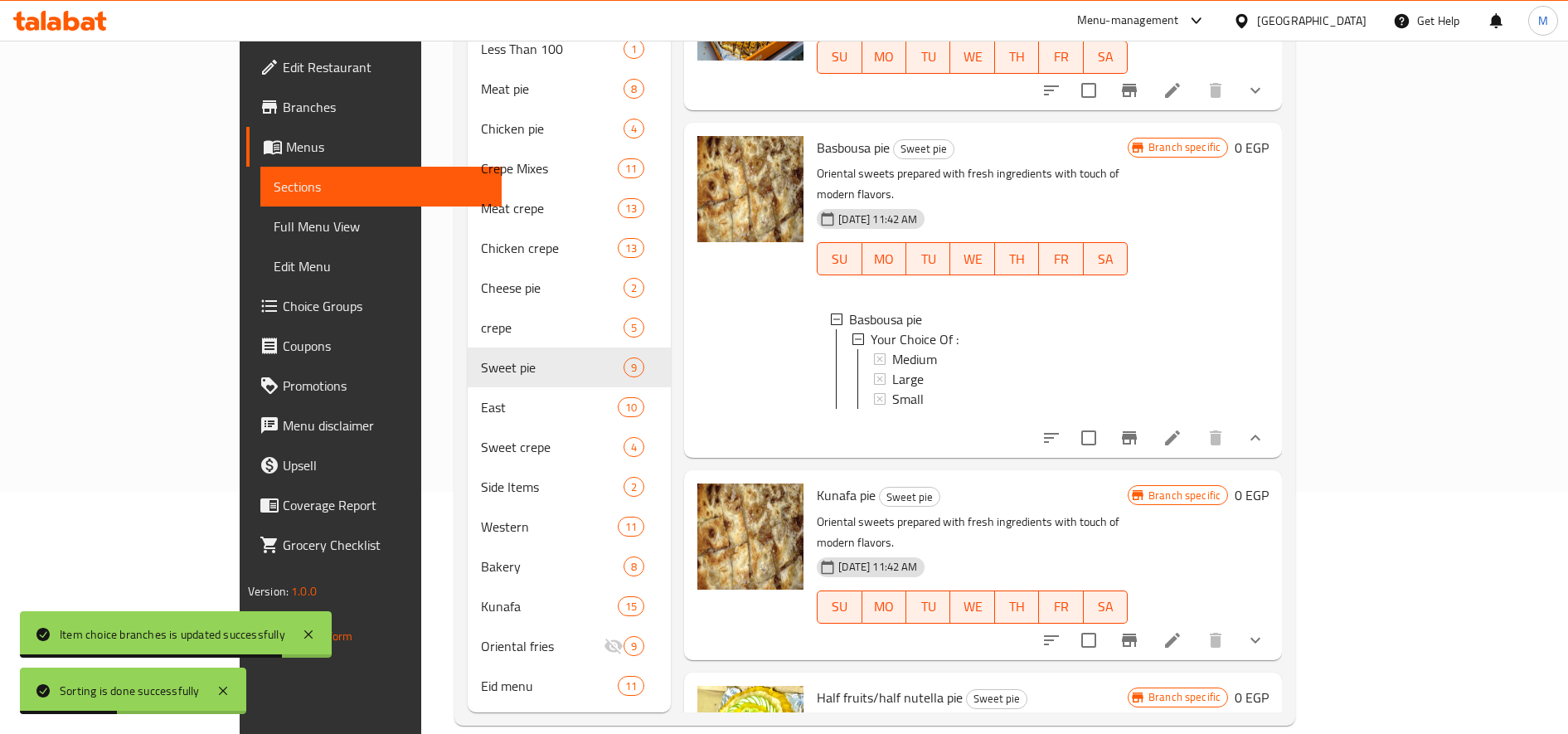
scroll to position [1066, 0]
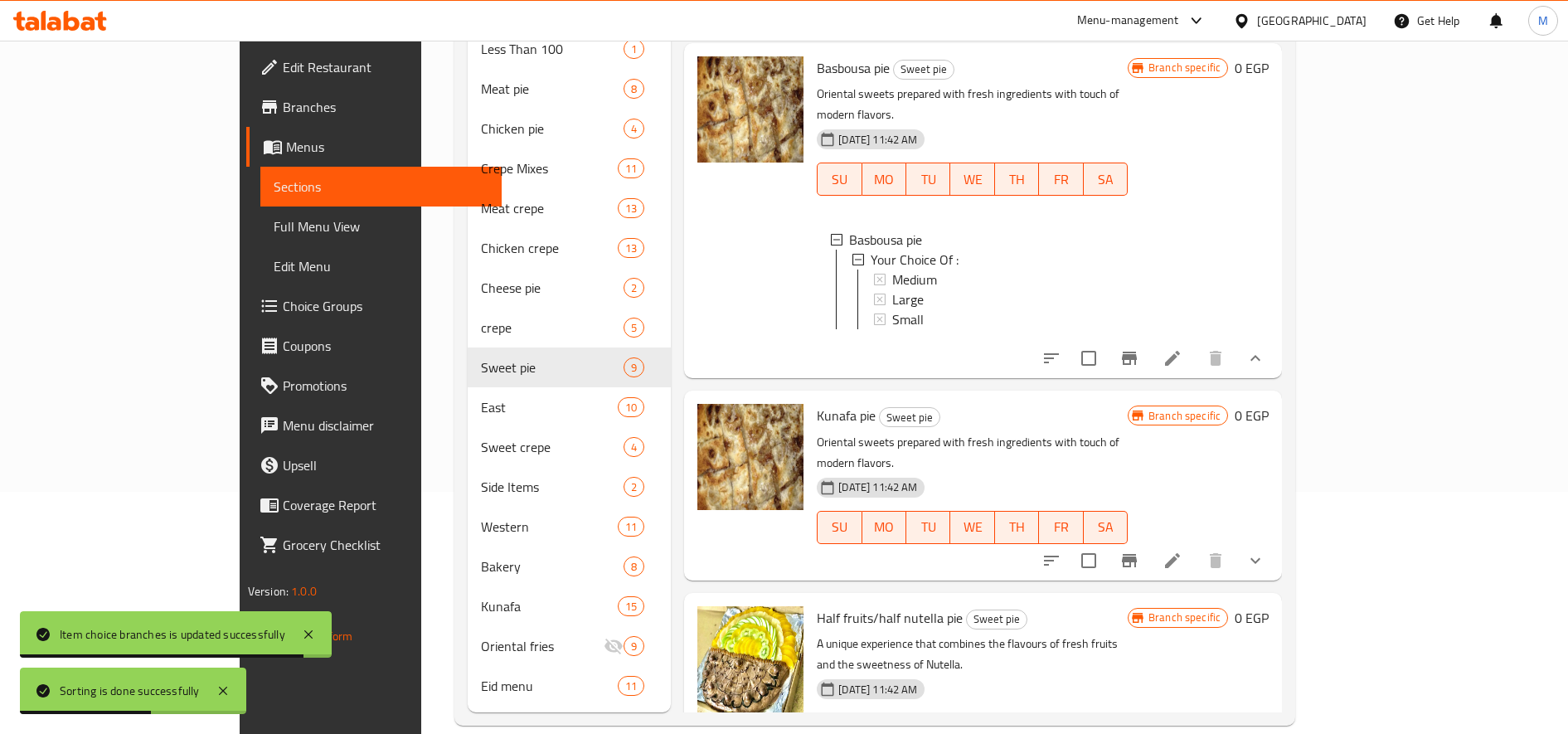
click at [1261, 557] on icon "show more" at bounding box center [1255, 560] width 10 height 6
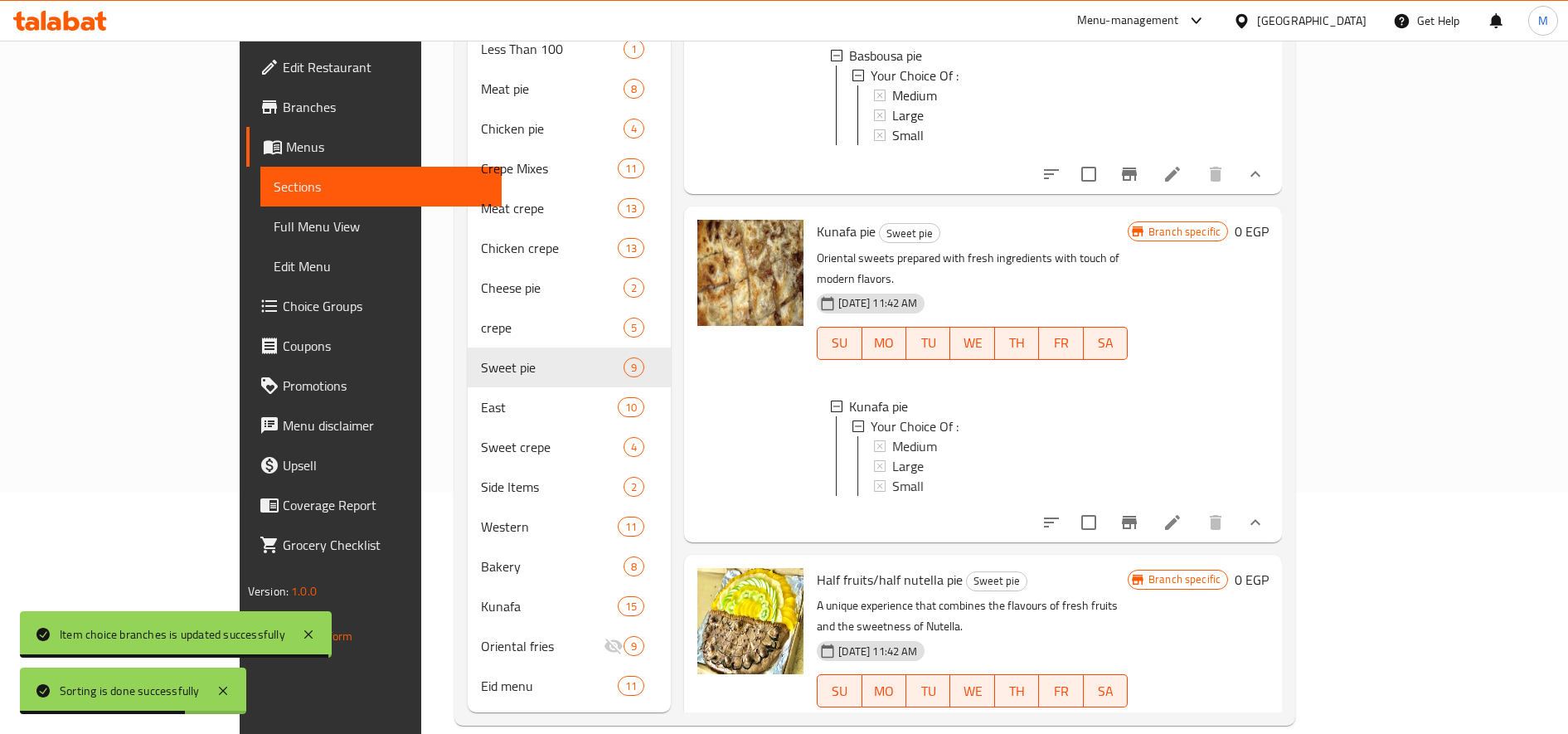
scroll to position [1251, 0]
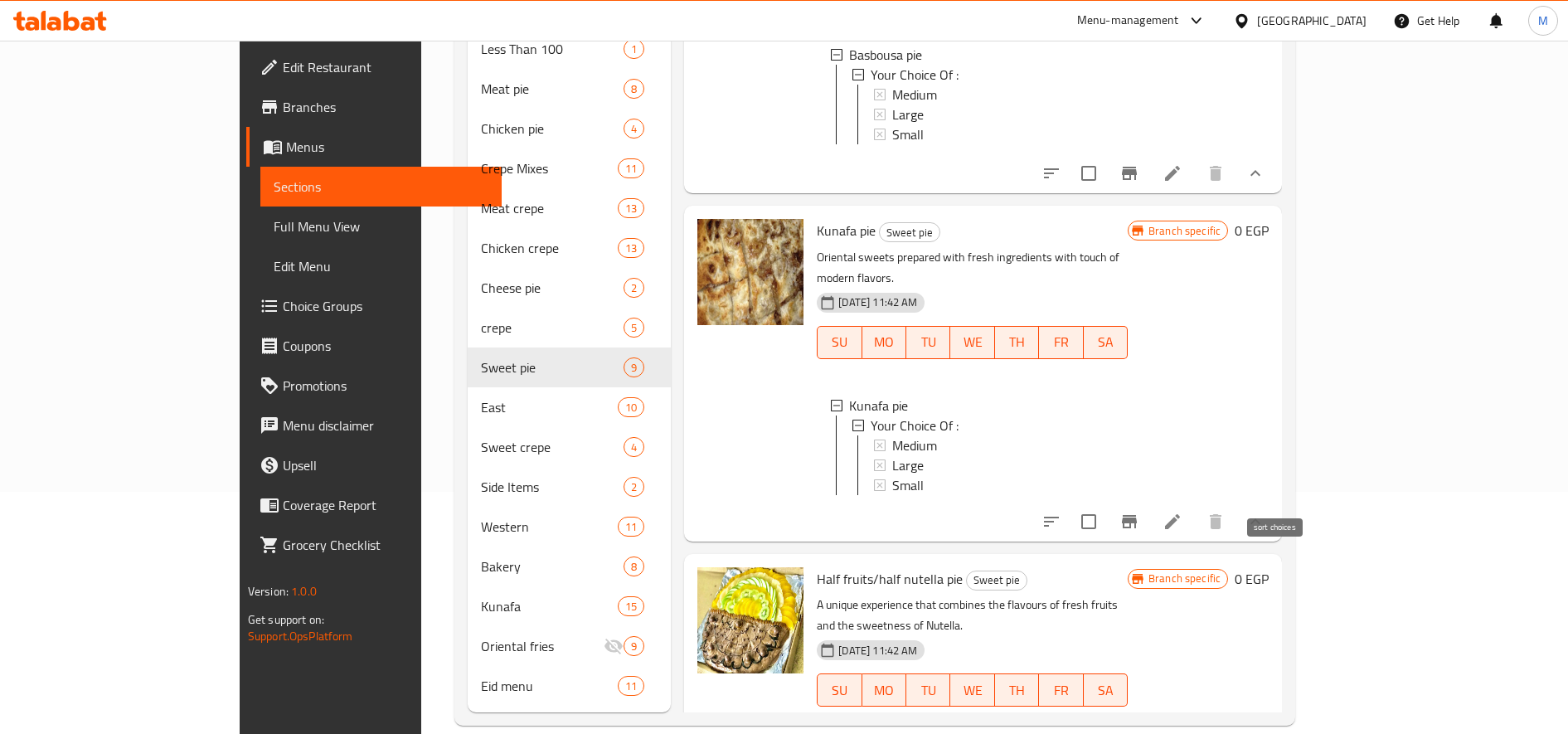
click at [1072, 502] on button "sort-choices" at bounding box center [1051, 521] width 40 height 40
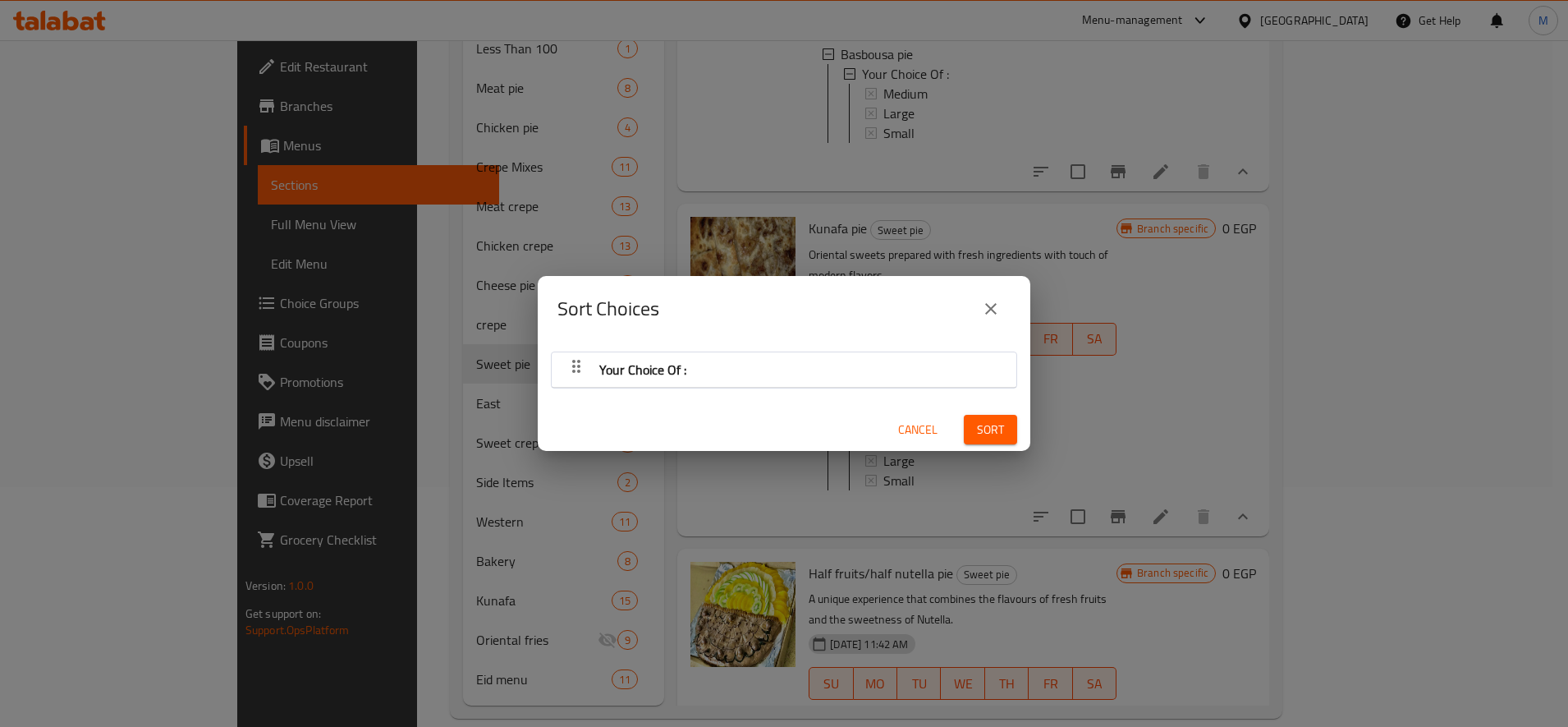
click at [720, 374] on div "Your Choice Of :" at bounding box center [784, 369] width 449 height 39
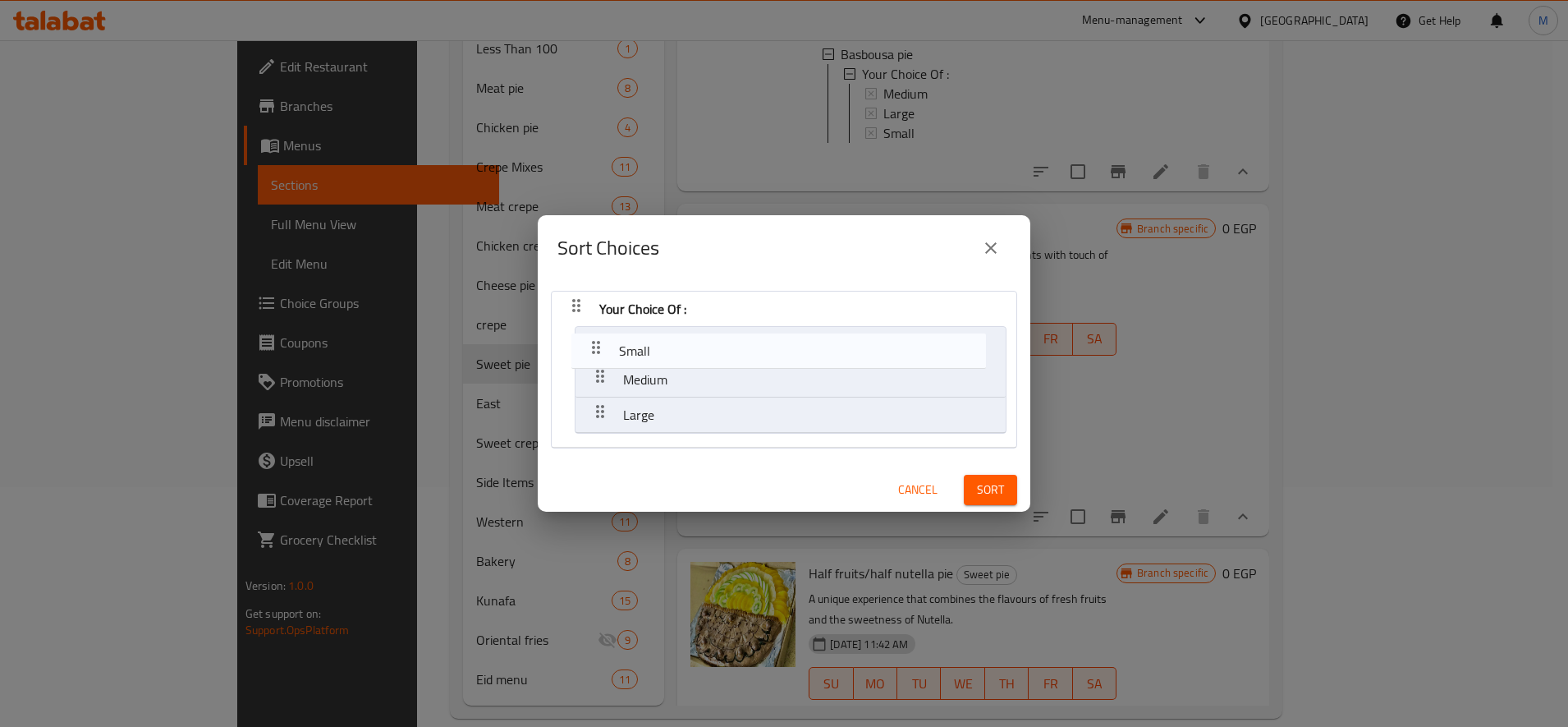
drag, startPoint x: 596, startPoint y: 409, endPoint x: 595, endPoint y: 328, distance: 81.0
click at [595, 328] on nav "Your Choice Of : Medium Large Small" at bounding box center [784, 369] width 466 height 157
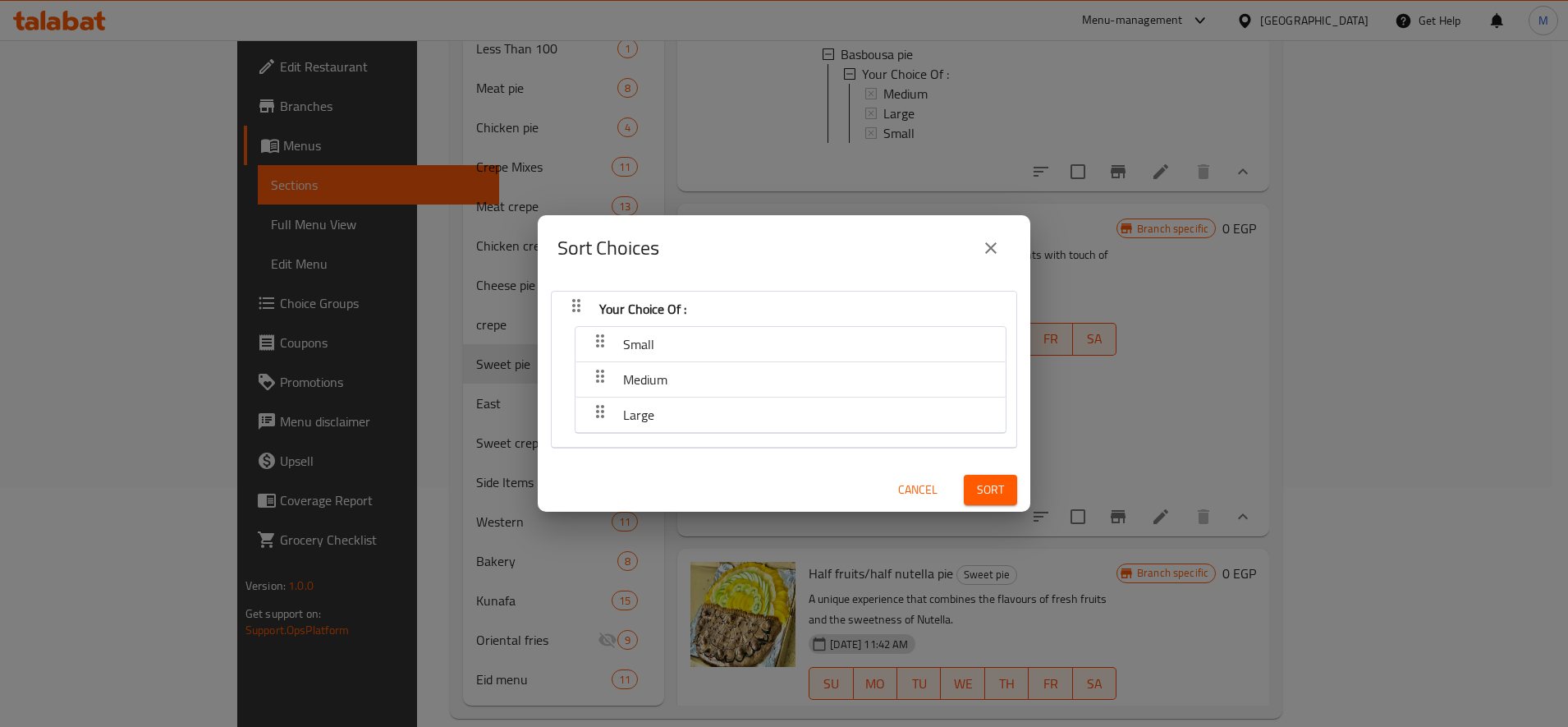
click at [1004, 486] on div "Sort" at bounding box center [991, 489] width 73 height 50
click at [980, 481] on span "Sort" at bounding box center [990, 489] width 27 height 20
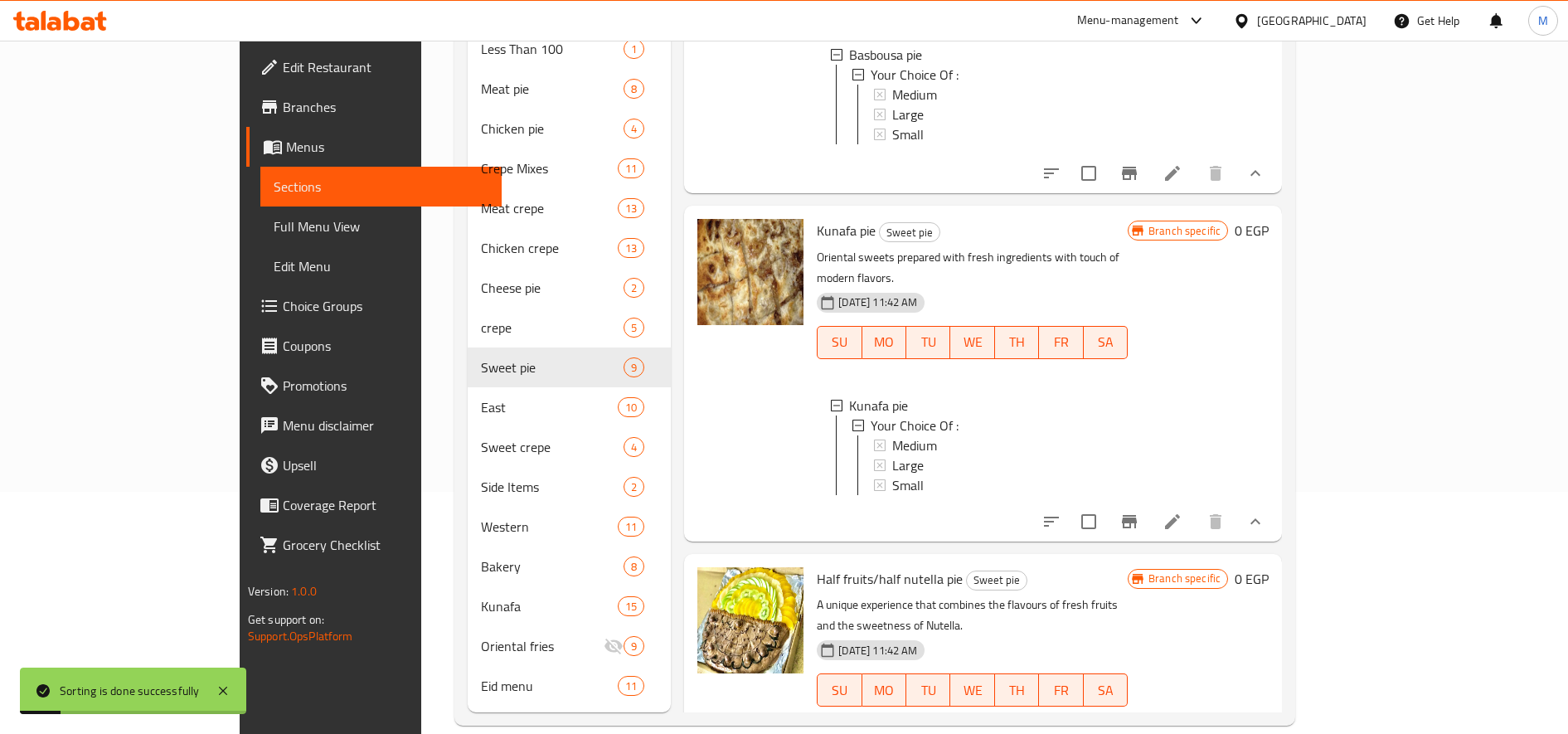
scroll to position [3, 0]
click at [1265, 713] on icon "show more" at bounding box center [1255, 723] width 20 height 20
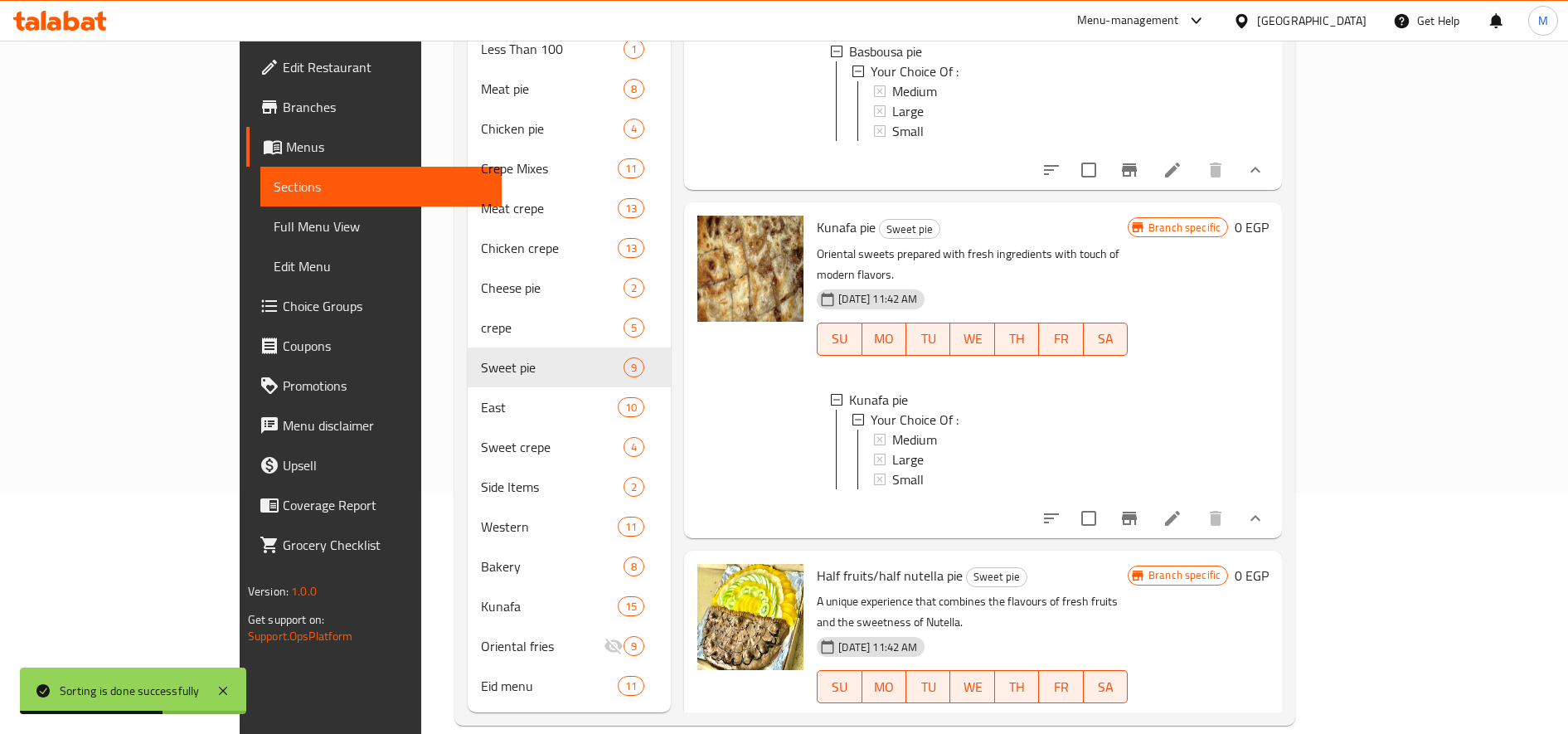
scroll to position [1393, 0]
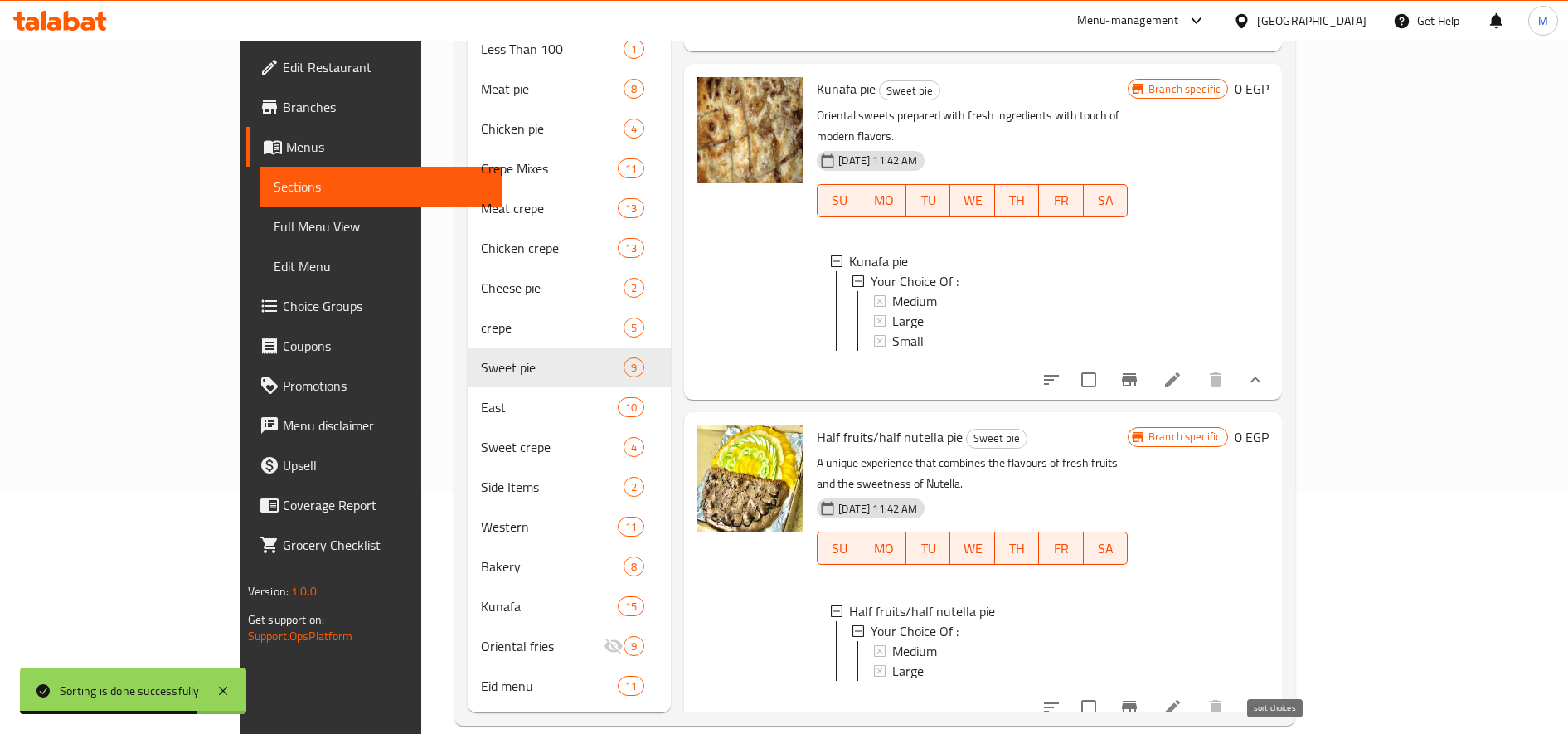
click at [1062, 697] on icon "sort-choices" at bounding box center [1051, 707] width 20 height 20
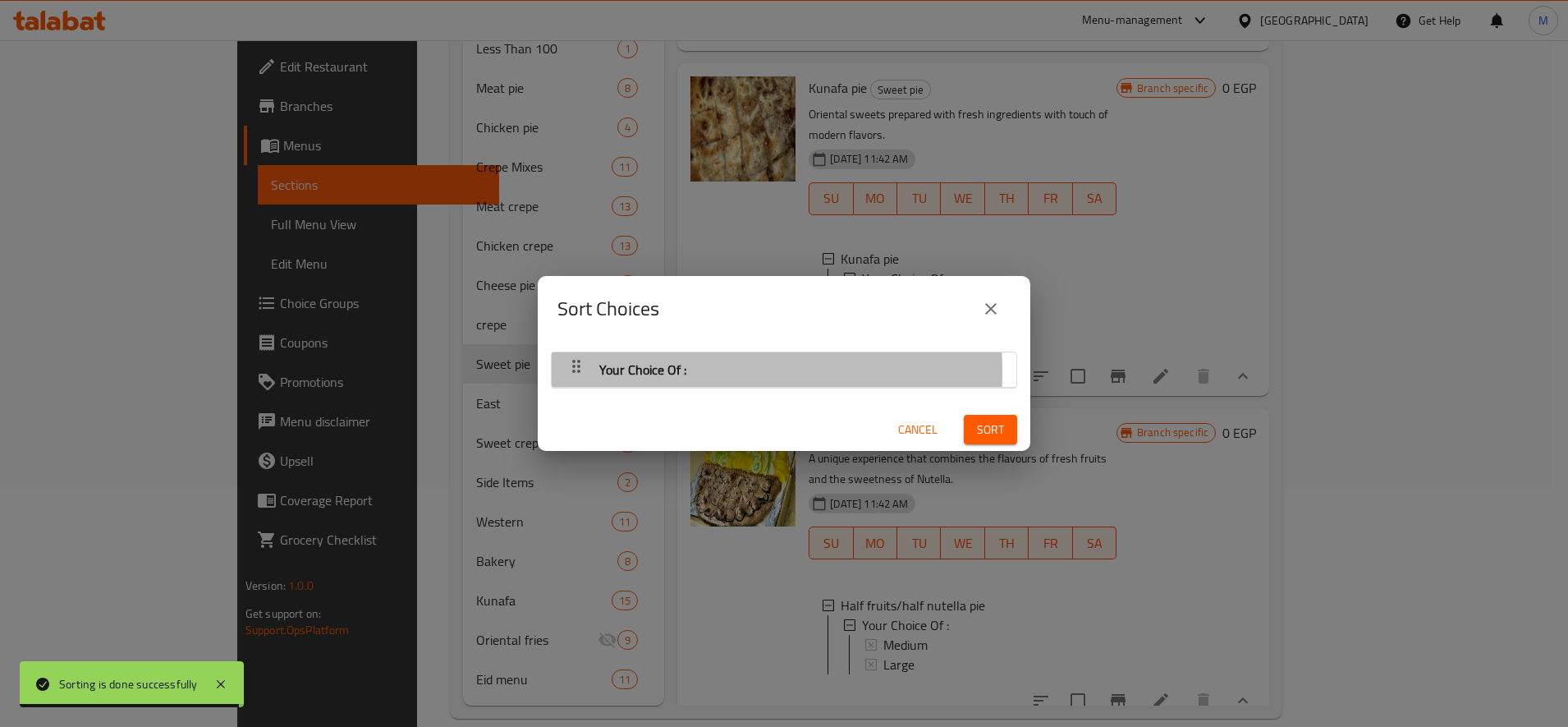
click at [668, 371] on span "Your Choice Of :" at bounding box center [643, 369] width 87 height 24
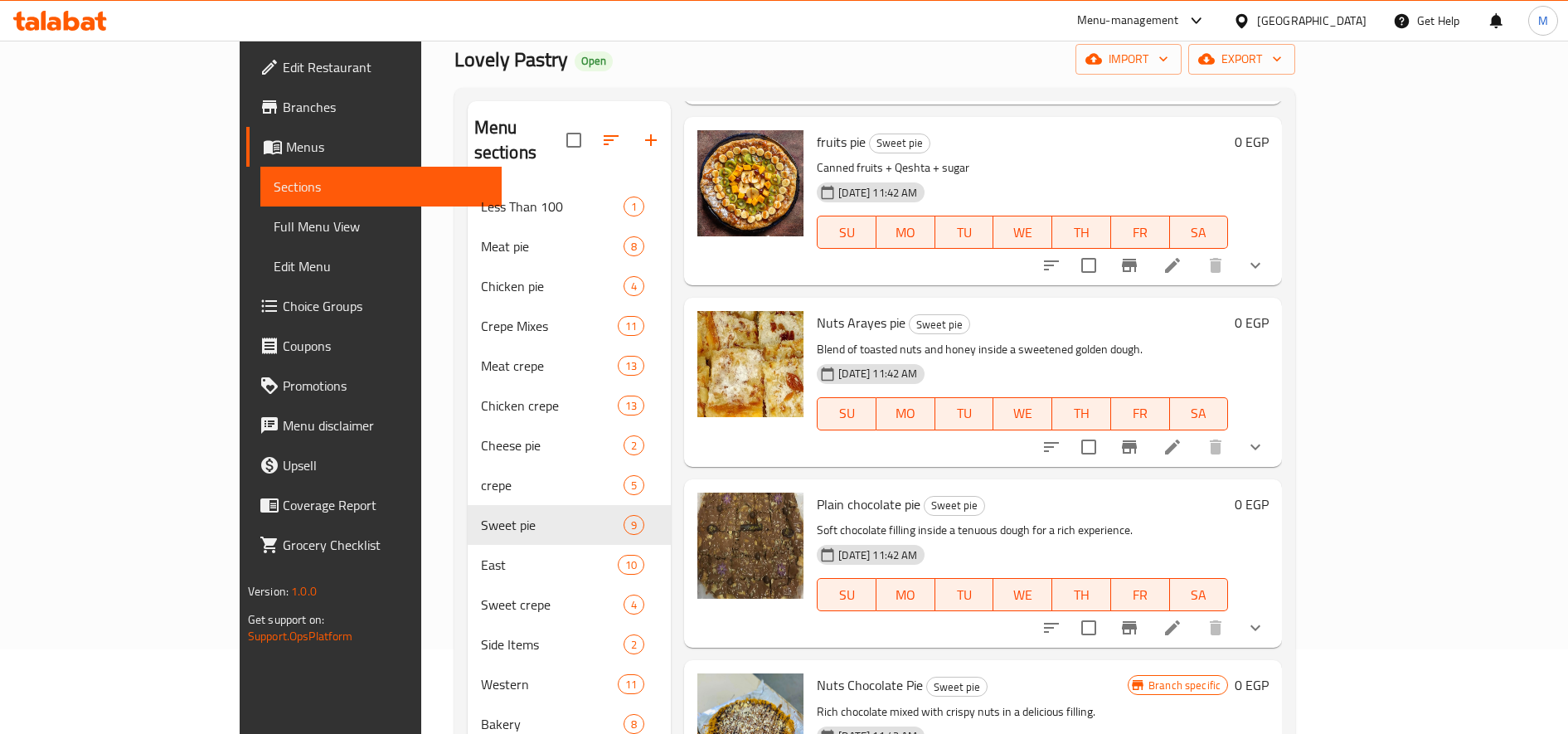
scroll to position [0, 0]
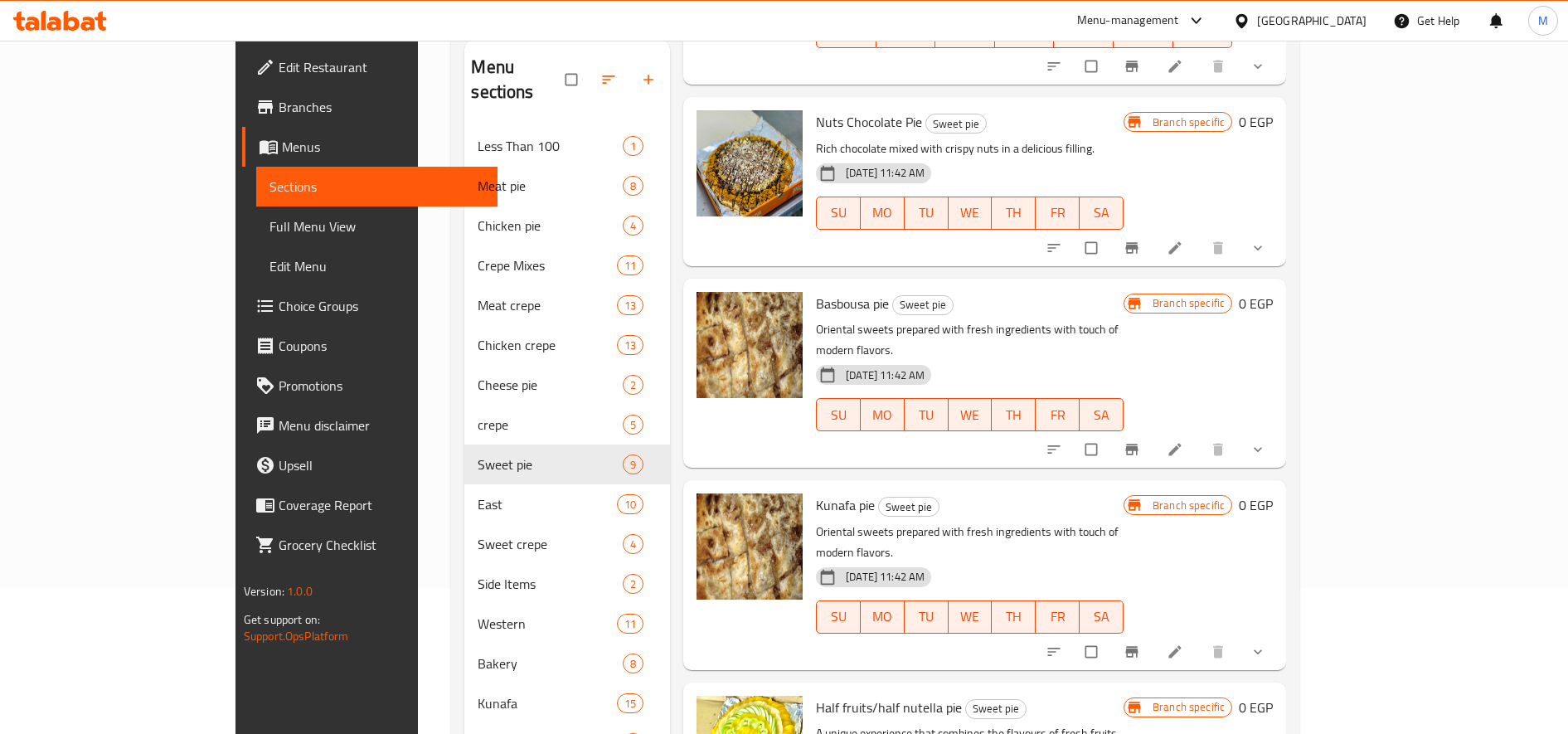
scroll to position [242, 0]
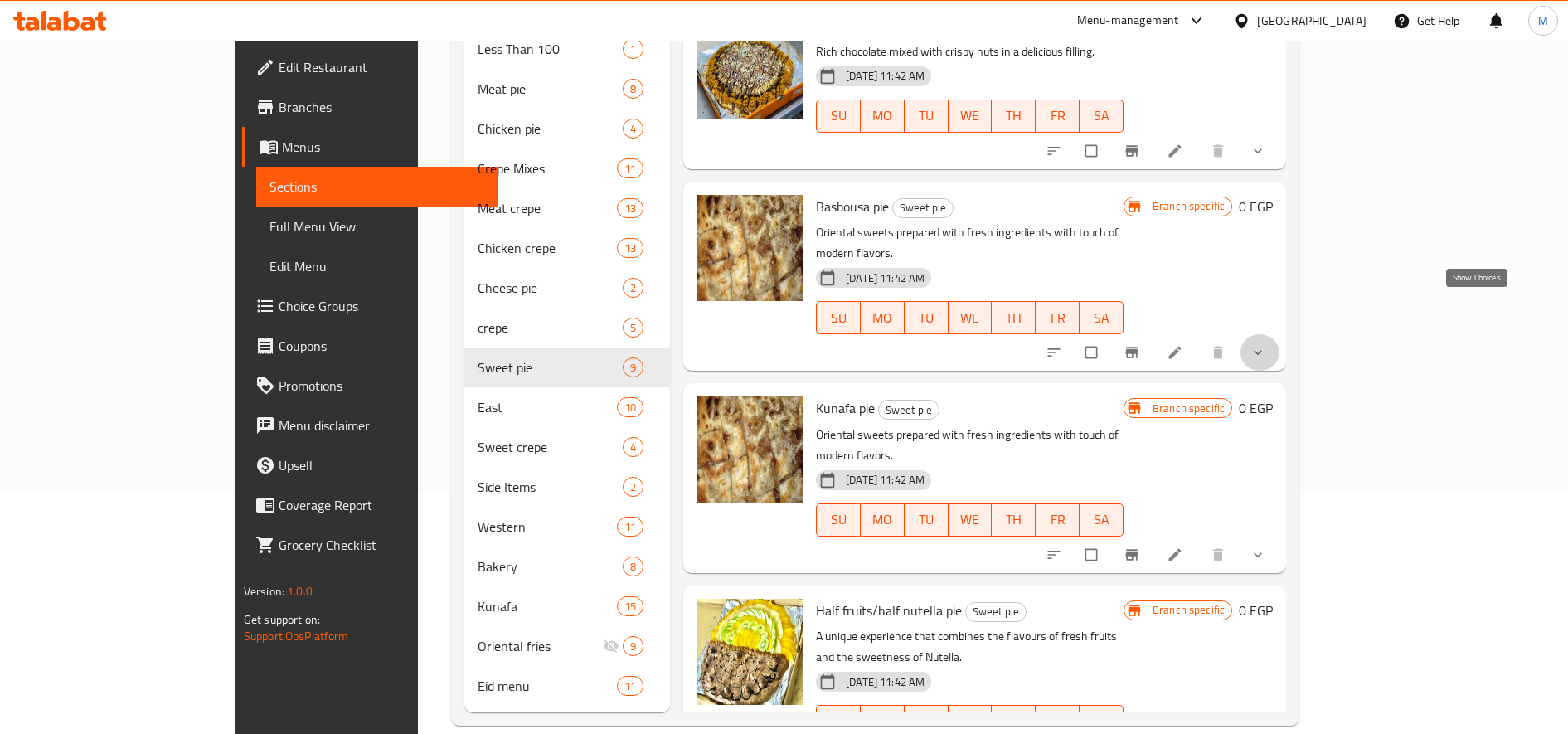
click at [1266, 344] on icon "show more" at bounding box center [1258, 352] width 17 height 17
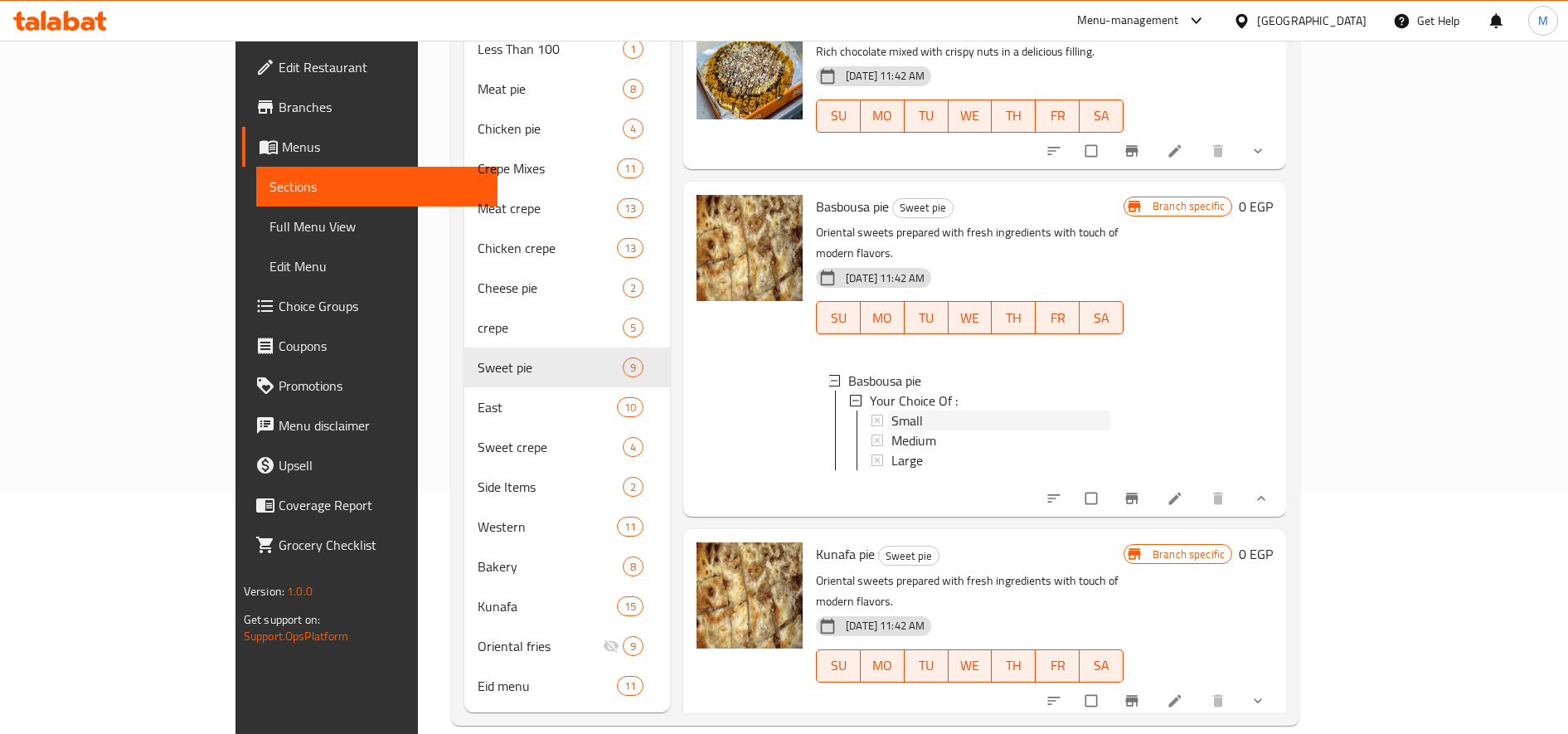
click at [944, 411] on div "Small" at bounding box center [1001, 420] width 219 height 20
click at [1266, 692] on icon "show more" at bounding box center [1258, 700] width 17 height 17
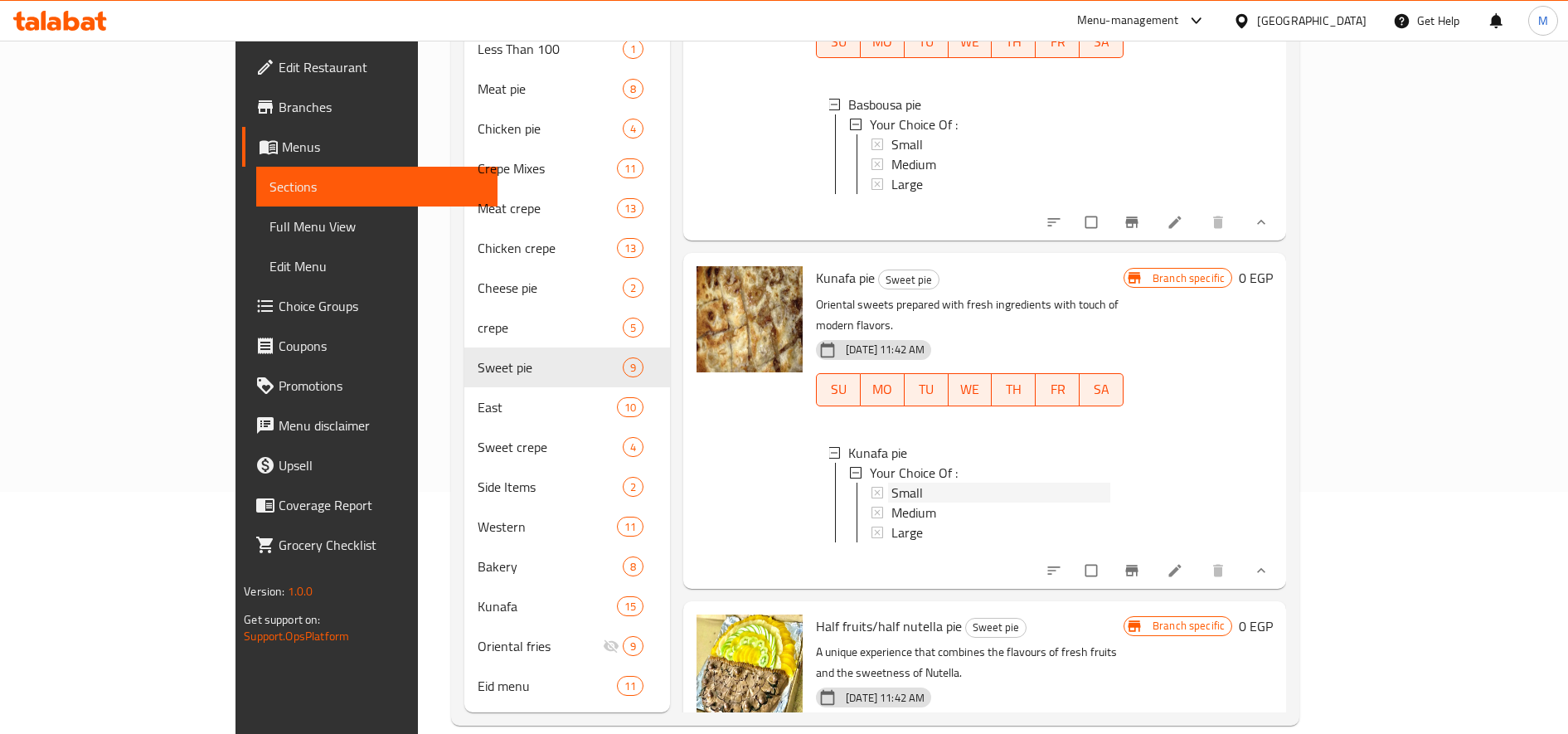
click at [872, 487] on icon at bounding box center [877, 492] width 11 height 11
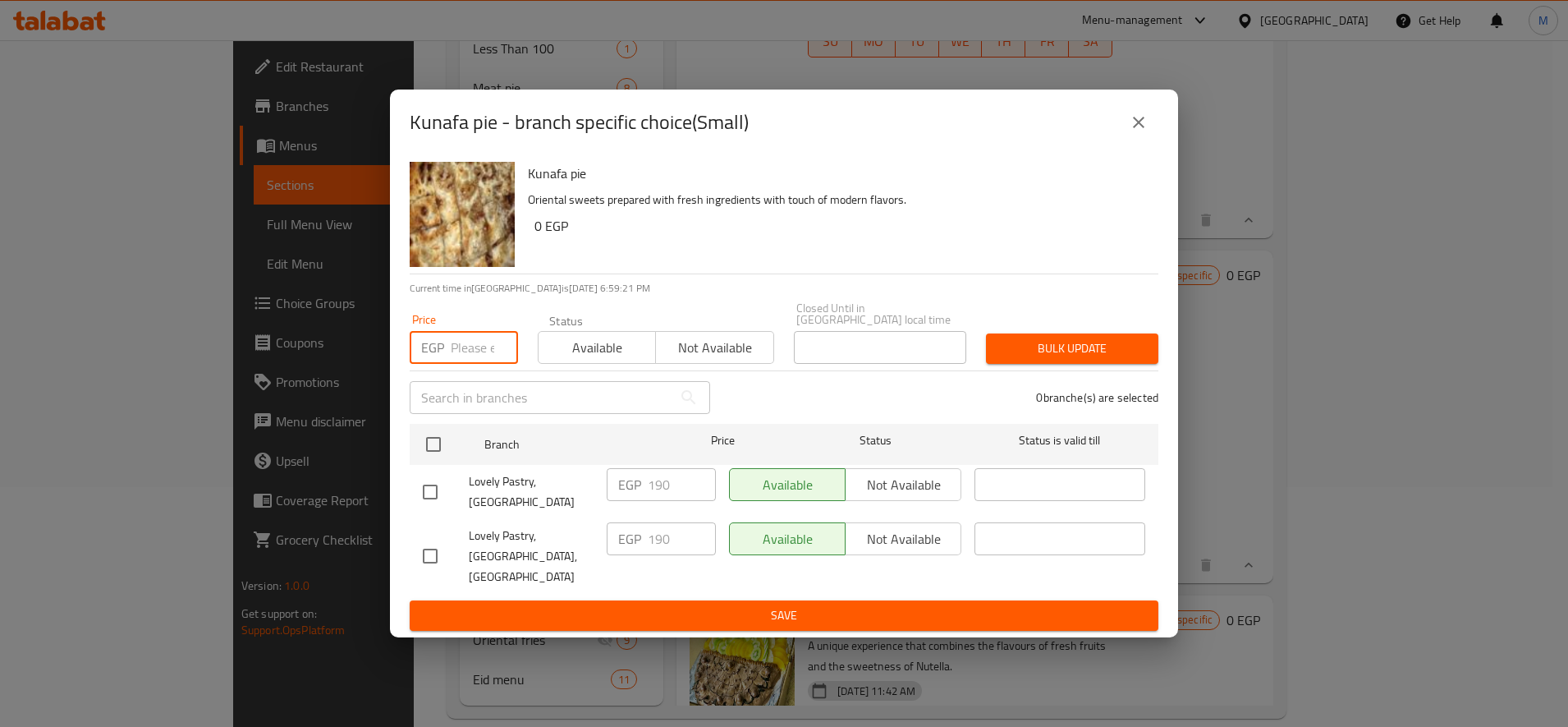
click at [472, 355] on input "number" at bounding box center [484, 347] width 67 height 33
click at [470, 355] on input "number" at bounding box center [484, 347] width 67 height 33
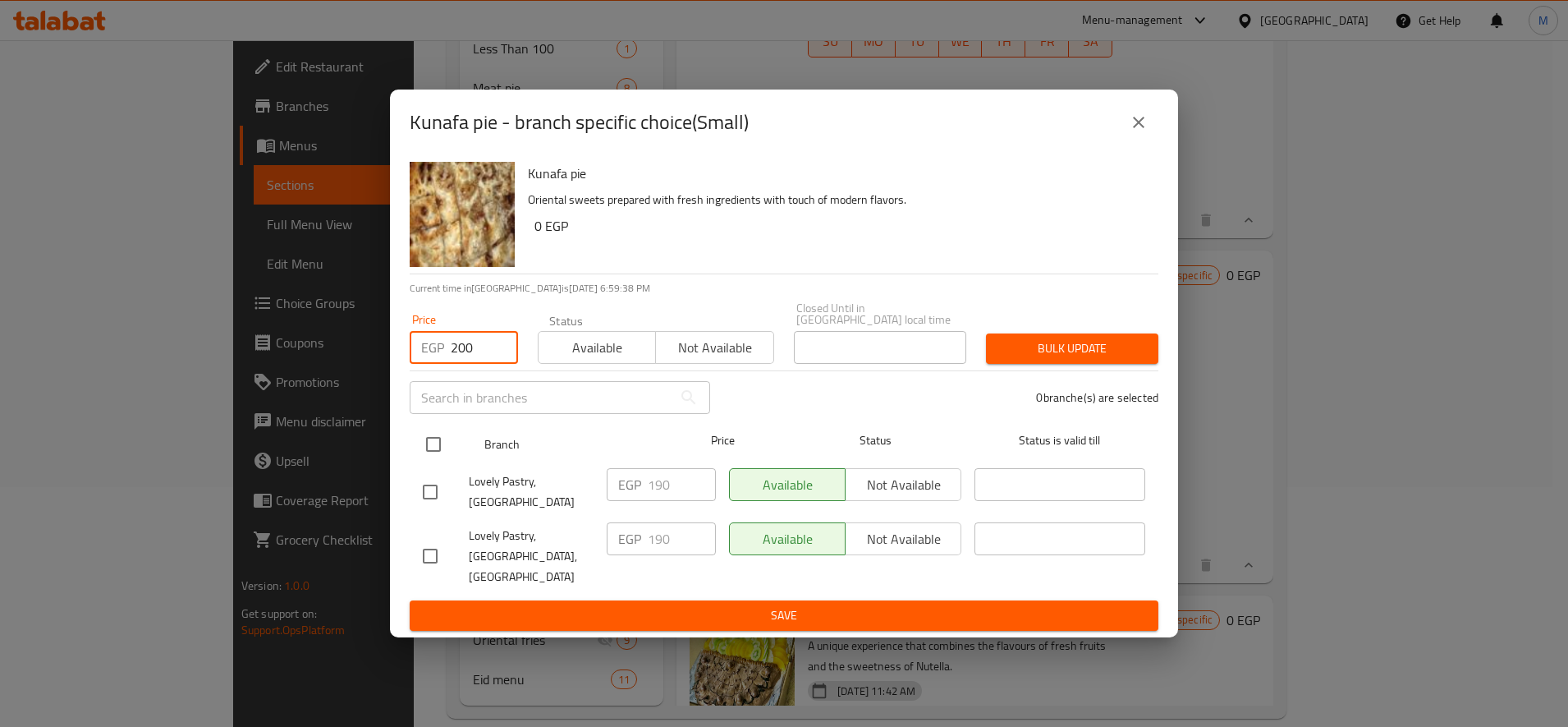
type input "200"
click at [443, 444] on input "checkbox" at bounding box center [433, 444] width 34 height 34
checkbox input "true"
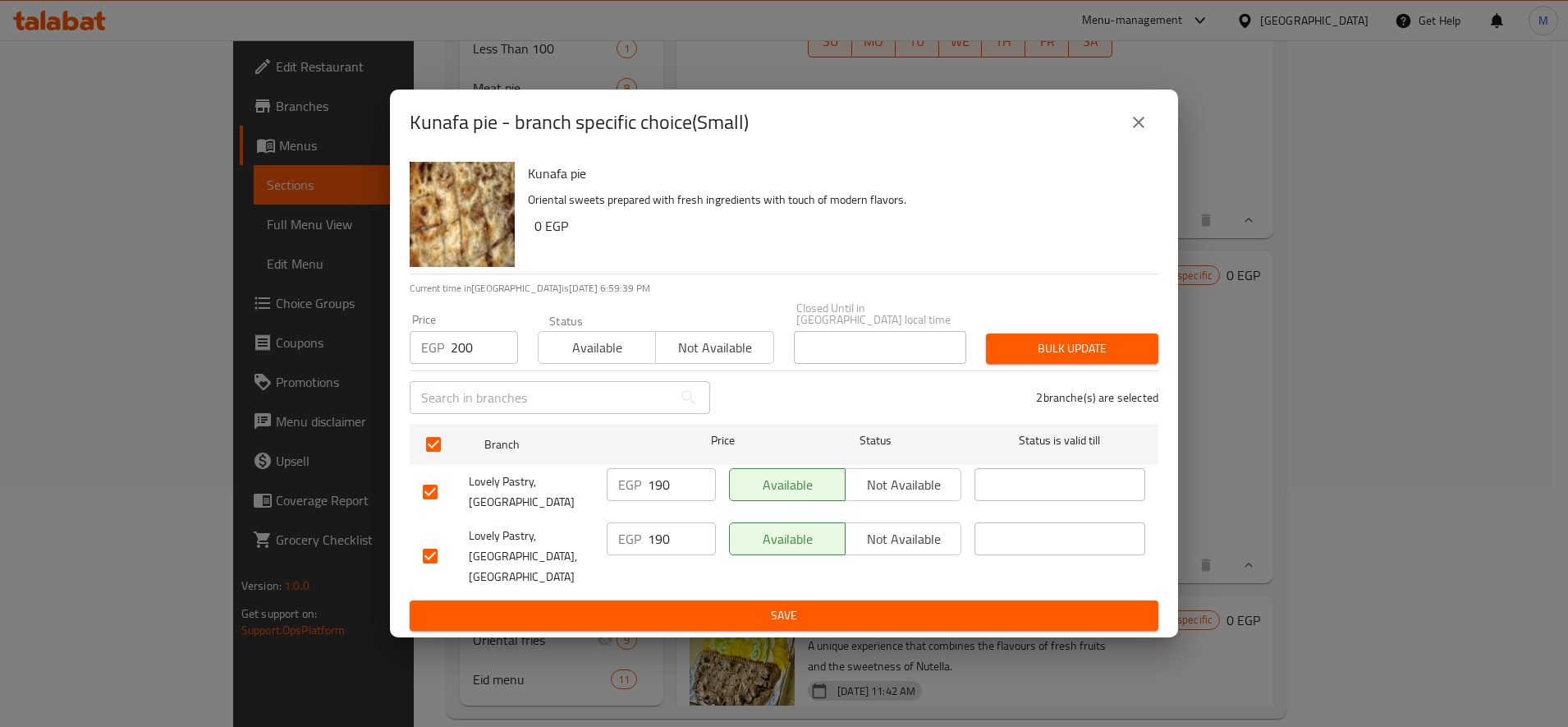
click at [1064, 374] on div "Bulk update" at bounding box center [1072, 348] width 192 height 50
click at [1068, 359] on span "Bulk update" at bounding box center [1071, 348] width 146 height 20
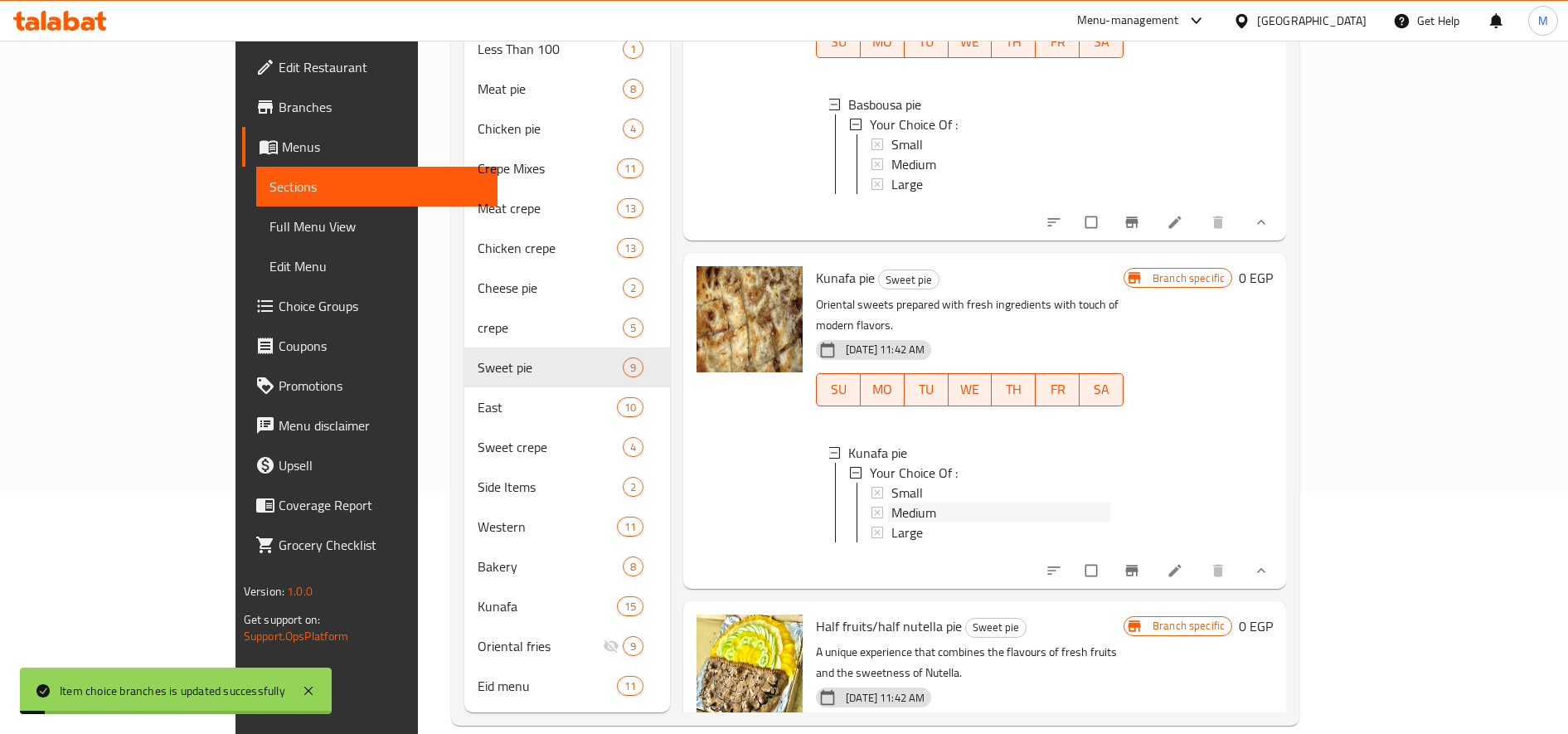
click at [891, 503] on span "Medium" at bounding box center [913, 512] width 45 height 20
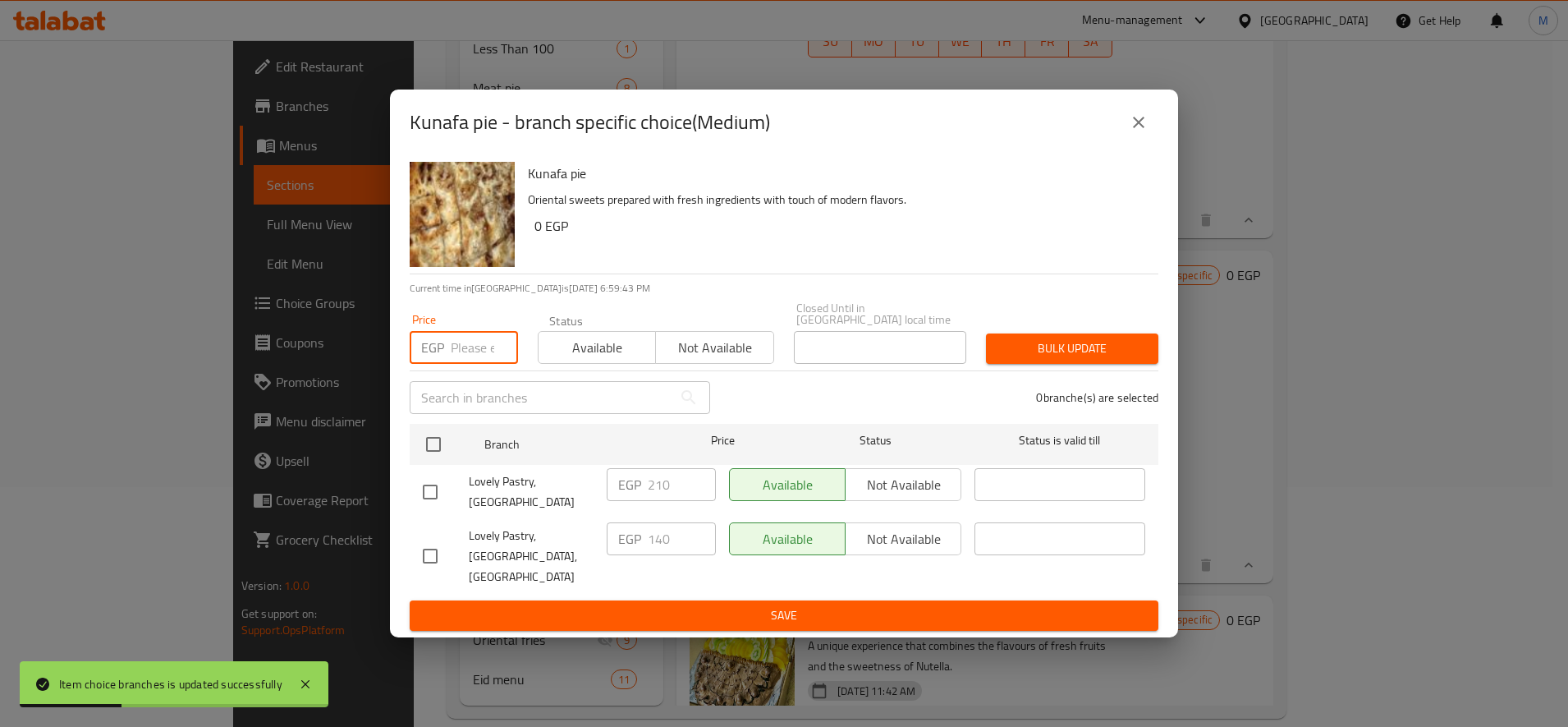
click at [477, 364] on input "number" at bounding box center [484, 347] width 67 height 33
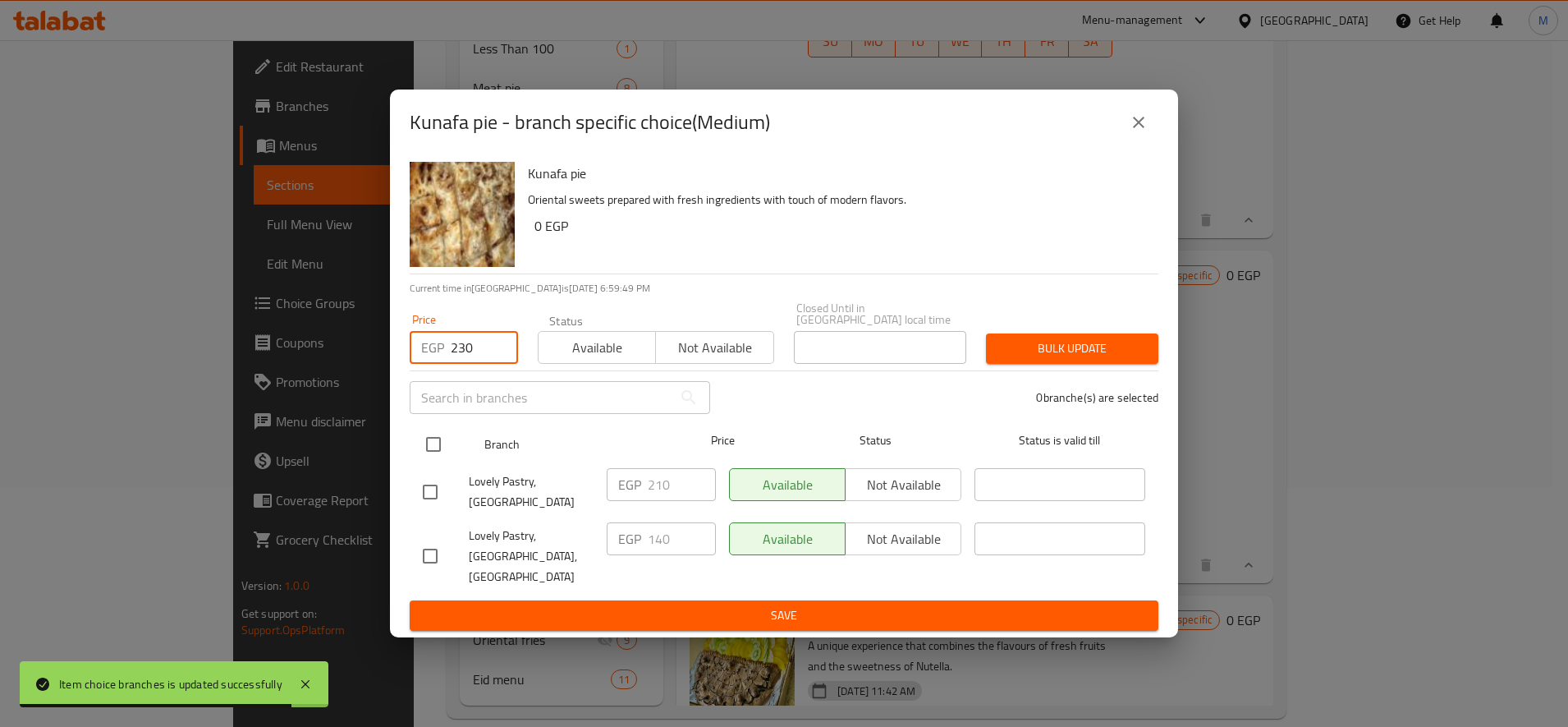
type input "230"
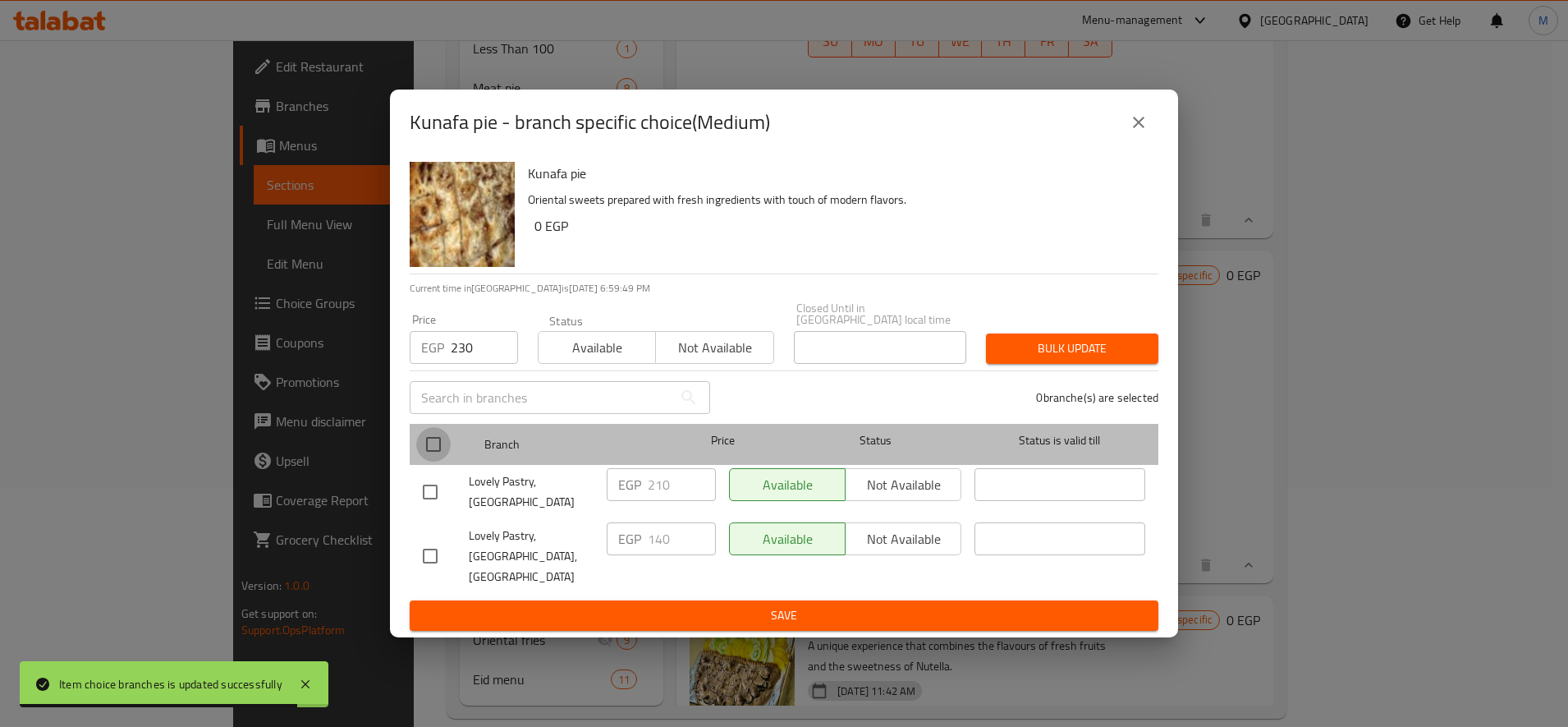
click at [434, 451] on input "checkbox" at bounding box center [433, 444] width 34 height 34
checkbox input "true"
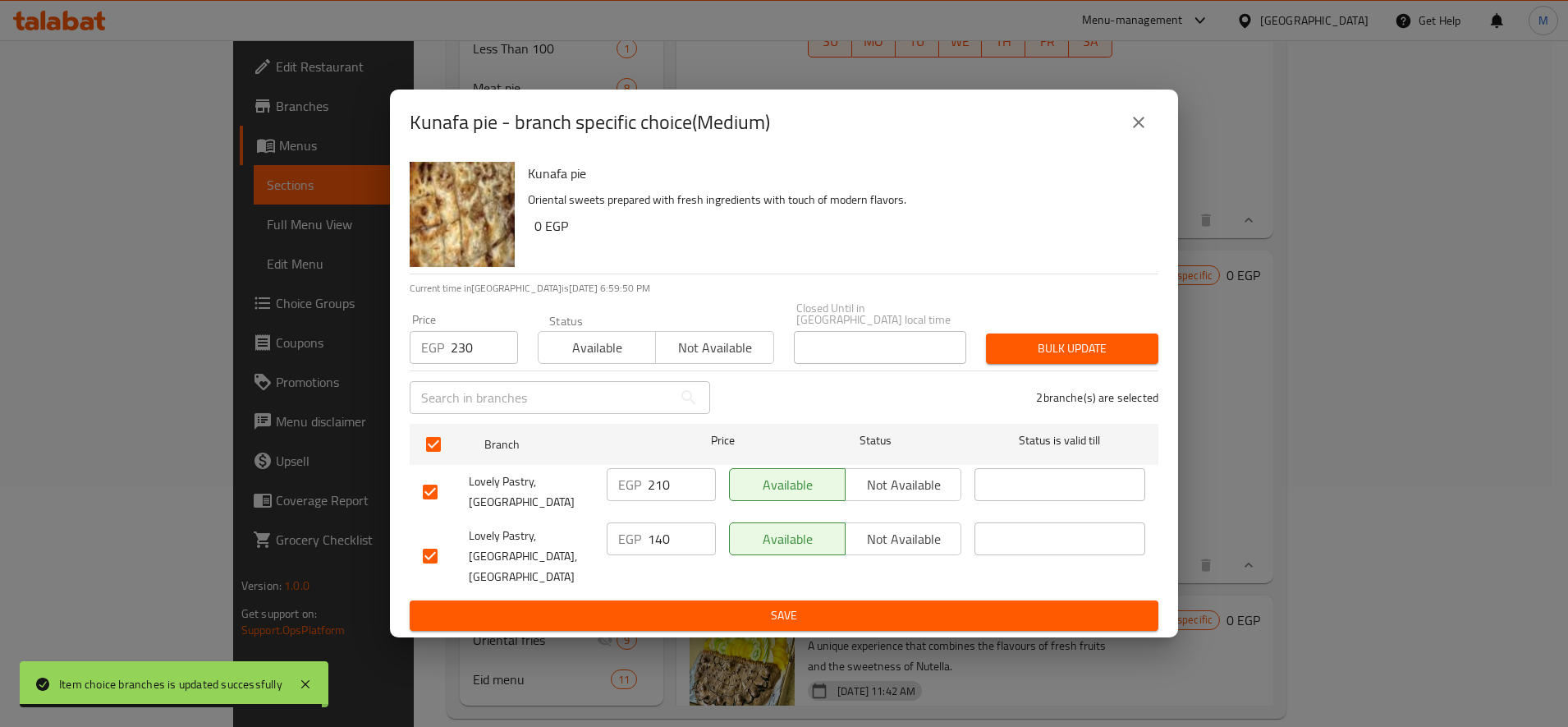
click at [1110, 355] on span "Bulk update" at bounding box center [1071, 348] width 146 height 20
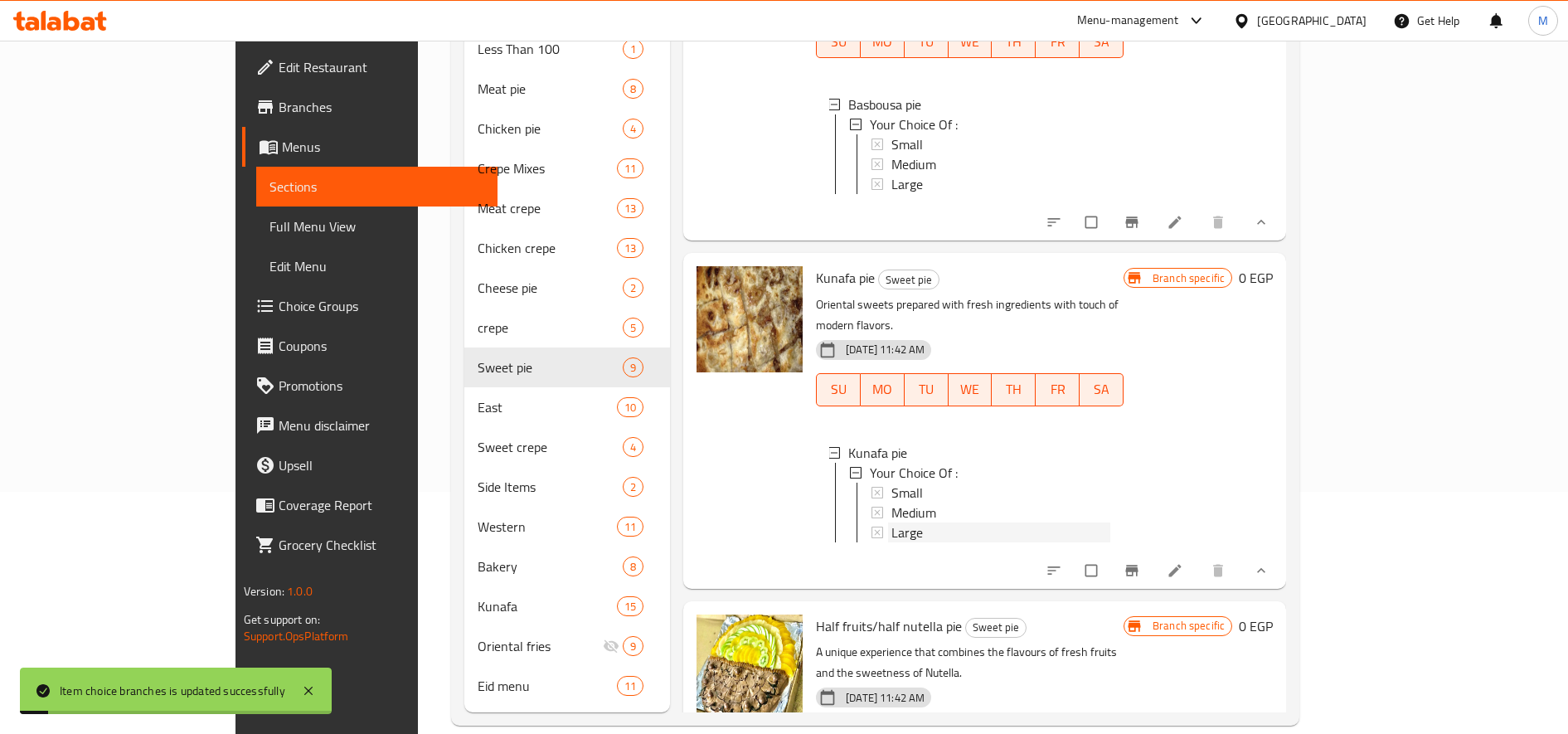
click at [891, 522] on div "Large" at bounding box center [1001, 532] width 219 height 20
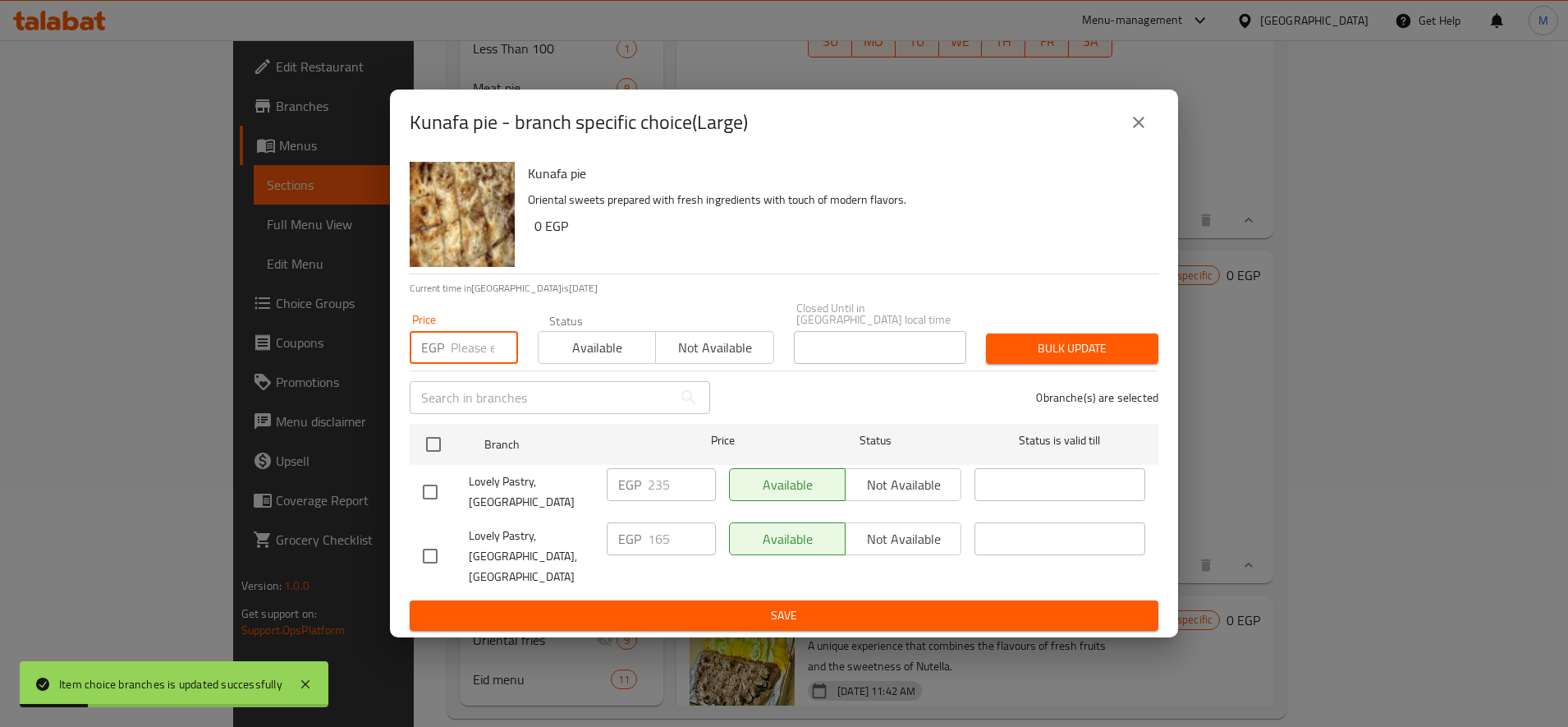
click at [477, 359] on input "number" at bounding box center [484, 347] width 67 height 33
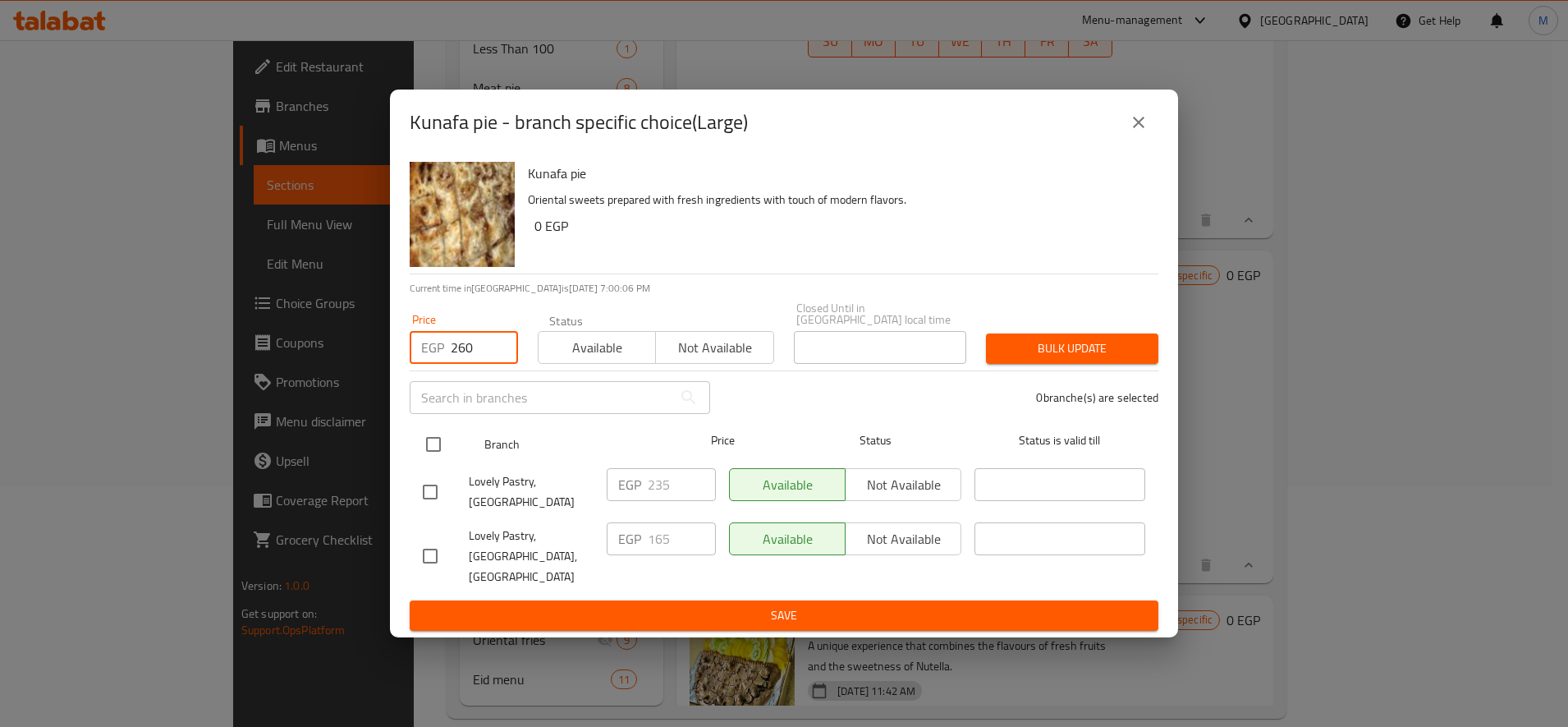
type input "260"
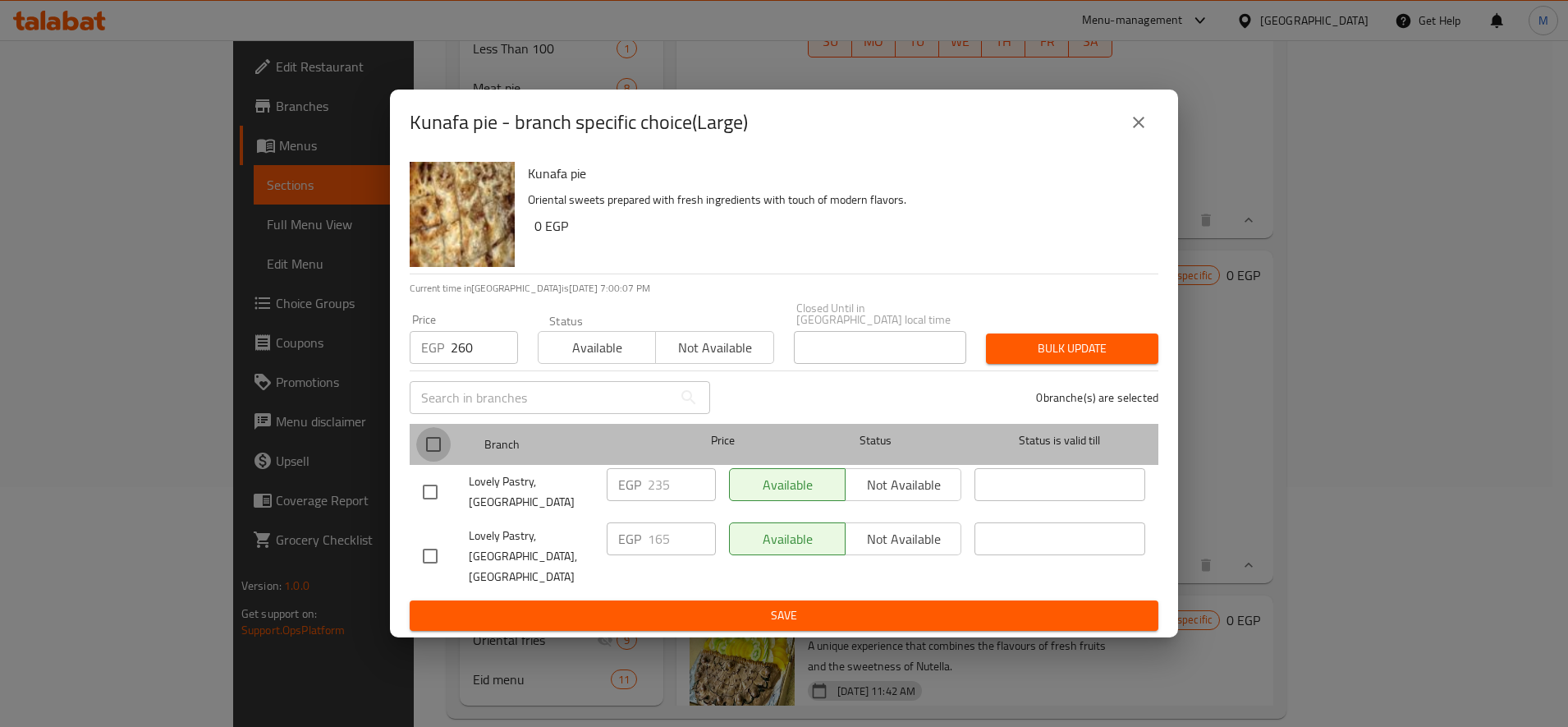
drag, startPoint x: 432, startPoint y: 465, endPoint x: 568, endPoint y: 444, distance: 137.6
click at [432, 462] on input "checkbox" at bounding box center [433, 444] width 34 height 34
checkbox input "true"
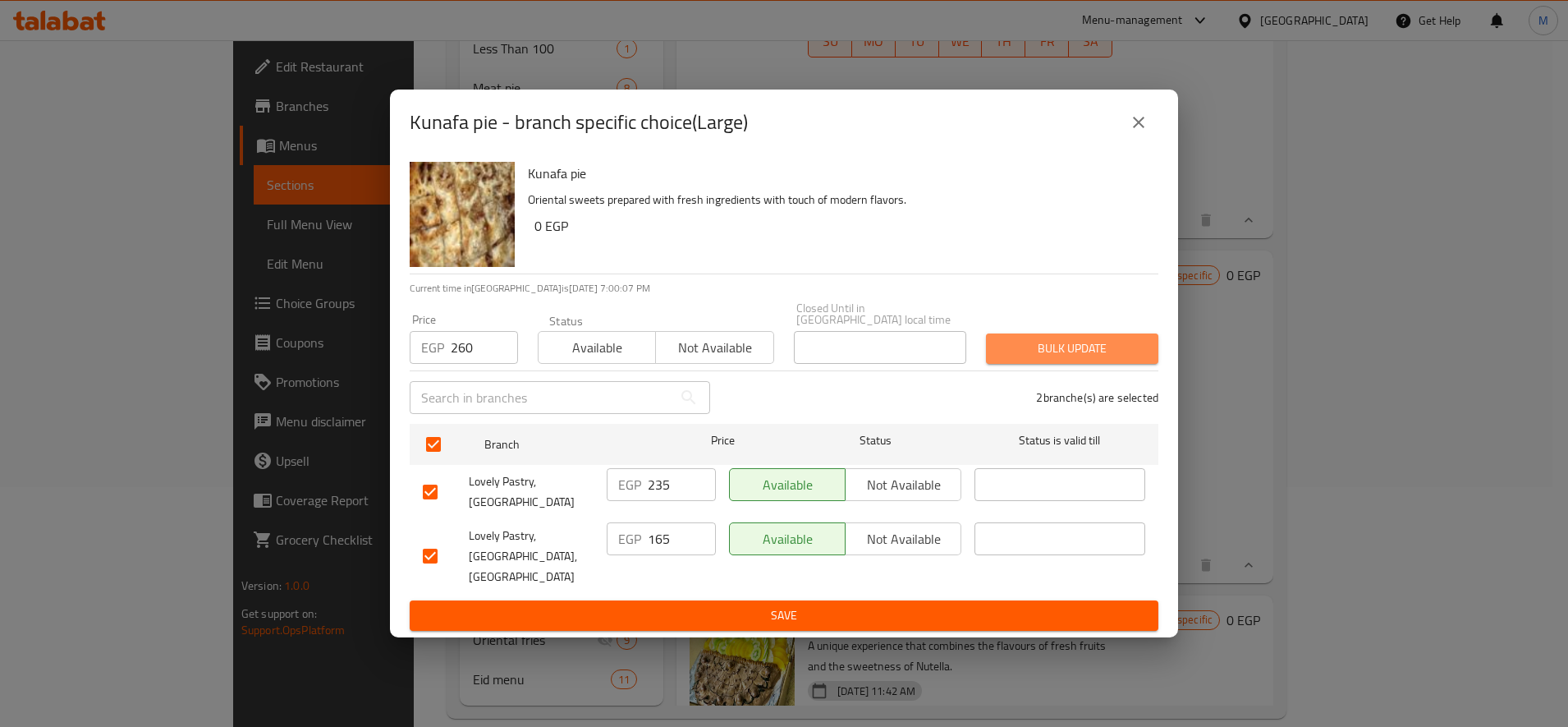
click at [1007, 355] on span "Bulk update" at bounding box center [1071, 348] width 146 height 20
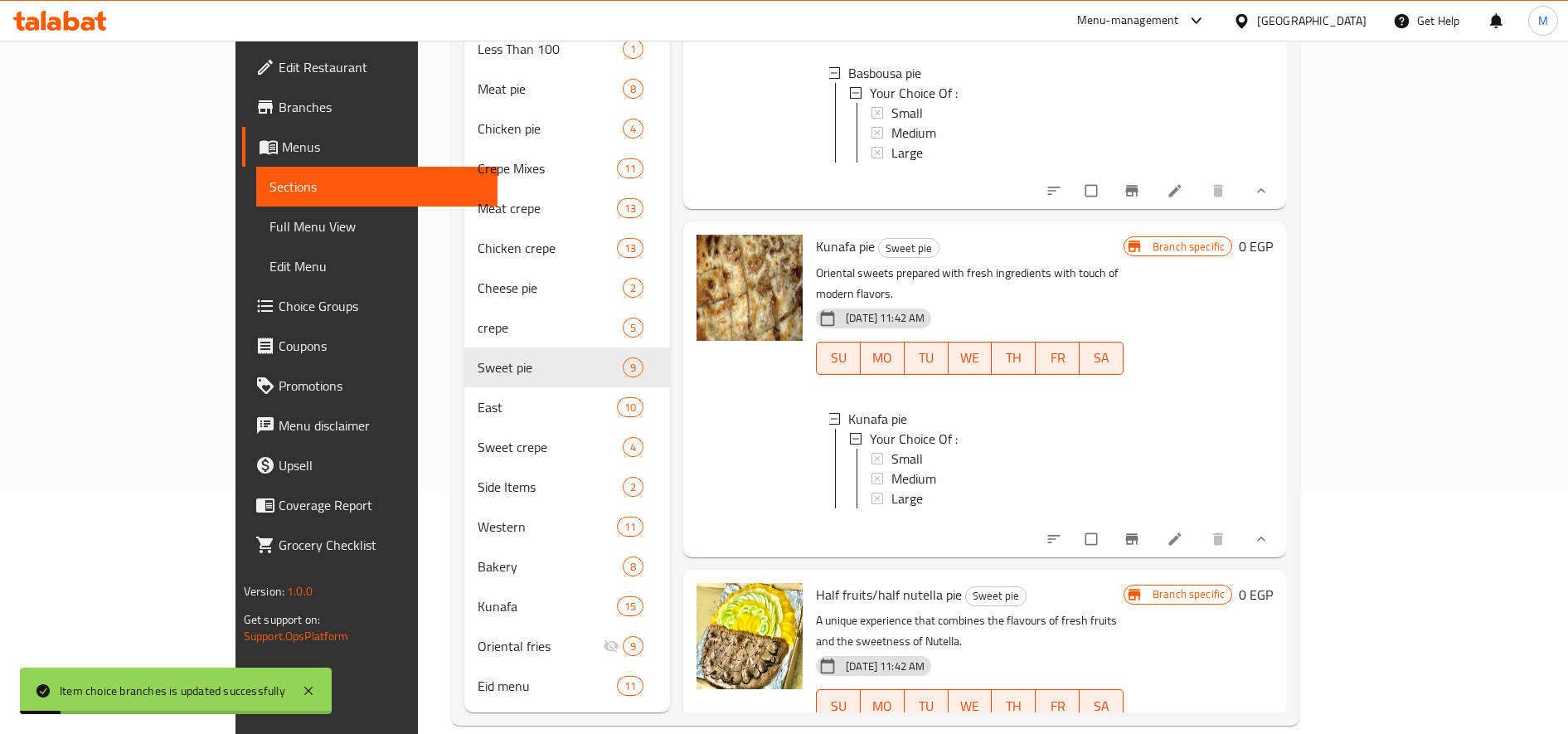
scroll to position [1251, 0]
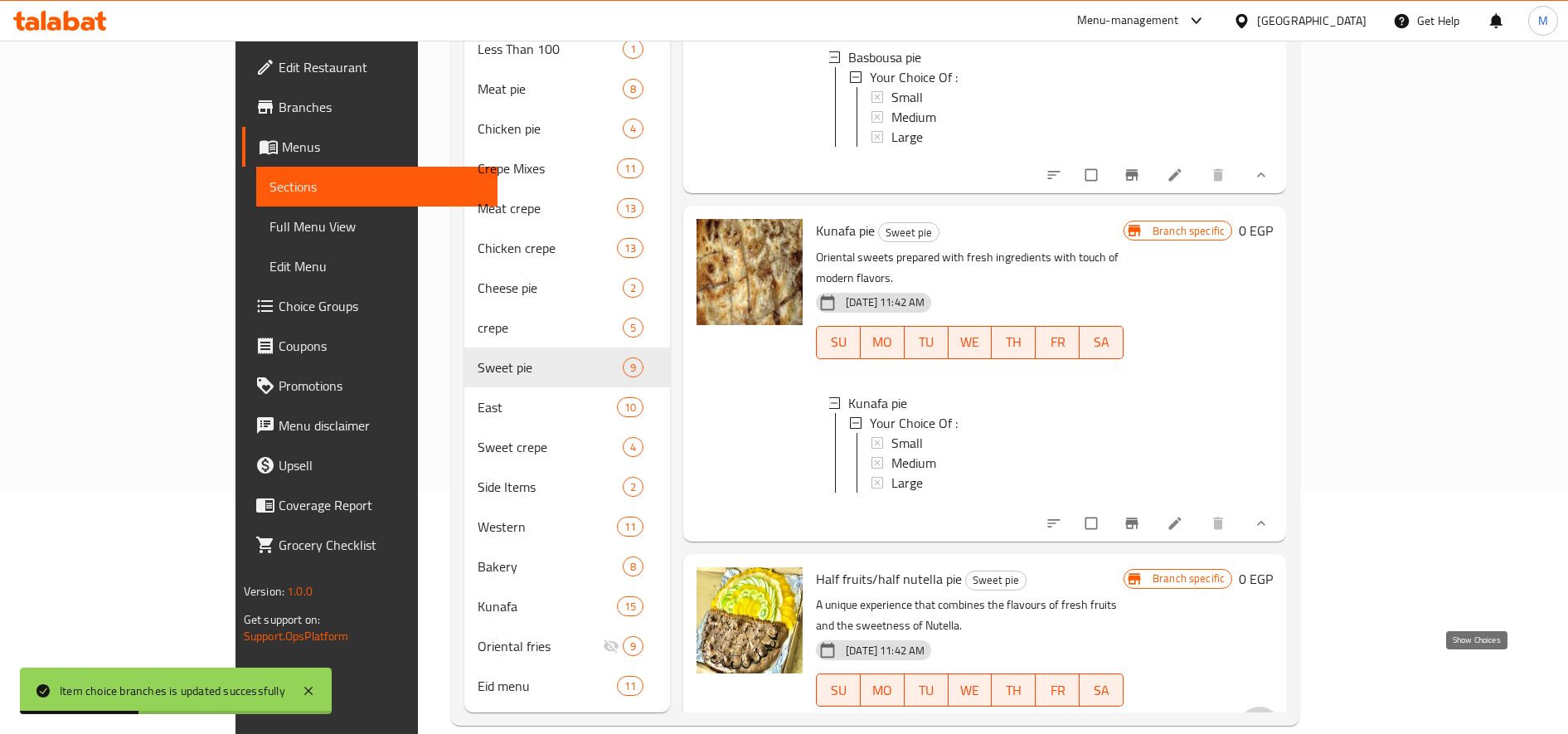
click at [1266, 716] on icon "show more" at bounding box center [1258, 724] width 17 height 17
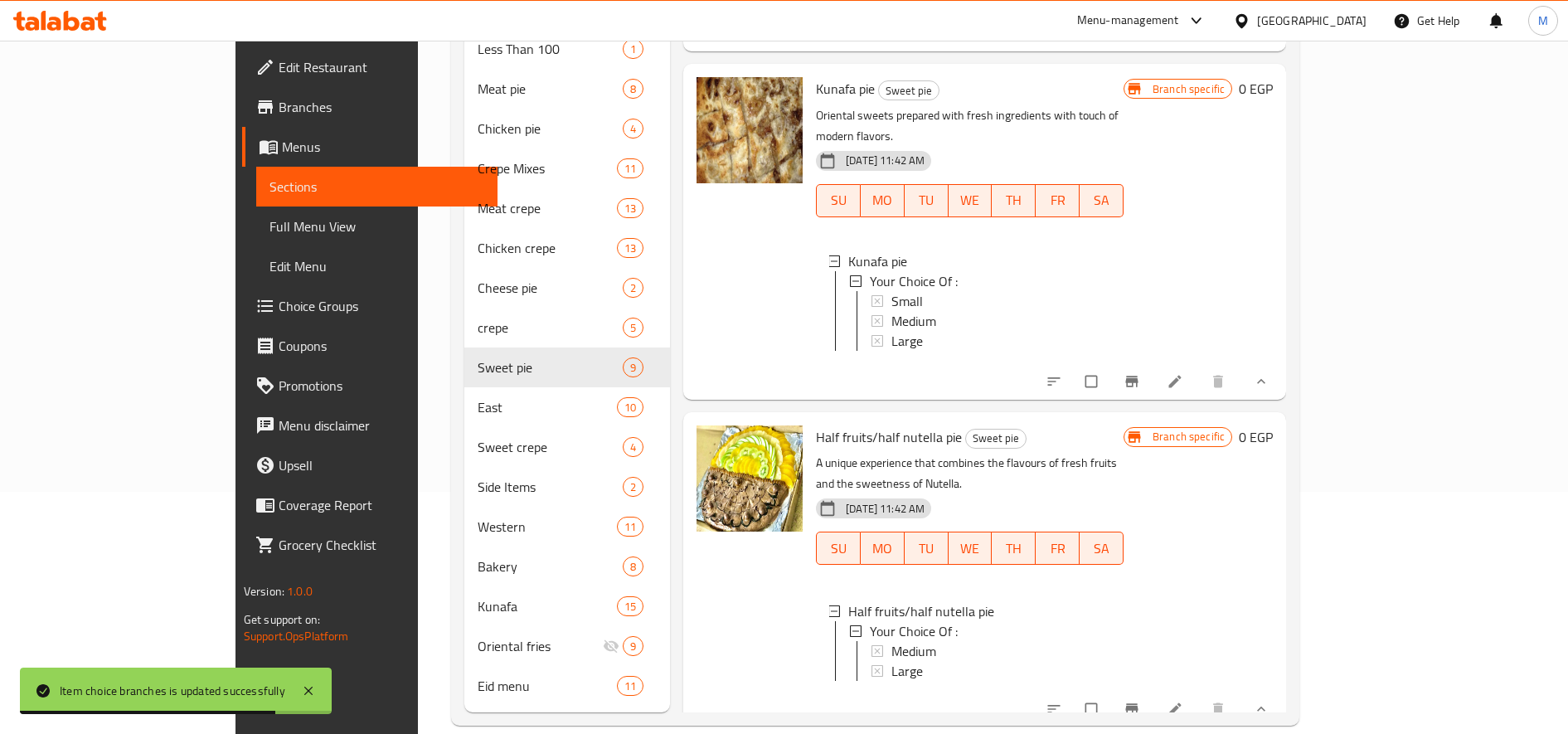
scroll to position [3, 0]
click at [1200, 696] on li at bounding box center [1177, 709] width 47 height 26
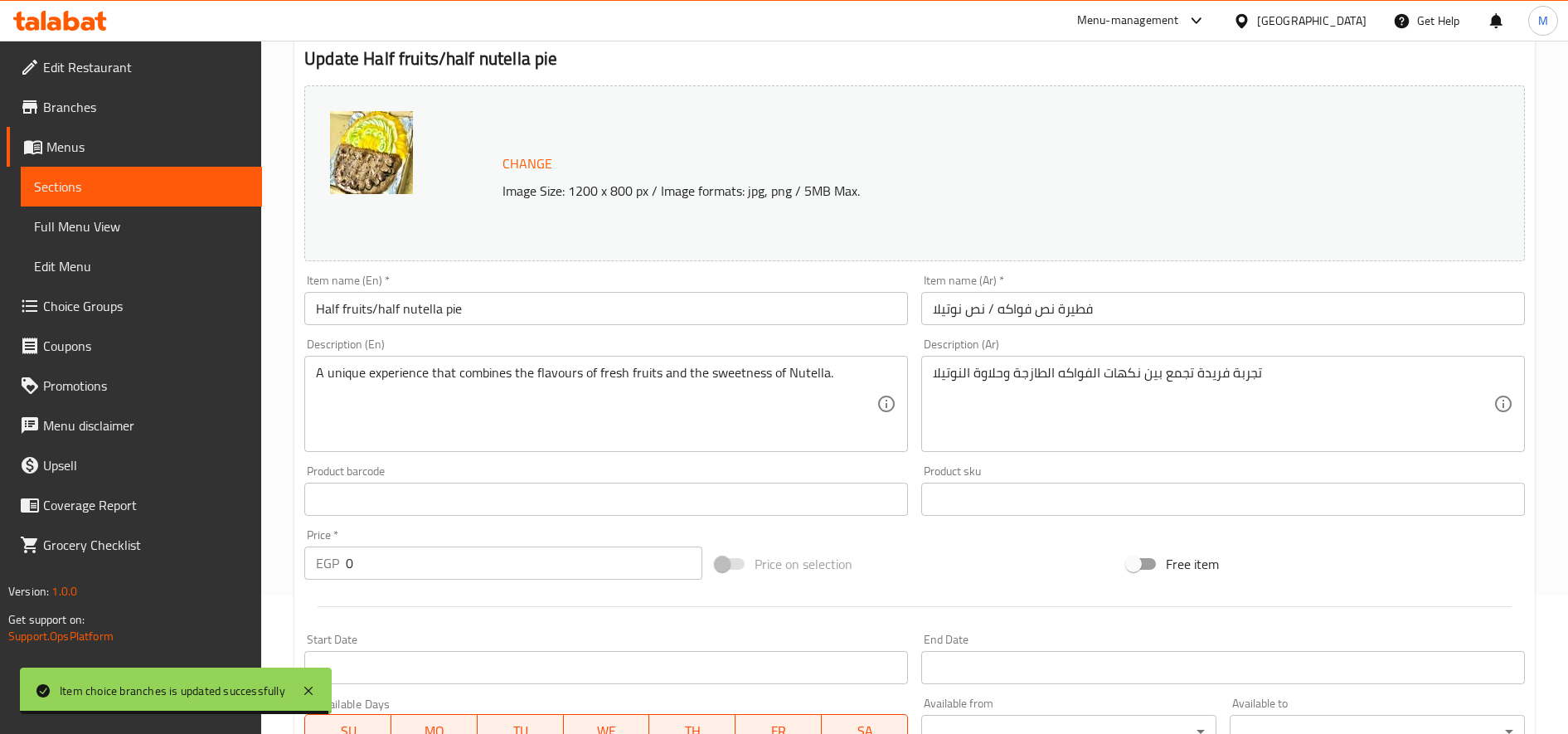
scroll to position [499, 0]
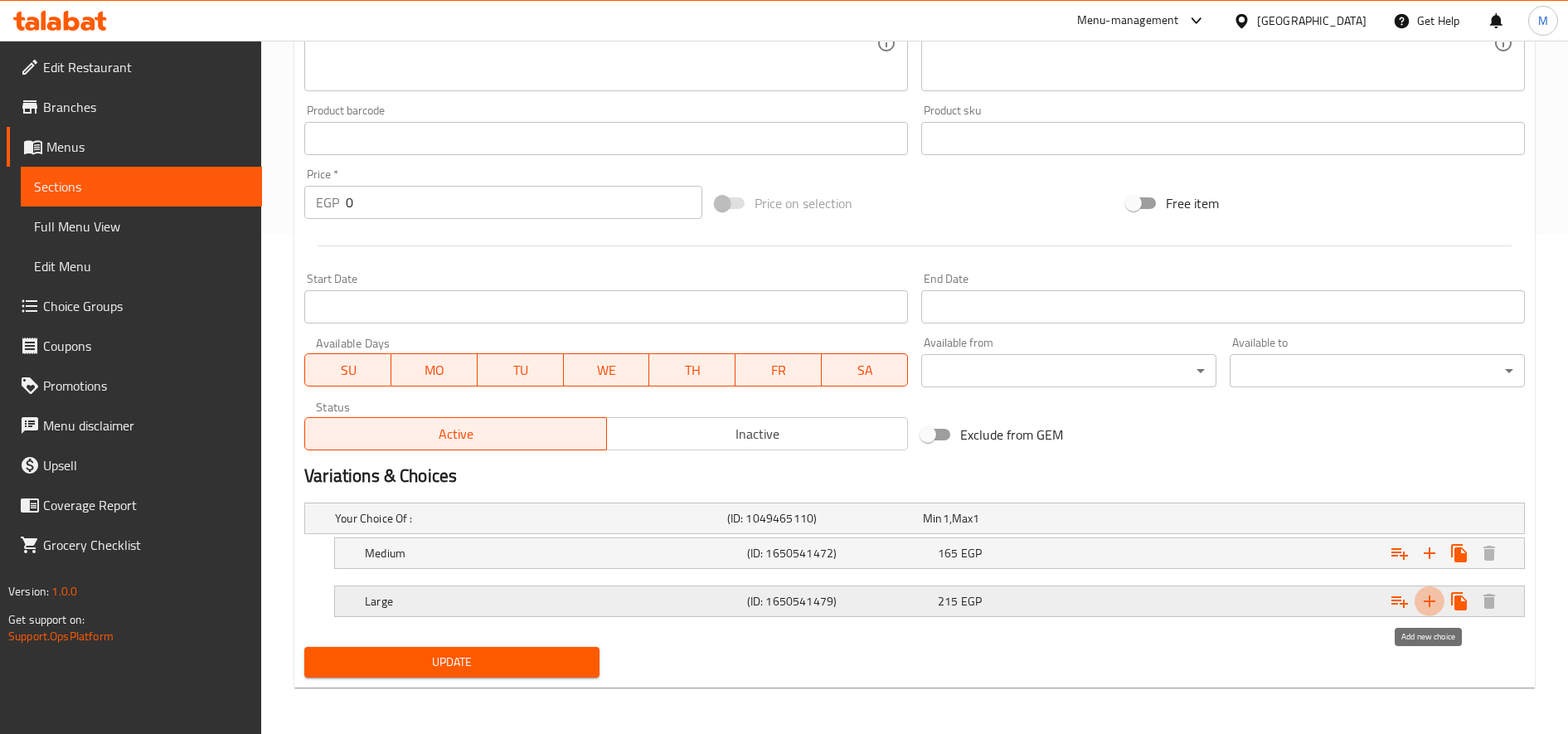
drag, startPoint x: 1430, startPoint y: 594, endPoint x: 1118, endPoint y: 590, distance: 312.0
click at [1429, 594] on icon "Expand" at bounding box center [1429, 601] width 20 height 20
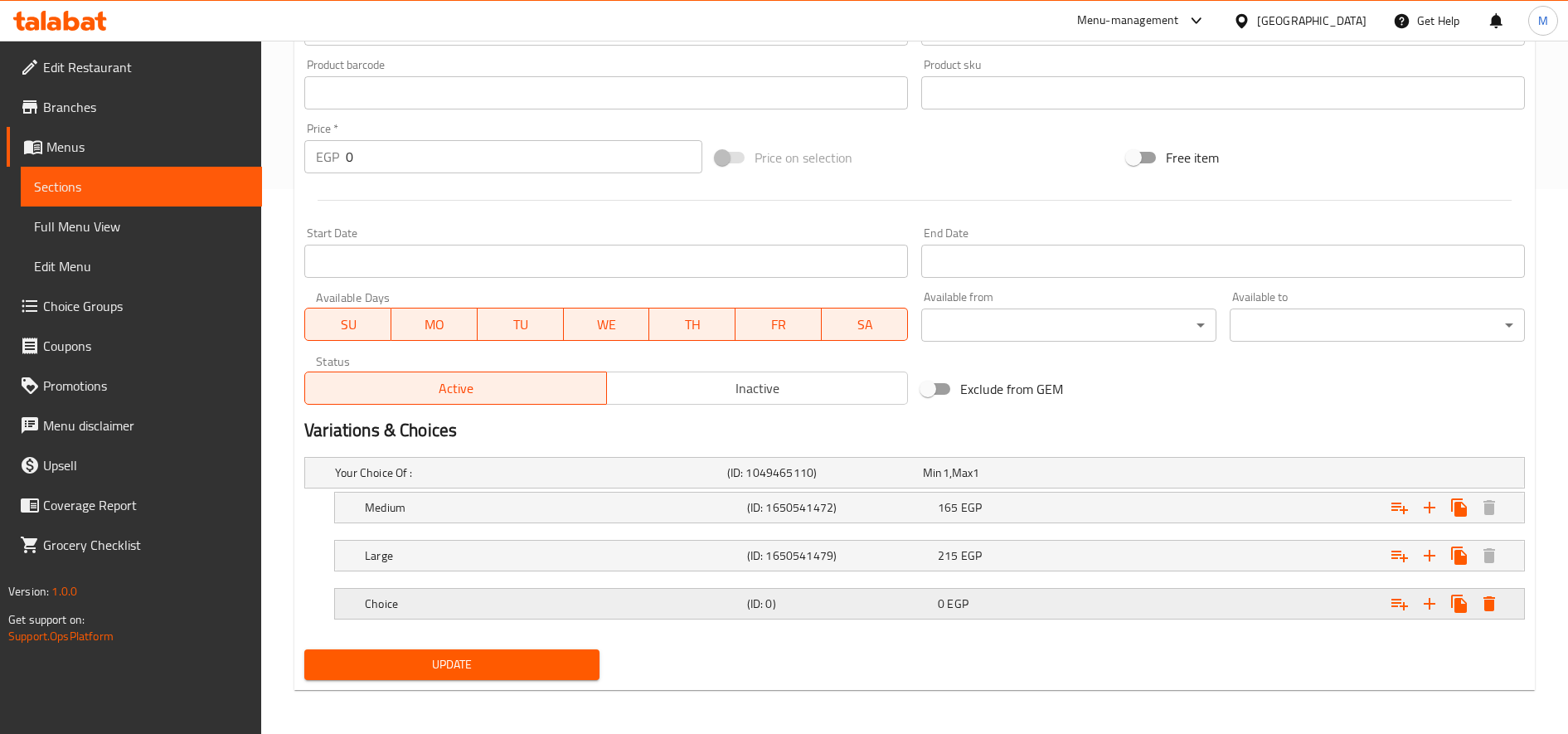
scroll to position [548, 0]
click at [519, 481] on div "Choice" at bounding box center [527, 470] width 392 height 23
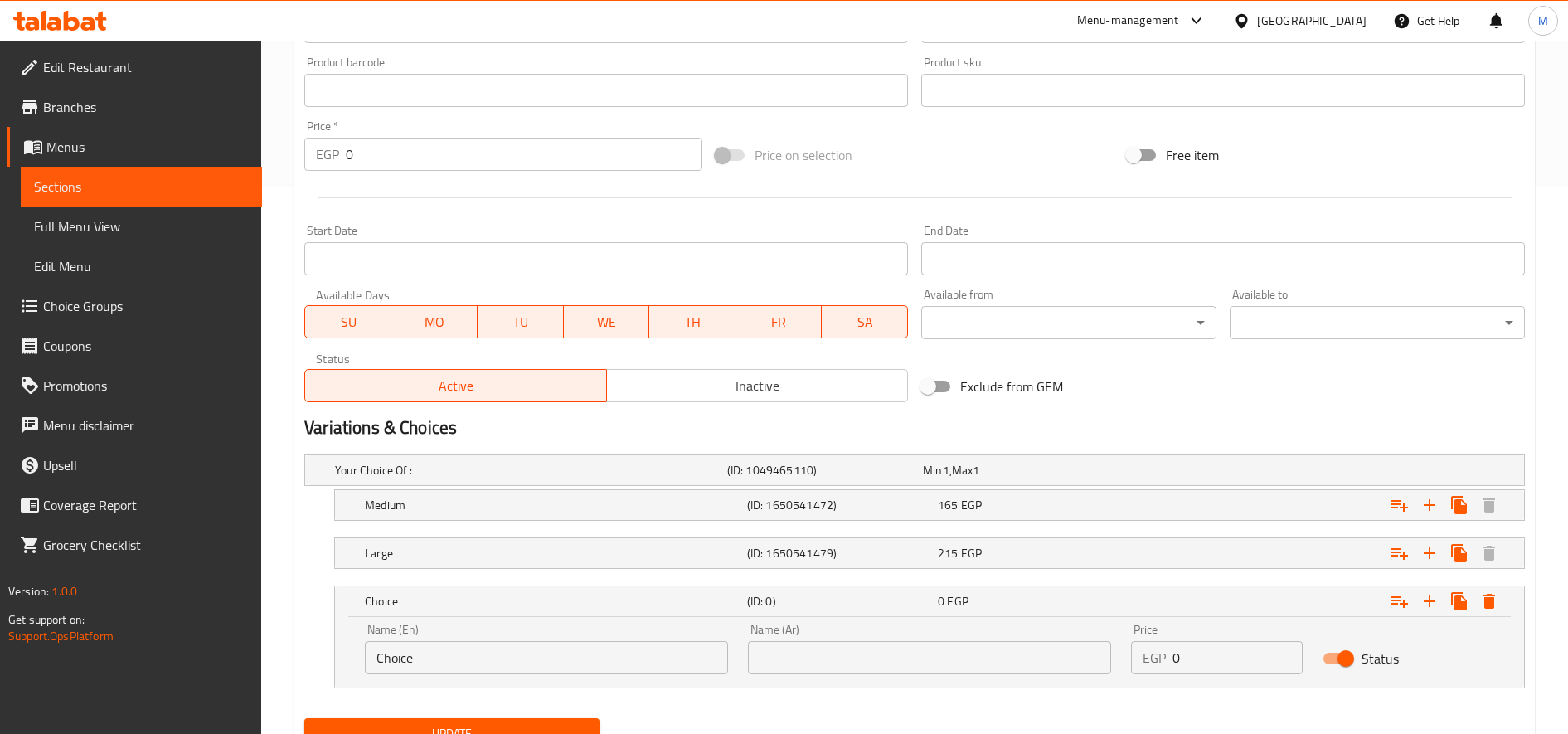
click at [373, 665] on input "Choice" at bounding box center [546, 658] width 363 height 34
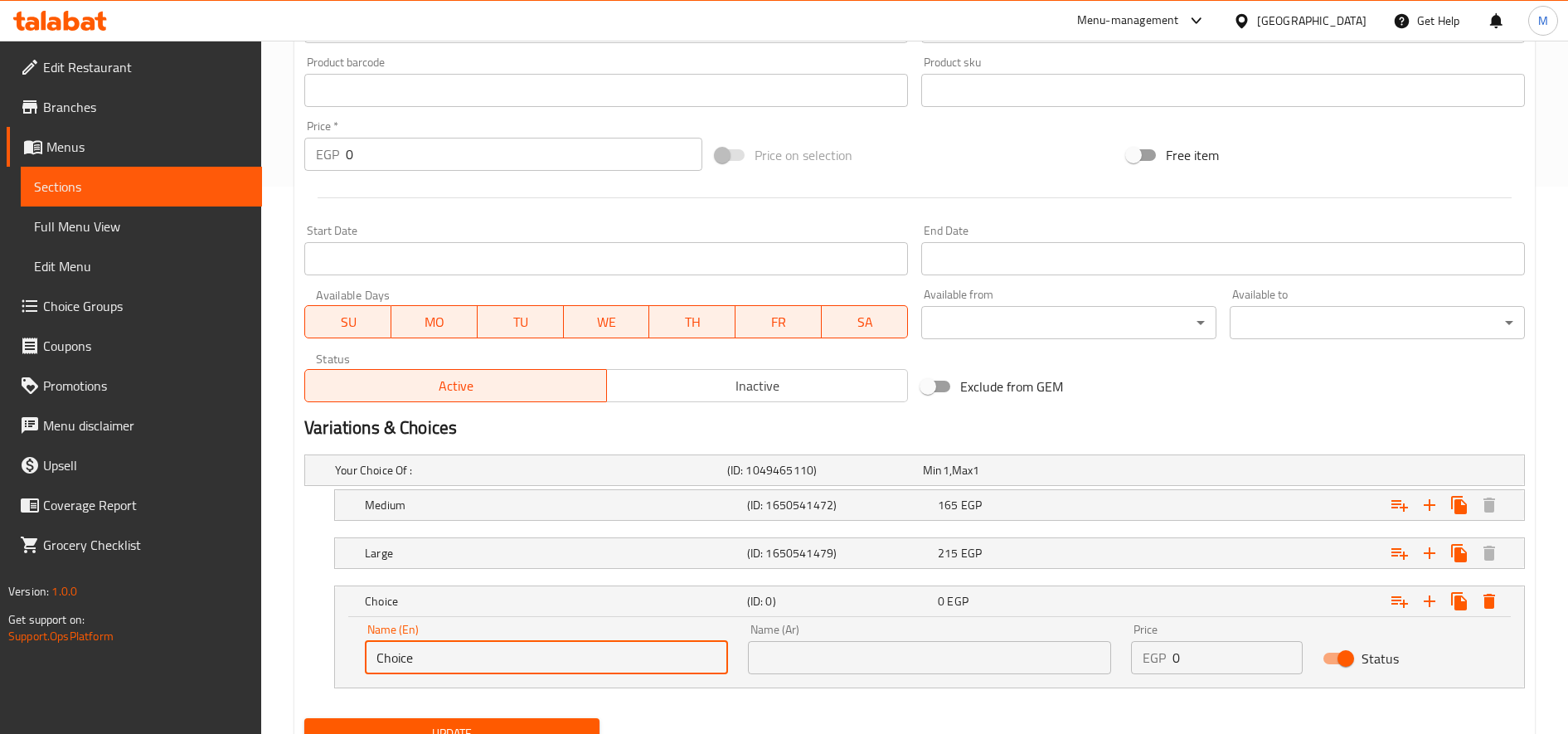
click at [373, 665] on input "Choice" at bounding box center [546, 658] width 363 height 34
click at [375, 652] on input "text" at bounding box center [546, 658] width 363 height 34
type input "Small"
type input "صغير"
click at [1205, 661] on input "0" at bounding box center [1237, 658] width 130 height 34
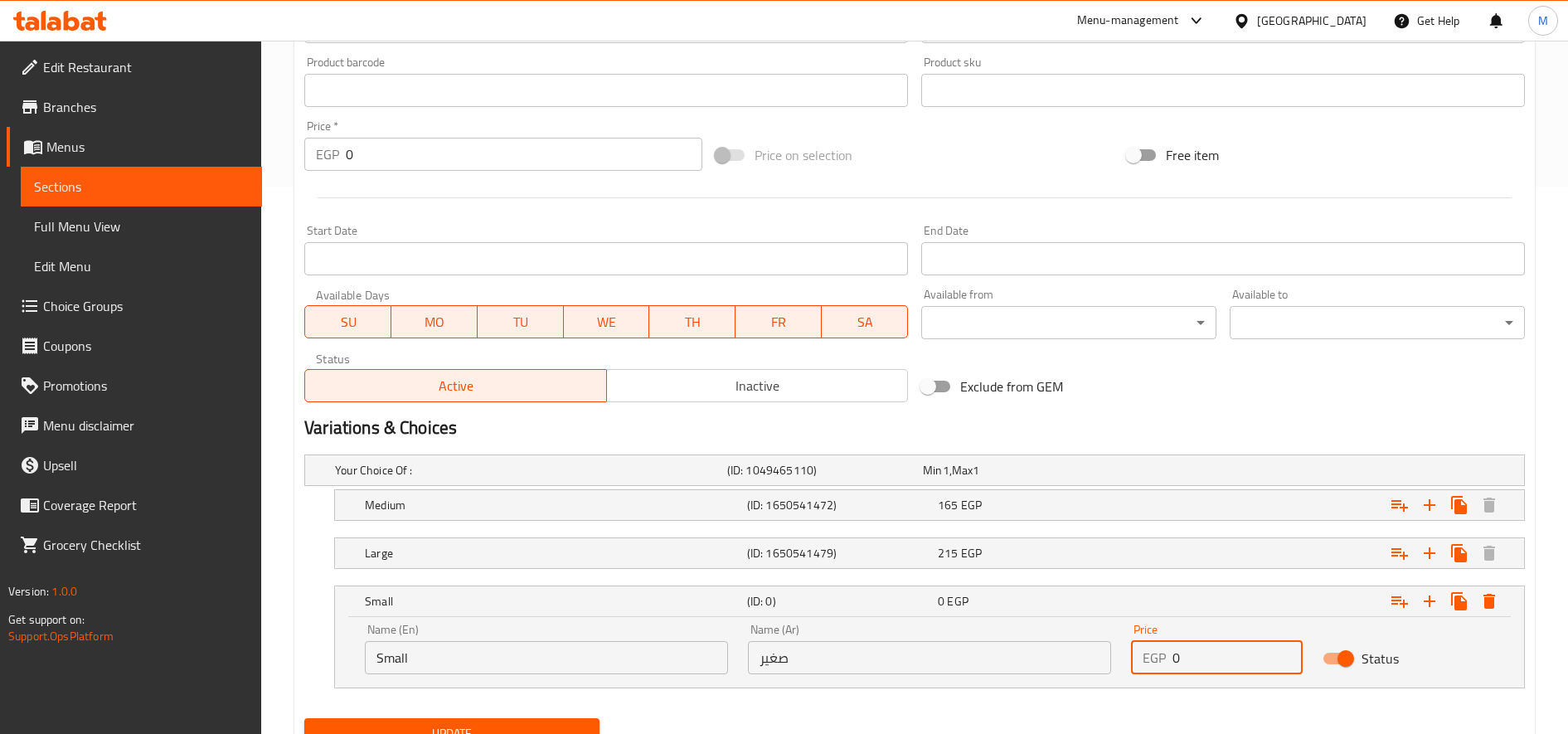
click at [1205, 661] on input "0" at bounding box center [1237, 658] width 130 height 34
type input "235"
click at [1112, 479] on div "215 EGP" at bounding box center [1018, 470] width 189 height 17
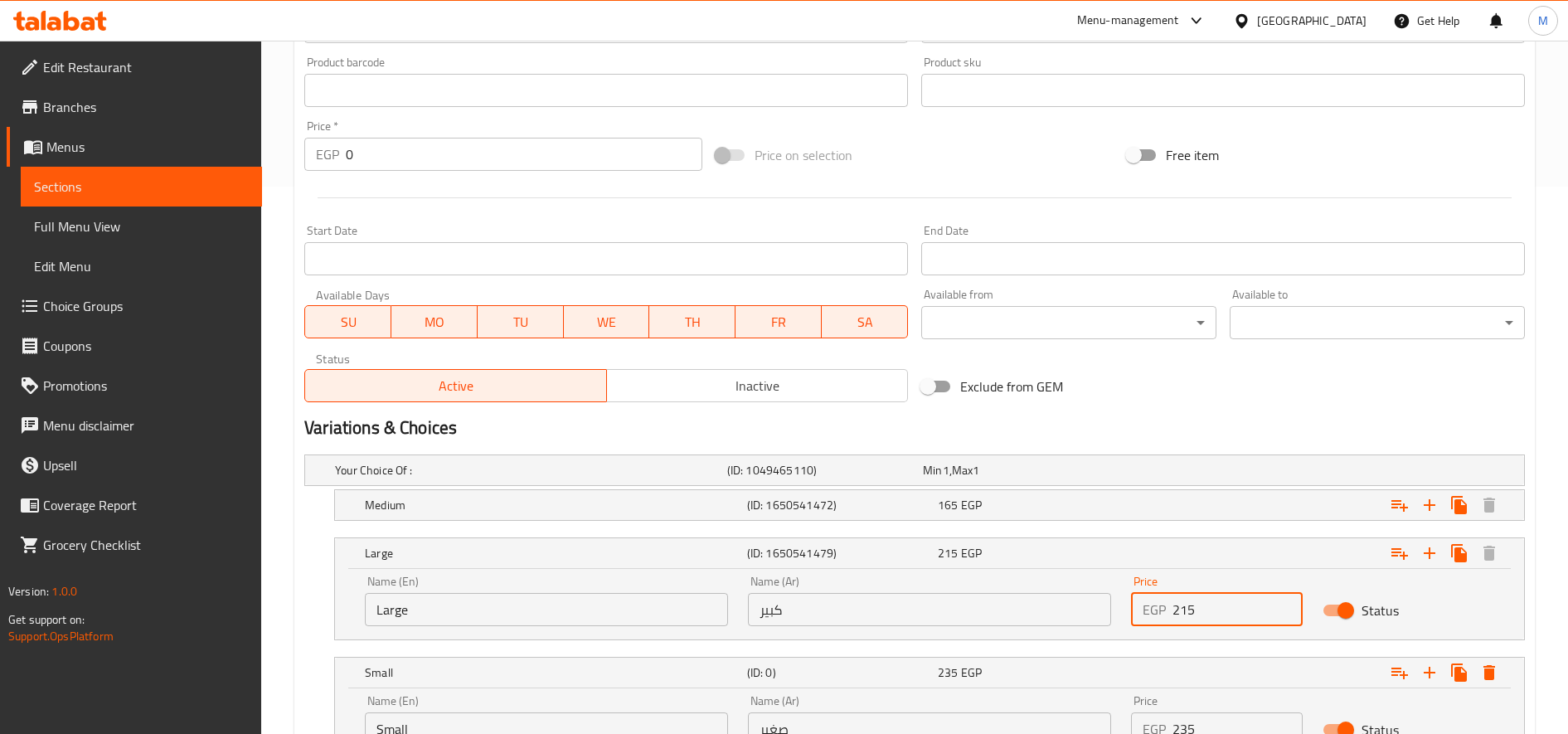
drag, startPoint x: 1196, startPoint y: 612, endPoint x: 1231, endPoint y: 612, distance: 35.0
click at [1231, 612] on input "215" at bounding box center [1237, 609] width 130 height 34
type input "260"
click at [1139, 473] on div "Expand" at bounding box center [1312, 470] width 392 height 7
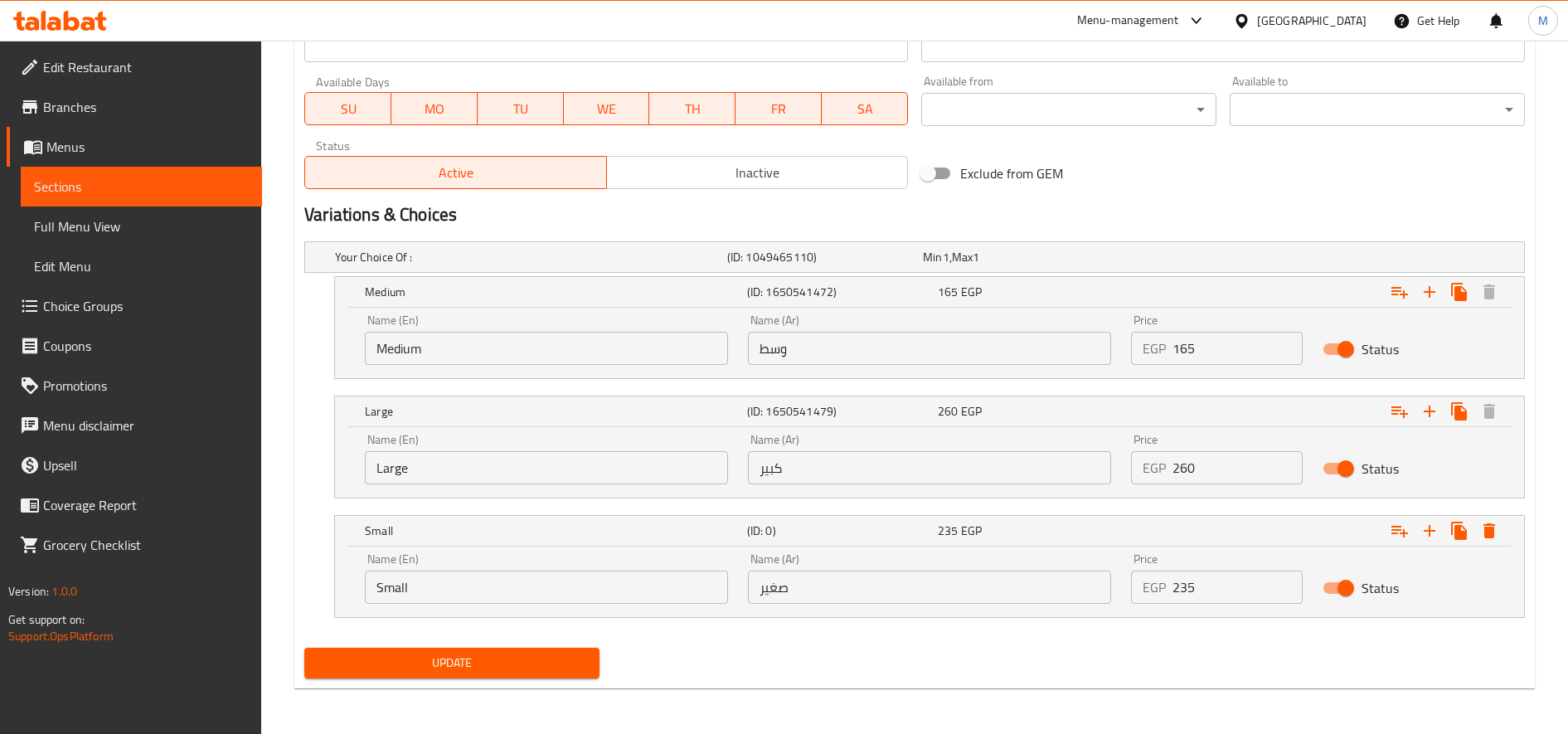
scroll to position [761, 0]
click at [1193, 353] on input "165" at bounding box center [1237, 348] width 130 height 34
click at [1192, 353] on input "165" at bounding box center [1237, 348] width 130 height 34
type input "290"
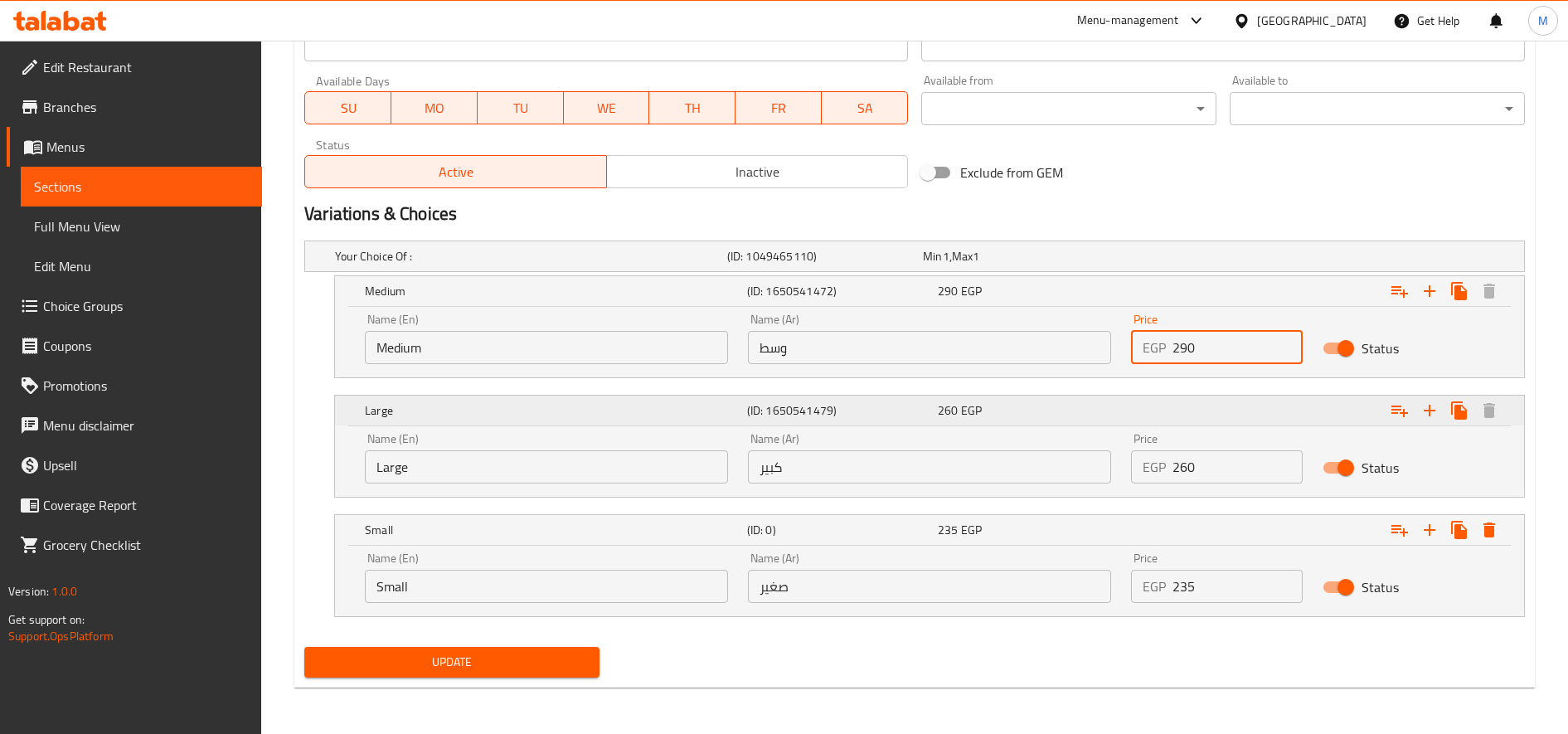
click at [304, 647] on button "Update" at bounding box center [451, 662] width 295 height 31
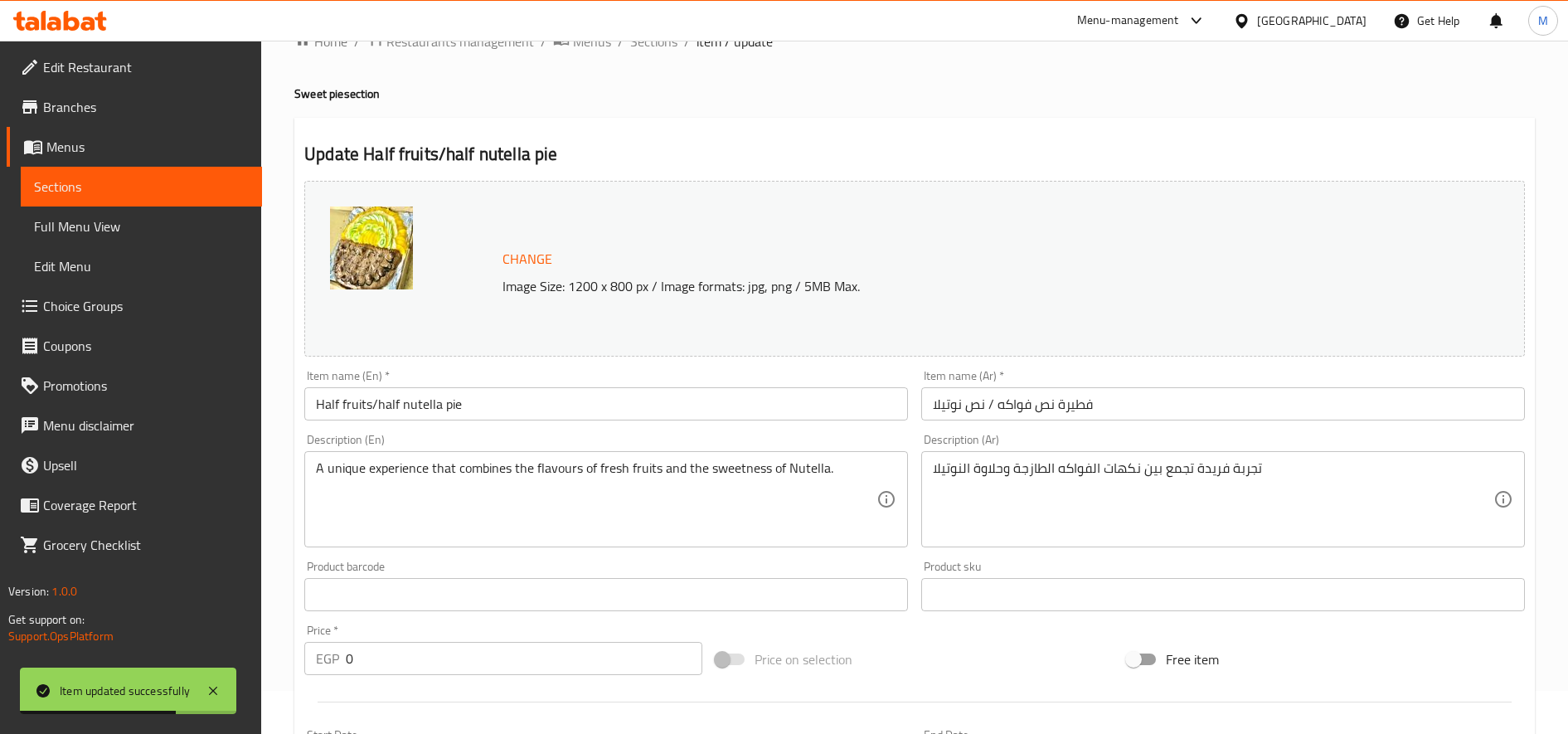
scroll to position [0, 0]
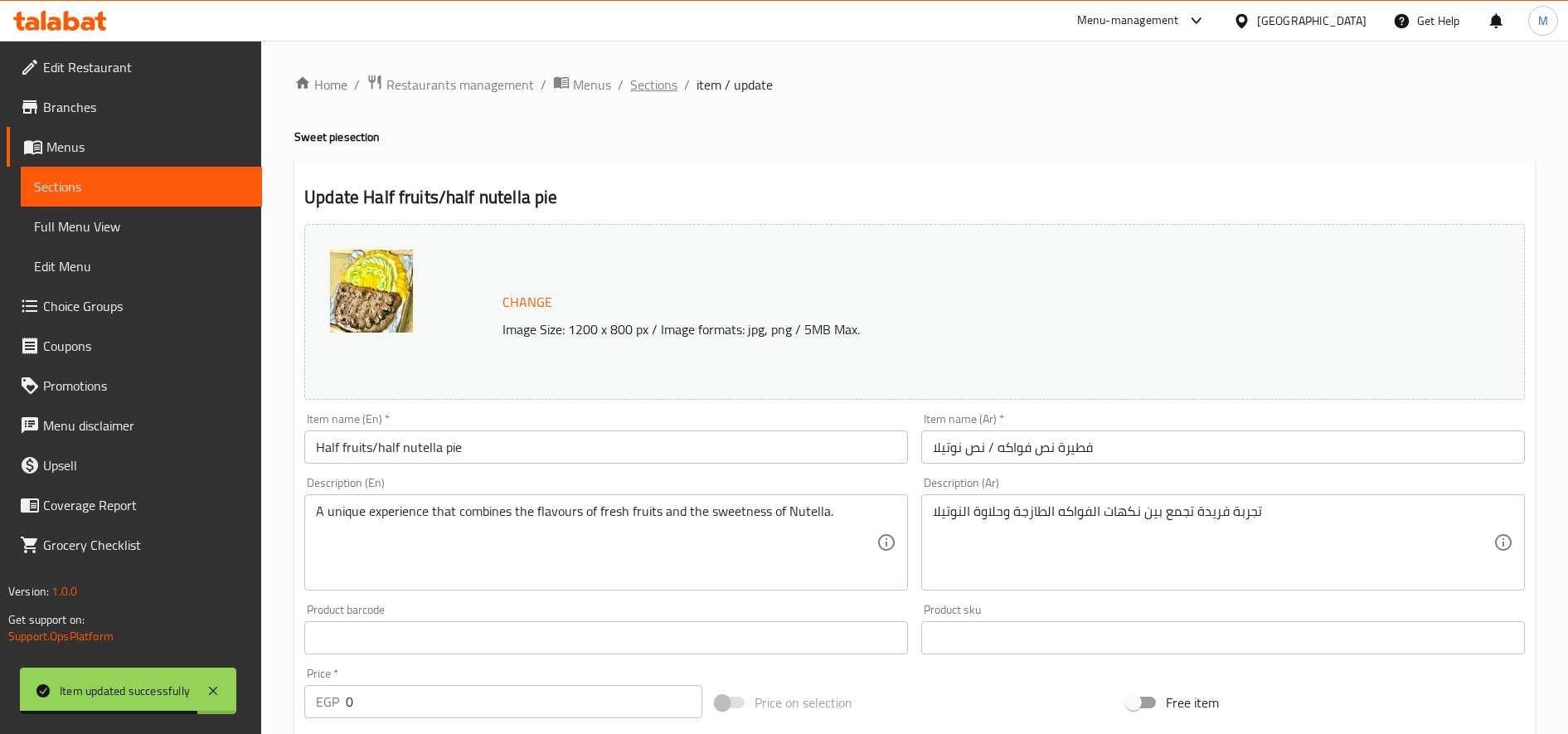
click at [651, 78] on span "Sections" at bounding box center [654, 84] width 48 height 20
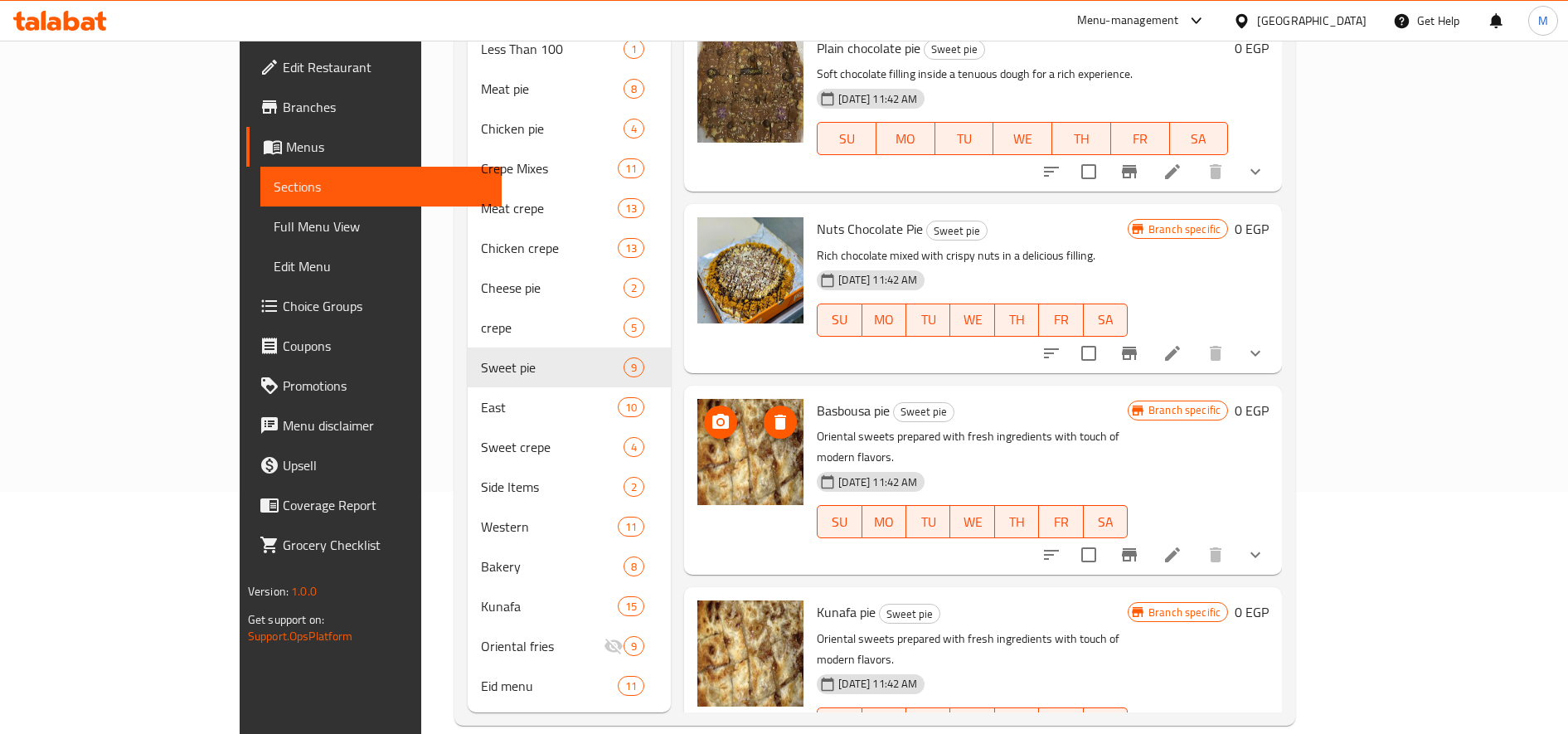
scroll to position [652, 0]
